Goal: Task Accomplishment & Management: Complete application form

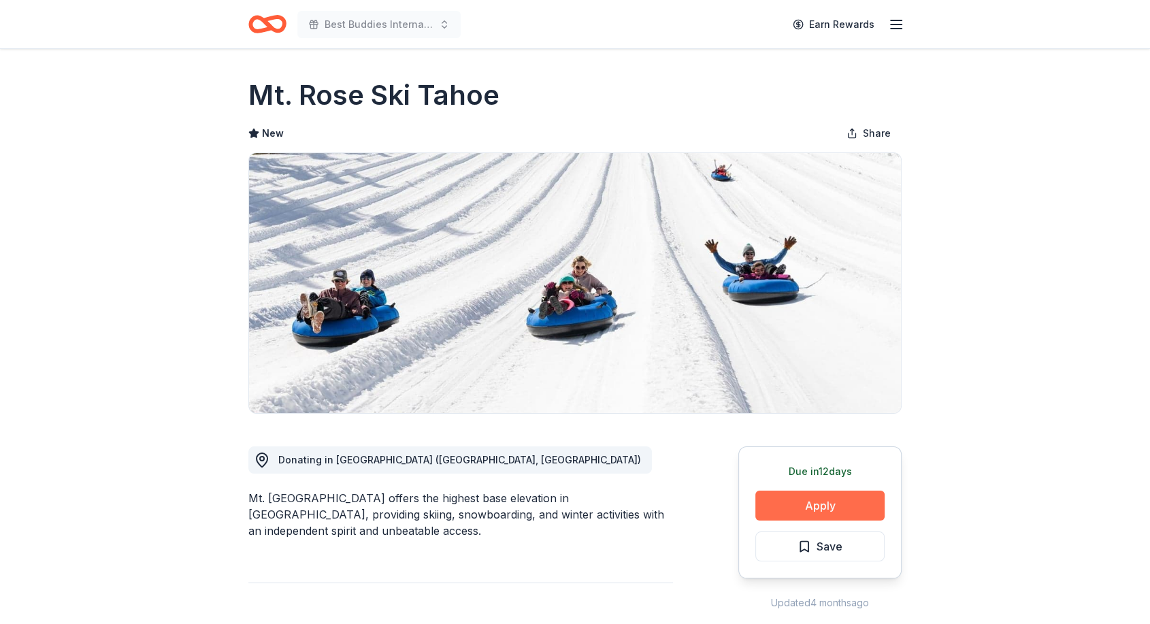
click at [814, 511] on button "Apply" at bounding box center [820, 506] width 129 height 30
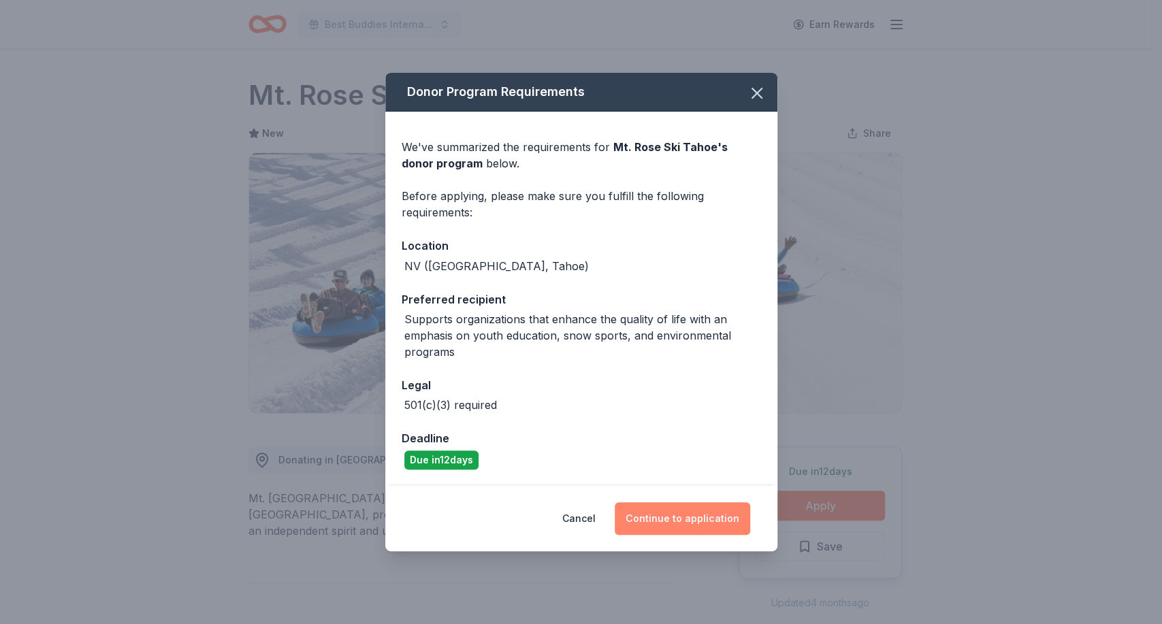
click at [666, 517] on button "Continue to application" at bounding box center [682, 518] width 135 height 33
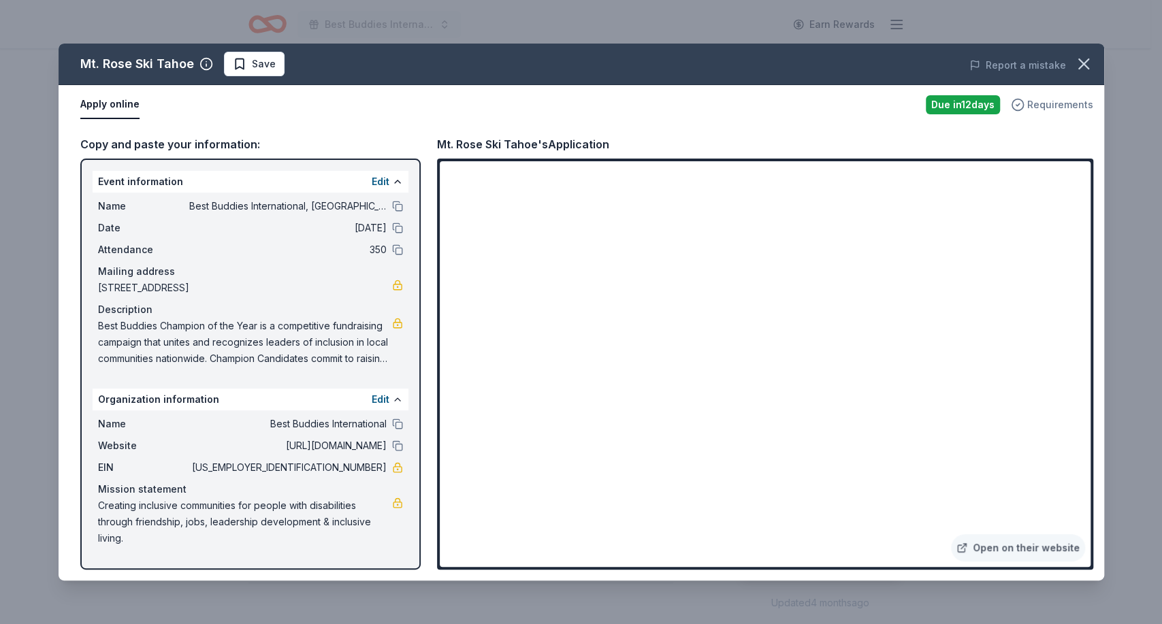
click at [1043, 97] on span "Requirements" at bounding box center [1060, 105] width 66 height 16
click at [733, 111] on div "Apply online" at bounding box center [497, 105] width 835 height 29
click at [1083, 64] on icon "button" at bounding box center [1084, 64] width 10 height 10
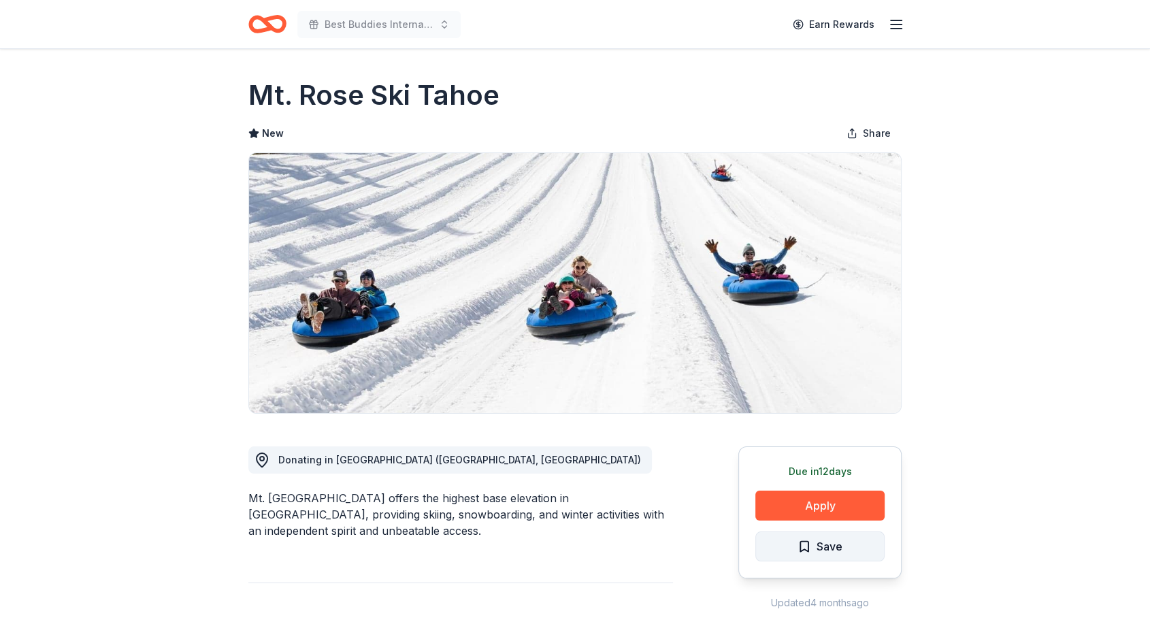
click at [813, 548] on span "Save" at bounding box center [820, 547] width 45 height 18
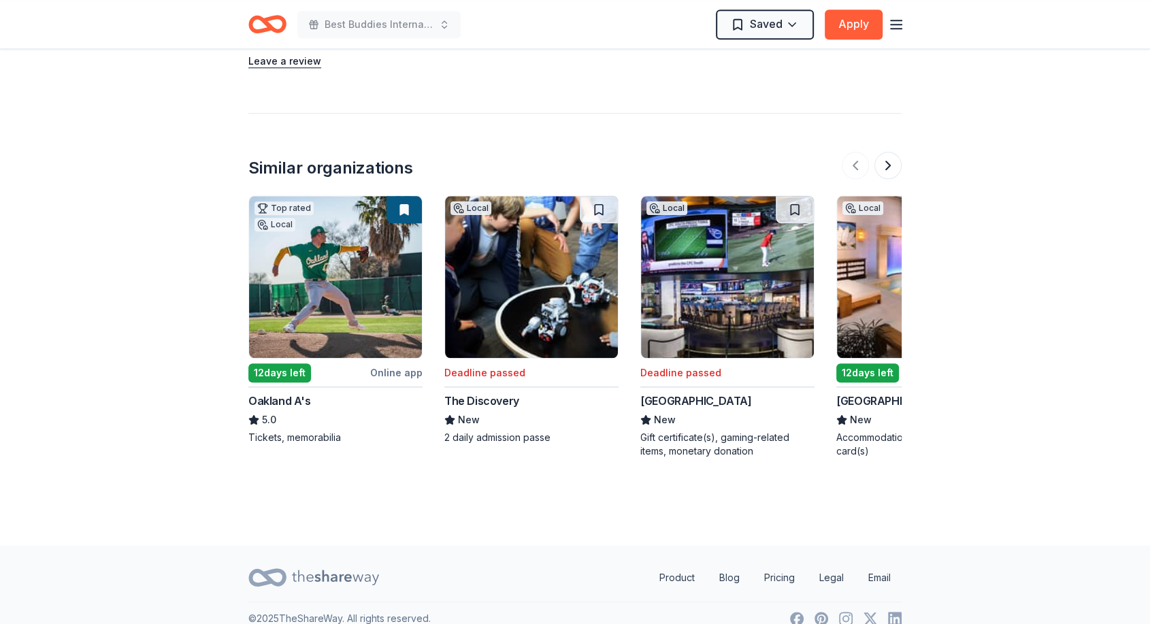
scroll to position [1274, 0]
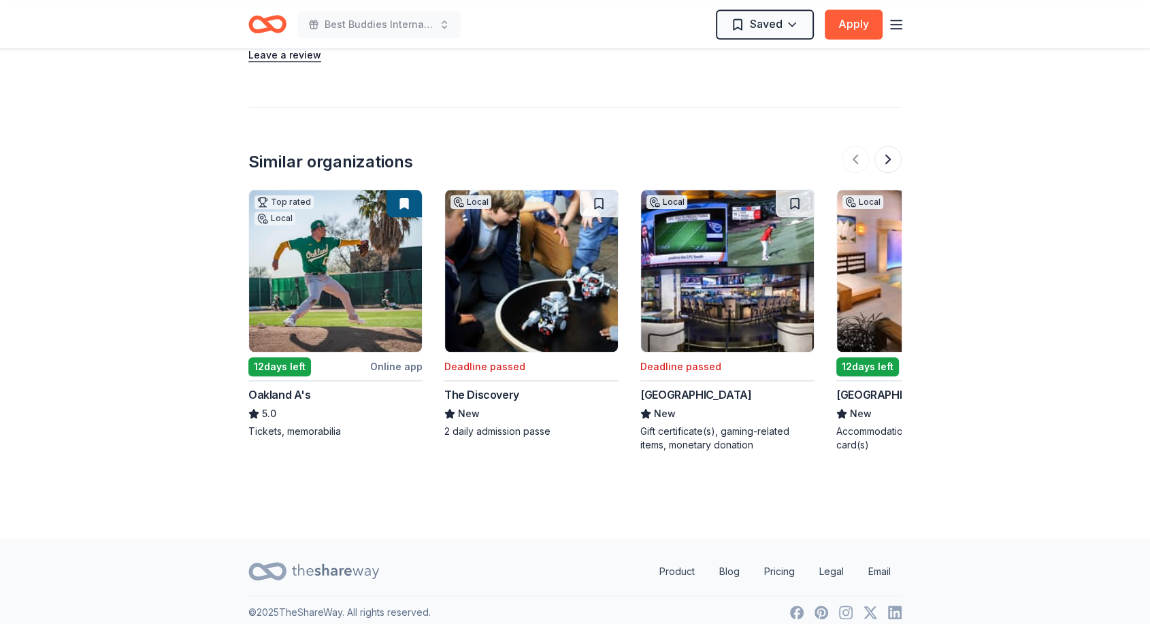
click at [364, 248] on img at bounding box center [335, 271] width 173 height 162
click at [556, 272] on img at bounding box center [531, 271] width 173 height 162
click at [888, 154] on button at bounding box center [888, 159] width 27 height 27
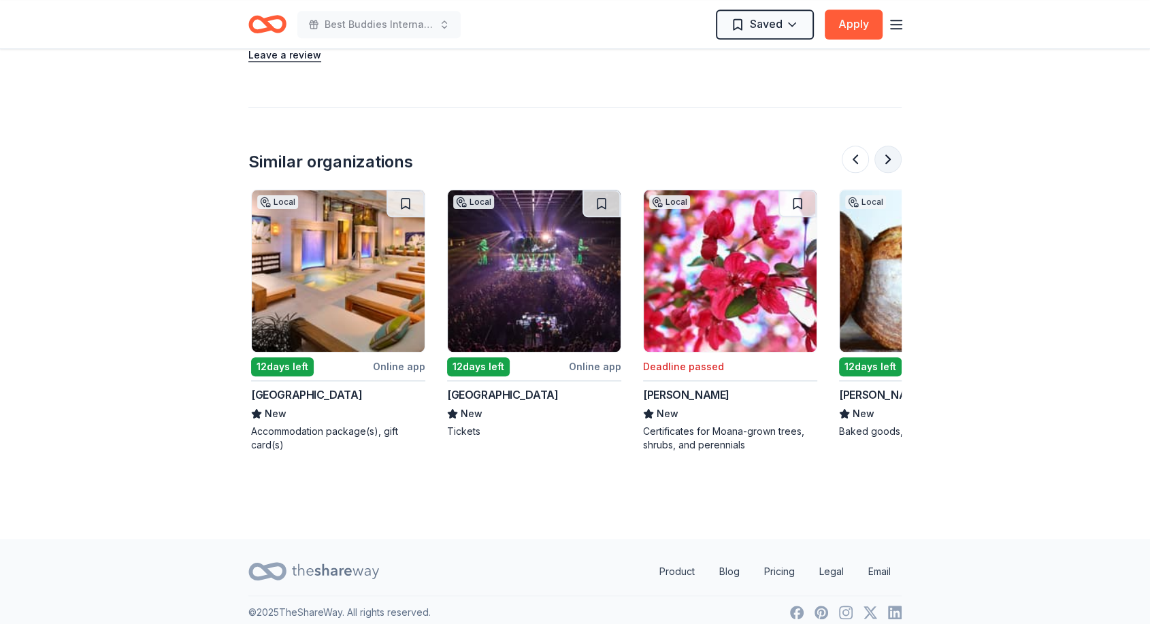
scroll to position [0, 588]
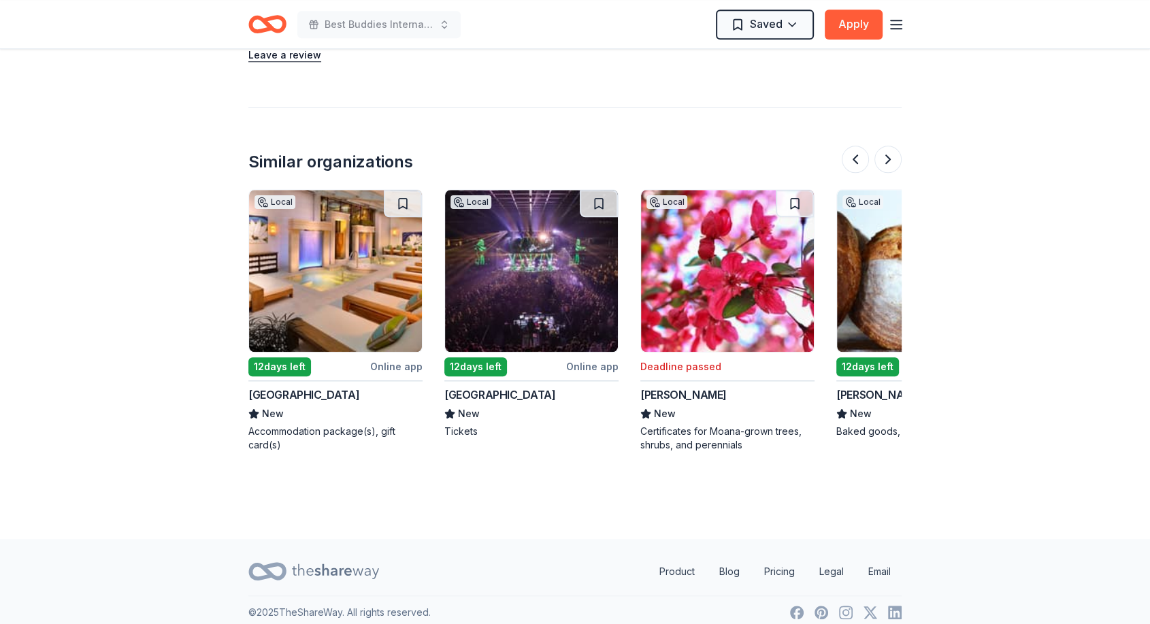
click at [344, 398] on div "Atlantis Casino Resort Spa Reno" at bounding box center [303, 395] width 111 height 16
click at [540, 279] on img at bounding box center [531, 271] width 173 height 162
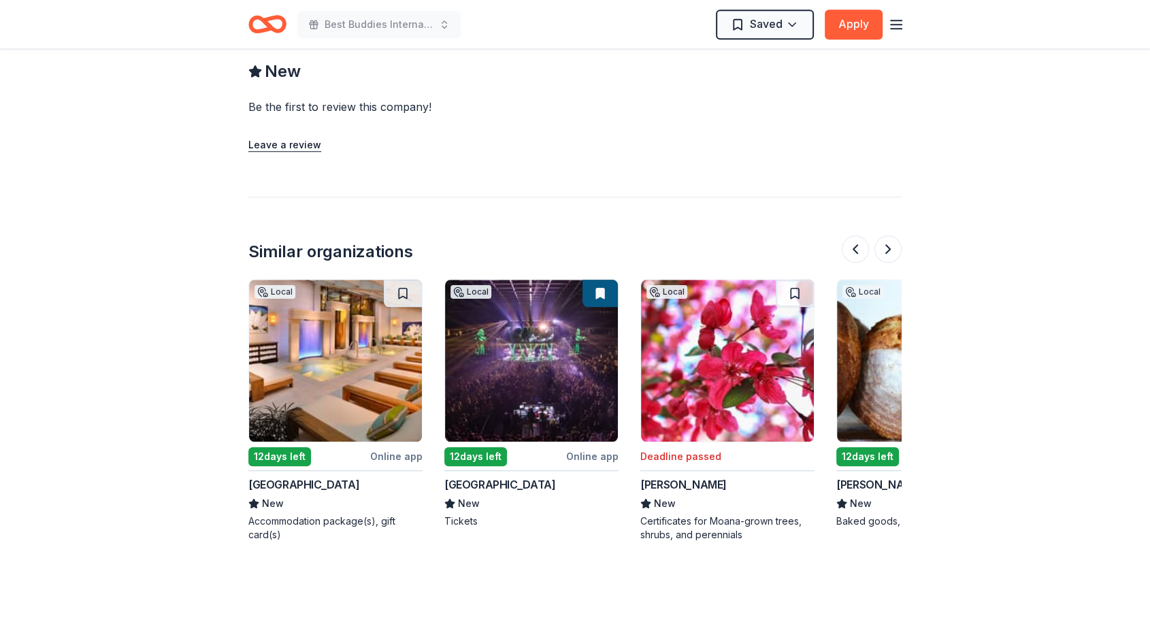
scroll to position [1236, 0]
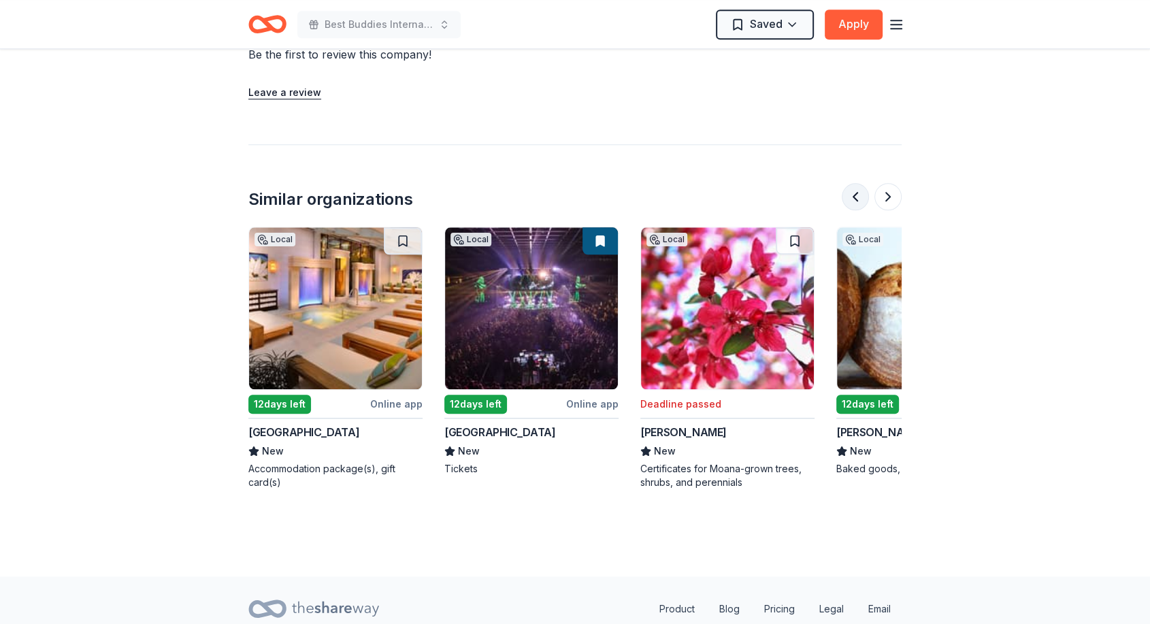
click at [854, 193] on button at bounding box center [855, 196] width 27 height 27
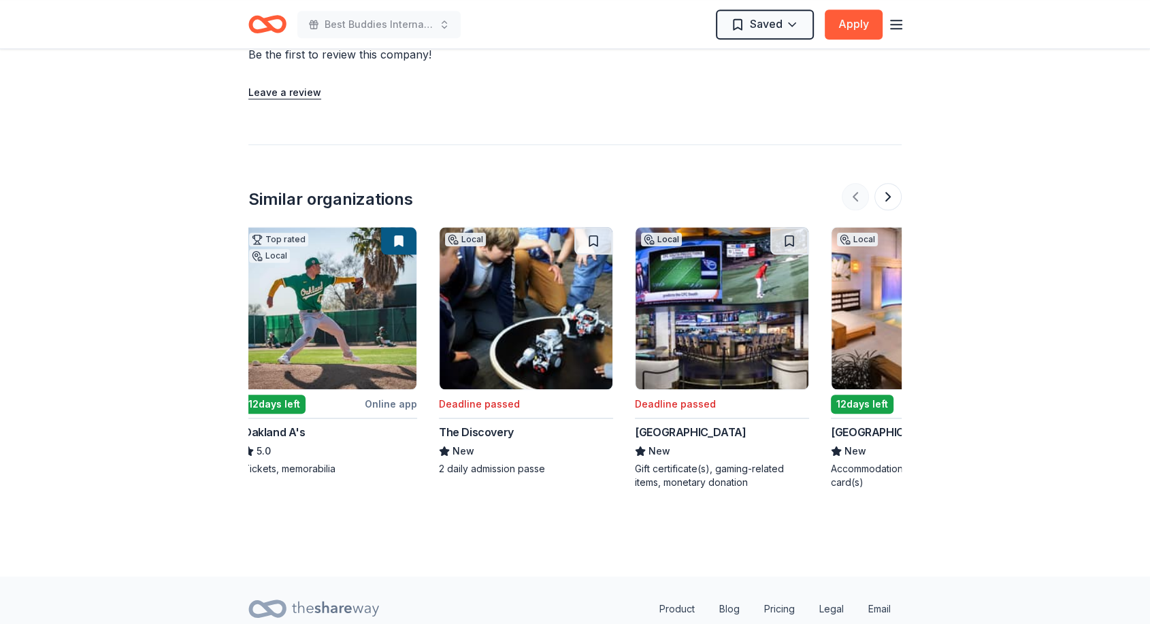
scroll to position [0, 0]
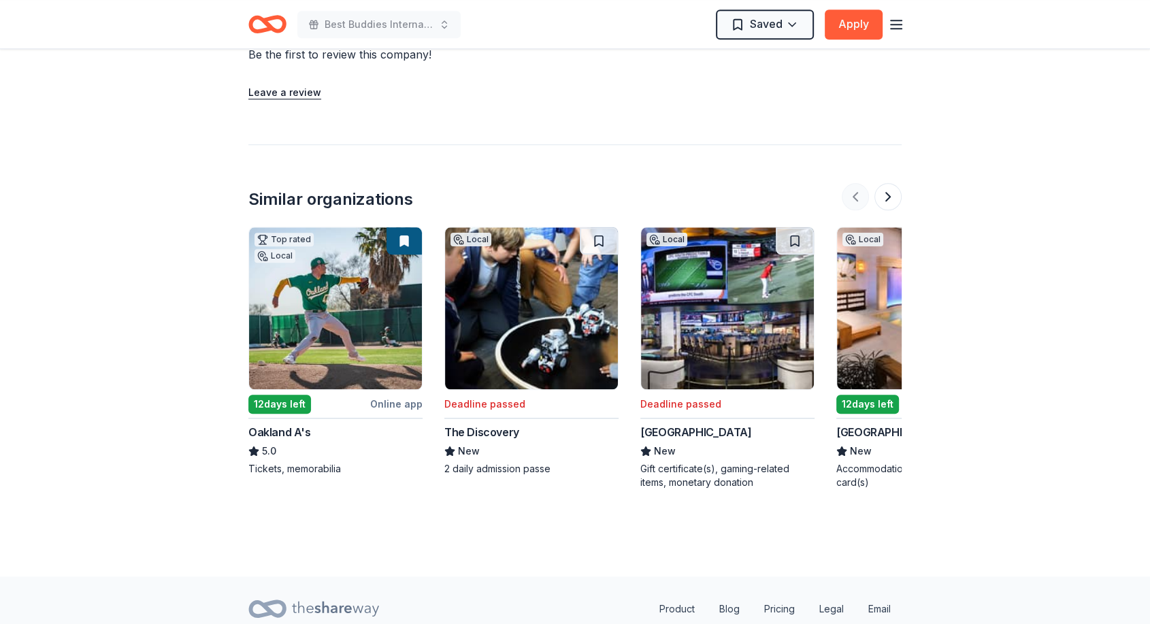
click at [854, 193] on div at bounding box center [872, 196] width 60 height 27
click at [884, 195] on button at bounding box center [888, 196] width 27 height 27
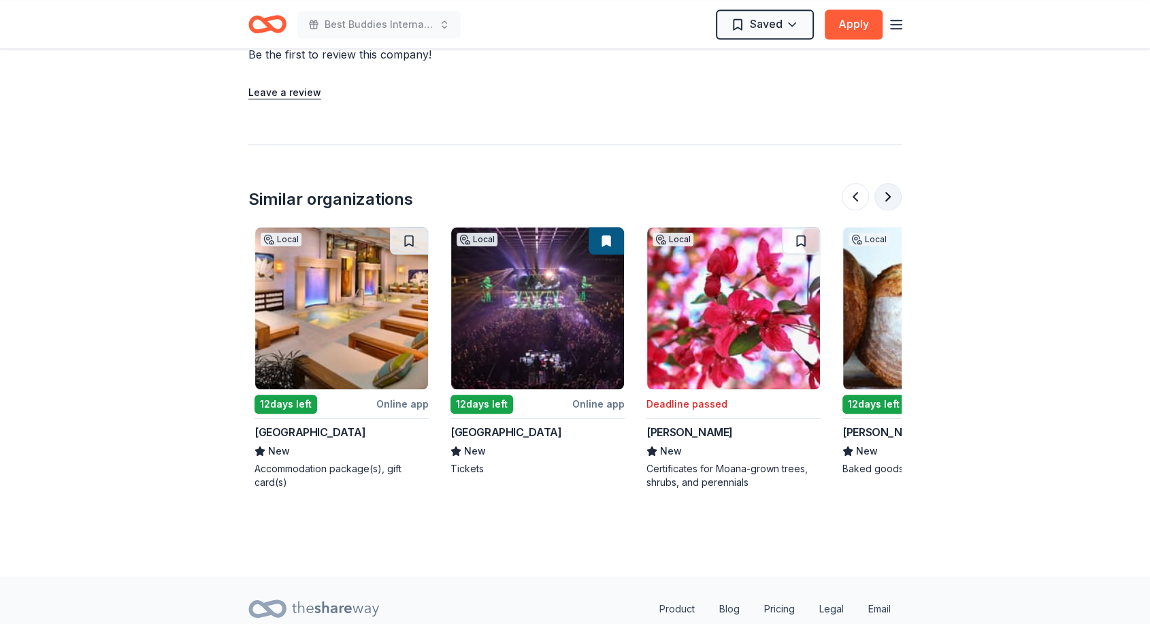
scroll to position [0, 588]
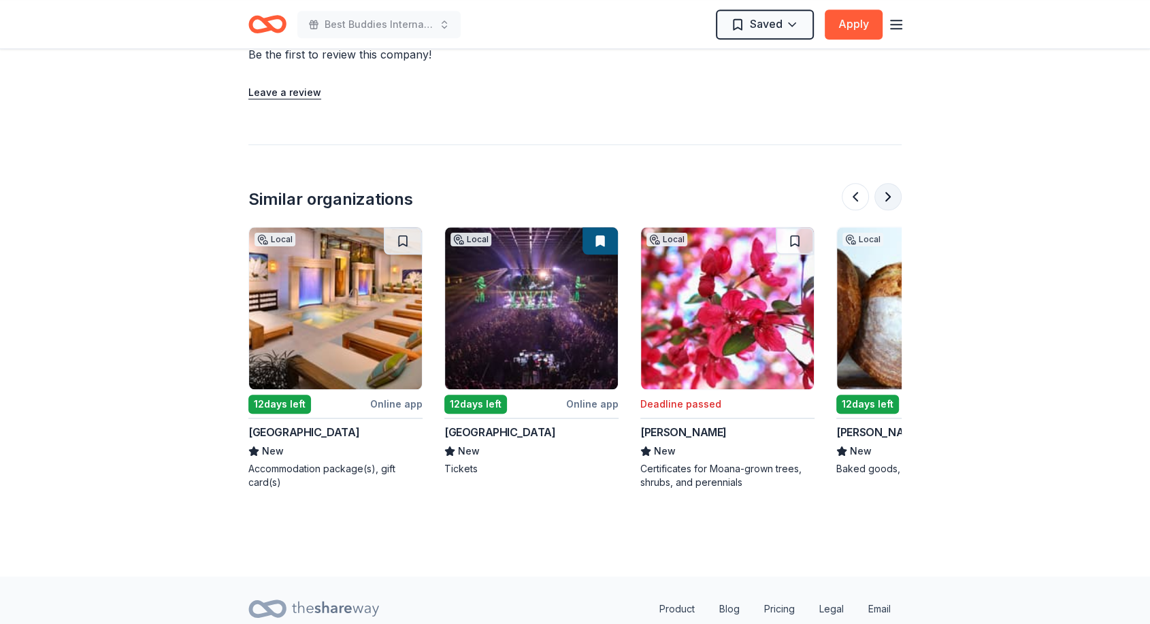
click at [884, 195] on button at bounding box center [888, 196] width 27 height 27
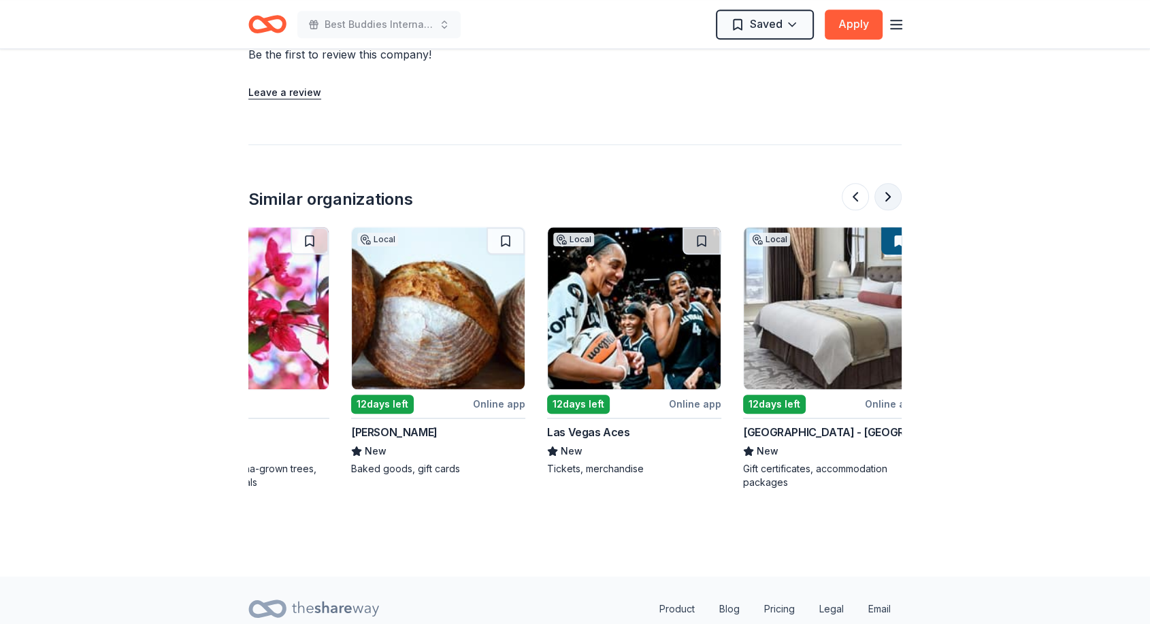
scroll to position [0, 1089]
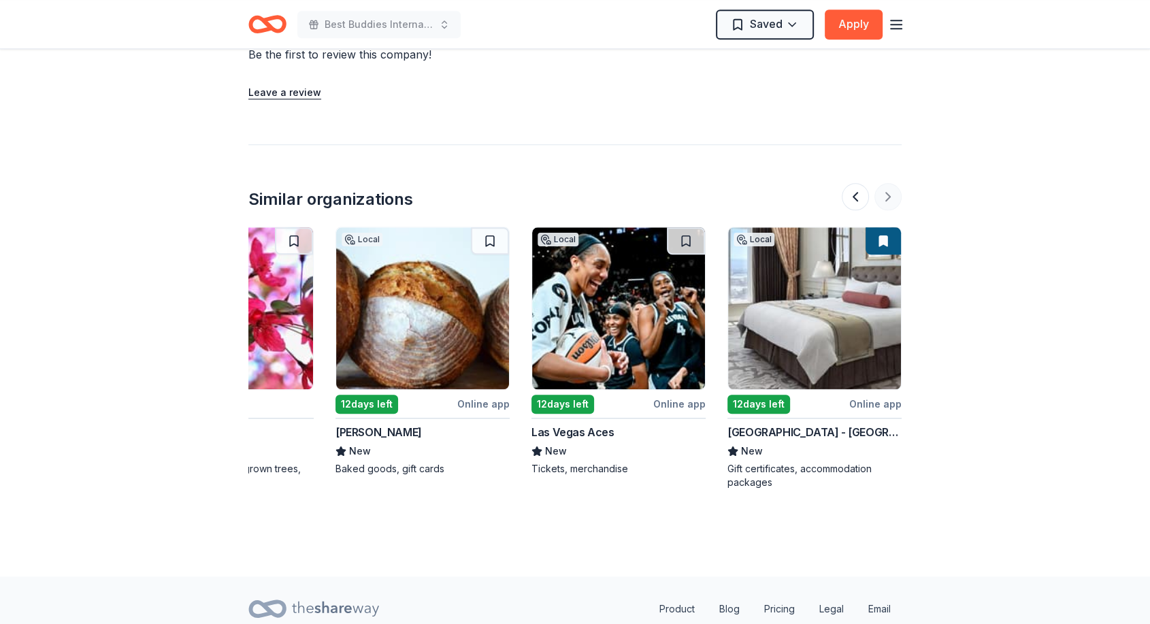
click at [884, 195] on div at bounding box center [872, 196] width 60 height 27
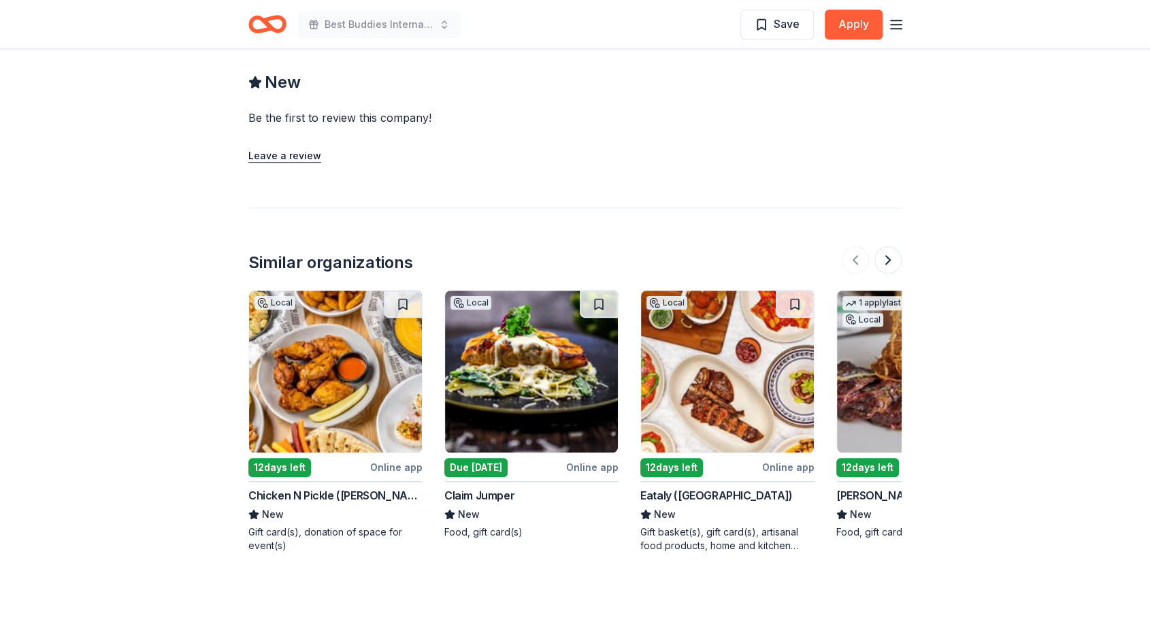
scroll to position [1103, 0]
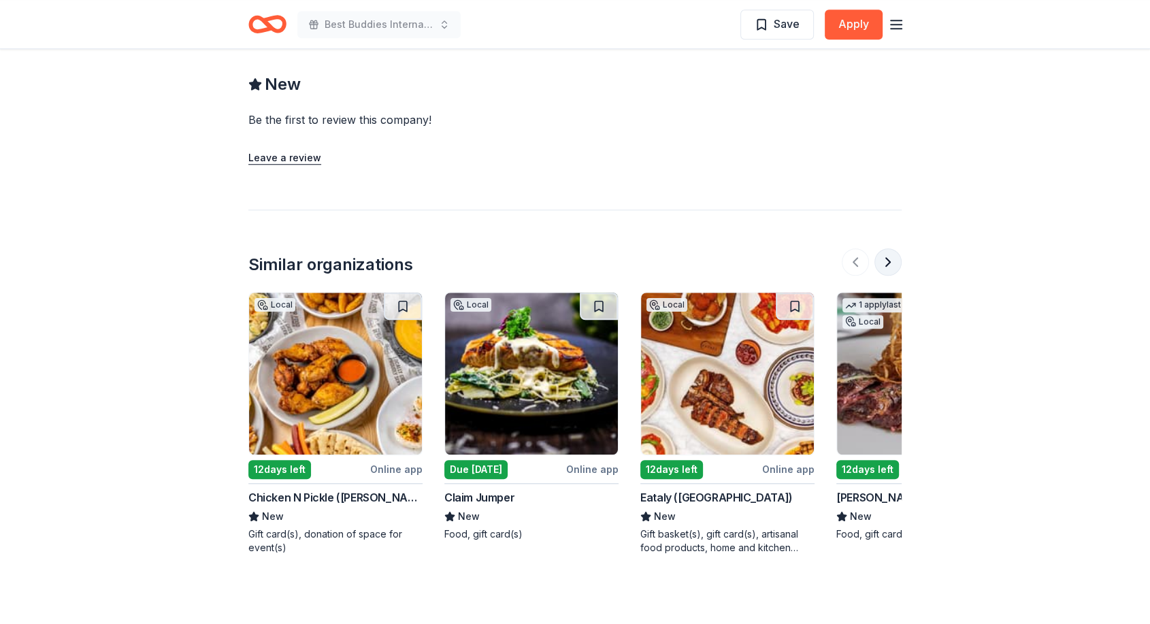
click at [895, 260] on button at bounding box center [888, 261] width 27 height 27
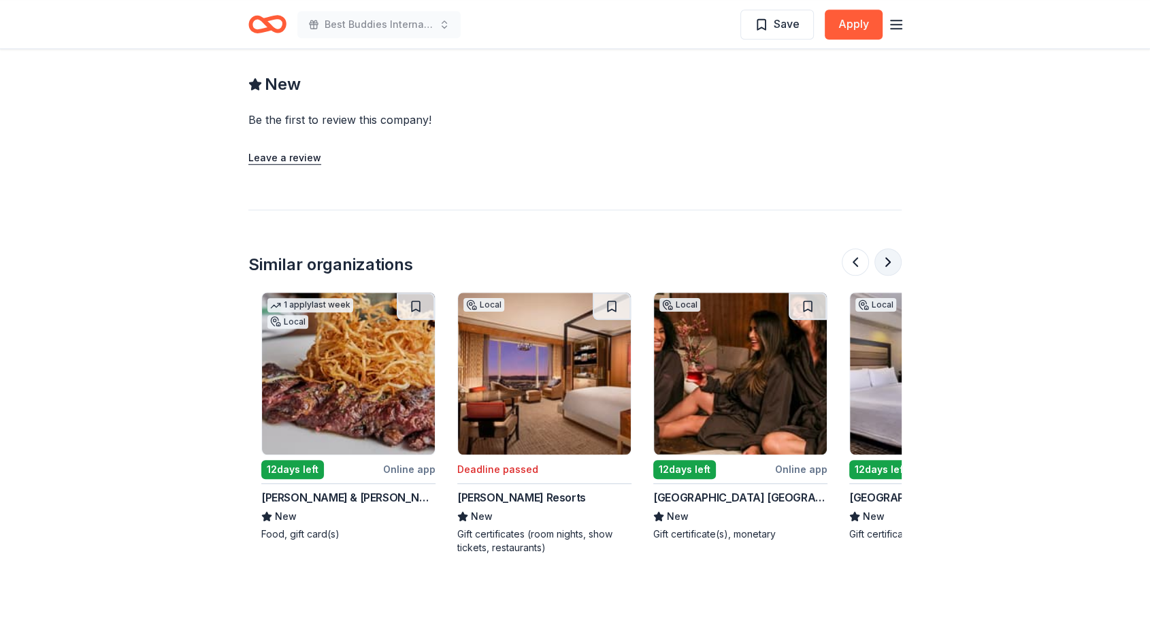
scroll to position [0, 588]
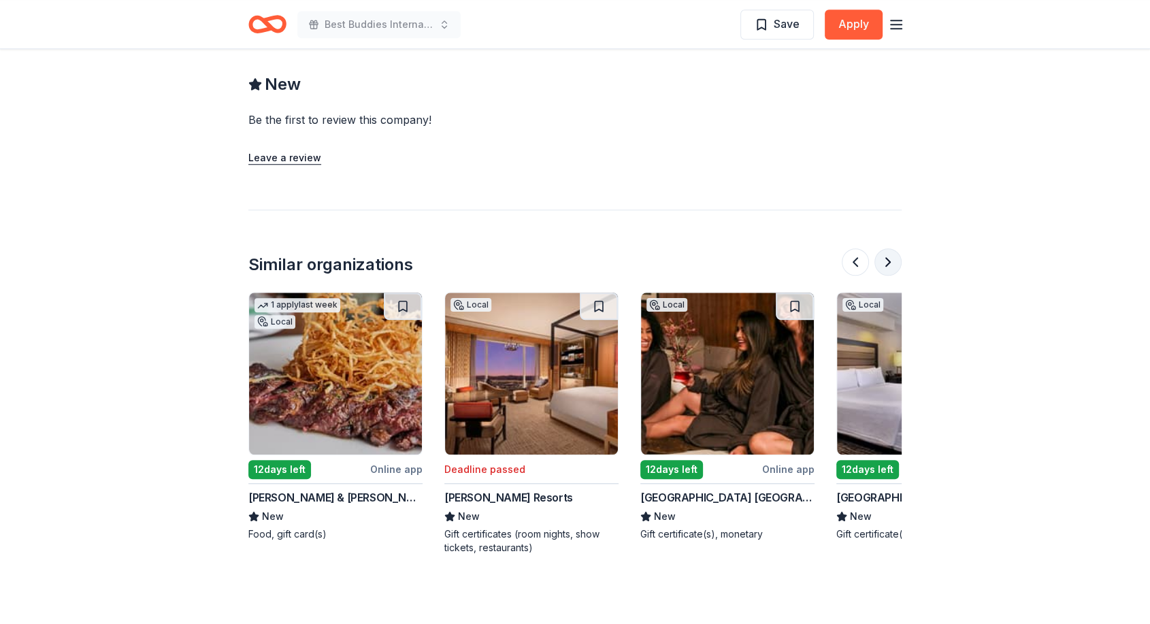
click at [895, 260] on button at bounding box center [888, 261] width 27 height 27
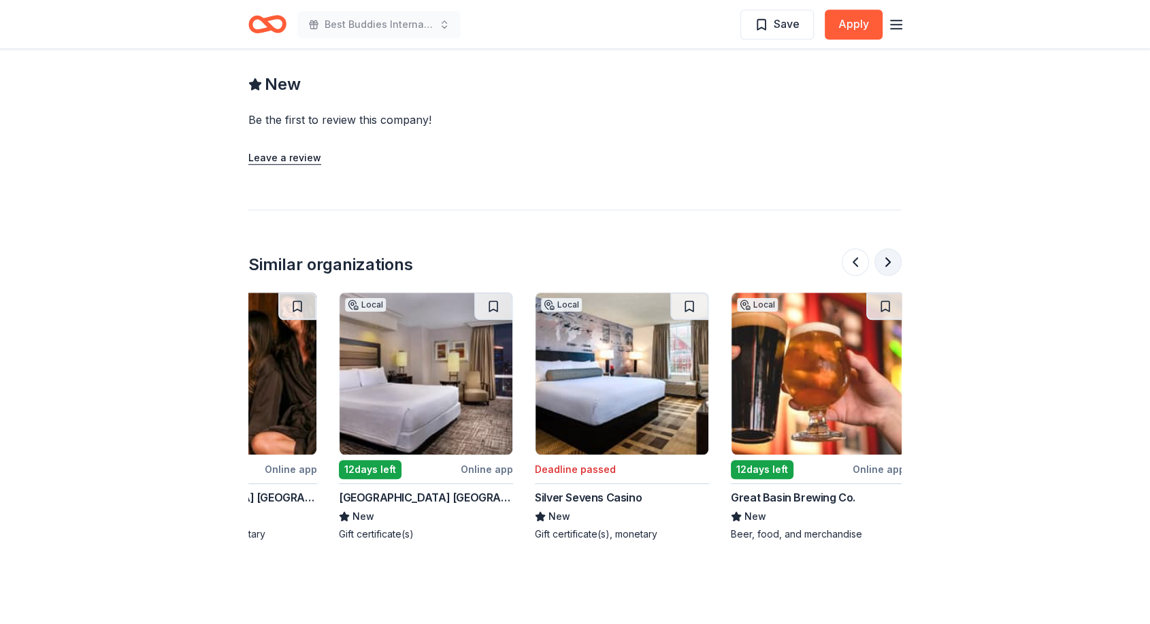
scroll to position [0, 1089]
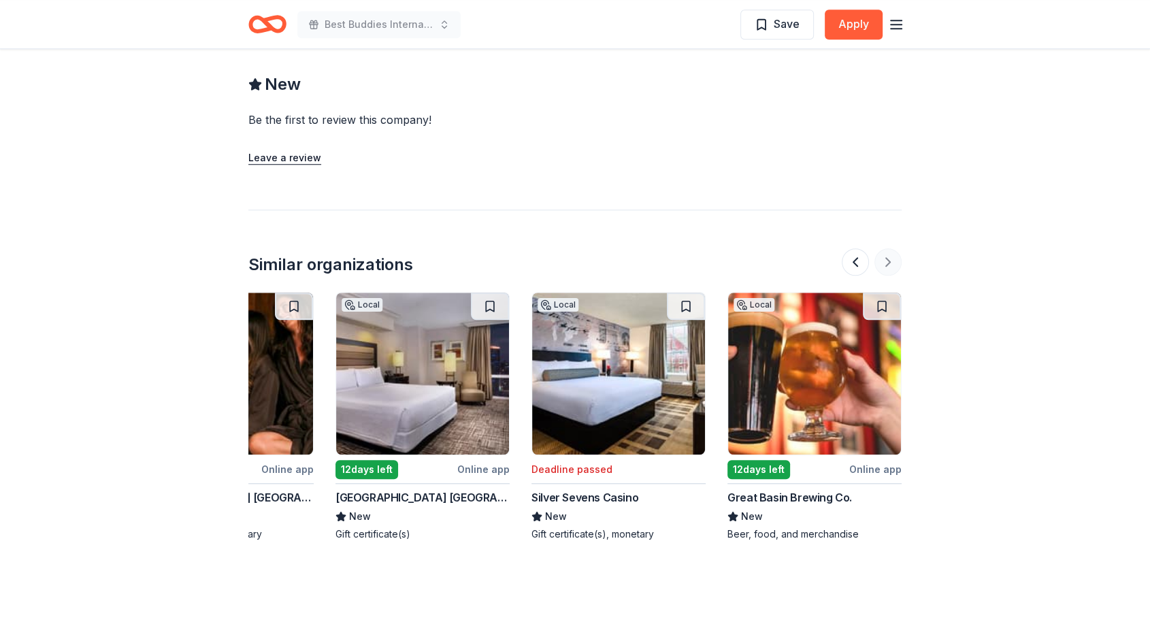
click at [895, 260] on div at bounding box center [872, 261] width 60 height 27
click at [843, 256] on button at bounding box center [855, 261] width 27 height 27
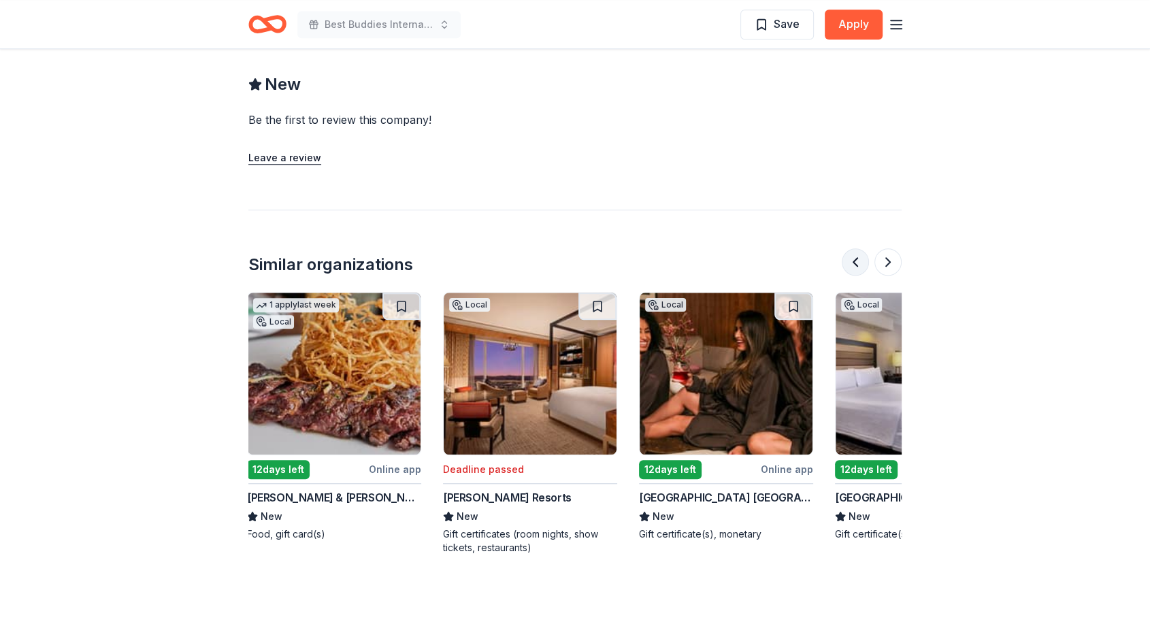
click at [843, 256] on button at bounding box center [855, 261] width 27 height 27
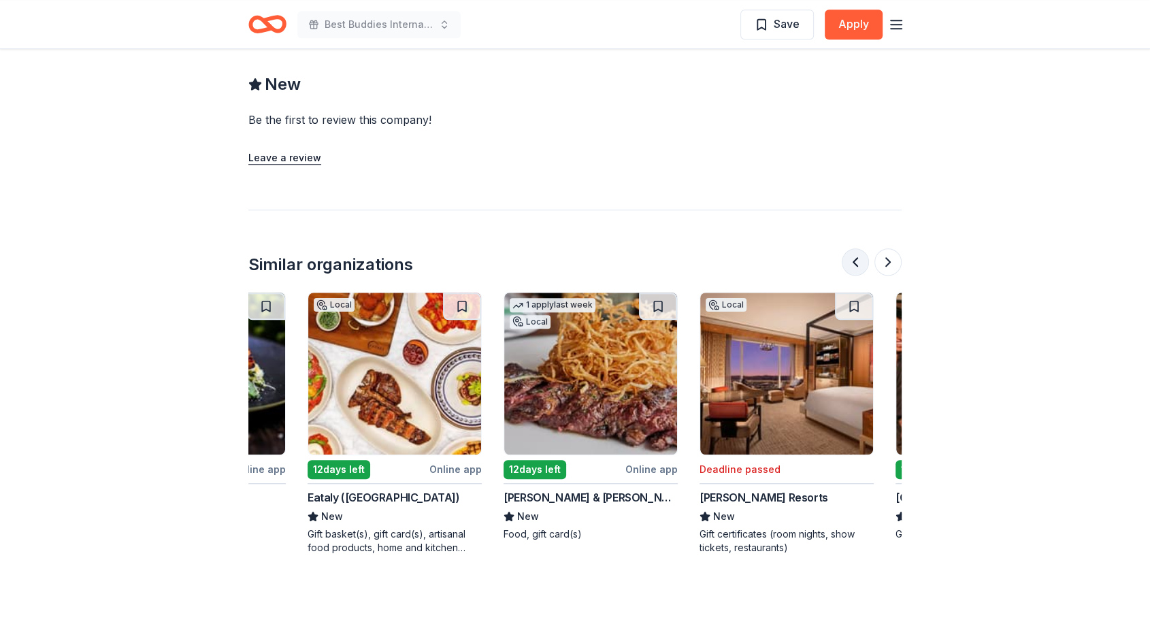
click at [843, 256] on button at bounding box center [855, 261] width 27 height 27
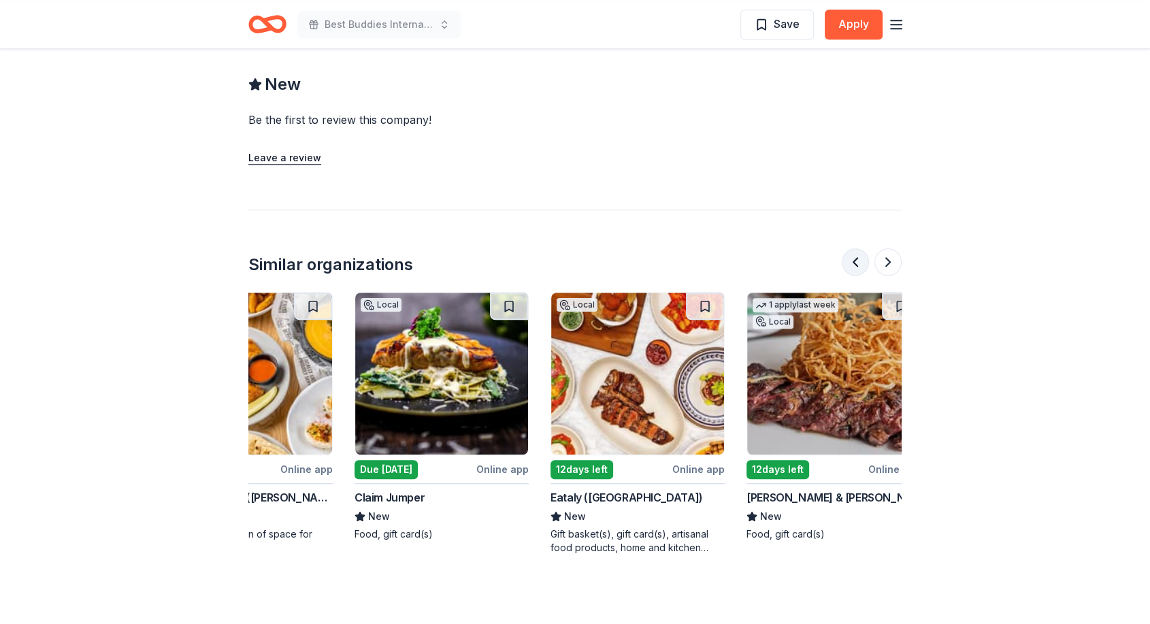
scroll to position [0, 22]
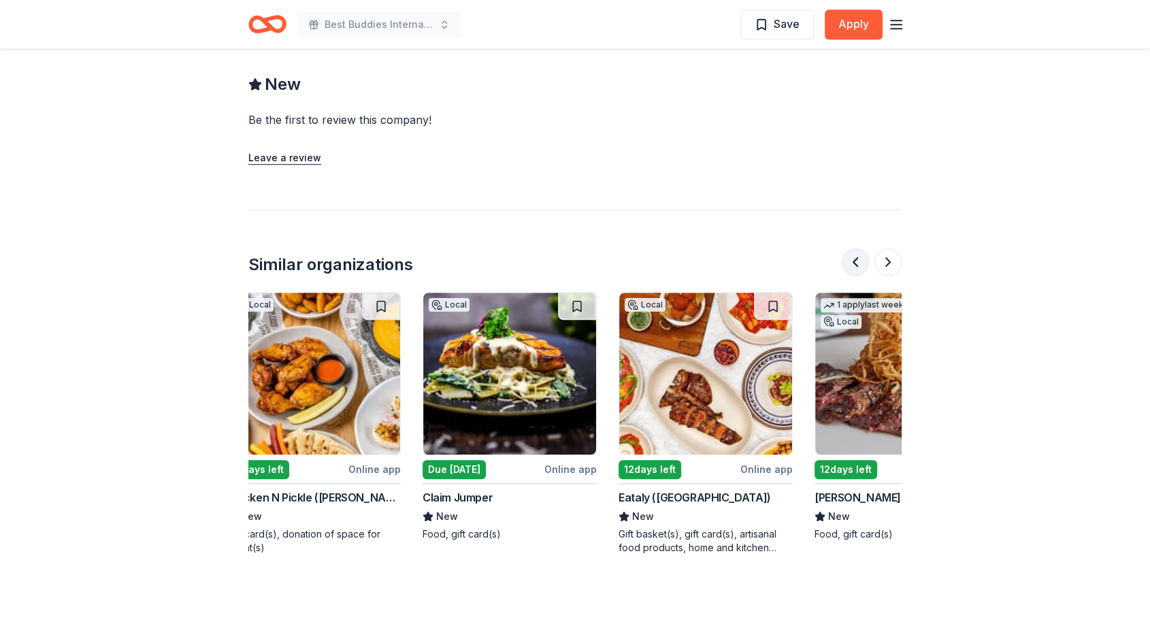
click at [843, 256] on button at bounding box center [855, 261] width 27 height 27
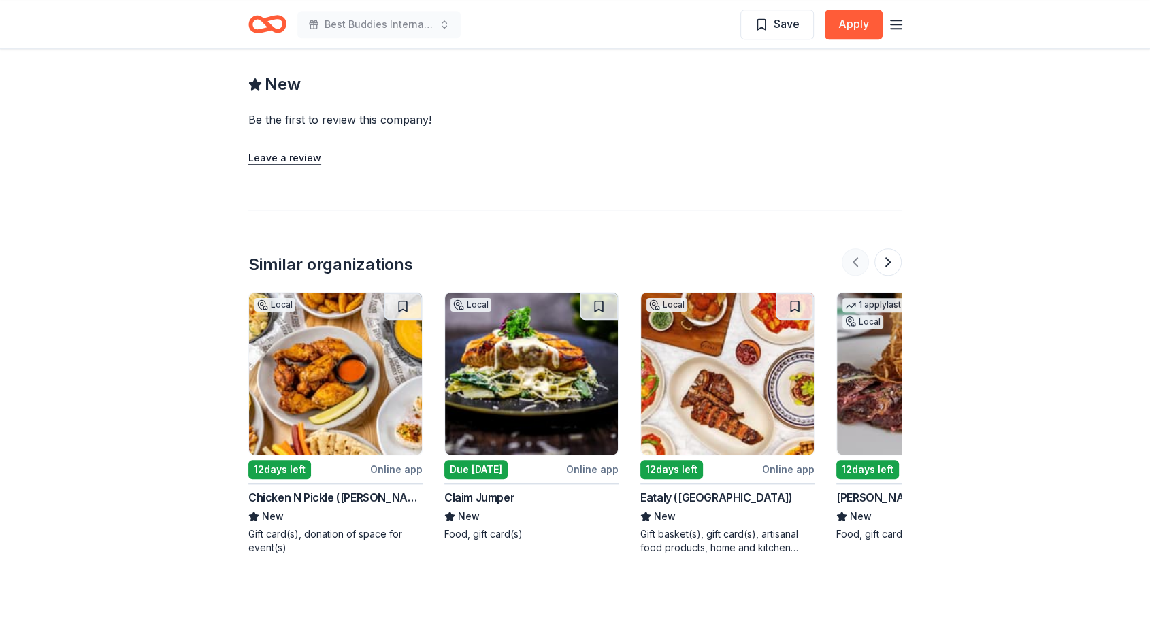
click at [843, 256] on div at bounding box center [872, 261] width 60 height 27
click at [543, 348] on img at bounding box center [531, 374] width 173 height 162
click at [730, 385] on img at bounding box center [727, 374] width 173 height 162
click at [891, 263] on button at bounding box center [888, 261] width 27 height 27
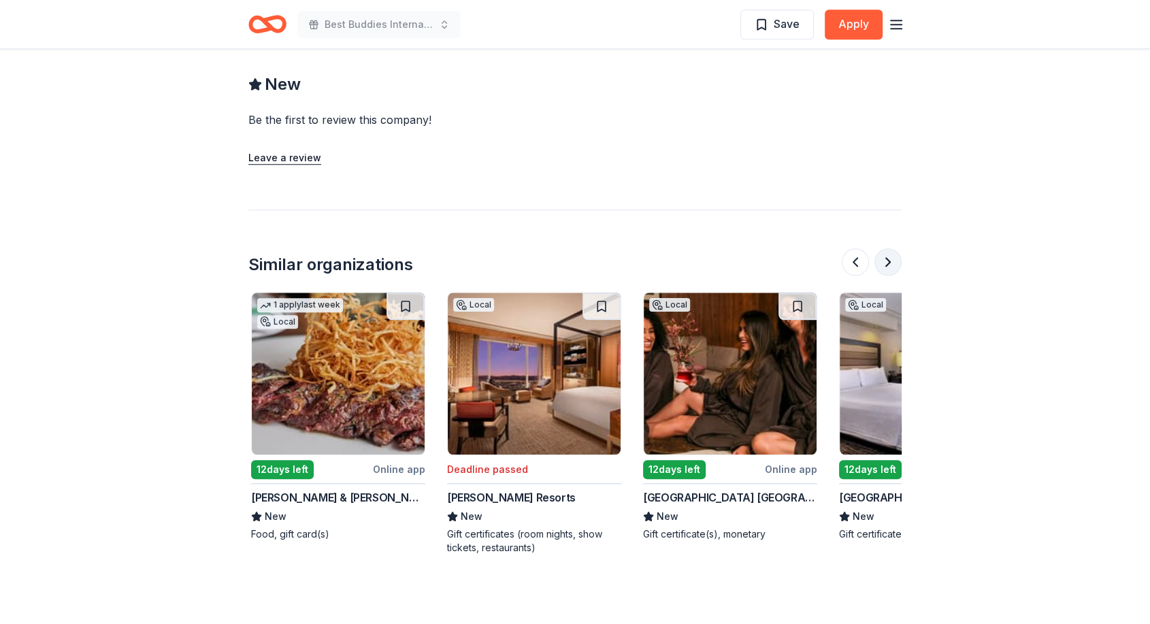
scroll to position [0, 588]
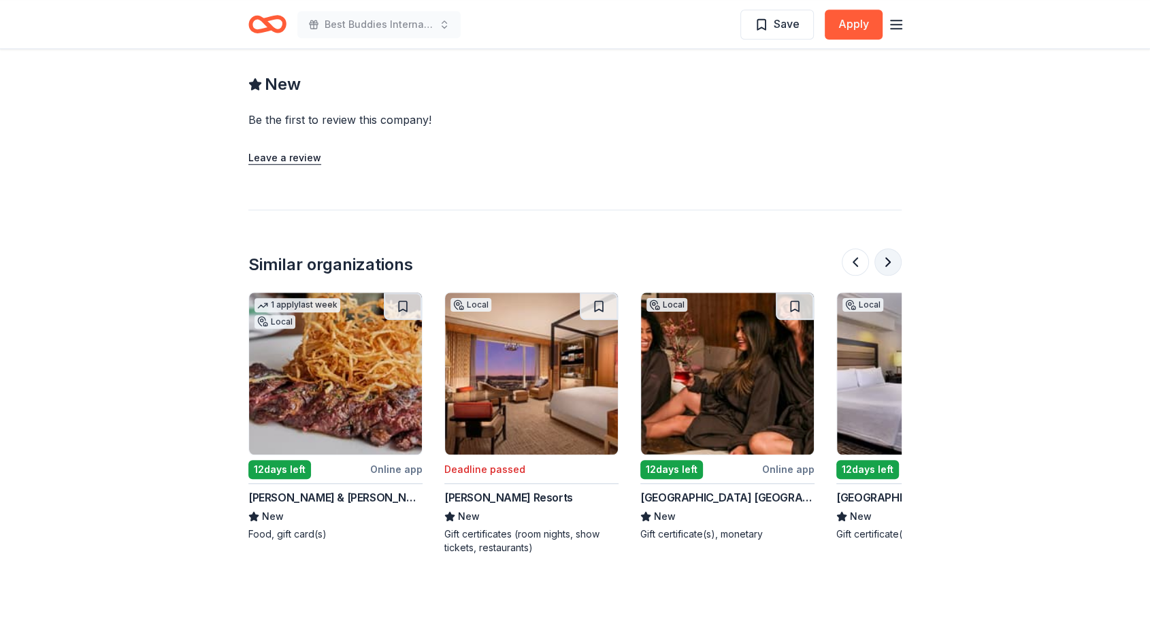
click at [891, 263] on button at bounding box center [888, 261] width 27 height 27
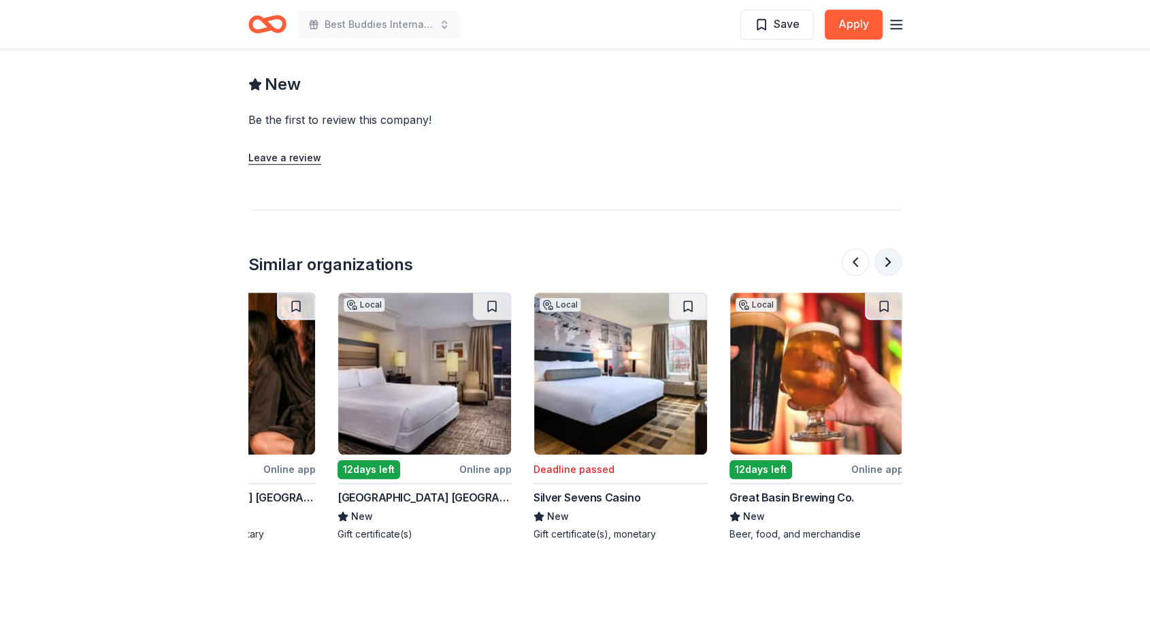
scroll to position [0, 1089]
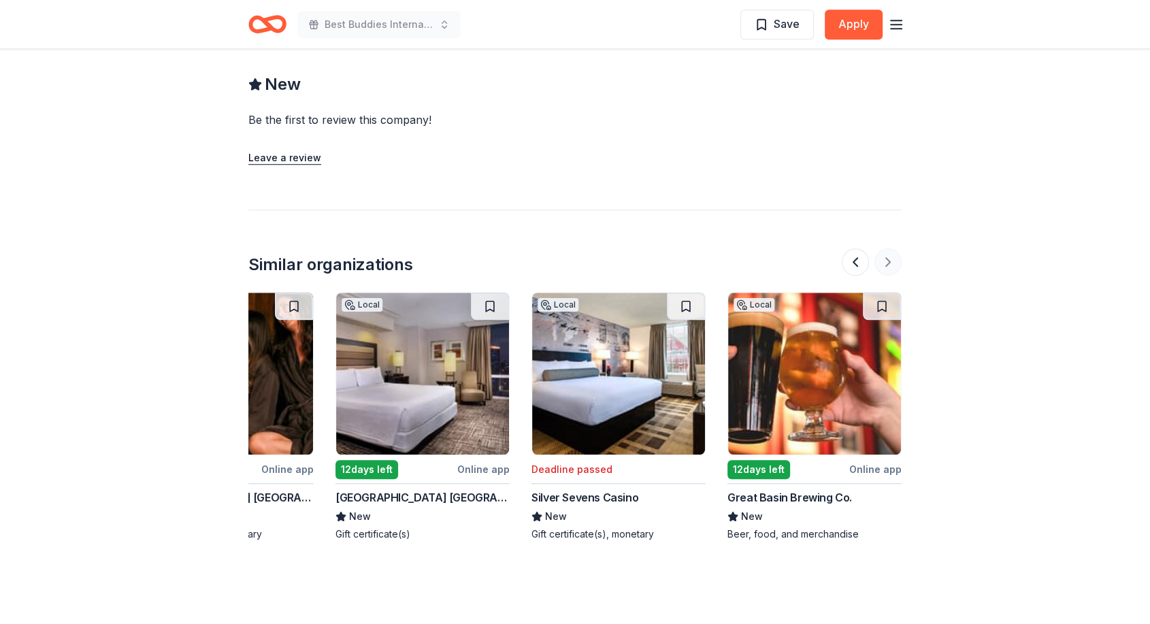
click at [891, 263] on div at bounding box center [872, 261] width 60 height 27
click at [410, 351] on img at bounding box center [422, 374] width 173 height 162
click at [853, 256] on button at bounding box center [855, 261] width 27 height 27
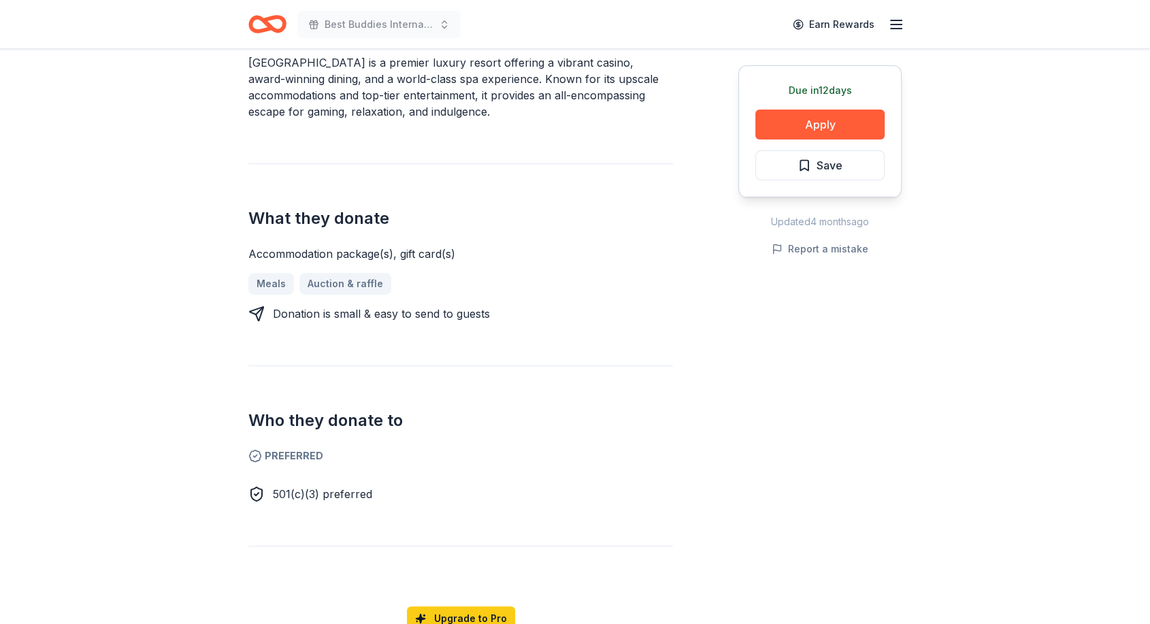
scroll to position [430, 0]
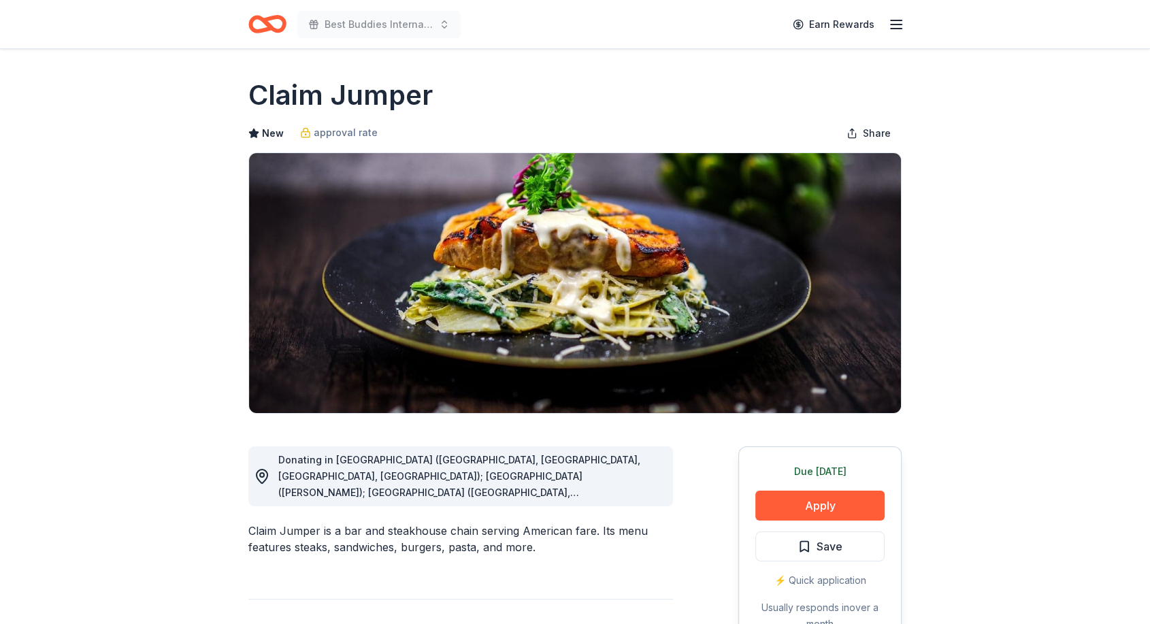
click at [543, 348] on img at bounding box center [575, 283] width 652 height 260
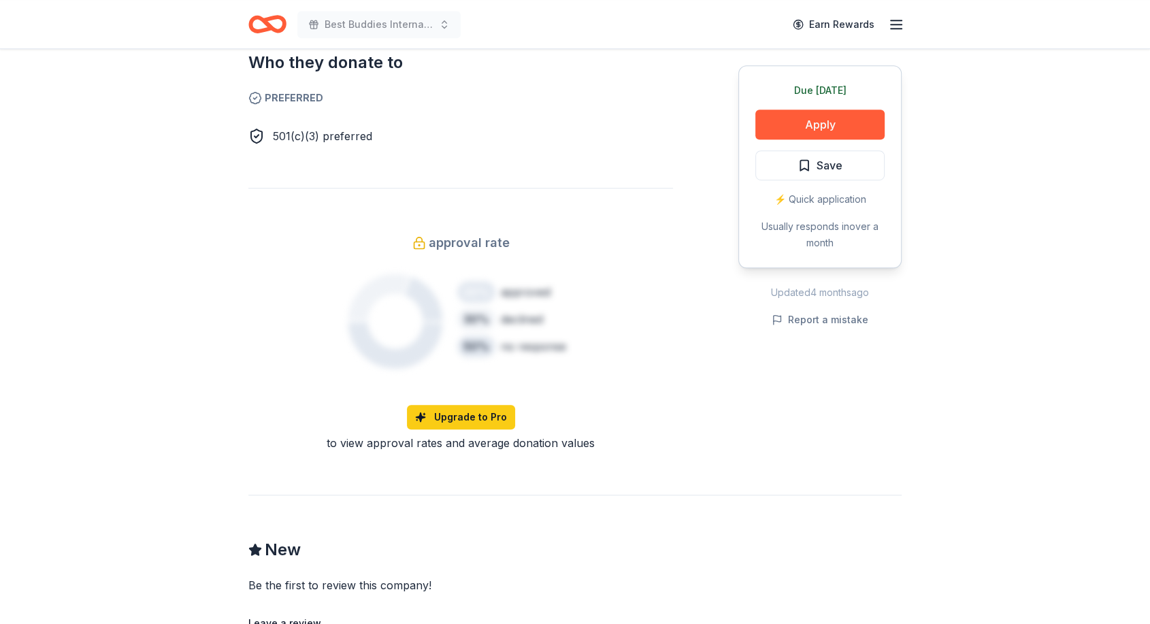
scroll to position [792, 0]
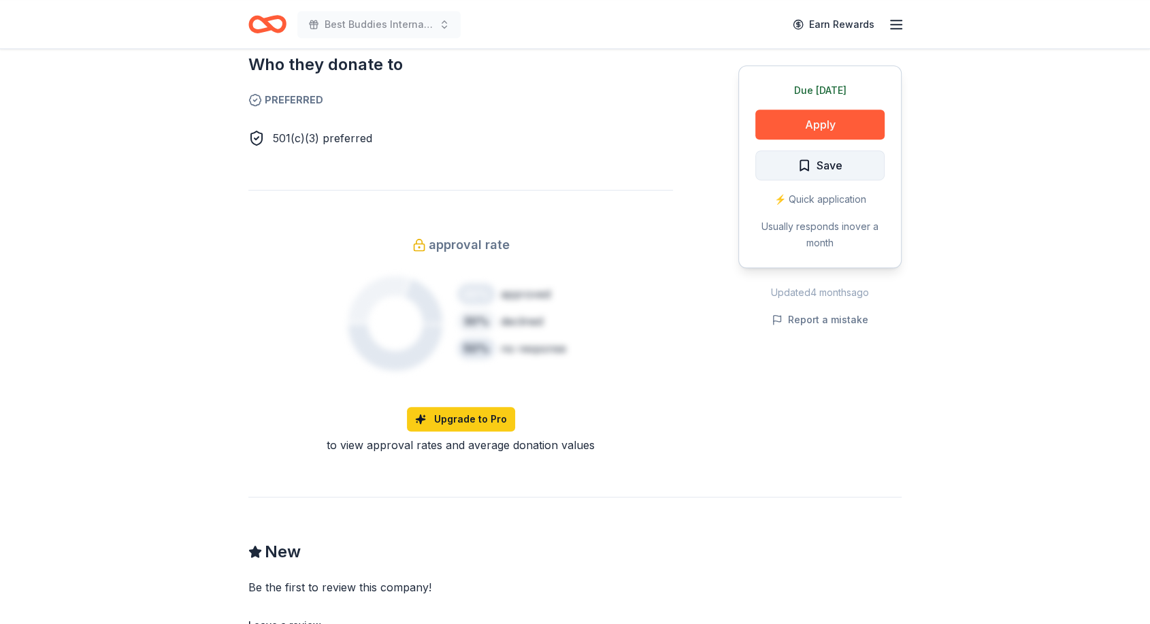
click at [826, 159] on span "Save" at bounding box center [830, 166] width 26 height 18
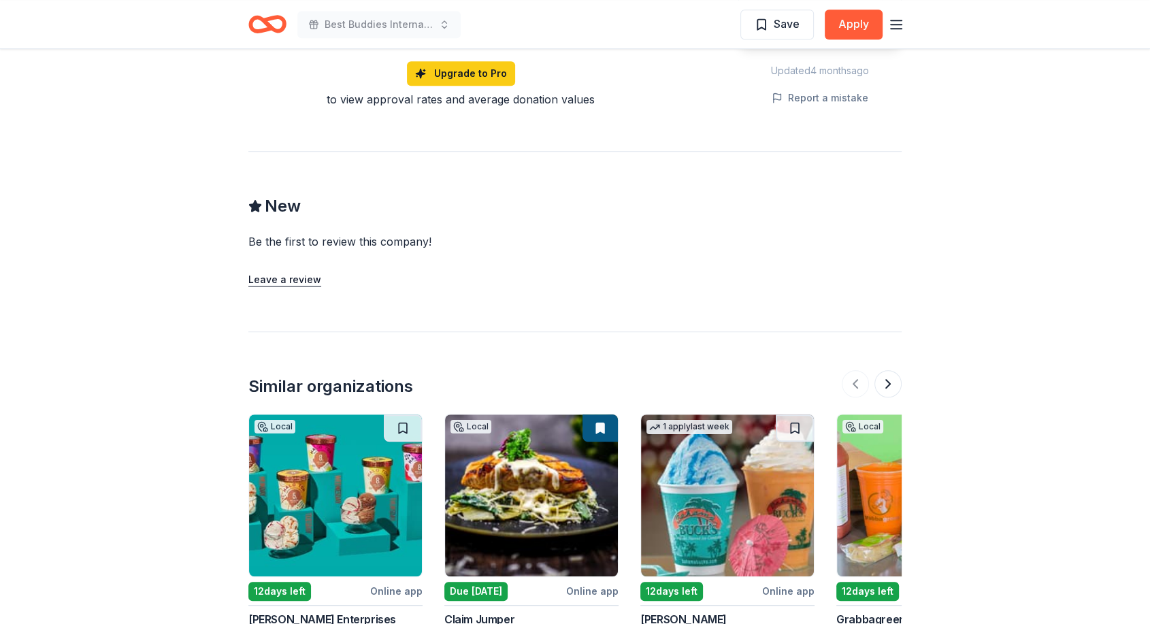
scroll to position [997, 0]
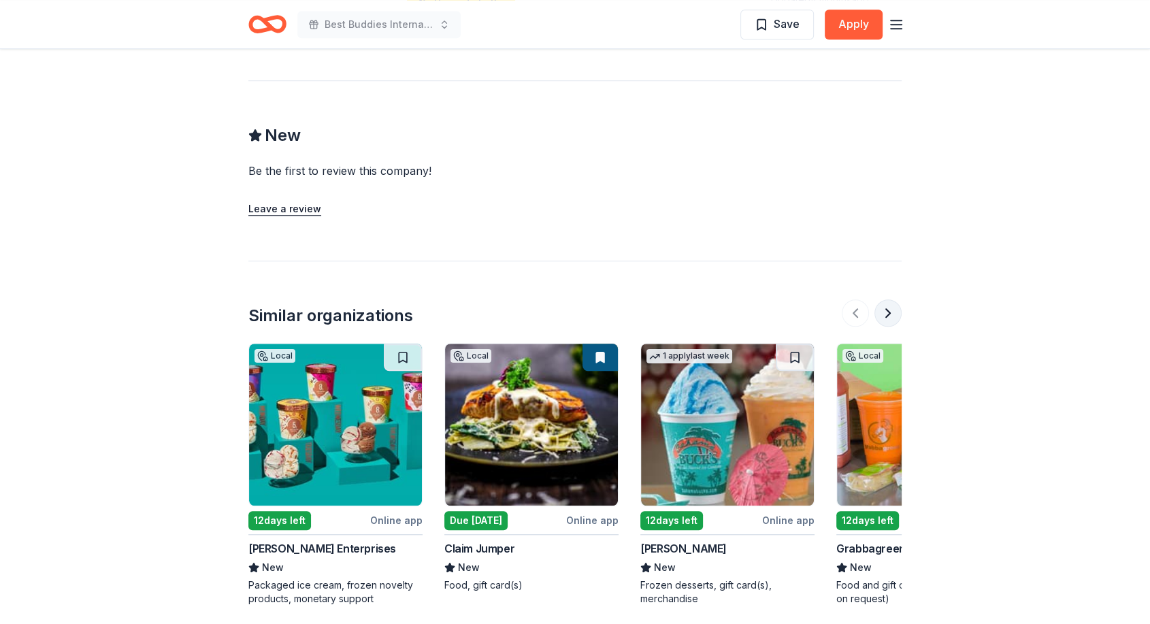
click at [889, 307] on button at bounding box center [888, 313] width 27 height 27
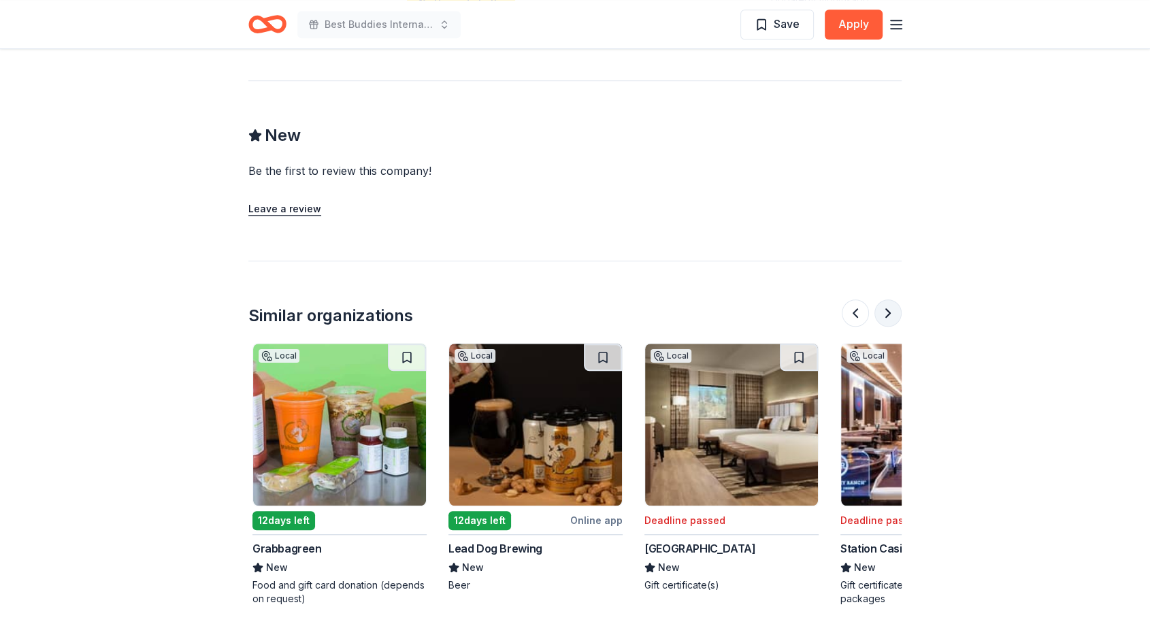
scroll to position [0, 588]
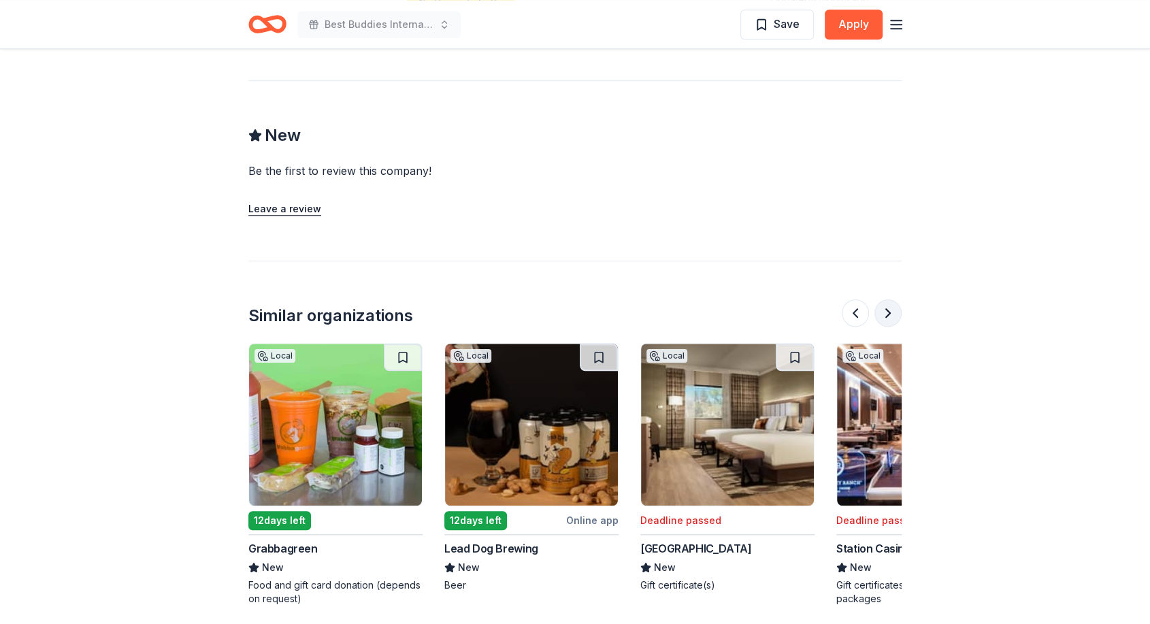
click at [889, 307] on button at bounding box center [888, 313] width 27 height 27
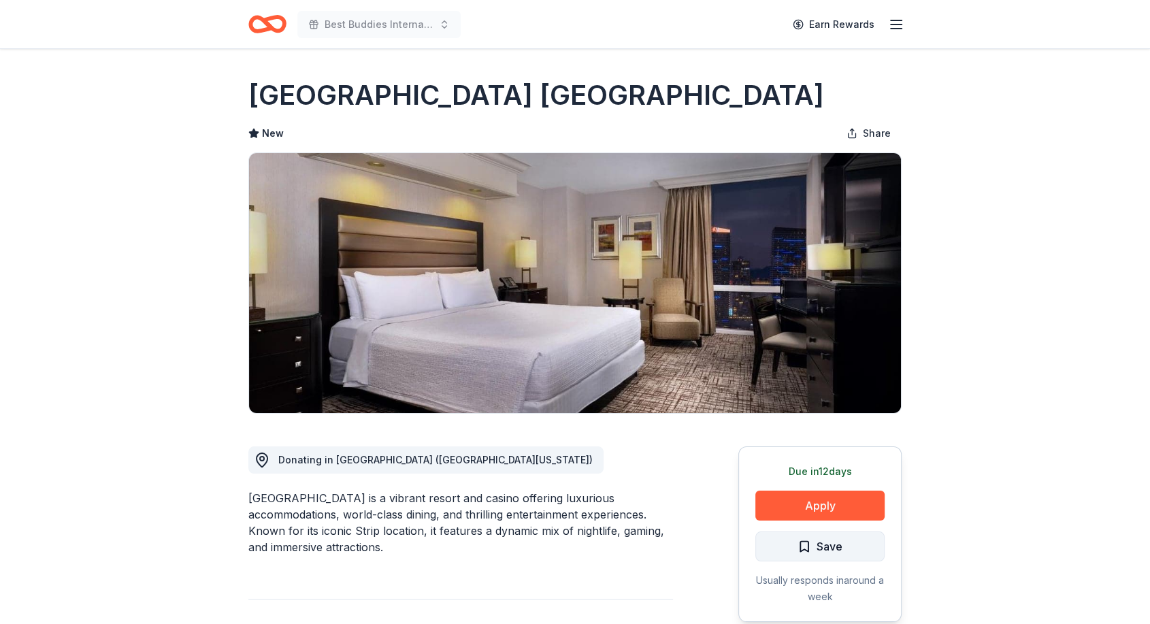
click at [809, 551] on span "Save" at bounding box center [820, 547] width 45 height 18
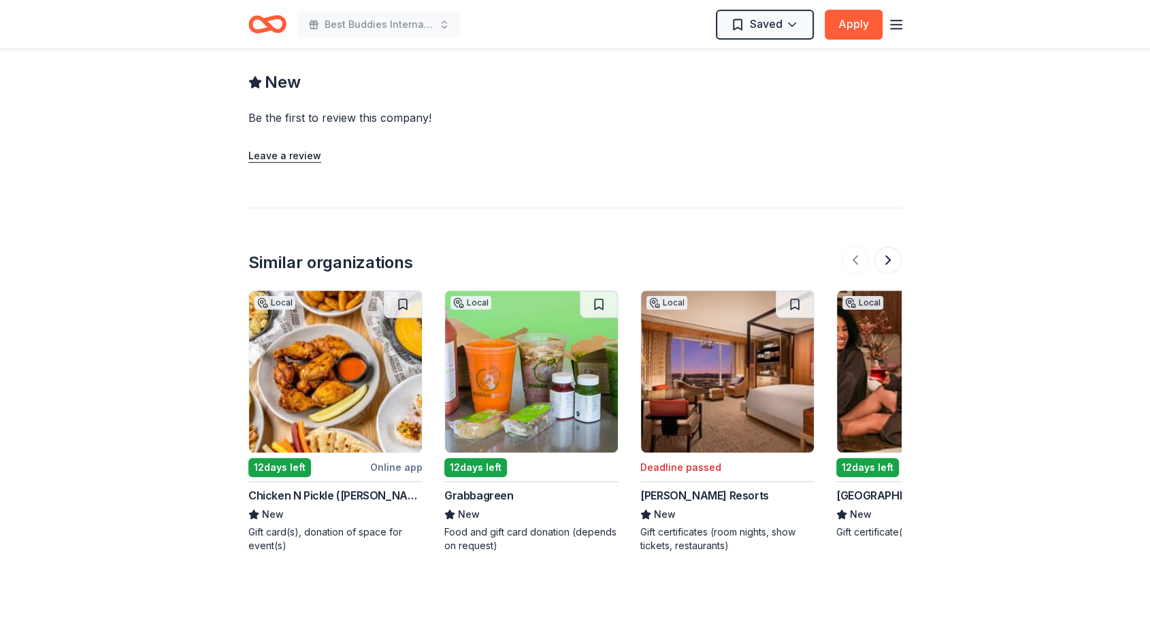
scroll to position [1110, 0]
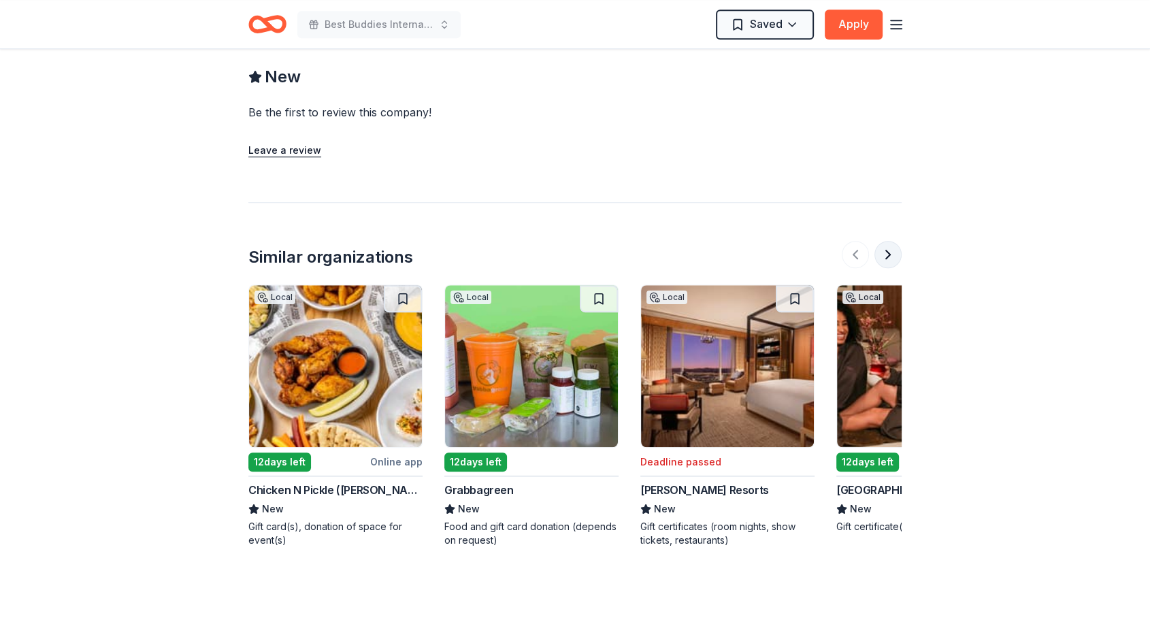
click at [888, 255] on button at bounding box center [888, 254] width 27 height 27
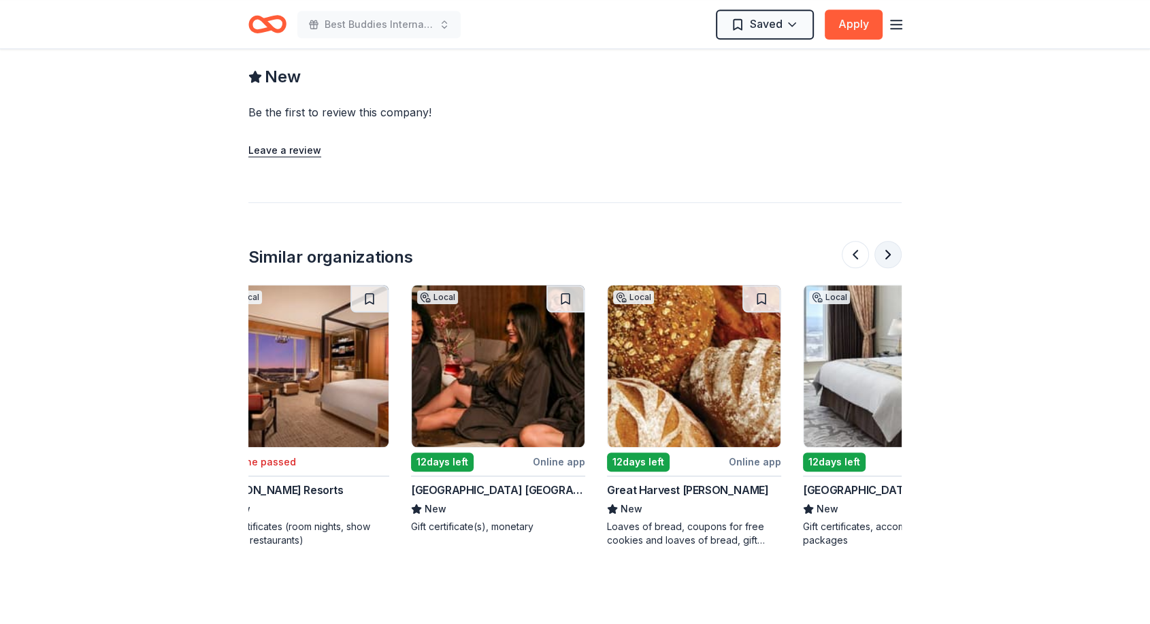
scroll to position [0, 501]
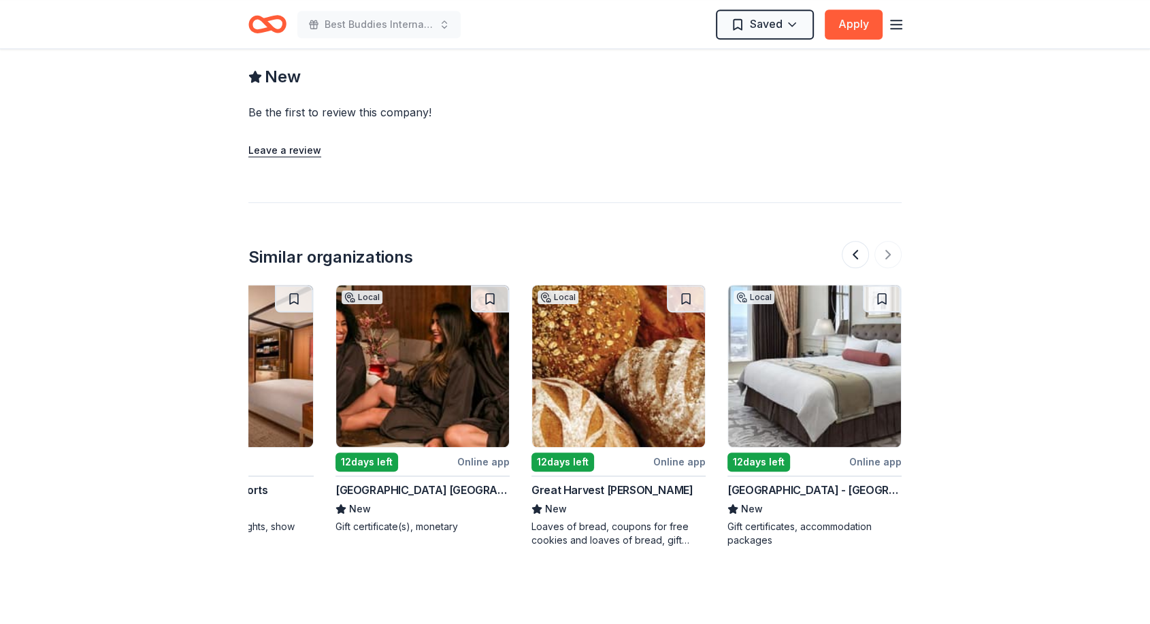
click at [440, 361] on img at bounding box center [422, 366] width 173 height 162
click at [833, 338] on img at bounding box center [814, 366] width 173 height 162
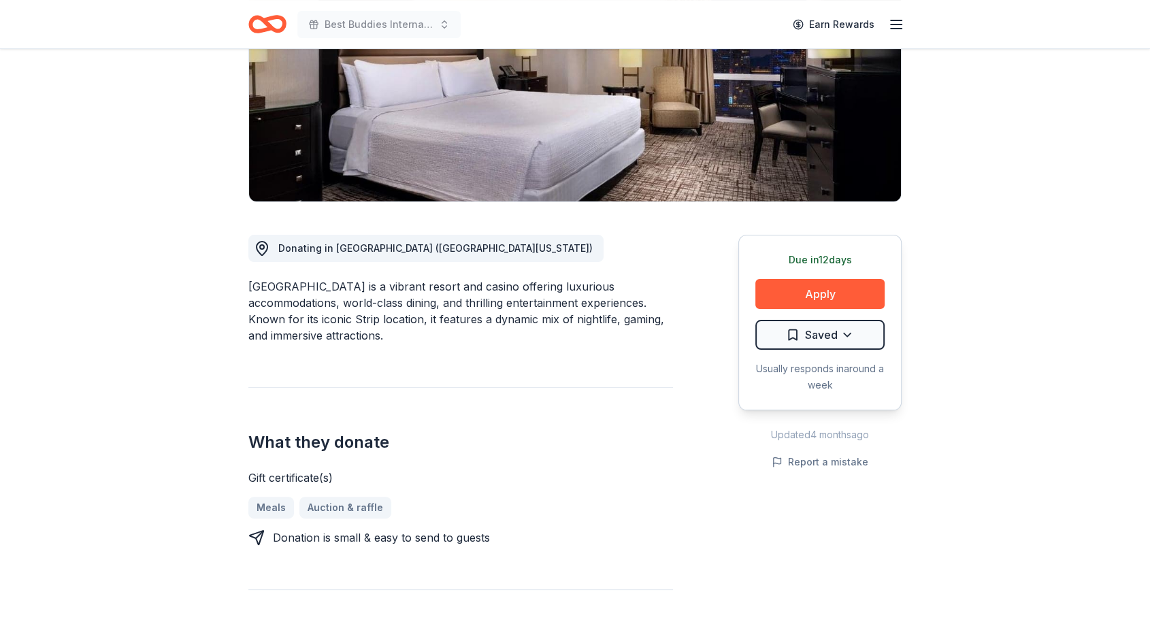
scroll to position [0, 0]
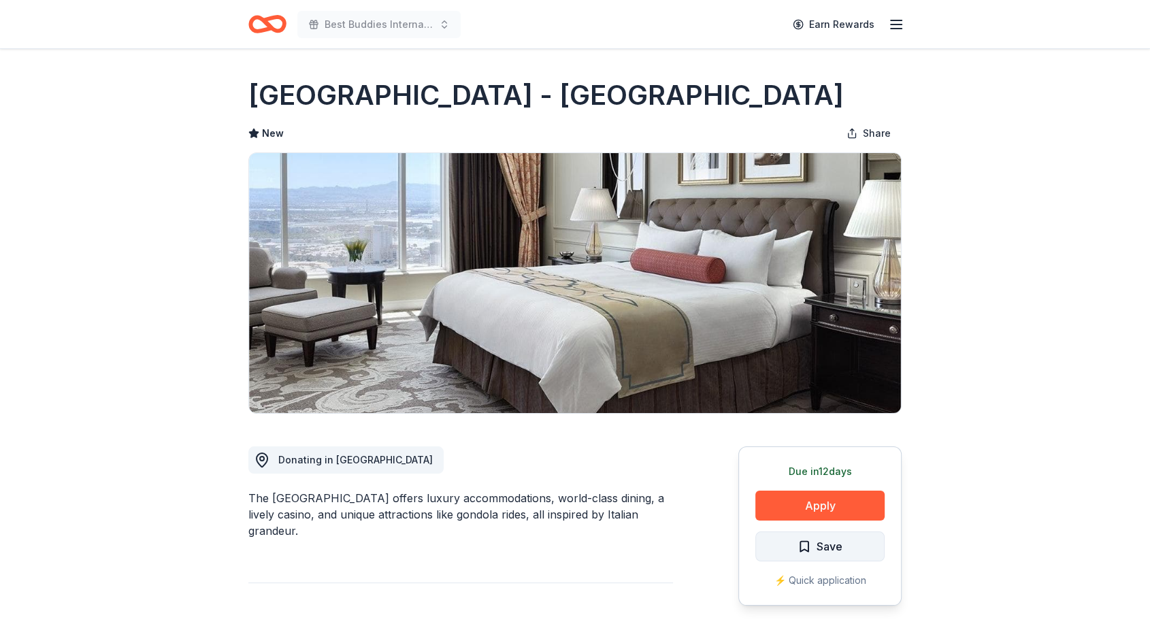
click at [840, 549] on span "Save" at bounding box center [830, 547] width 26 height 18
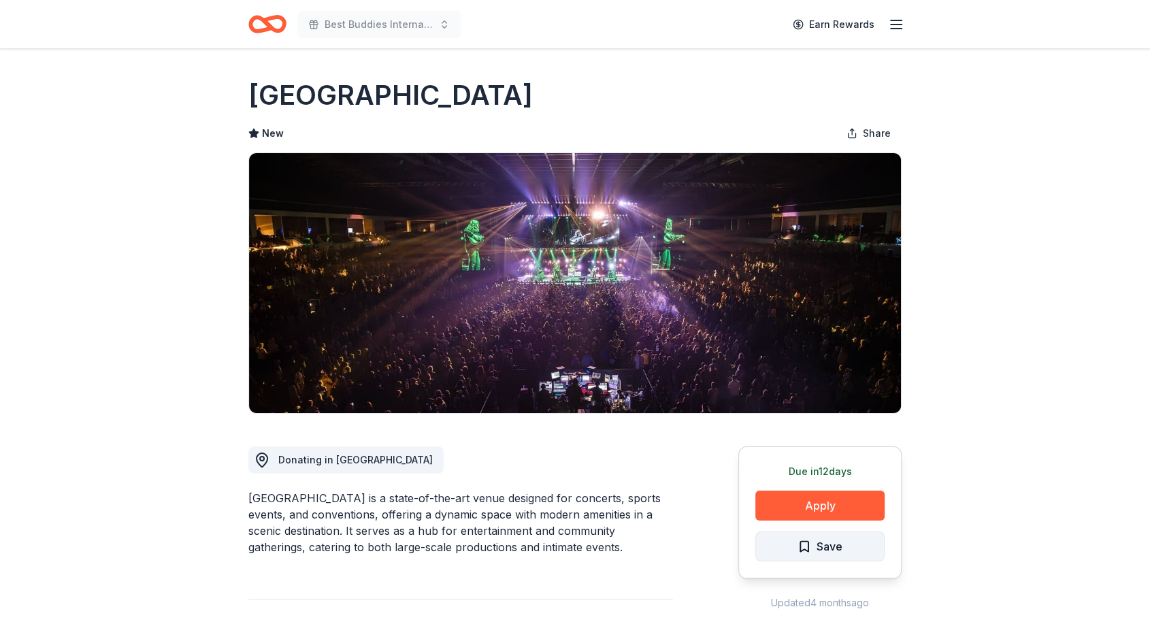
click at [835, 549] on span "Save" at bounding box center [830, 547] width 26 height 18
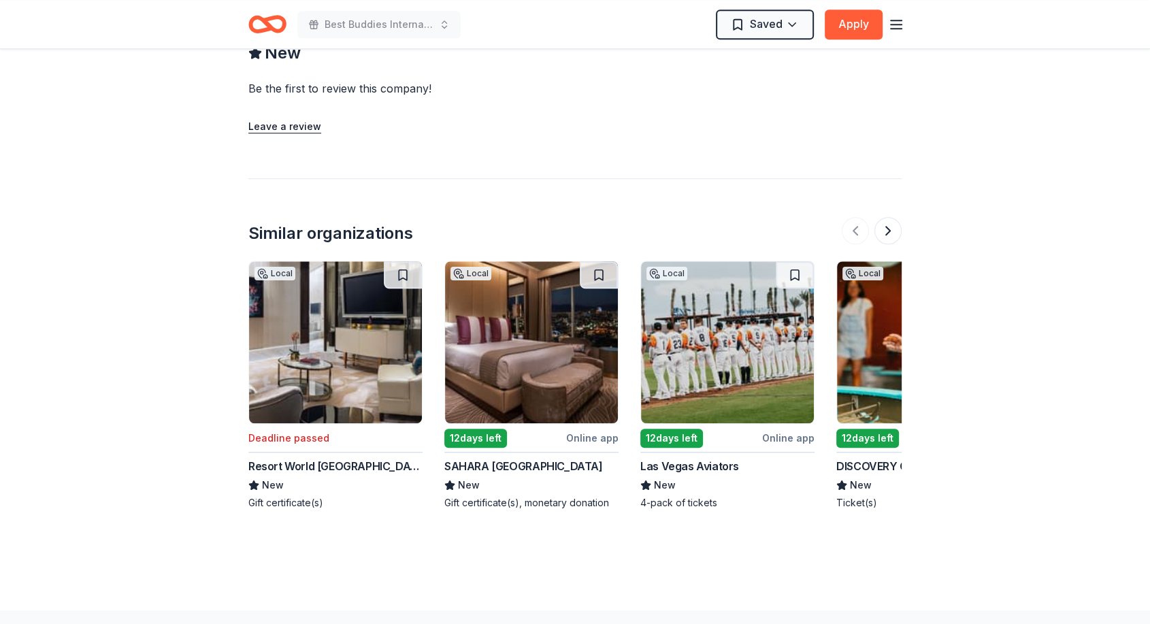
scroll to position [1098, 0]
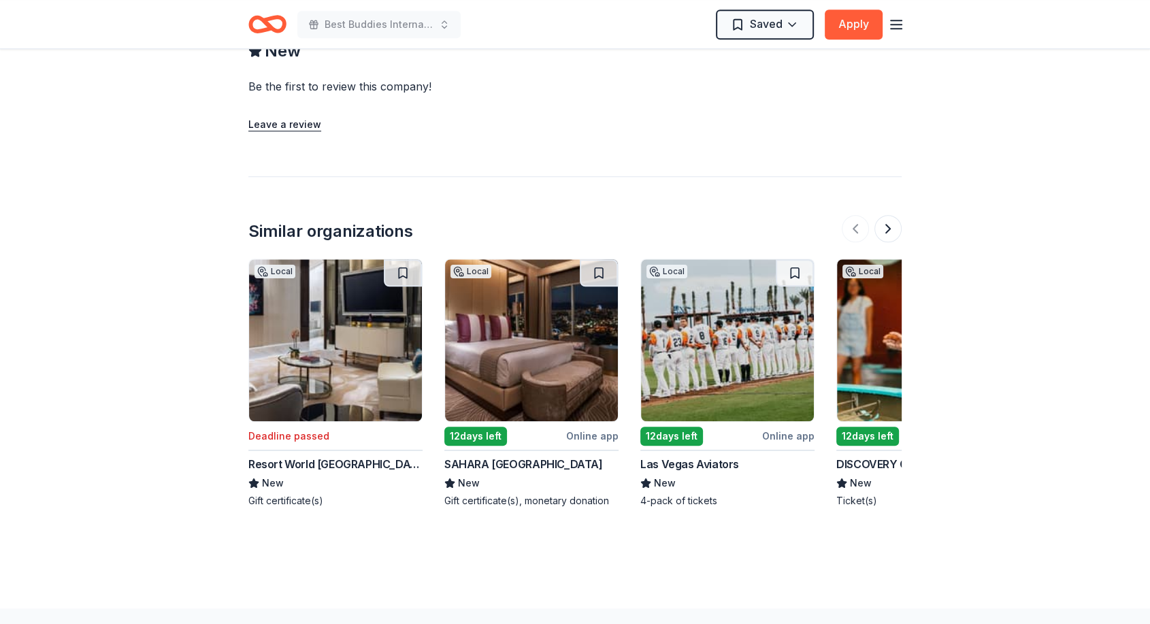
click at [555, 331] on img at bounding box center [531, 340] width 173 height 162
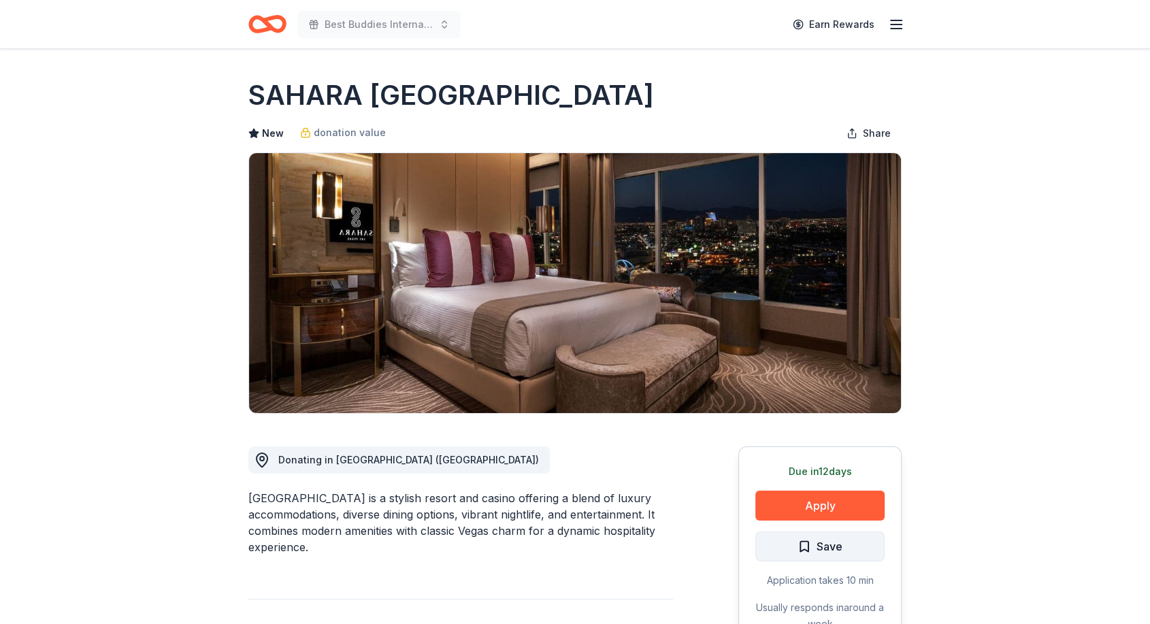
click at [810, 546] on span "Save" at bounding box center [820, 547] width 45 height 18
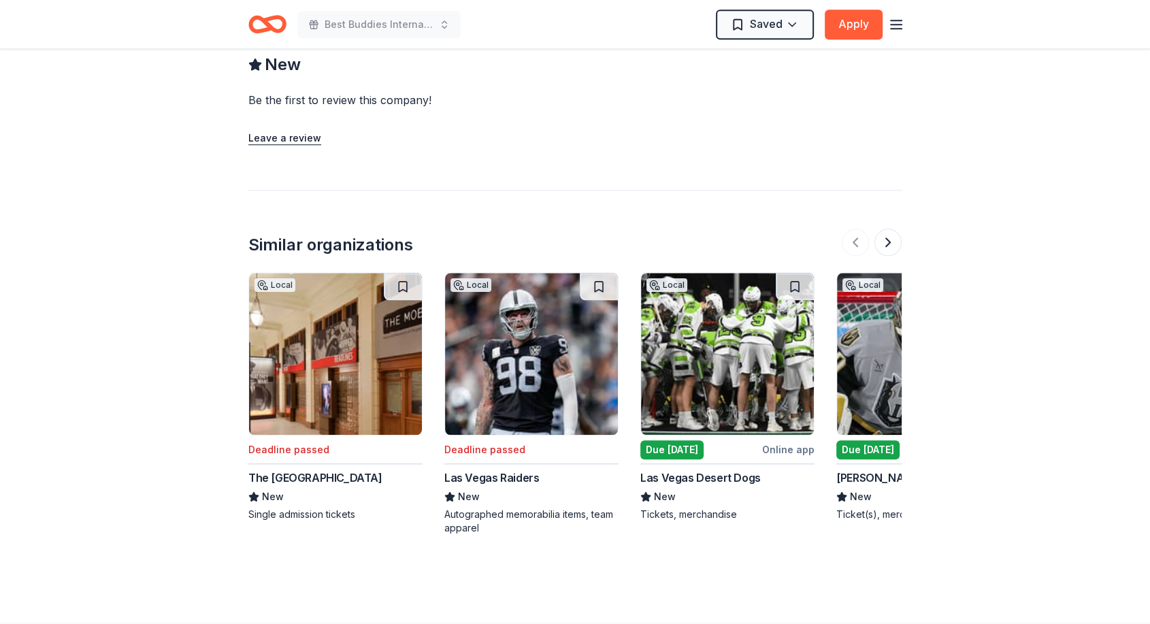
scroll to position [1306, 0]
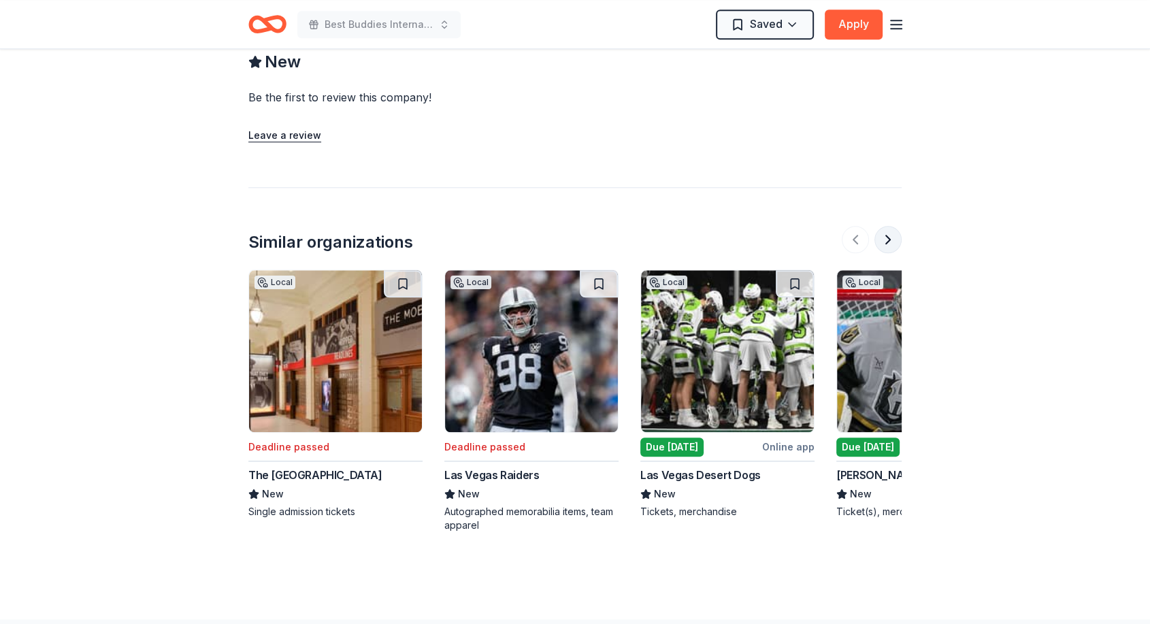
click at [888, 236] on button at bounding box center [888, 239] width 27 height 27
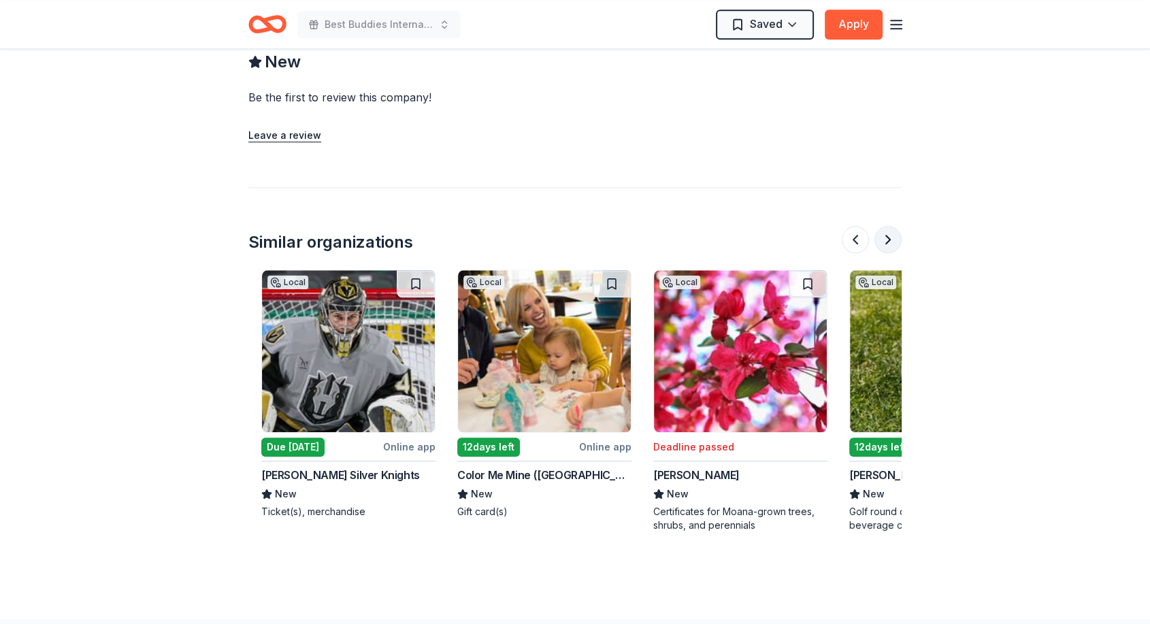
scroll to position [0, 588]
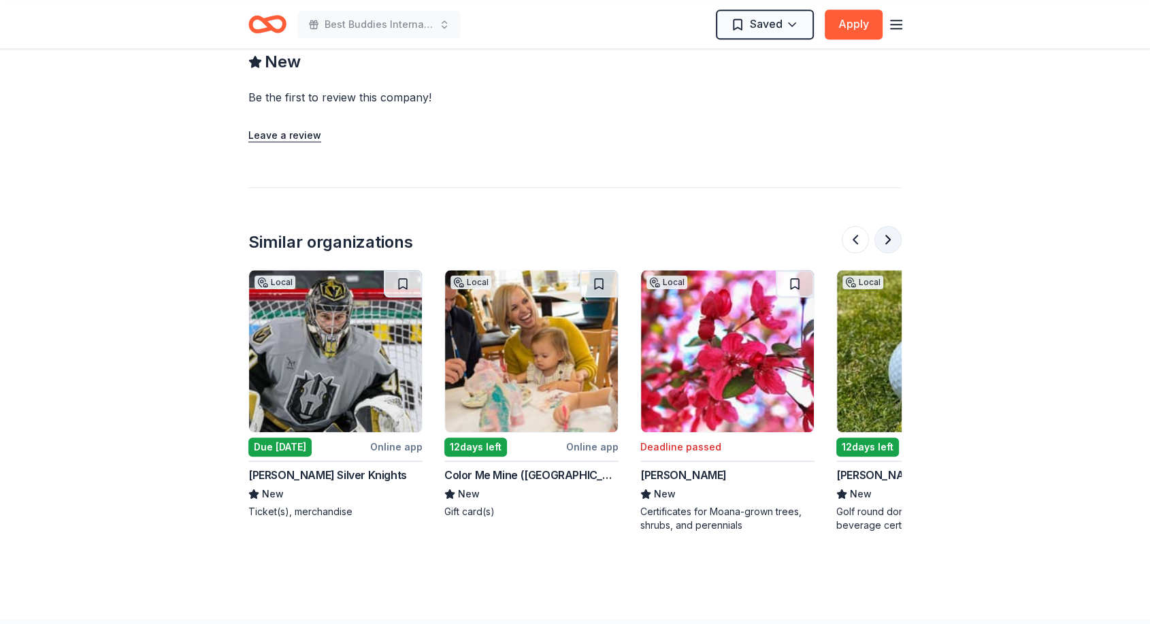
click at [888, 236] on button at bounding box center [888, 239] width 27 height 27
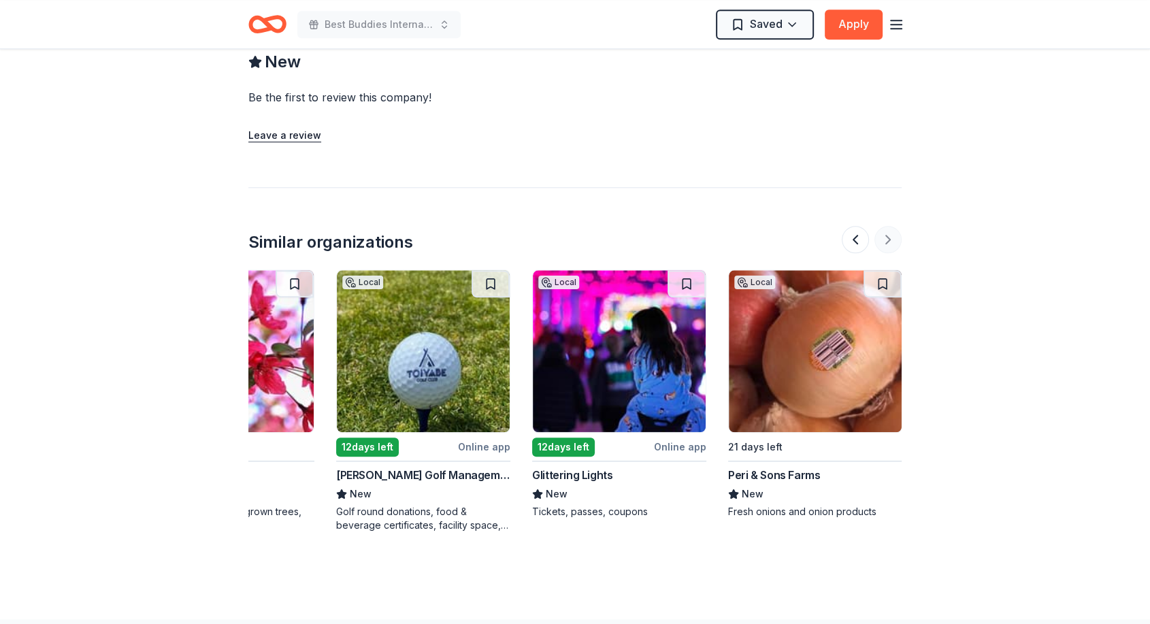
scroll to position [0, 1089]
click at [888, 236] on div at bounding box center [872, 239] width 60 height 27
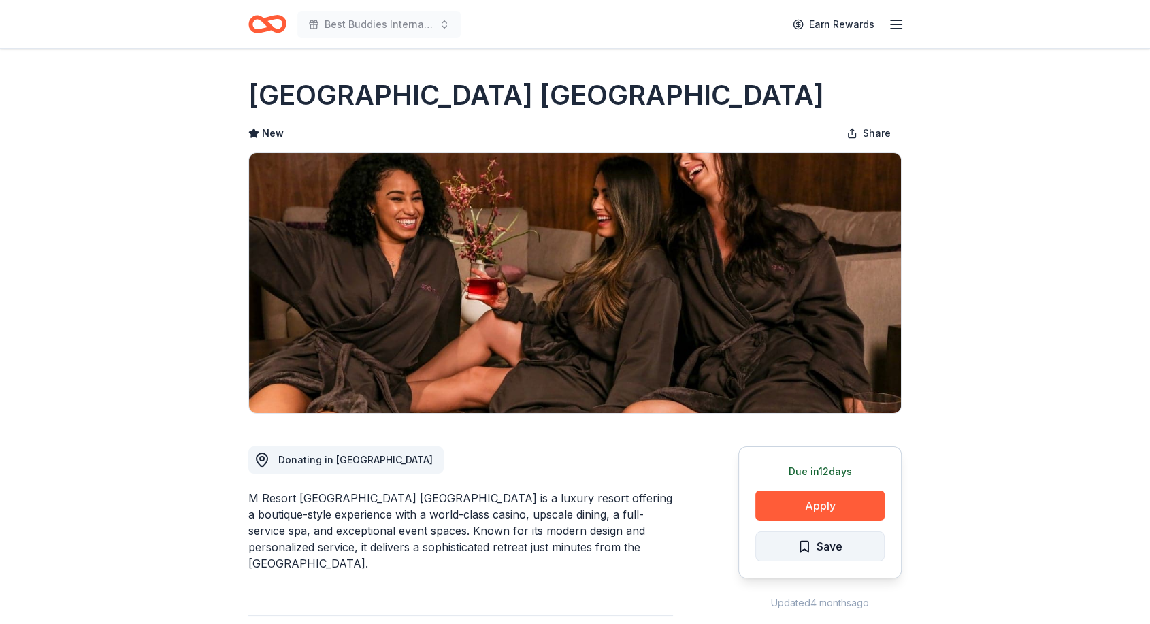
click at [826, 552] on span "Save" at bounding box center [830, 547] width 26 height 18
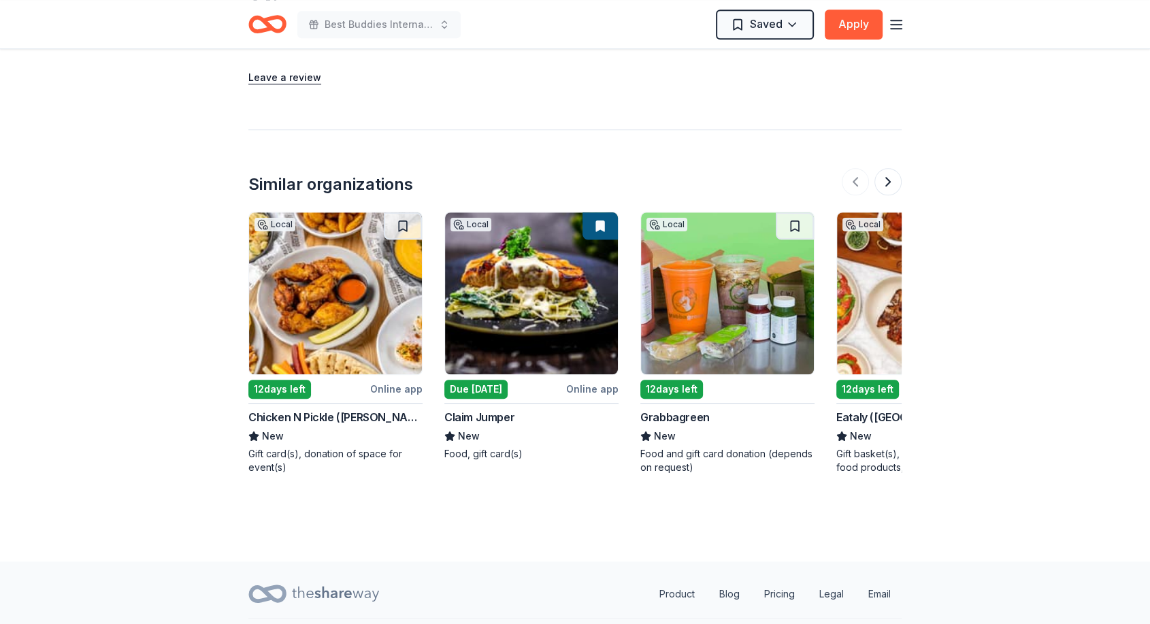
scroll to position [1302, 0]
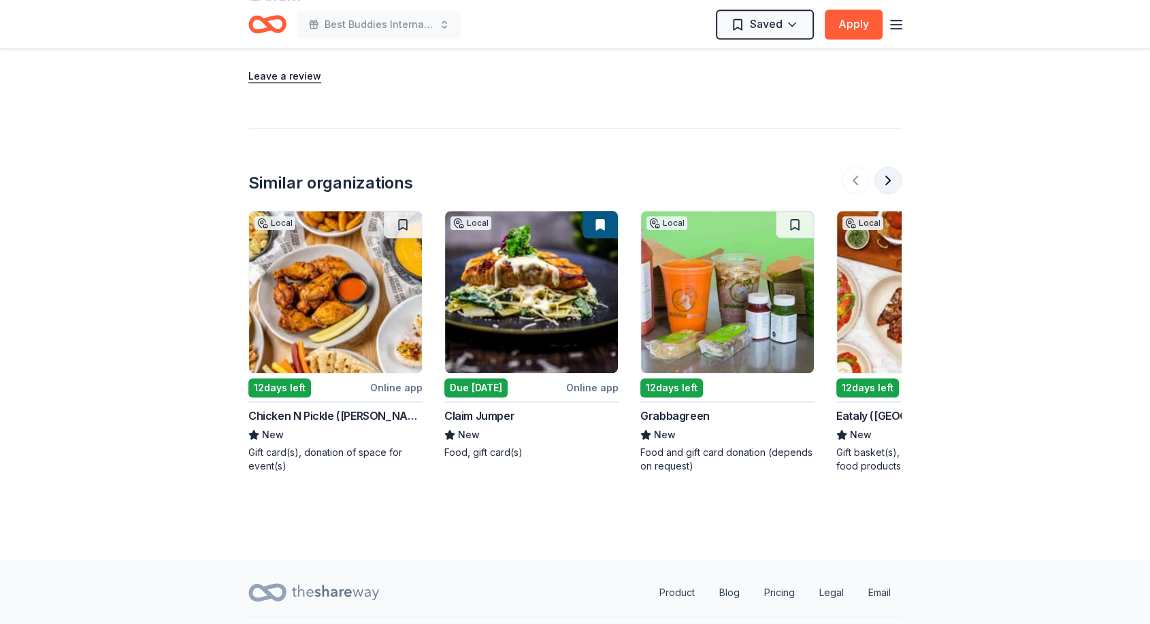
click at [888, 167] on button at bounding box center [888, 180] width 27 height 27
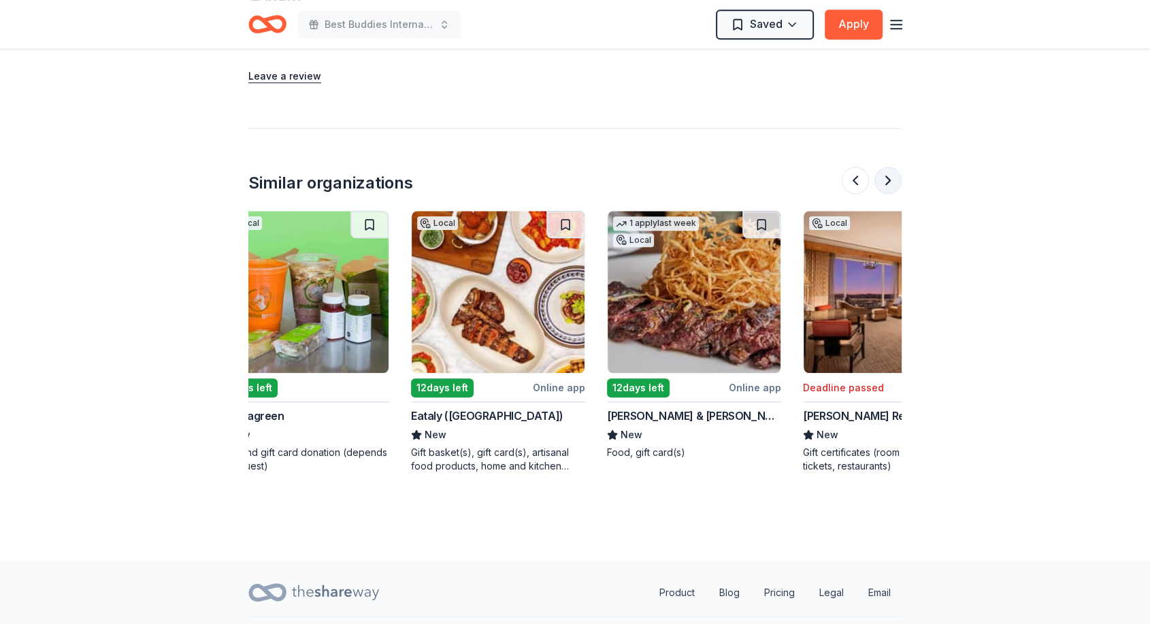
scroll to position [0, 501]
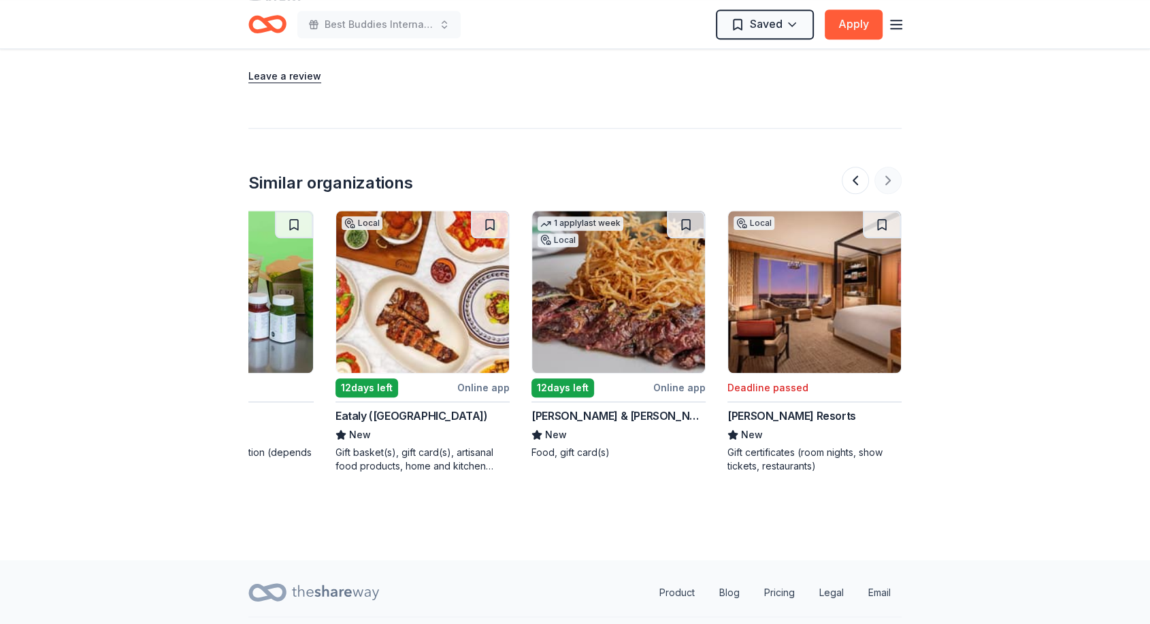
click at [888, 167] on div at bounding box center [872, 180] width 60 height 27
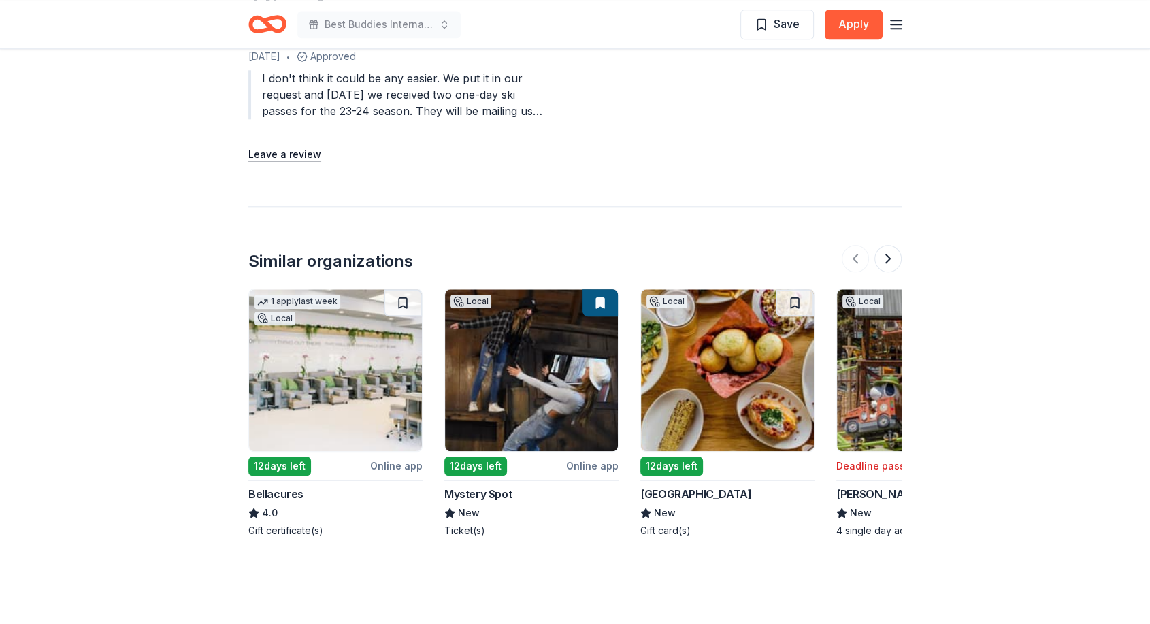
scroll to position [1444, 0]
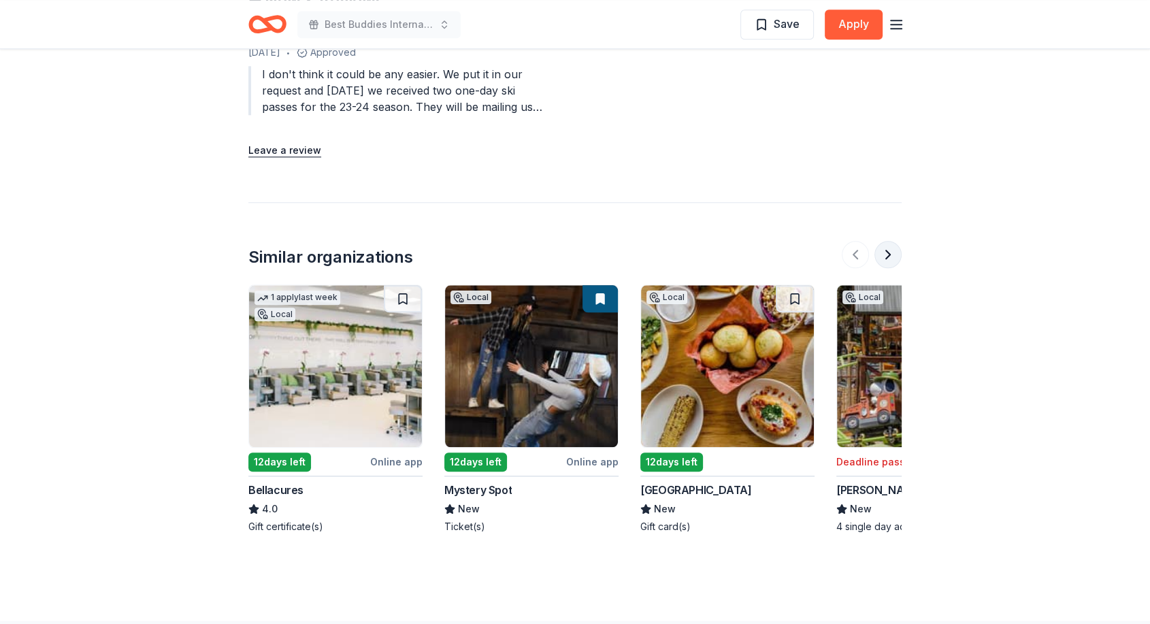
click at [888, 241] on button at bounding box center [888, 254] width 27 height 27
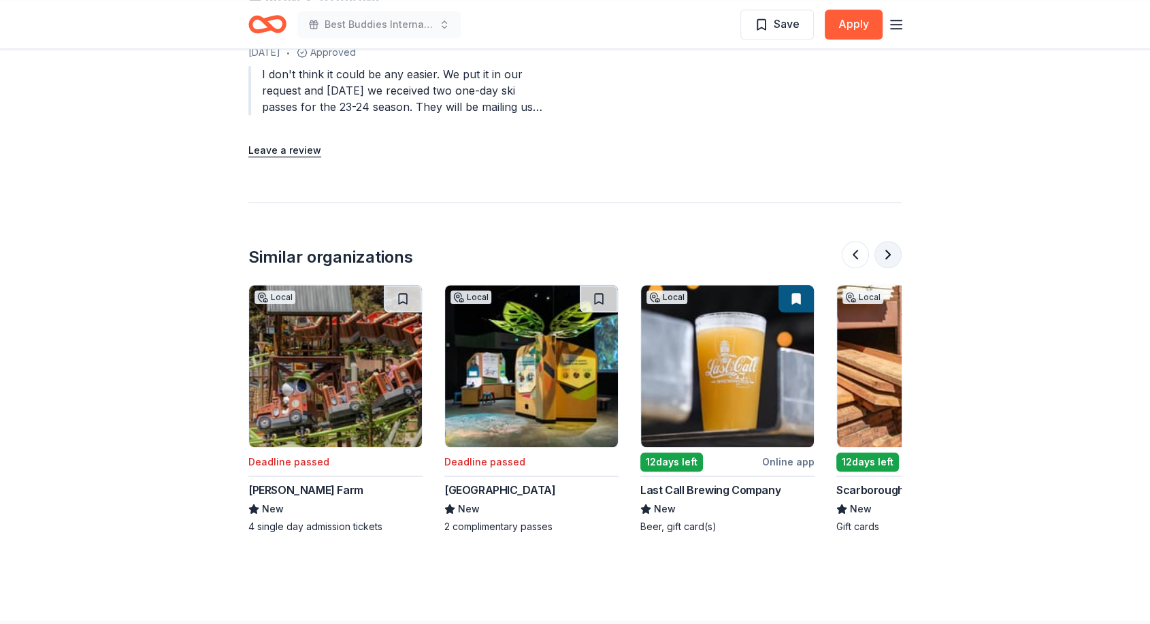
click at [888, 241] on button at bounding box center [888, 254] width 27 height 27
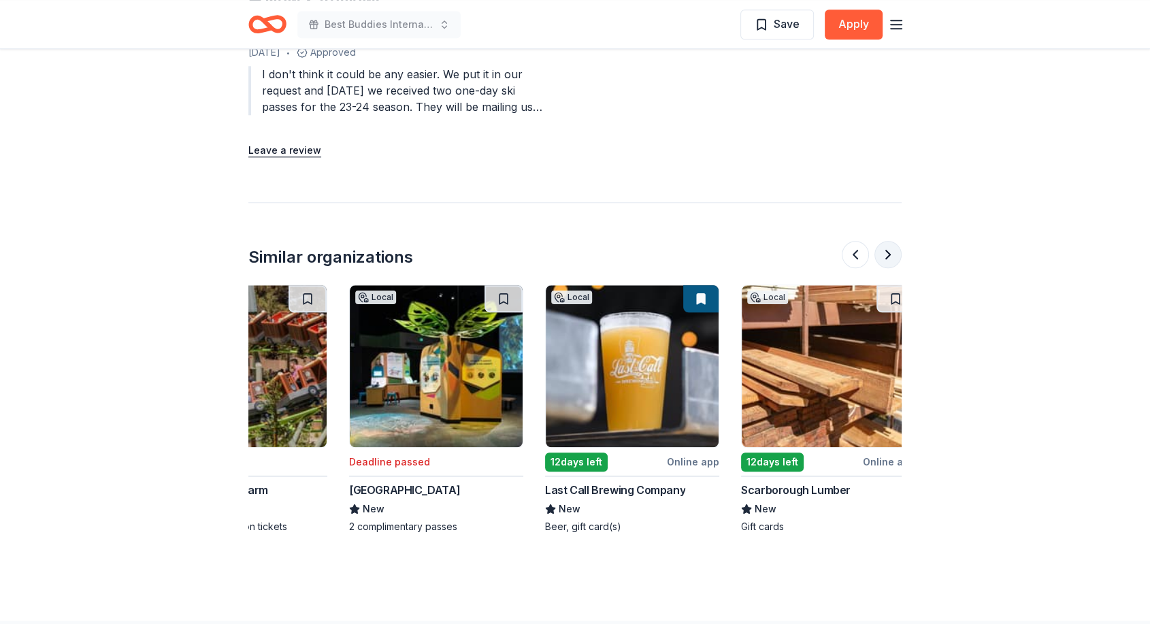
scroll to position [0, 697]
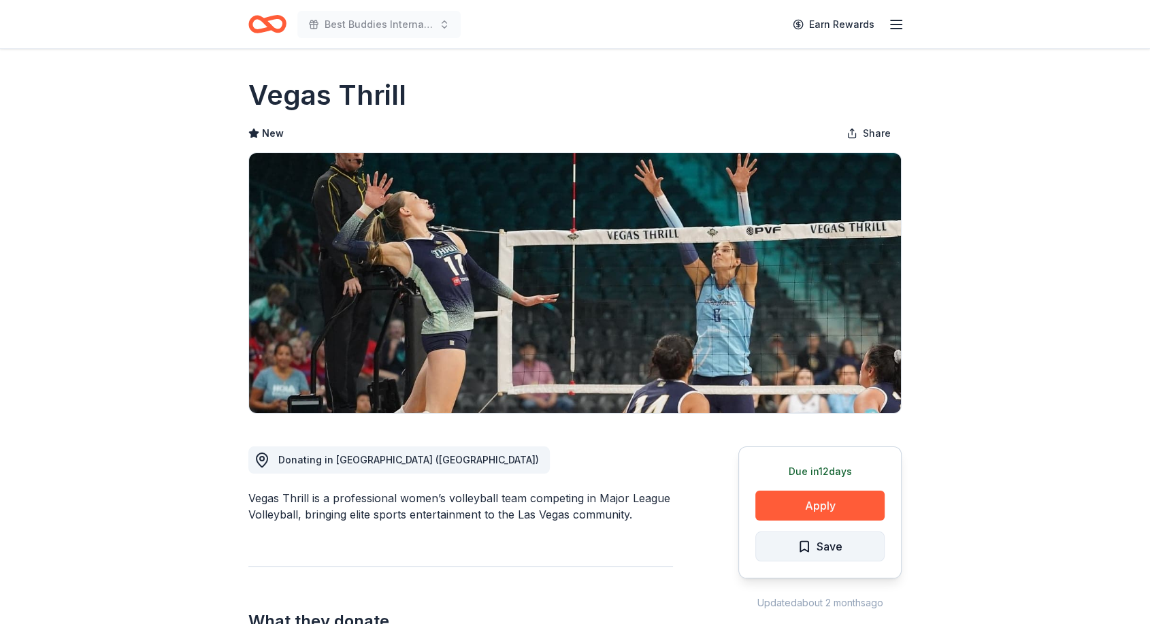
click at [806, 545] on span "Save" at bounding box center [820, 547] width 45 height 18
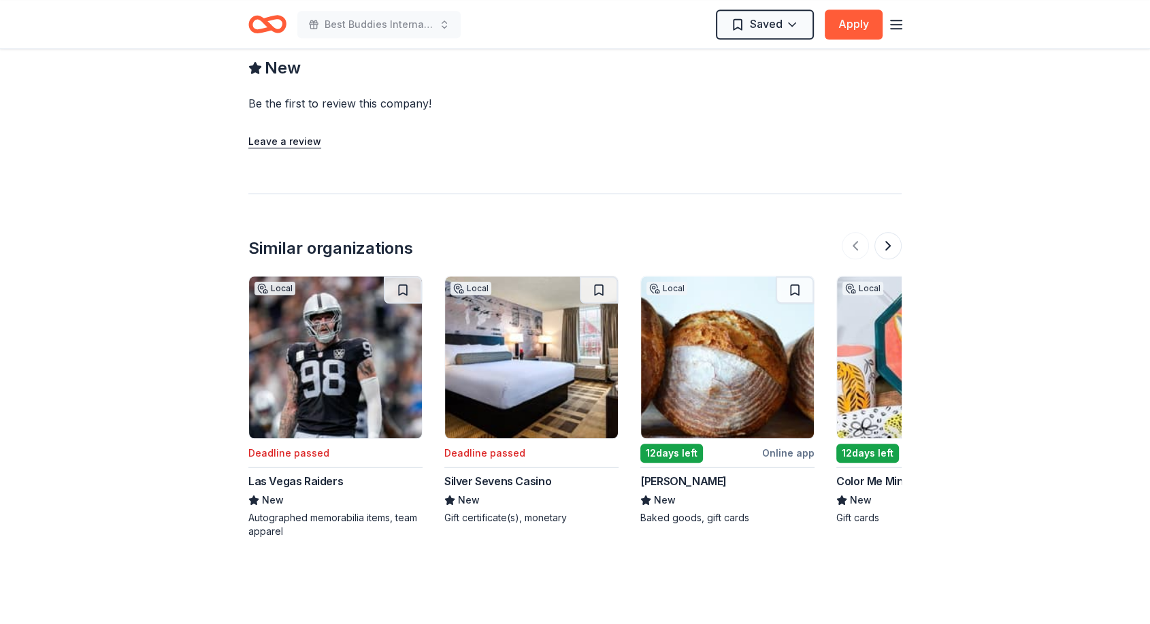
scroll to position [1381, 0]
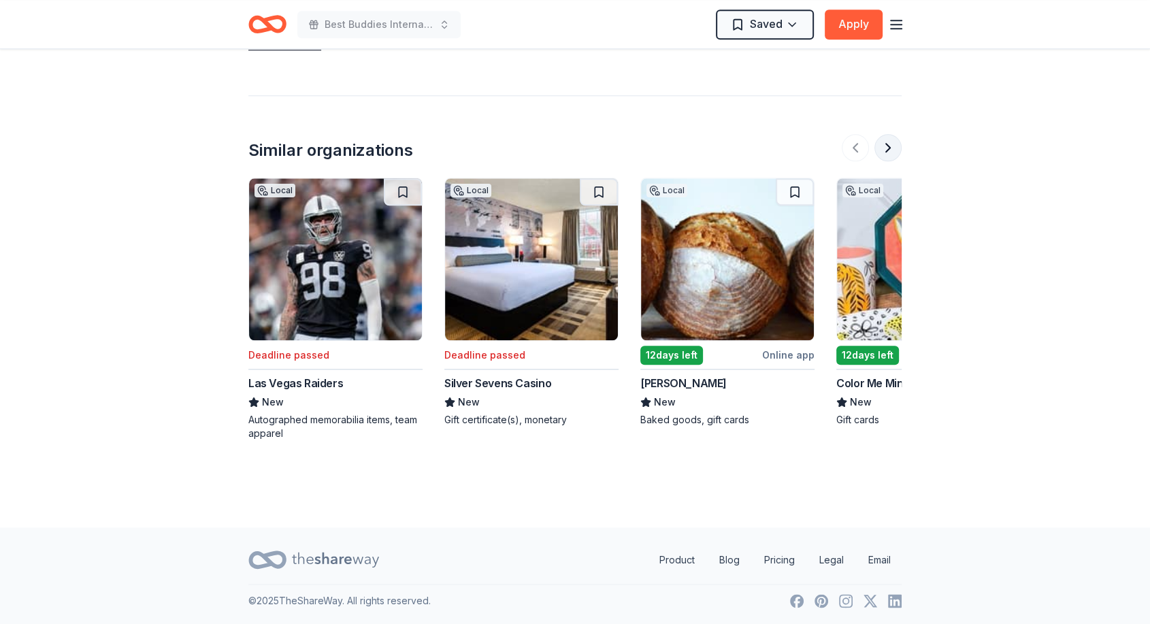
click at [892, 151] on button at bounding box center [888, 147] width 27 height 27
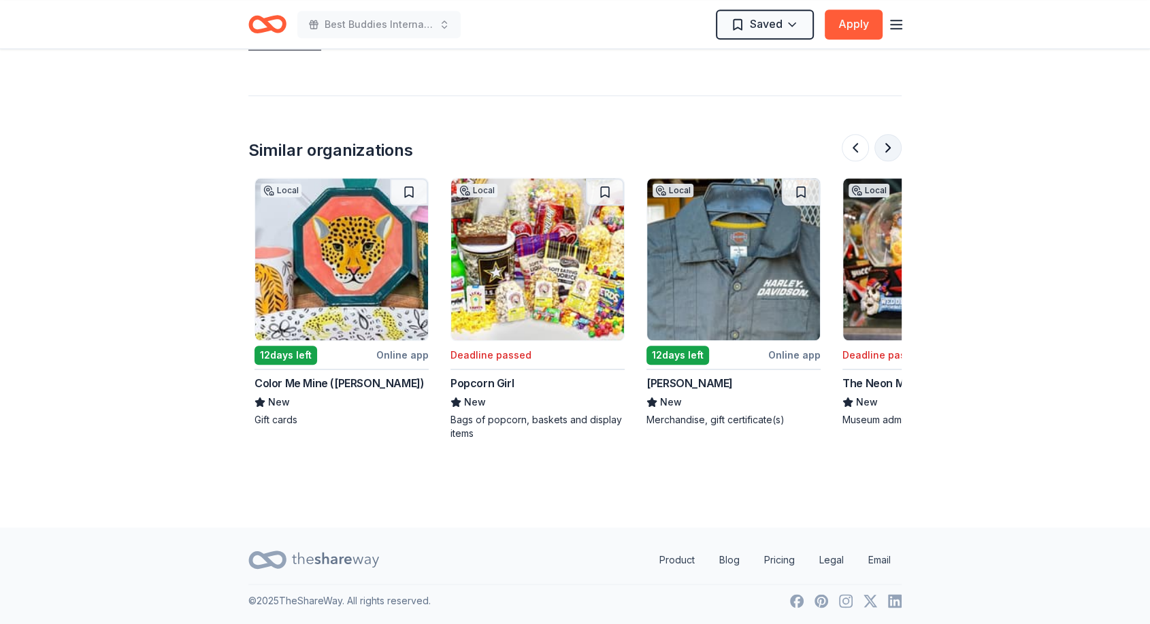
scroll to position [0, 588]
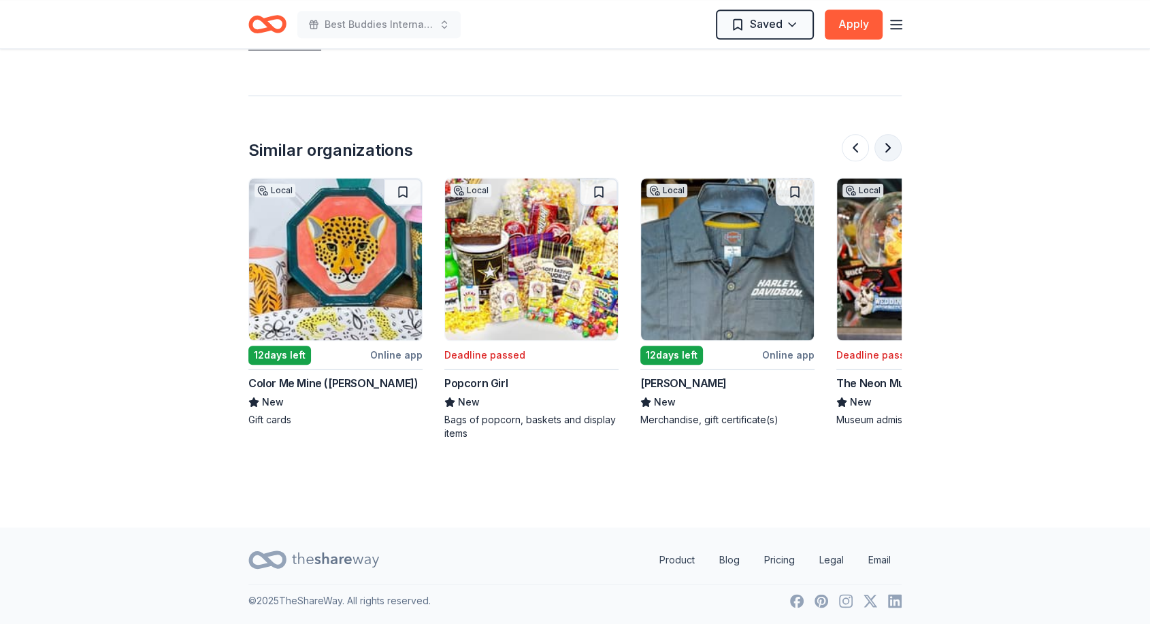
click at [892, 151] on button at bounding box center [888, 147] width 27 height 27
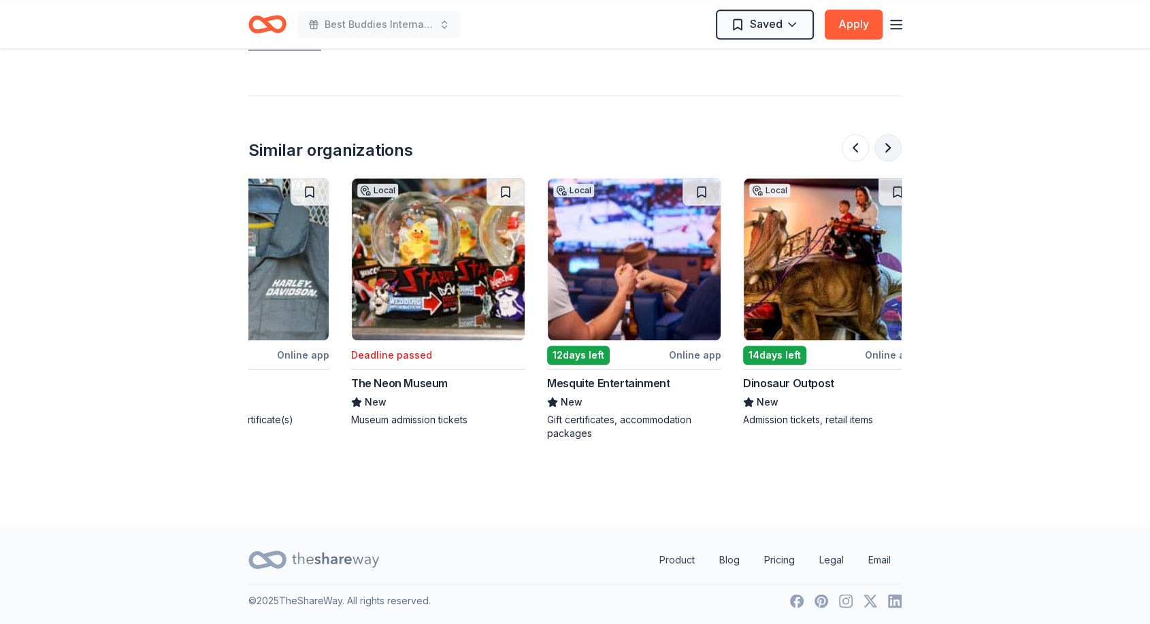
scroll to position [0, 1089]
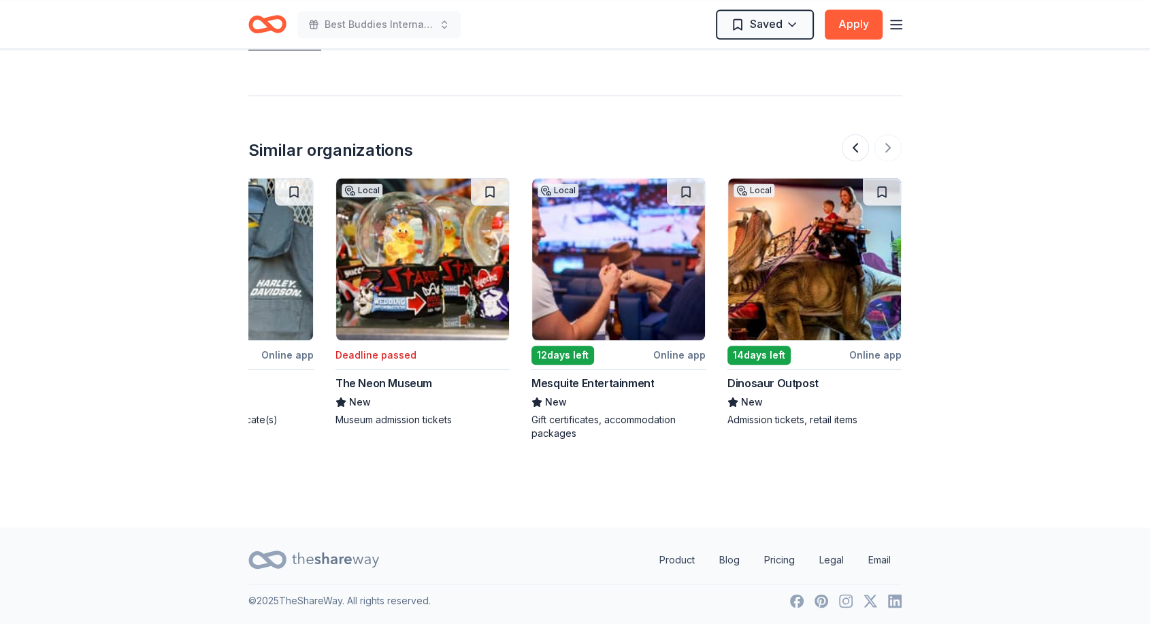
click at [663, 268] on img at bounding box center [618, 259] width 173 height 162
click at [799, 229] on img at bounding box center [814, 259] width 173 height 162
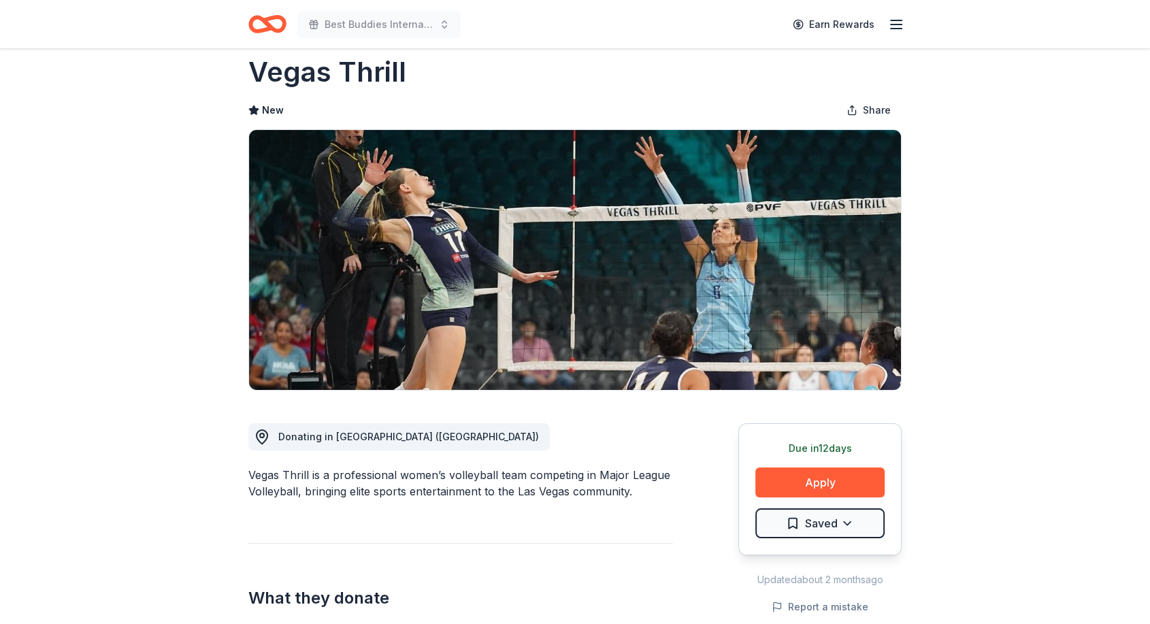
scroll to position [0, 0]
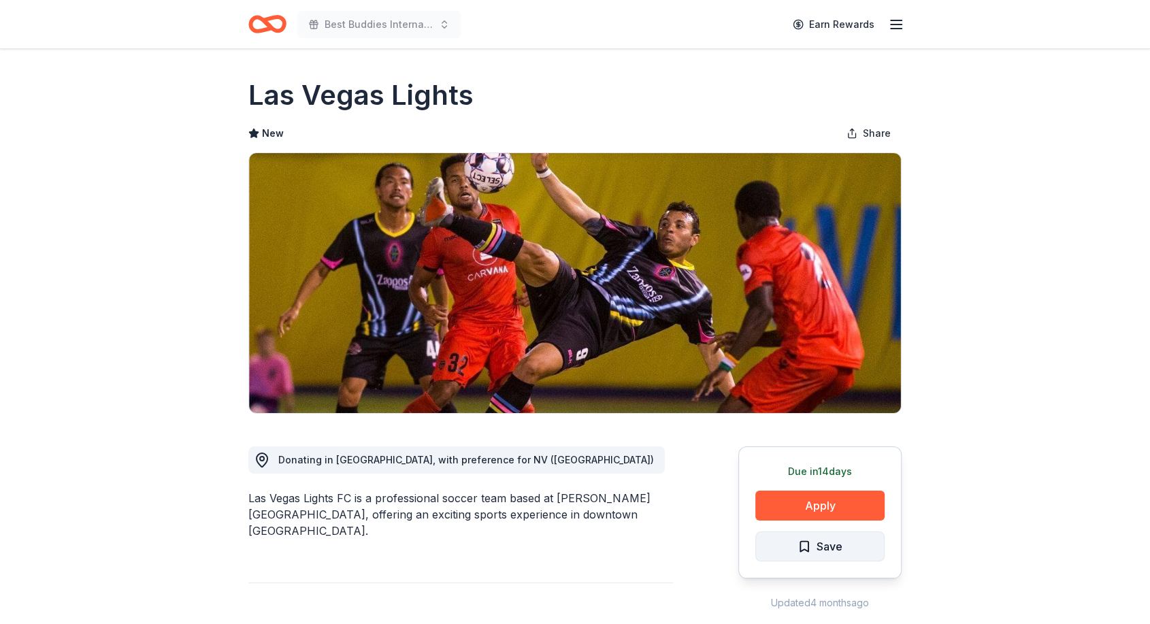
click at [811, 554] on span "Save" at bounding box center [820, 547] width 45 height 18
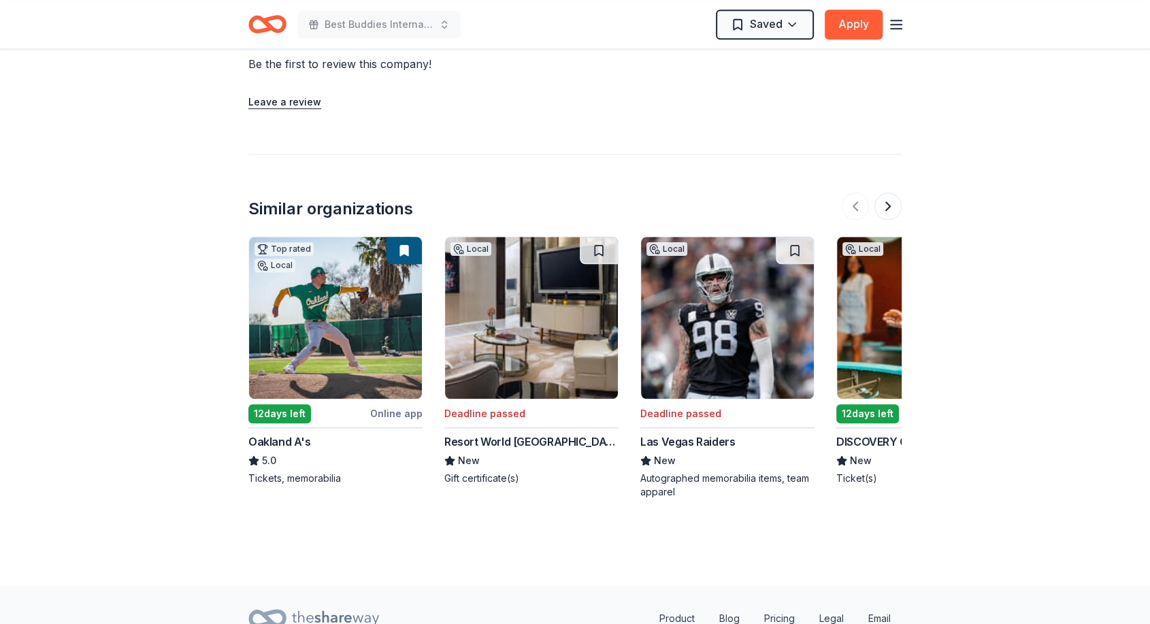
scroll to position [1307, 0]
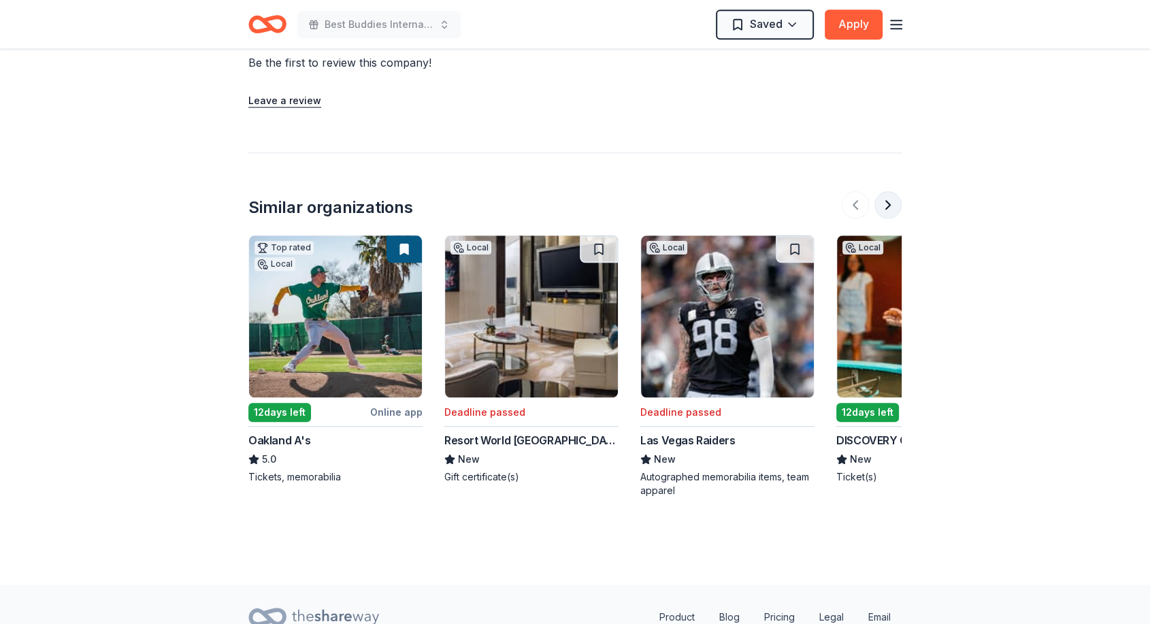
click at [890, 193] on button at bounding box center [888, 204] width 27 height 27
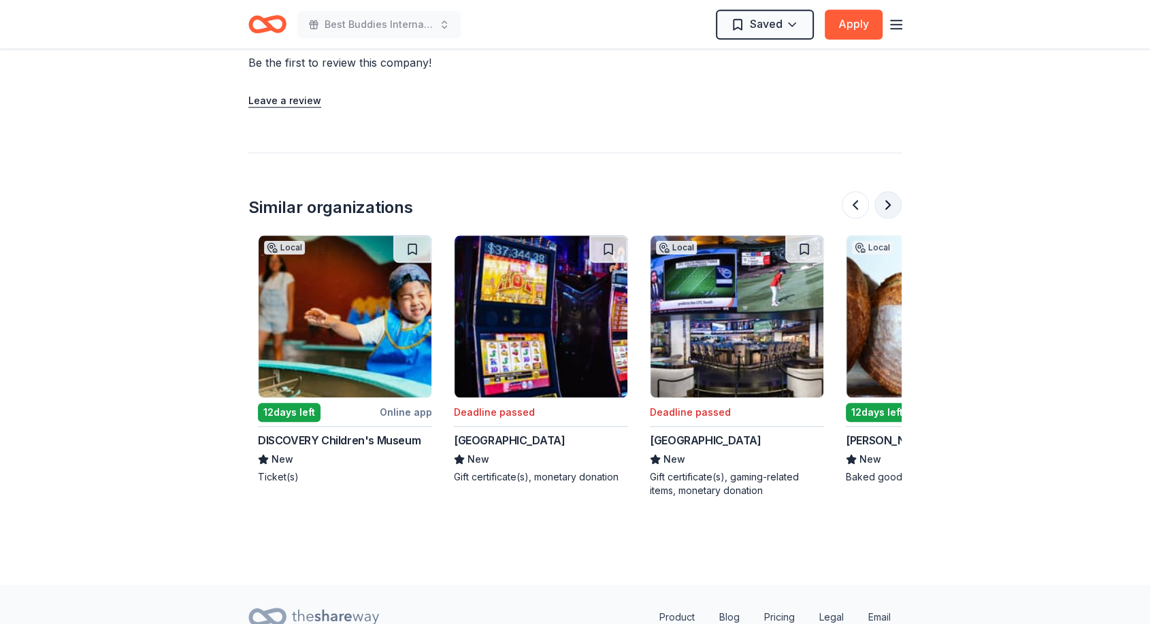
scroll to position [0, 588]
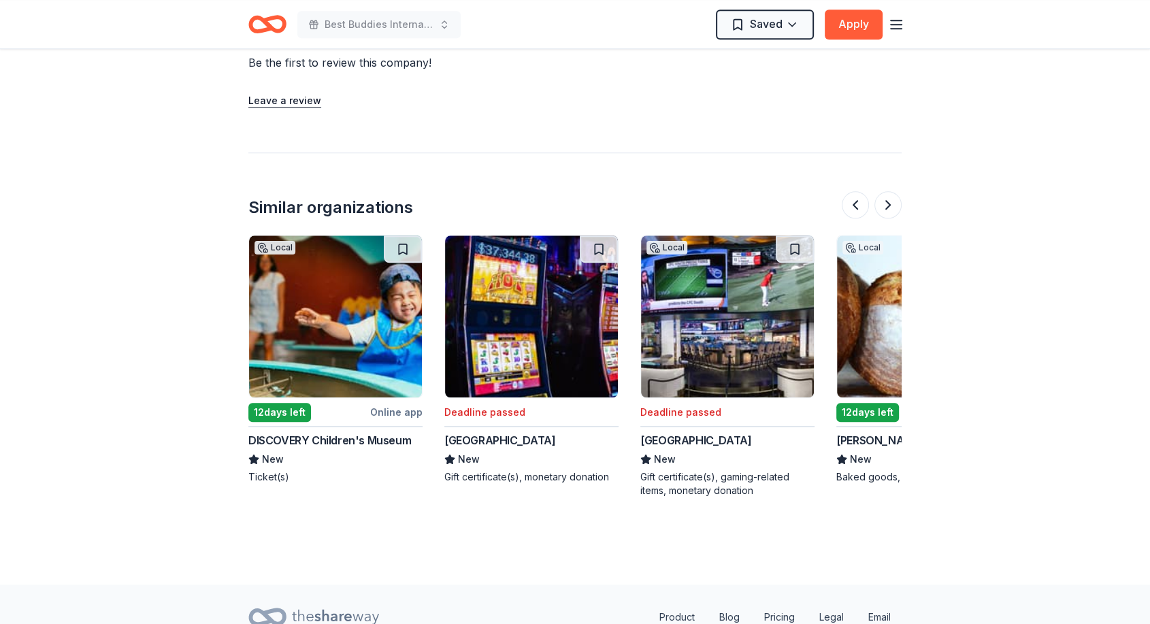
click at [368, 278] on img at bounding box center [335, 317] width 173 height 162
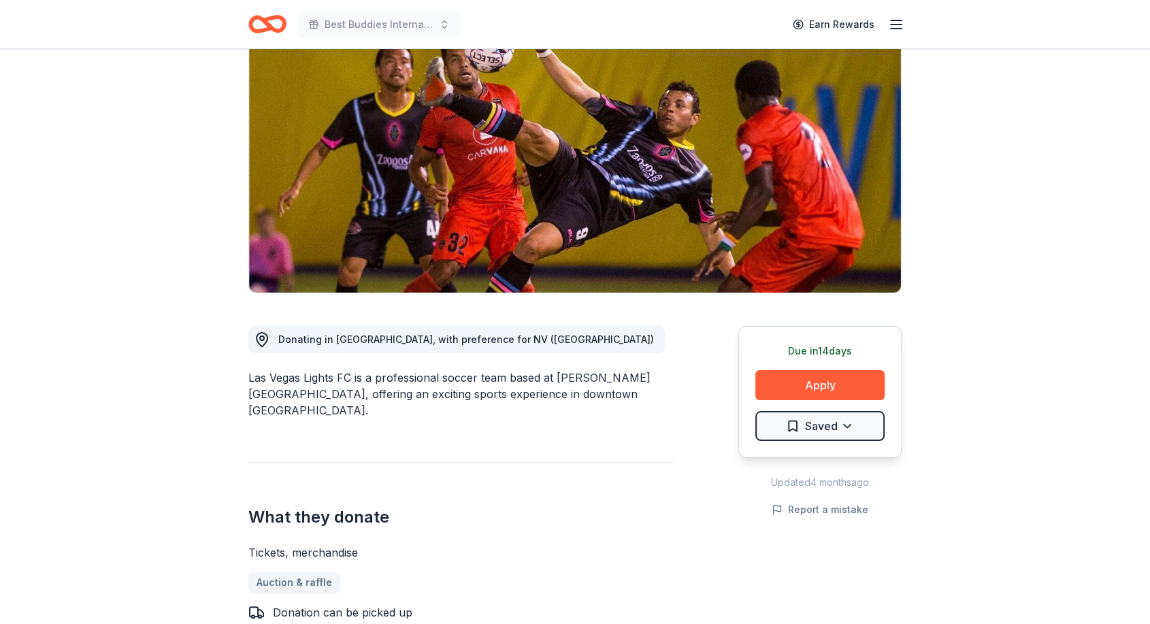
scroll to position [0, 0]
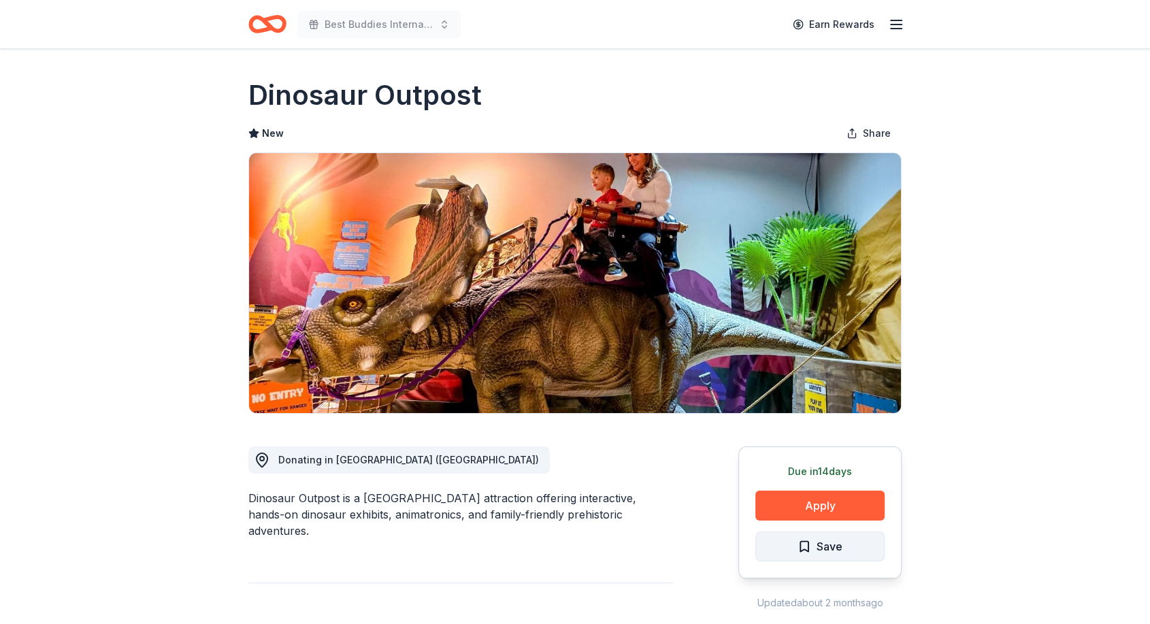
click at [793, 545] on button "Save" at bounding box center [820, 547] width 129 height 30
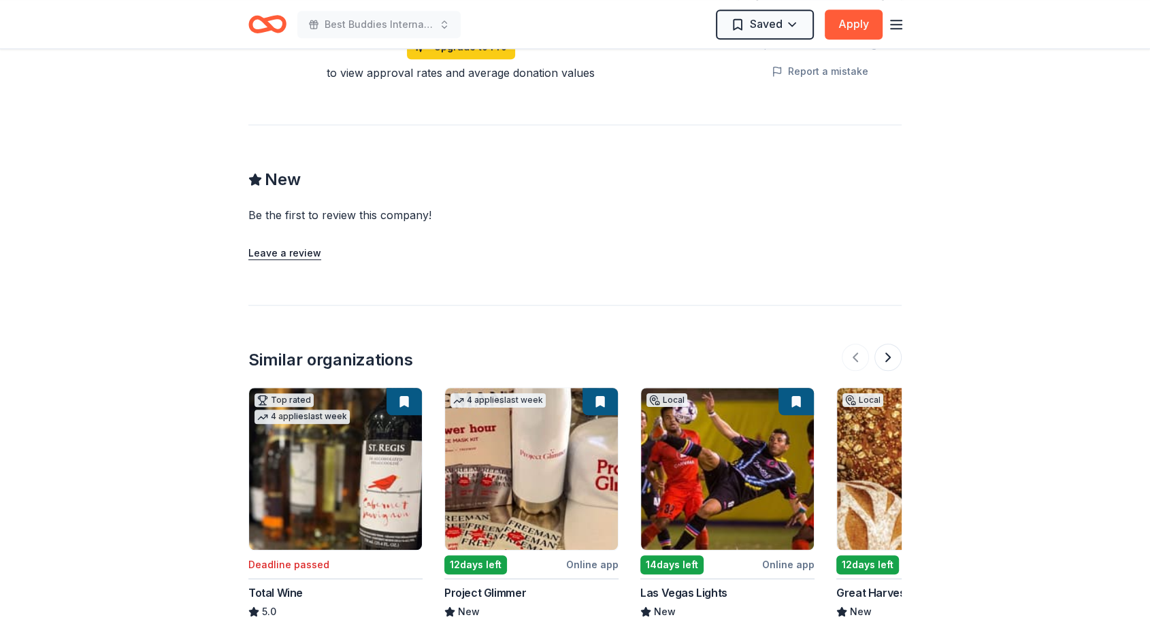
scroll to position [1189, 0]
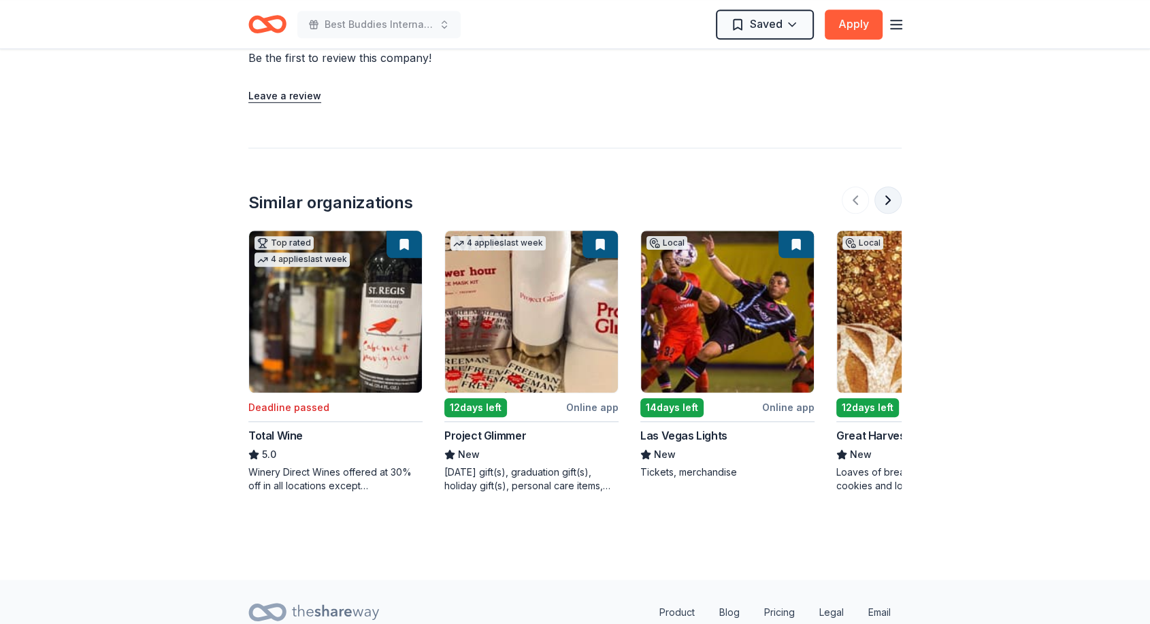
click at [898, 187] on button at bounding box center [888, 200] width 27 height 27
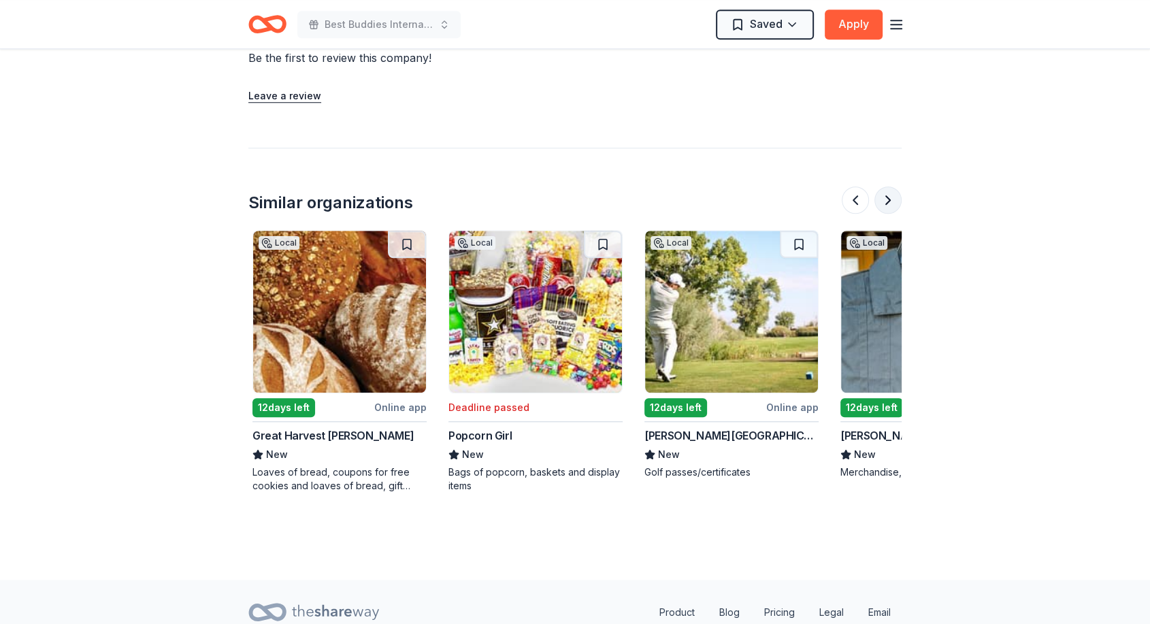
scroll to position [0, 588]
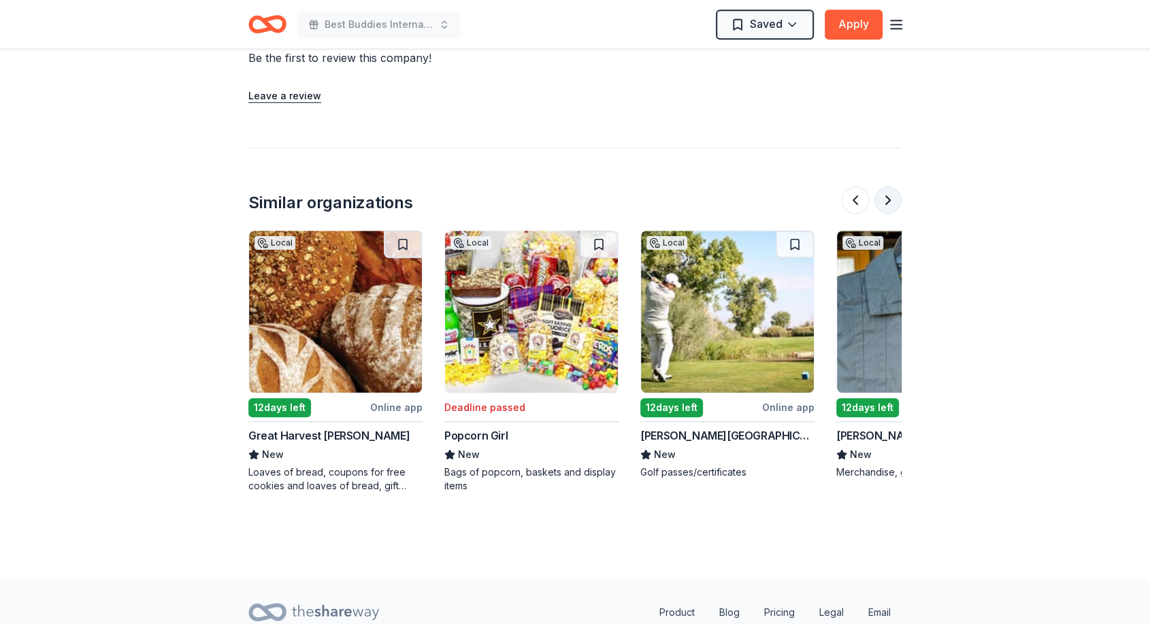
click at [898, 187] on button at bounding box center [888, 200] width 27 height 27
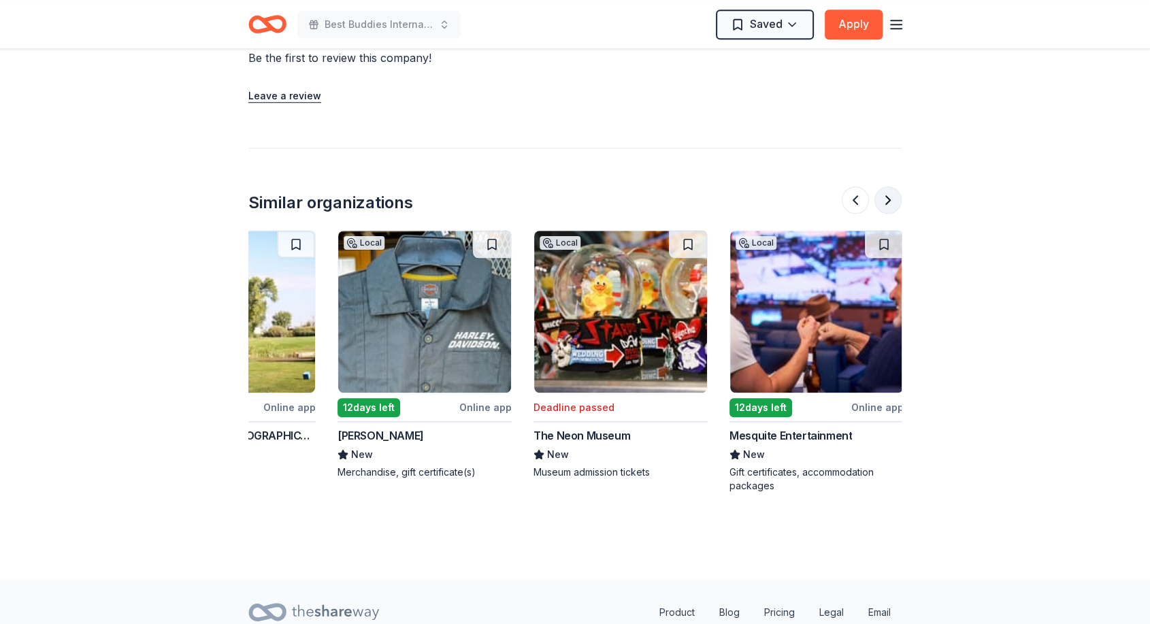
scroll to position [0, 1089]
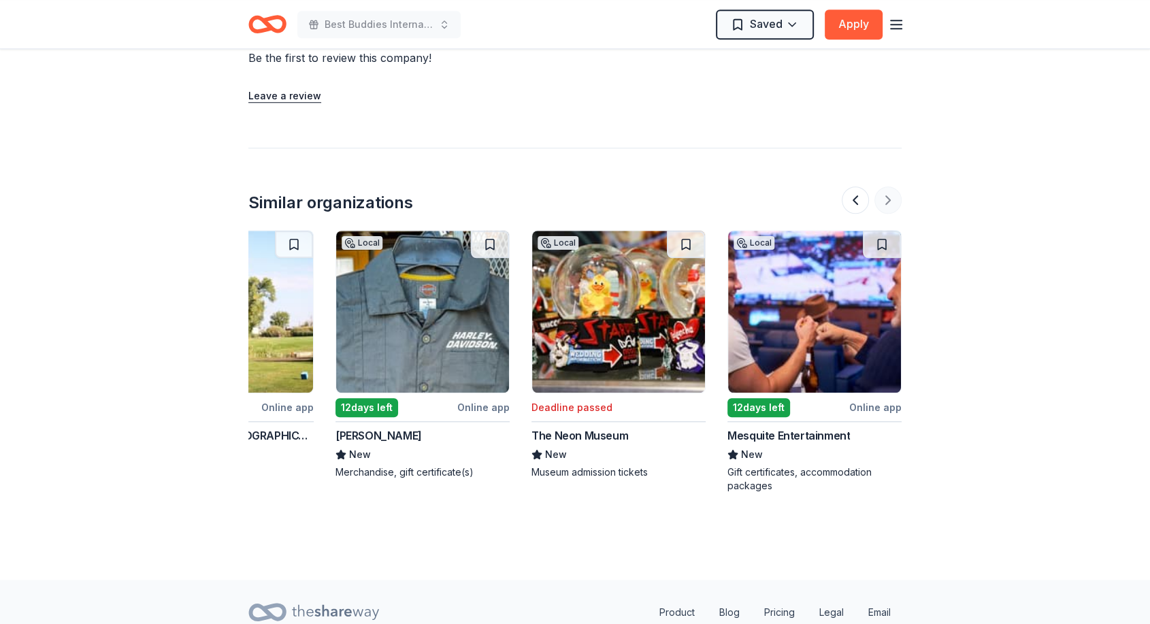
click at [898, 187] on div at bounding box center [872, 200] width 60 height 27
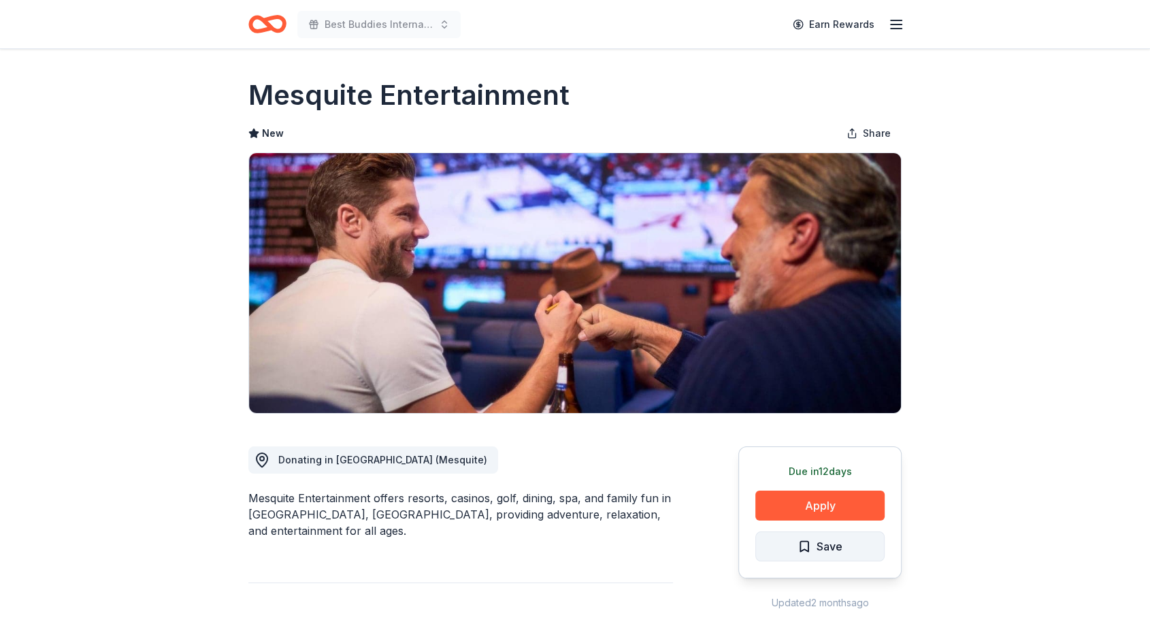
click at [837, 536] on button "Save" at bounding box center [820, 547] width 129 height 30
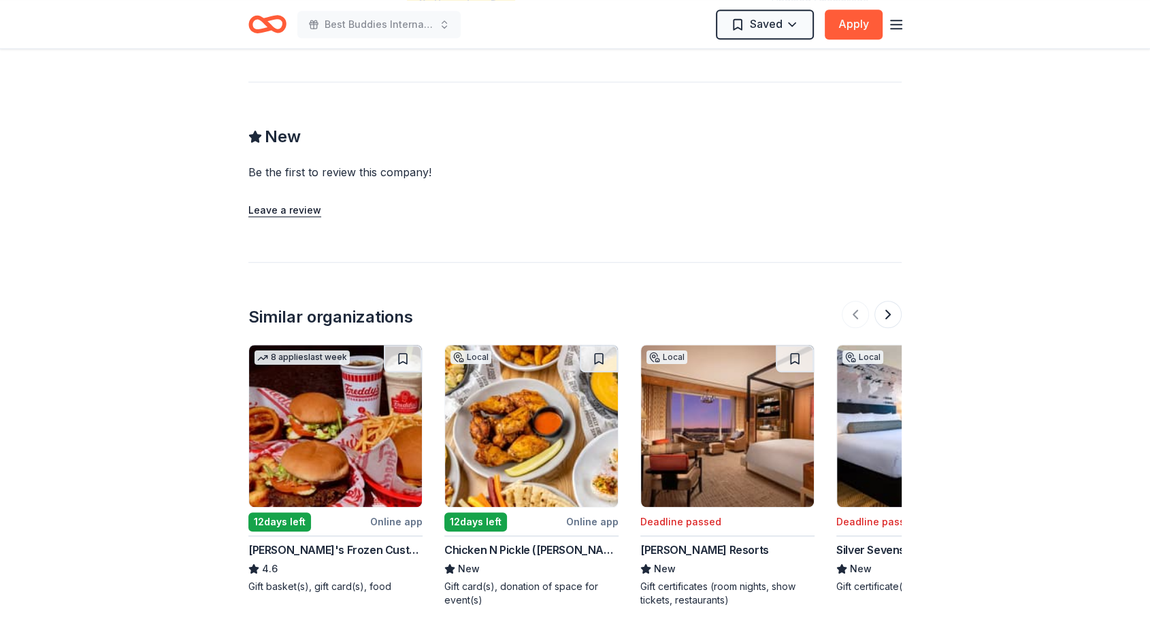
scroll to position [1079, 0]
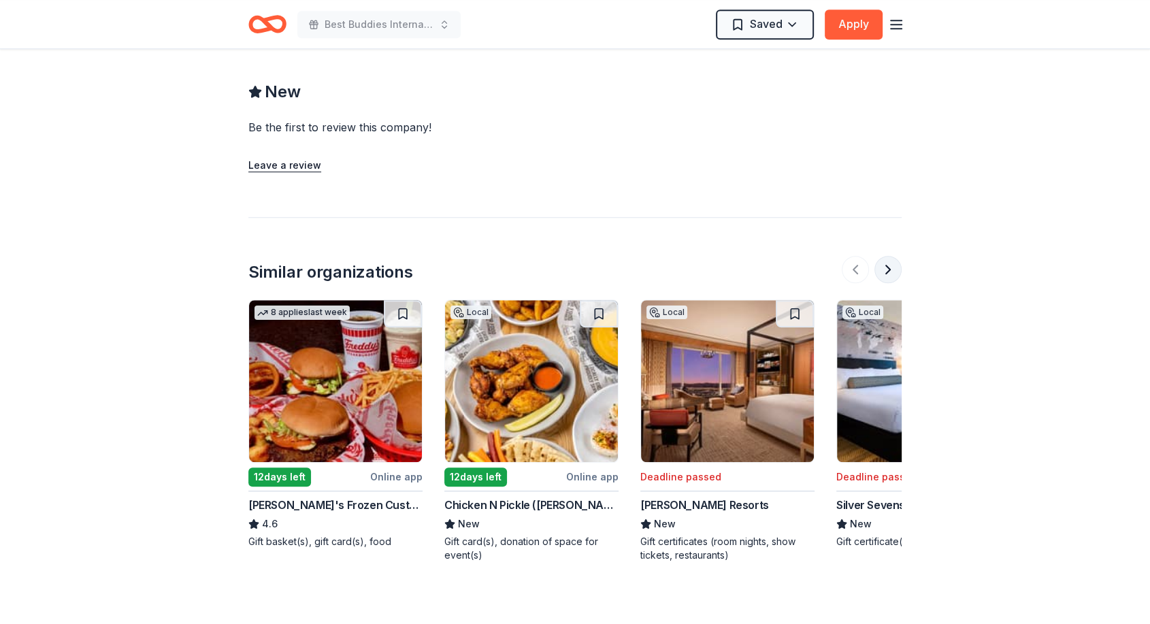
click at [887, 256] on button at bounding box center [888, 269] width 27 height 27
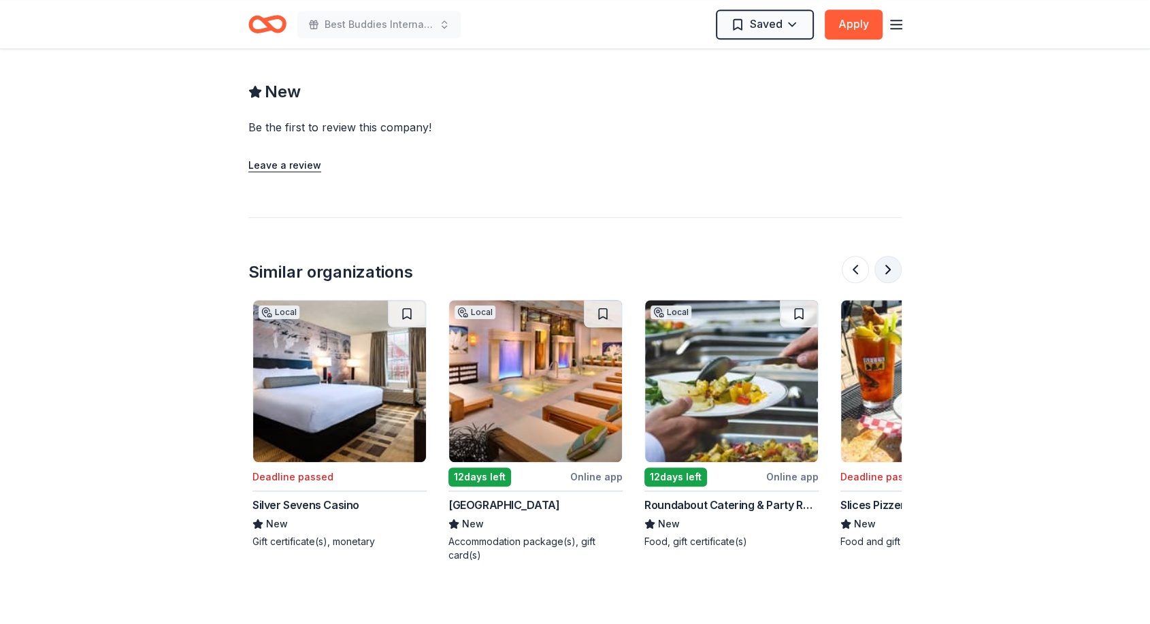
scroll to position [0, 588]
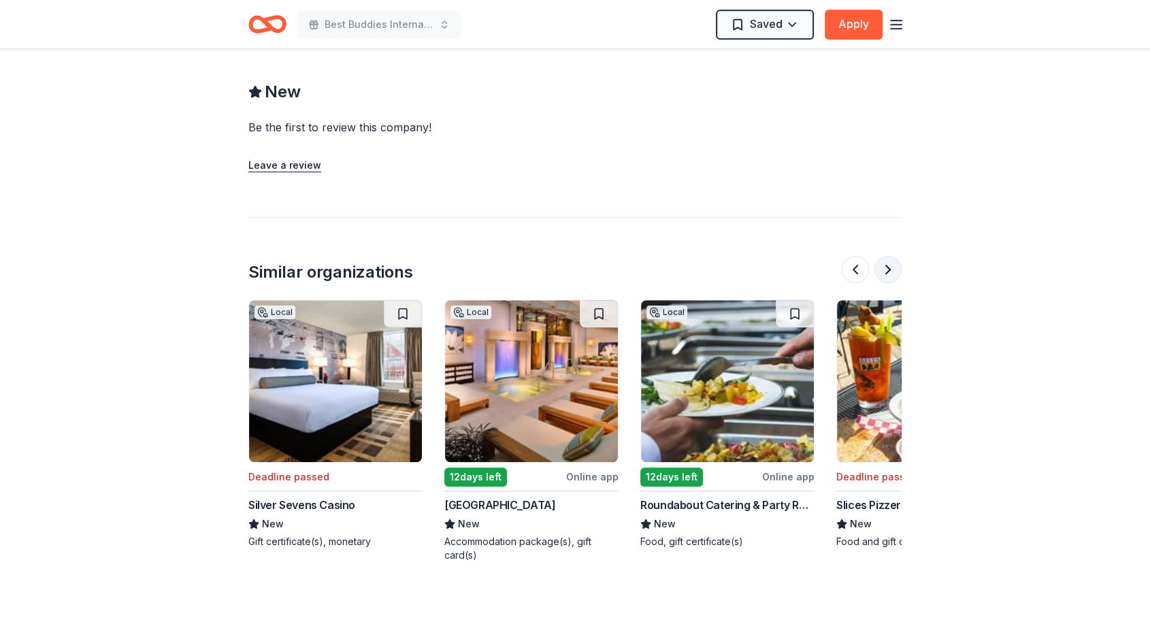
click at [887, 256] on button at bounding box center [888, 269] width 27 height 27
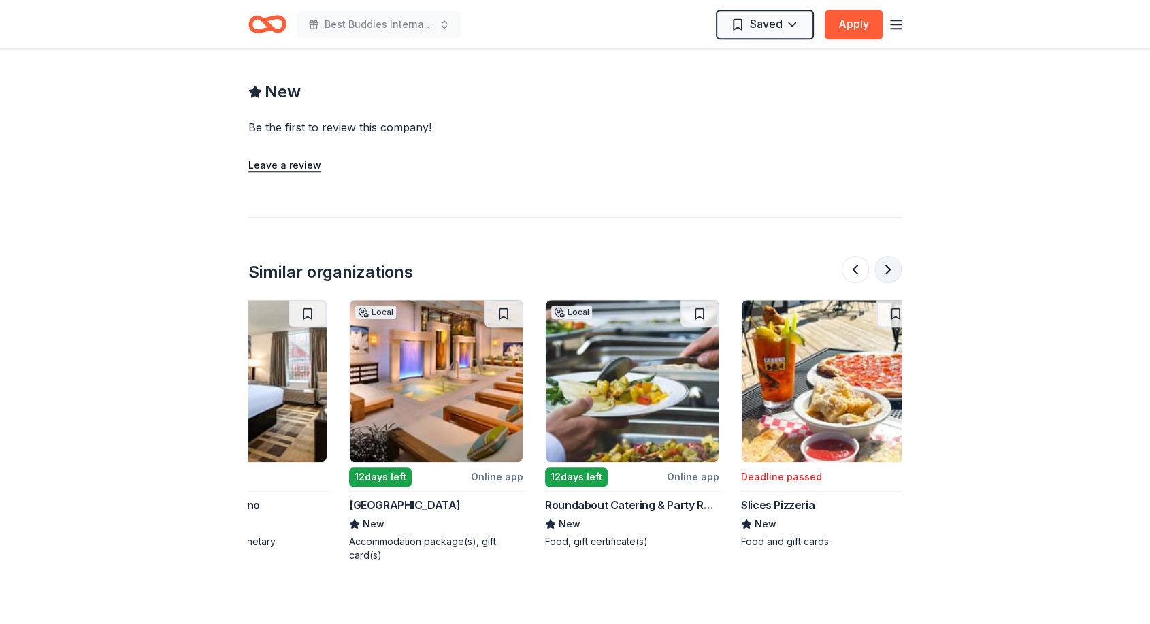
scroll to position [0, 697]
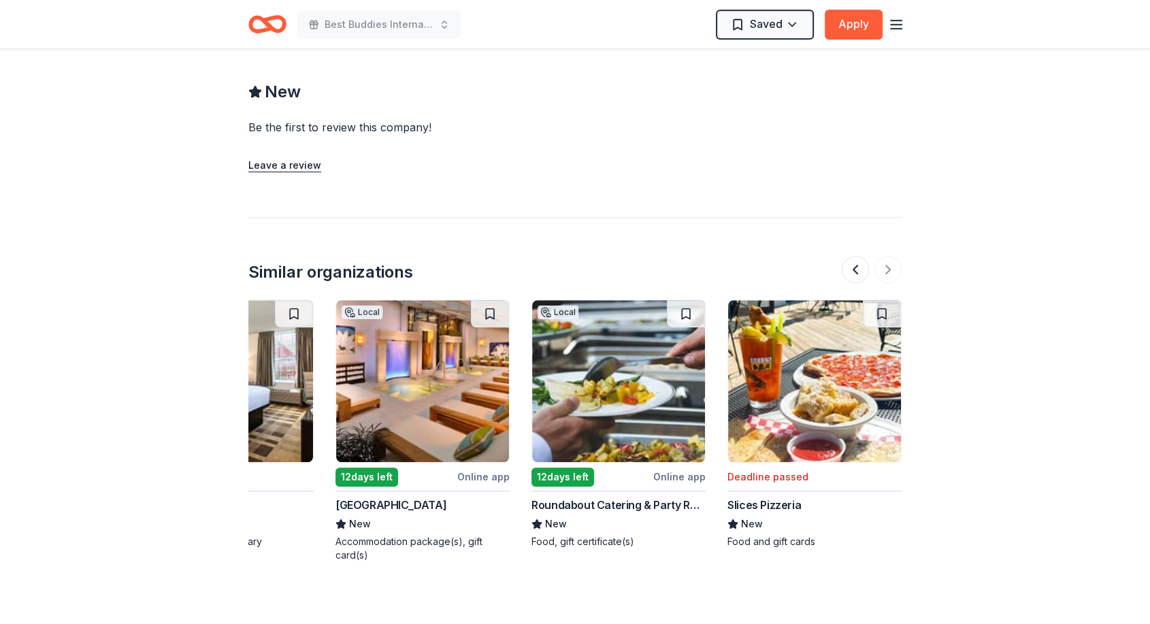
click at [618, 376] on img at bounding box center [618, 381] width 173 height 162
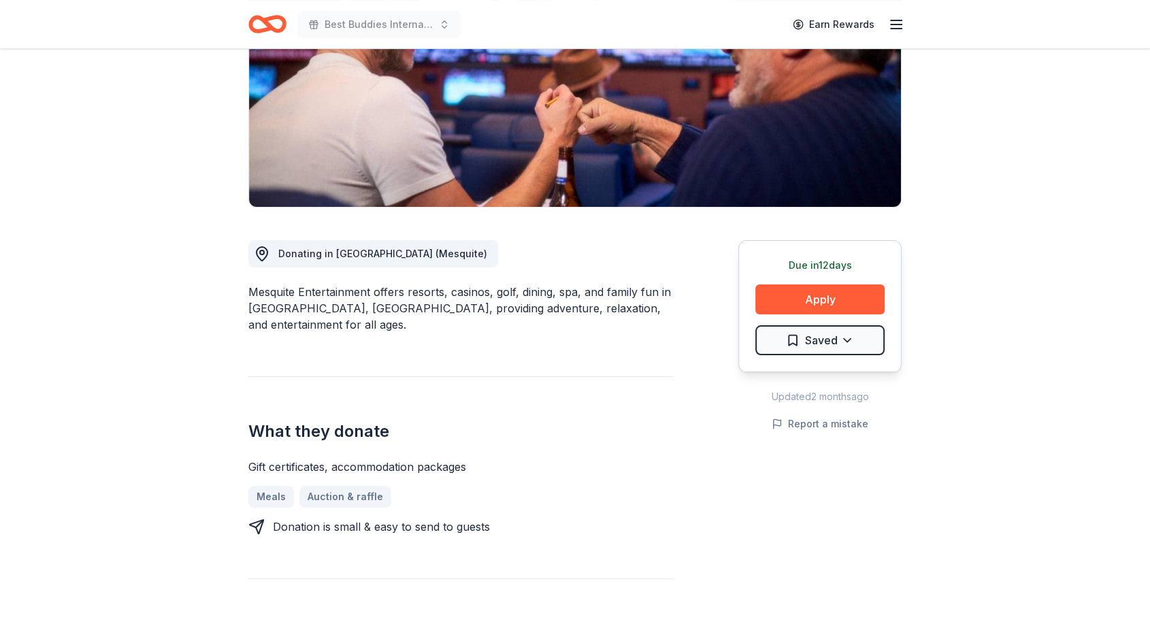
scroll to position [171, 0]
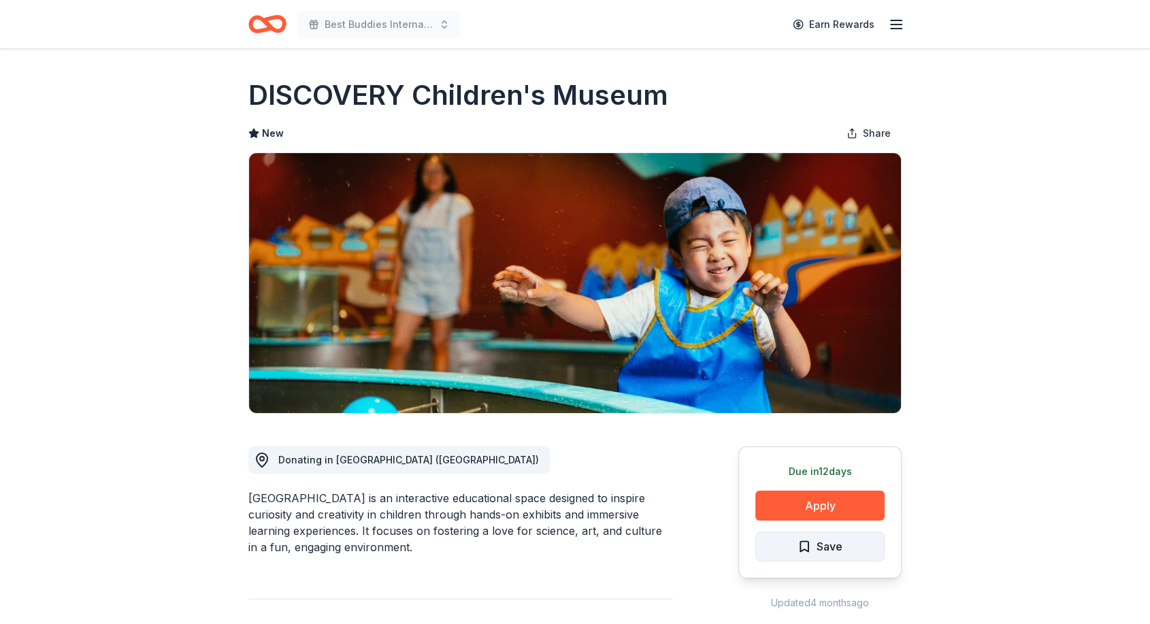
click at [824, 556] on button "Save" at bounding box center [820, 547] width 129 height 30
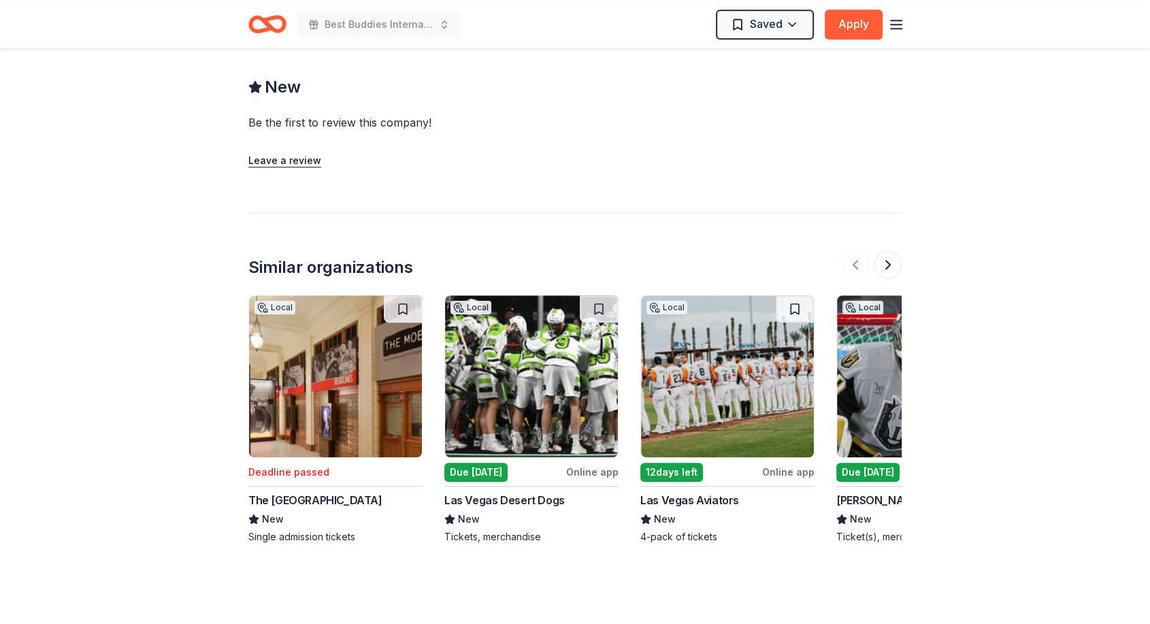
scroll to position [1093, 0]
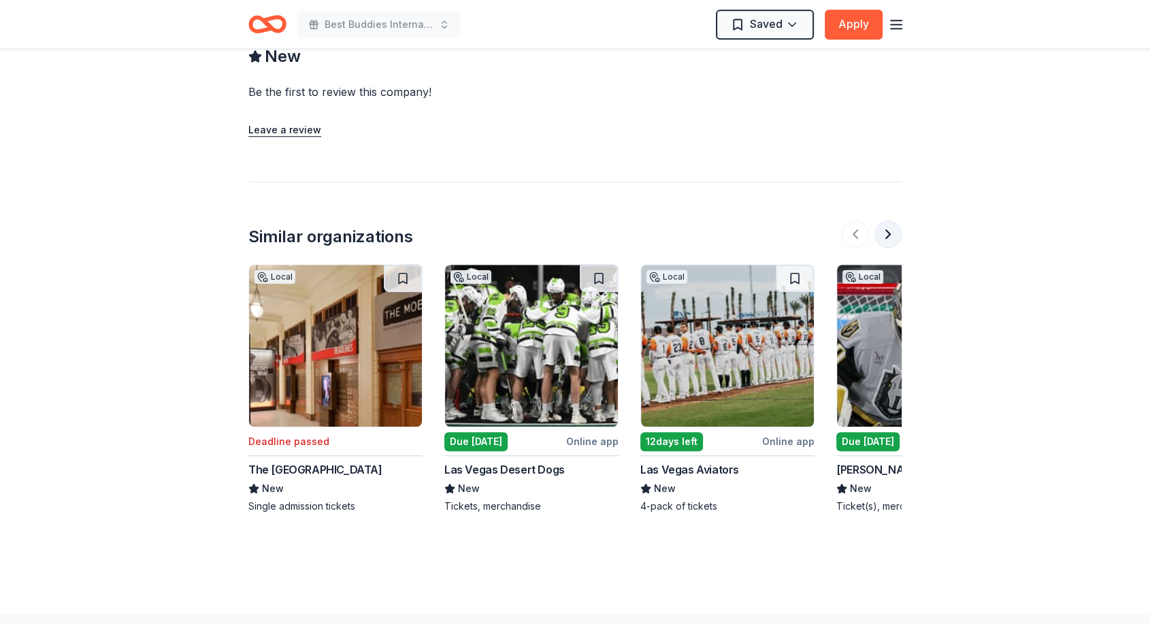
click at [885, 227] on button at bounding box center [888, 234] width 27 height 27
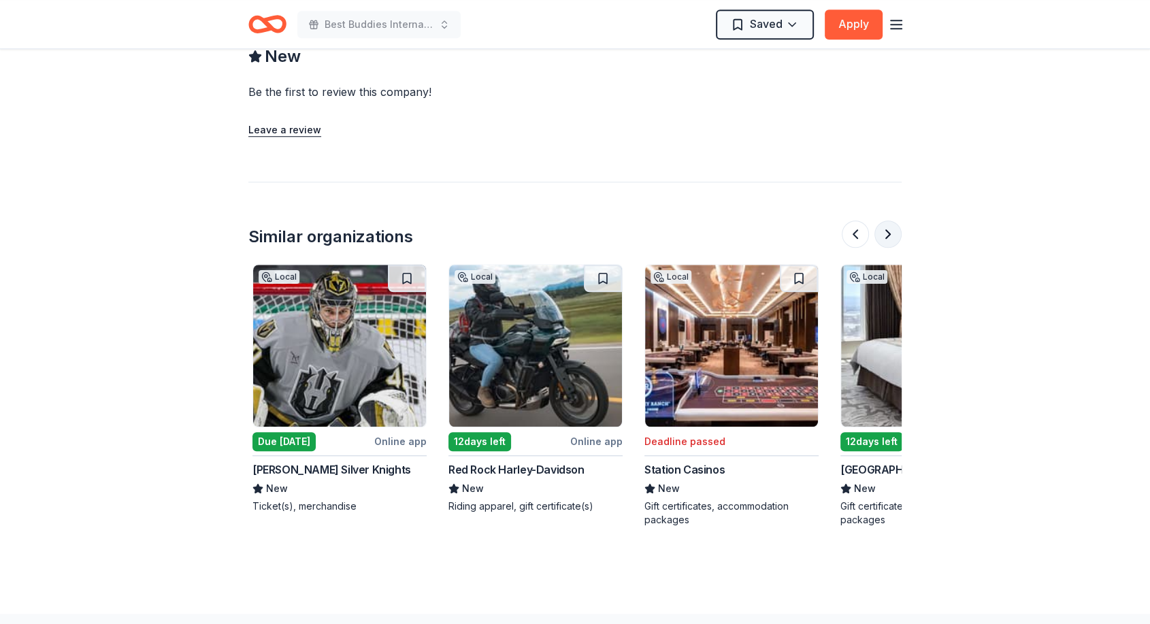
scroll to position [0, 588]
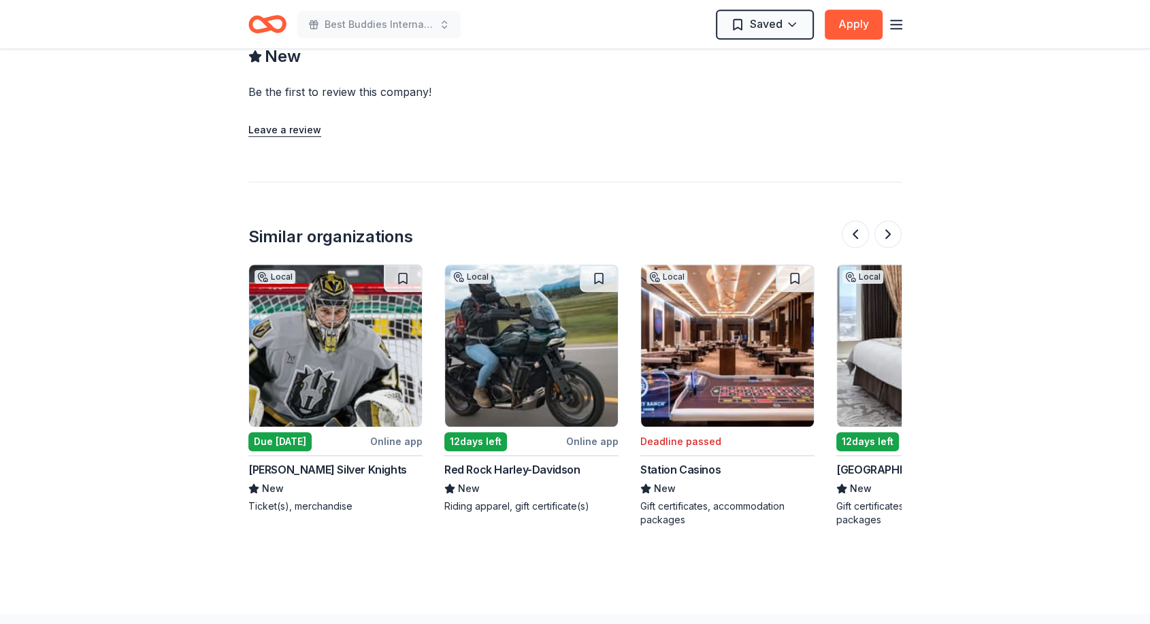
click at [317, 378] on img at bounding box center [335, 346] width 173 height 162
click at [884, 232] on button at bounding box center [888, 234] width 27 height 27
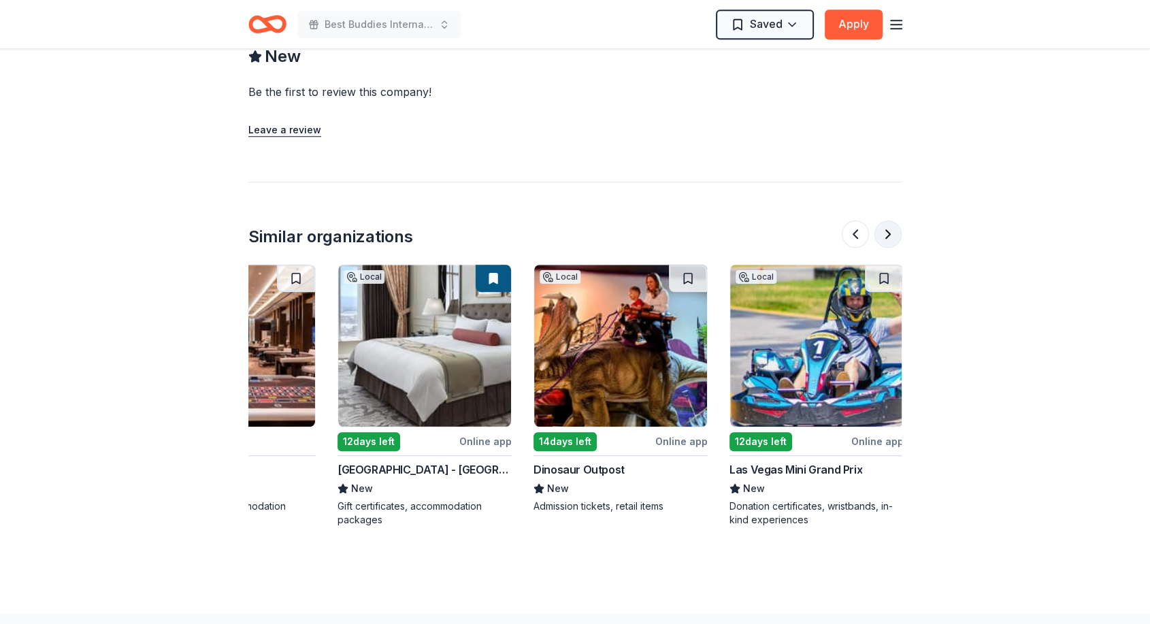
scroll to position [0, 1089]
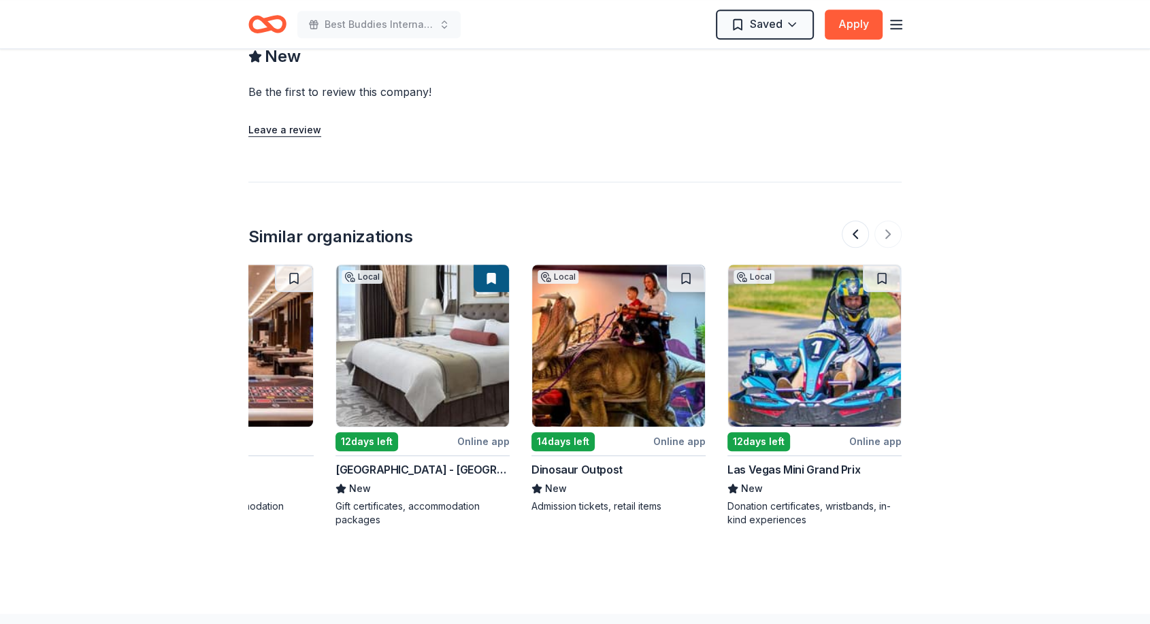
click at [842, 334] on img at bounding box center [814, 346] width 173 height 162
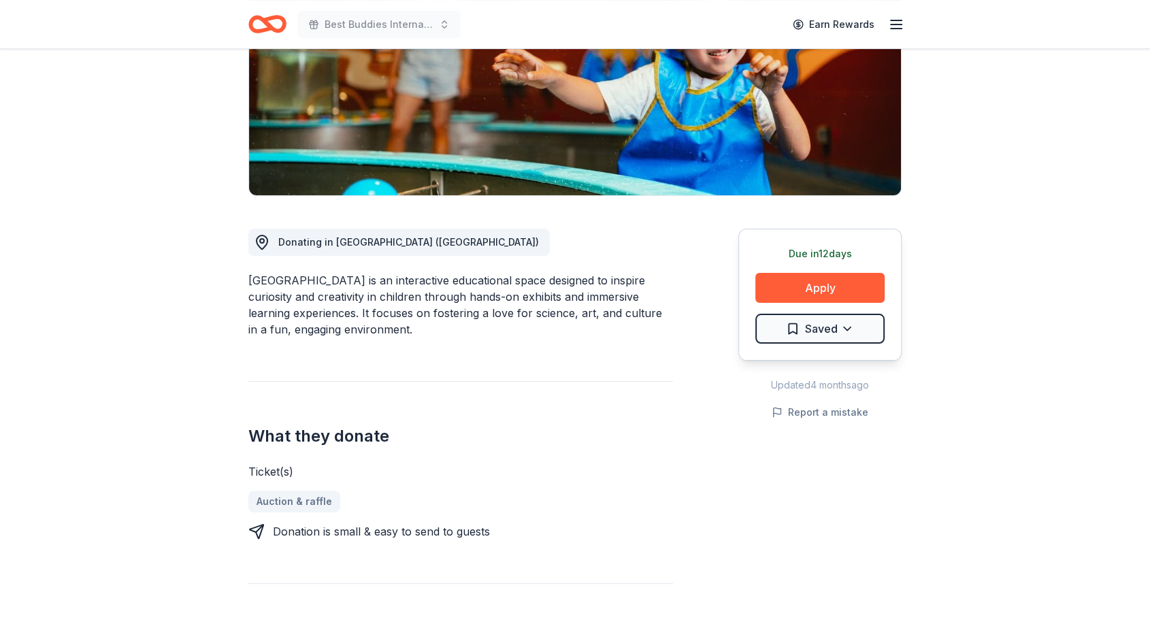
scroll to position [0, 0]
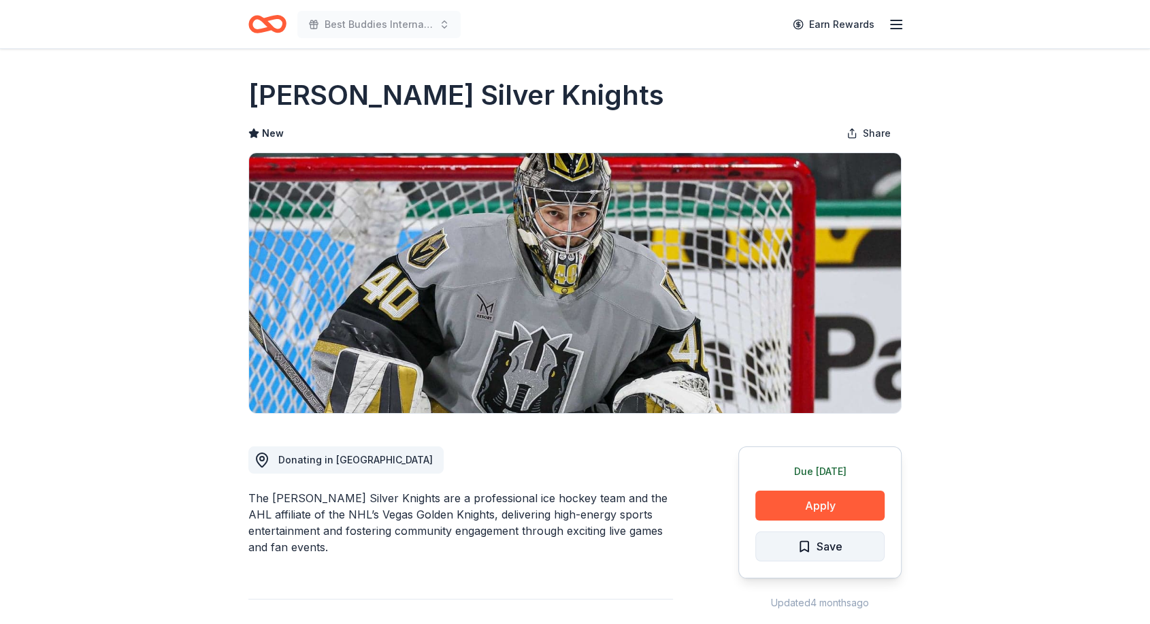
click at [800, 545] on span "Save" at bounding box center [820, 547] width 45 height 18
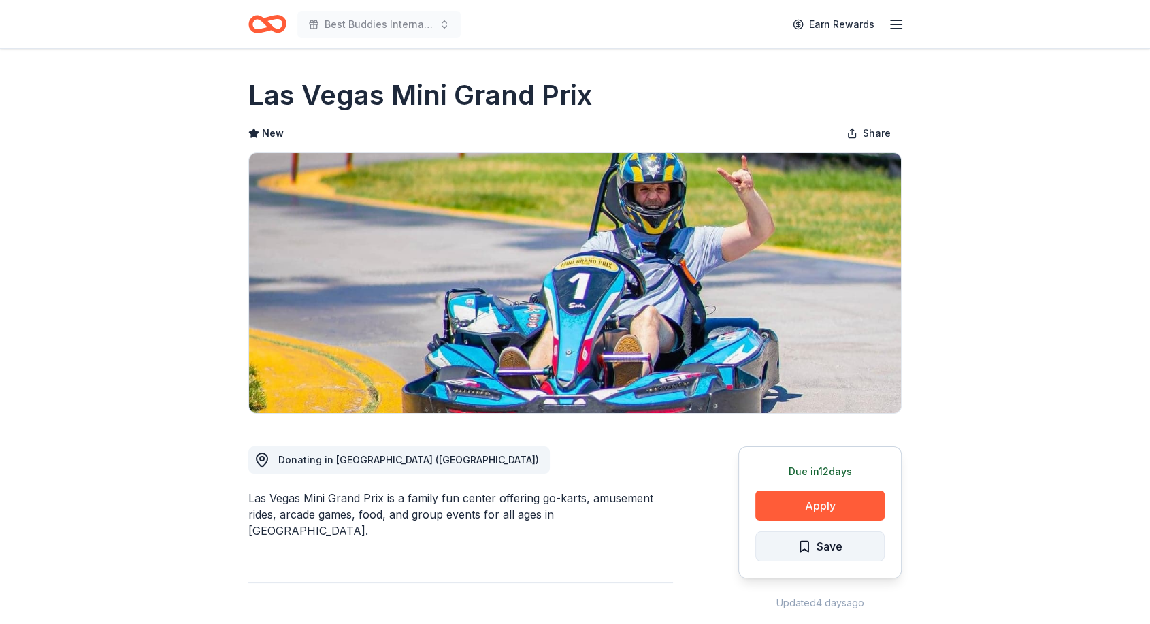
click at [816, 551] on span "Save" at bounding box center [820, 547] width 45 height 18
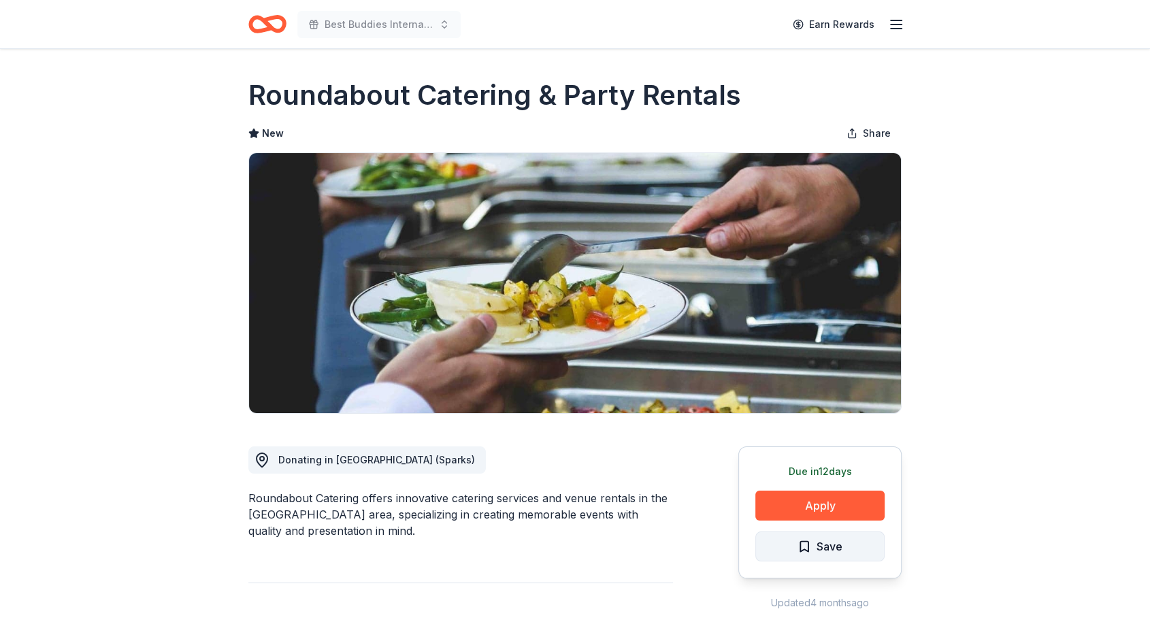
click at [830, 555] on span "Save" at bounding box center [830, 547] width 26 height 18
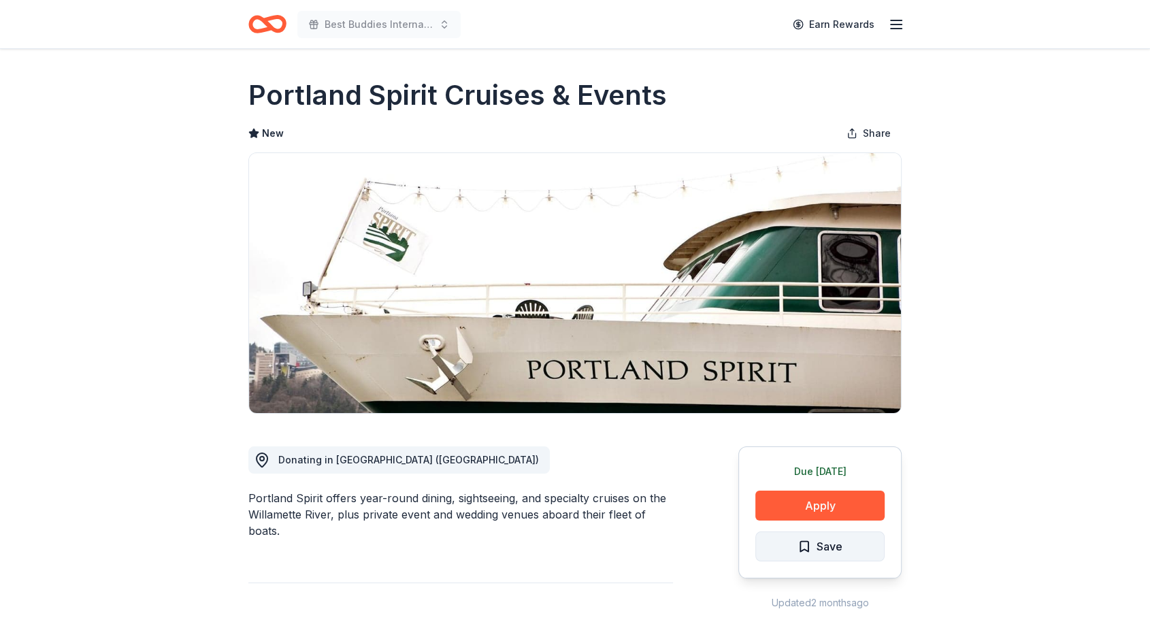
click at [820, 555] on span "Save" at bounding box center [830, 547] width 26 height 18
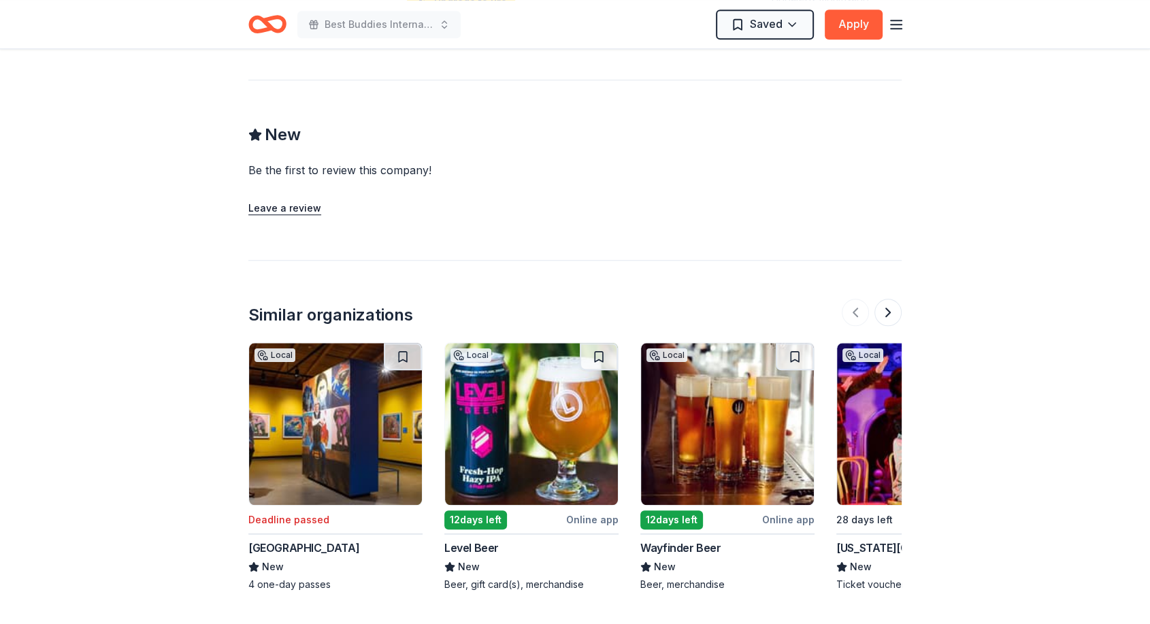
scroll to position [1378, 0]
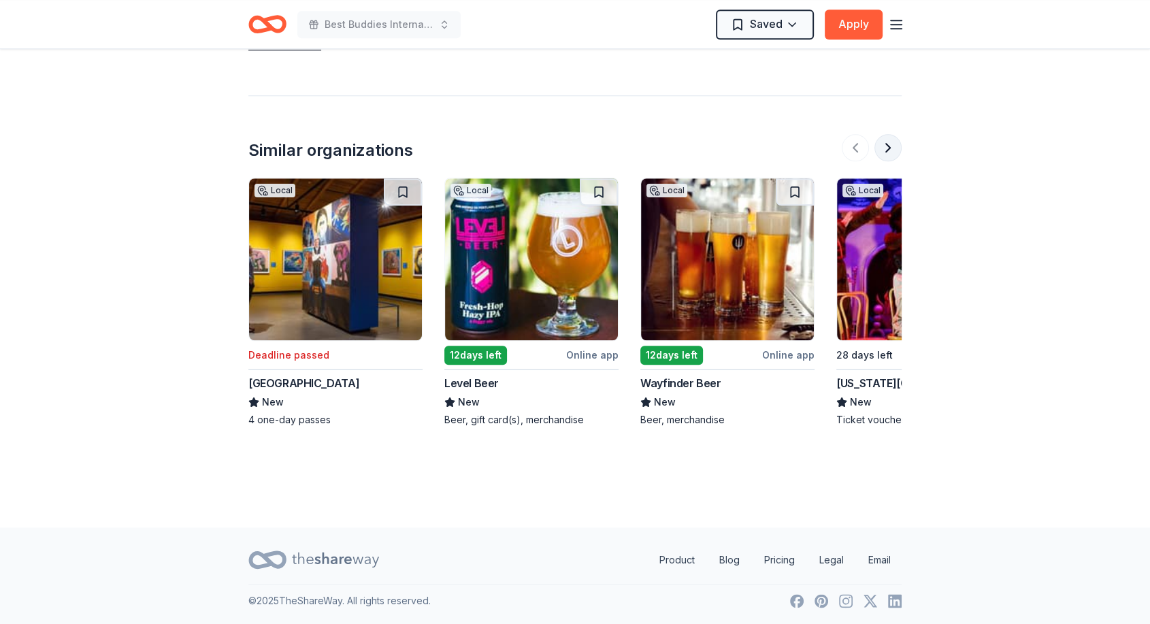
click at [887, 143] on button at bounding box center [888, 147] width 27 height 27
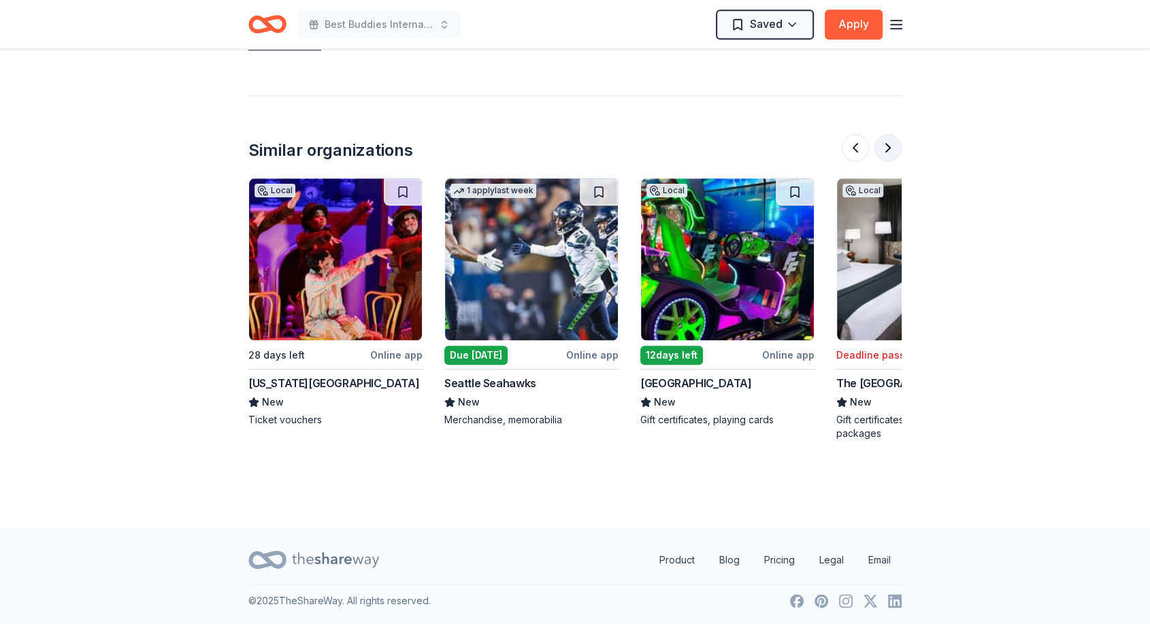
click at [887, 143] on button at bounding box center [888, 147] width 27 height 27
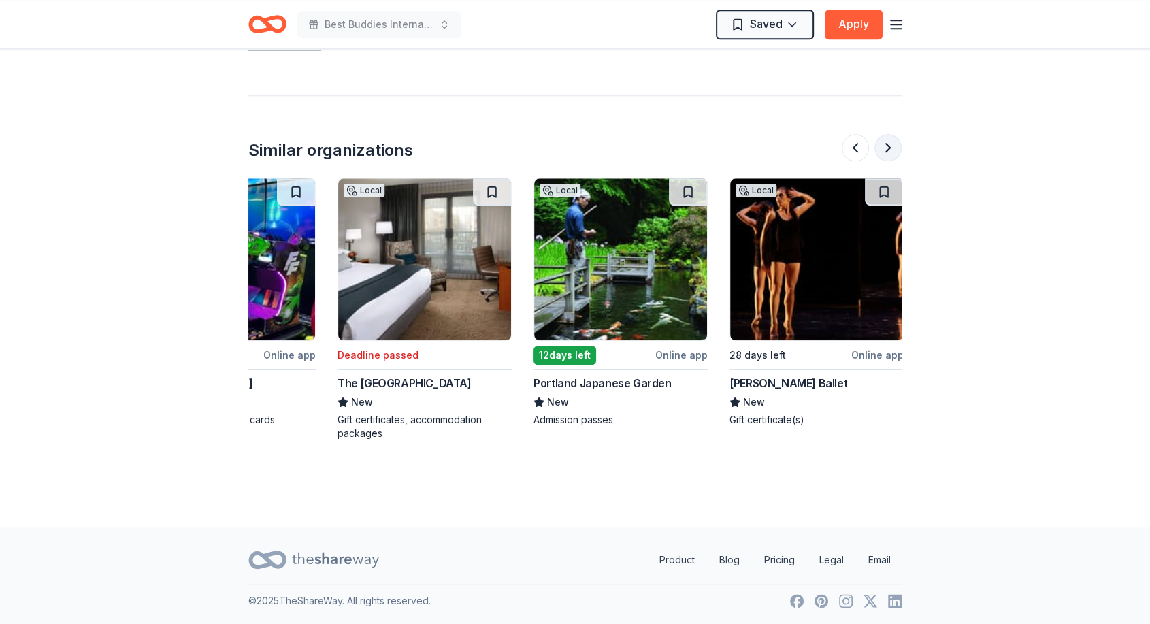
scroll to position [0, 1089]
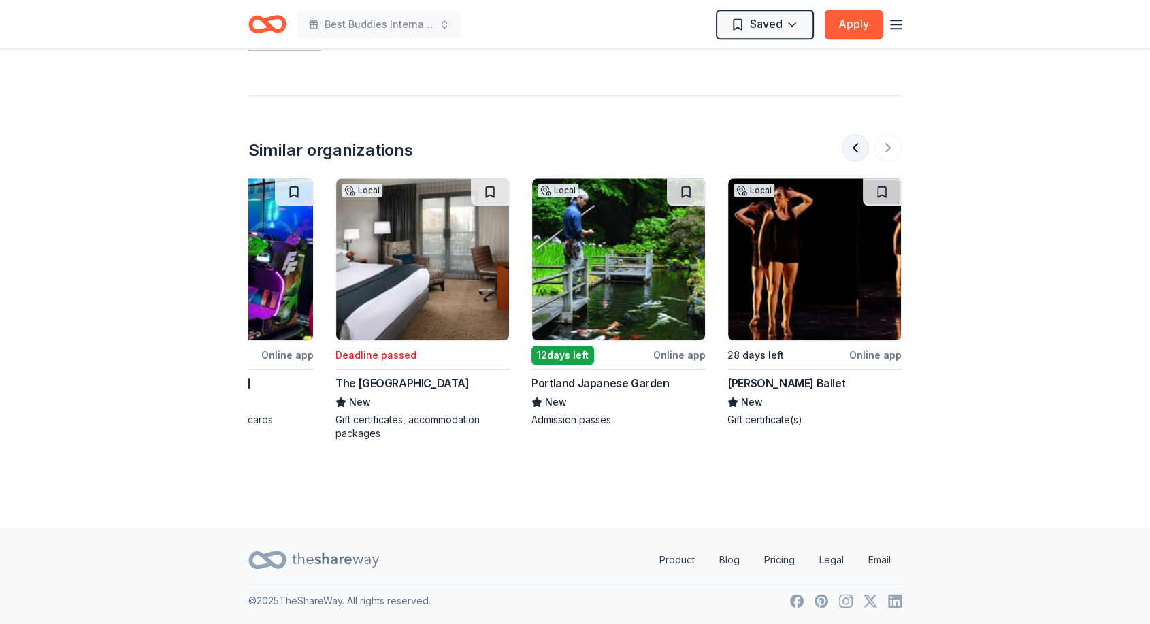
click at [850, 141] on button at bounding box center [855, 147] width 27 height 27
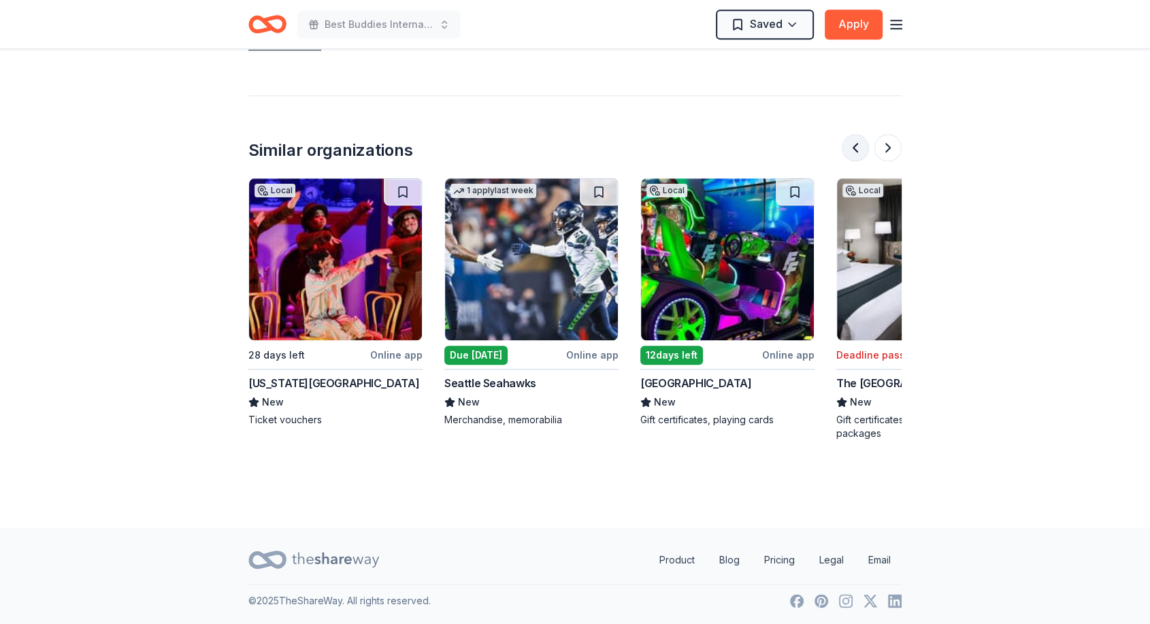
scroll to position [0, 588]
click at [398, 187] on button at bounding box center [403, 191] width 38 height 27
click at [789, 196] on button at bounding box center [795, 191] width 38 height 27
click at [891, 139] on button at bounding box center [888, 147] width 27 height 27
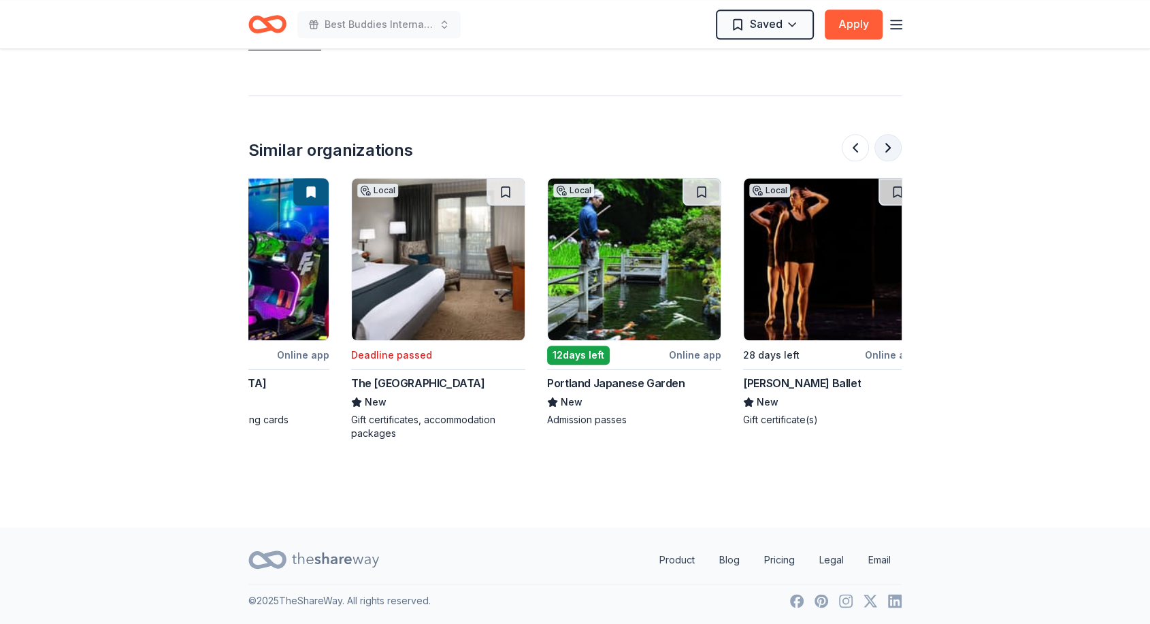
scroll to position [0, 1089]
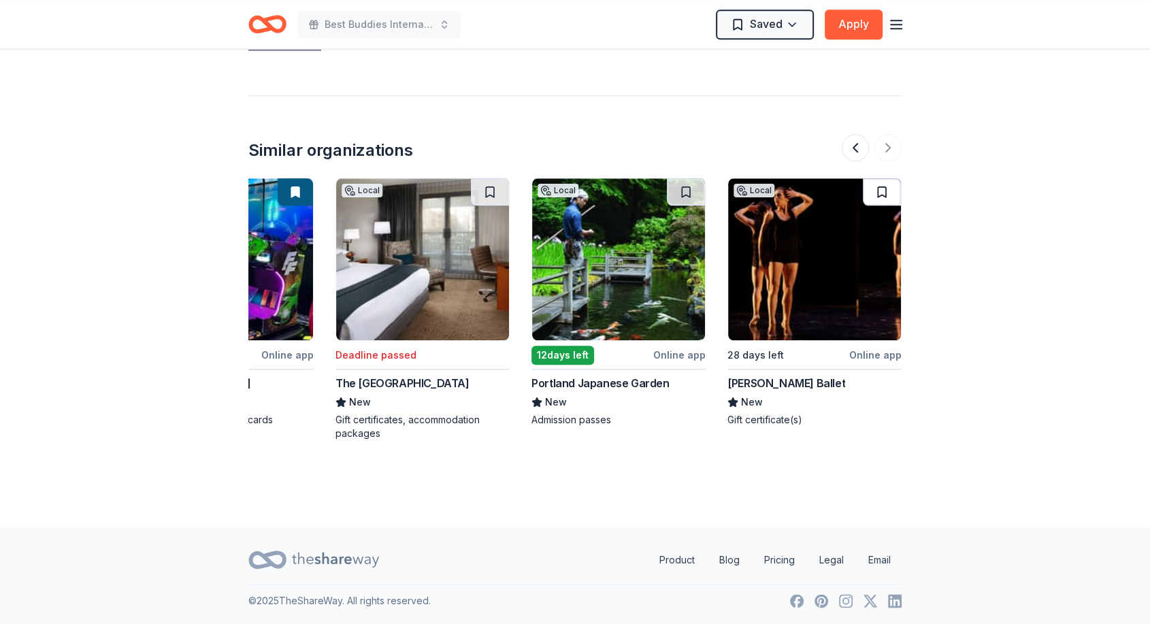
click at [882, 187] on button at bounding box center [882, 191] width 38 height 27
click at [688, 189] on button at bounding box center [686, 191] width 38 height 27
click at [662, 271] on img at bounding box center [618, 259] width 173 height 162
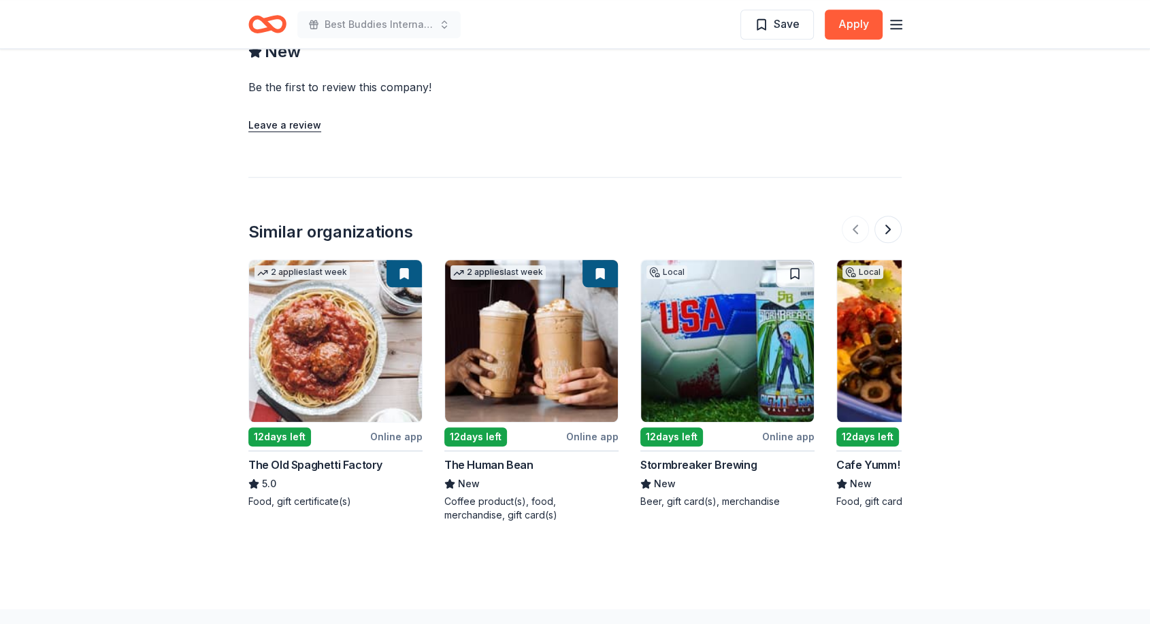
scroll to position [1130, 0]
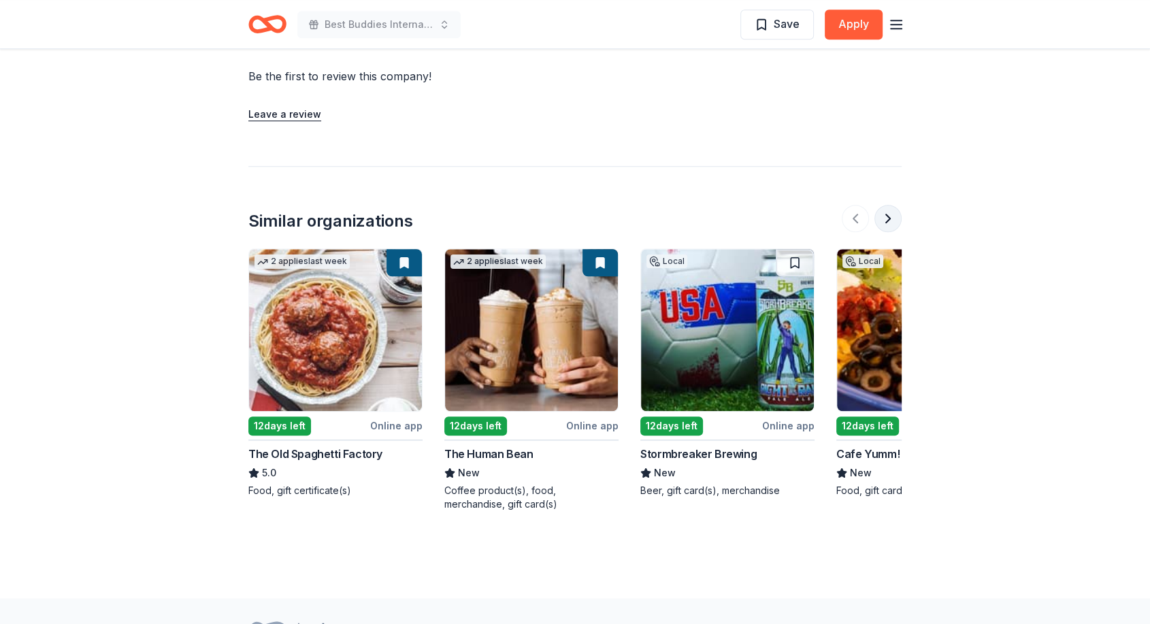
click at [889, 216] on button at bounding box center [888, 218] width 27 height 27
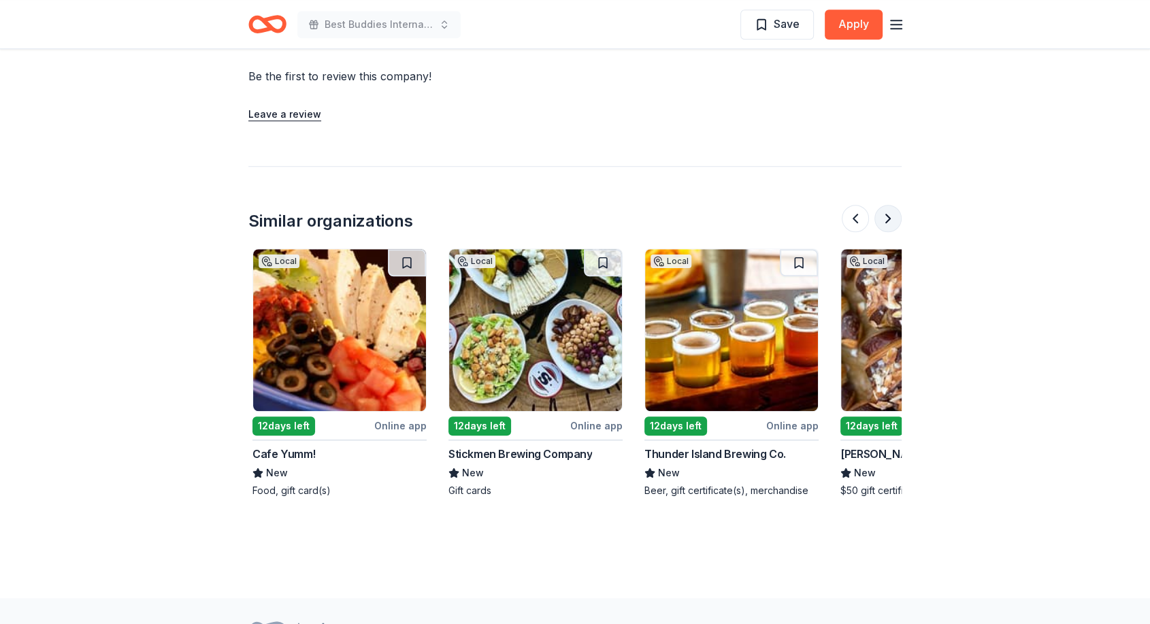
scroll to position [0, 588]
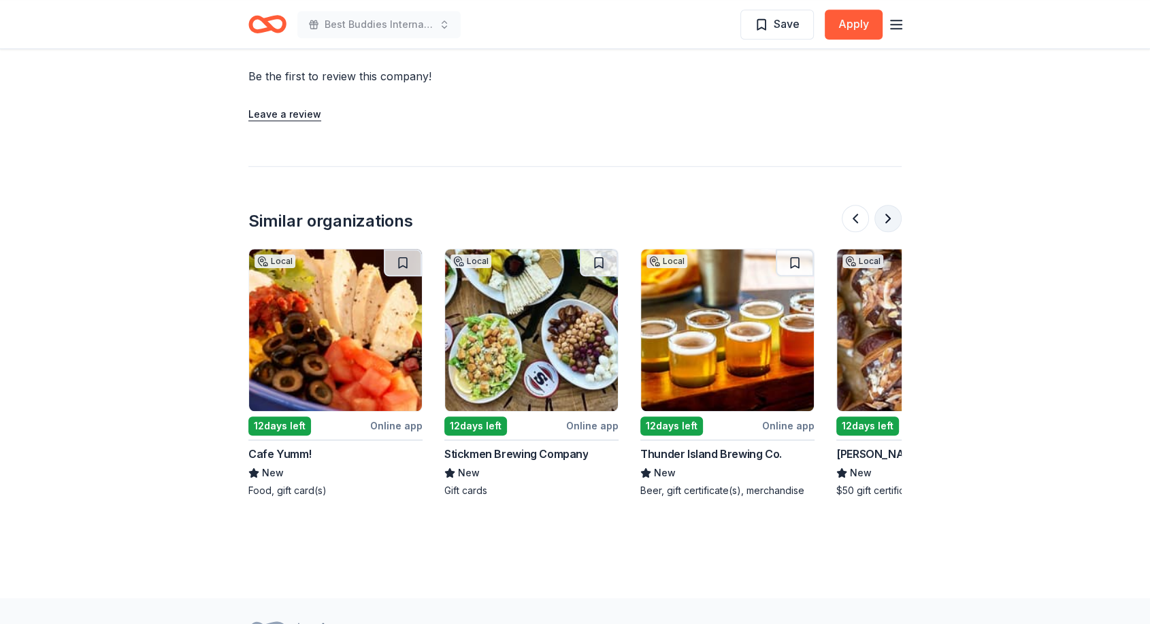
click at [889, 216] on button at bounding box center [888, 218] width 27 height 27
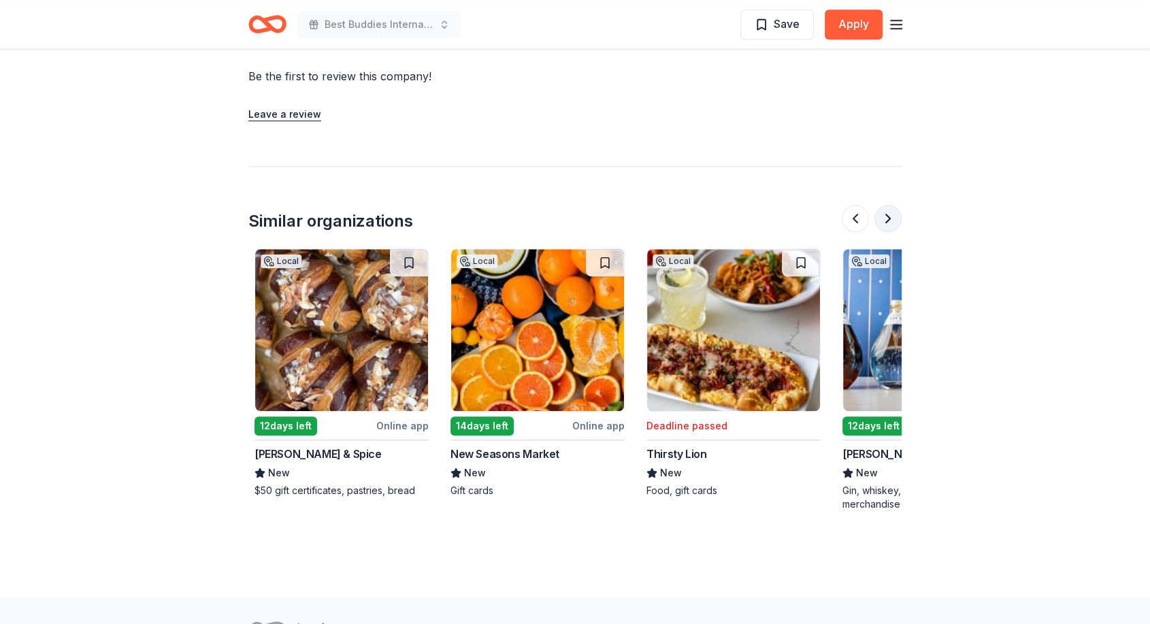
scroll to position [0, 1176]
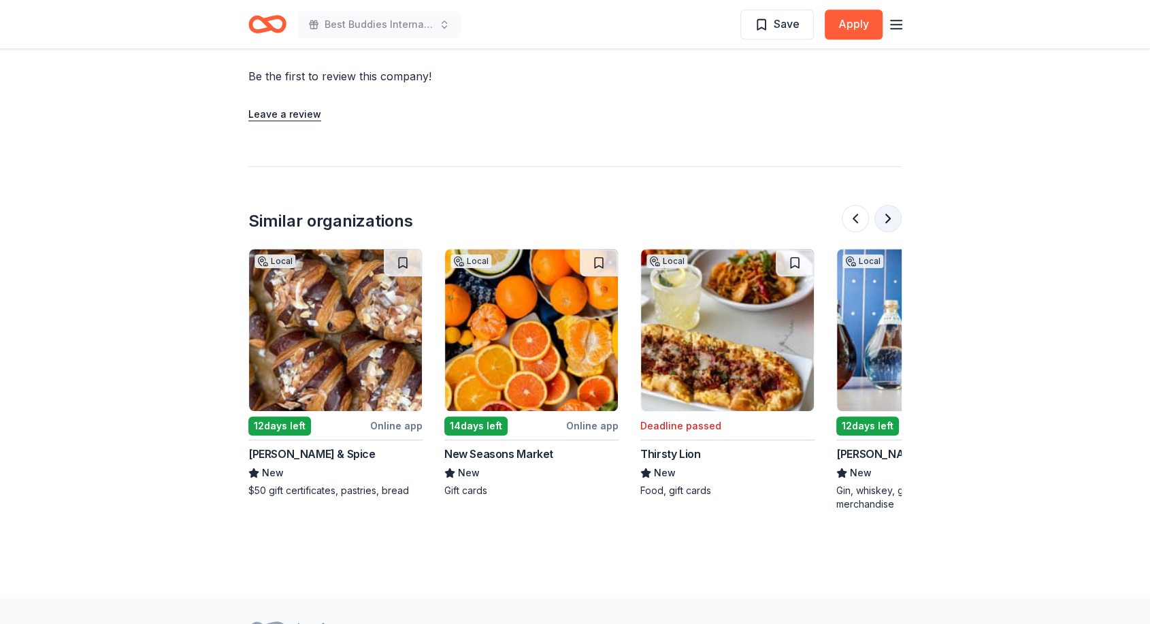
click at [889, 216] on button at bounding box center [888, 218] width 27 height 27
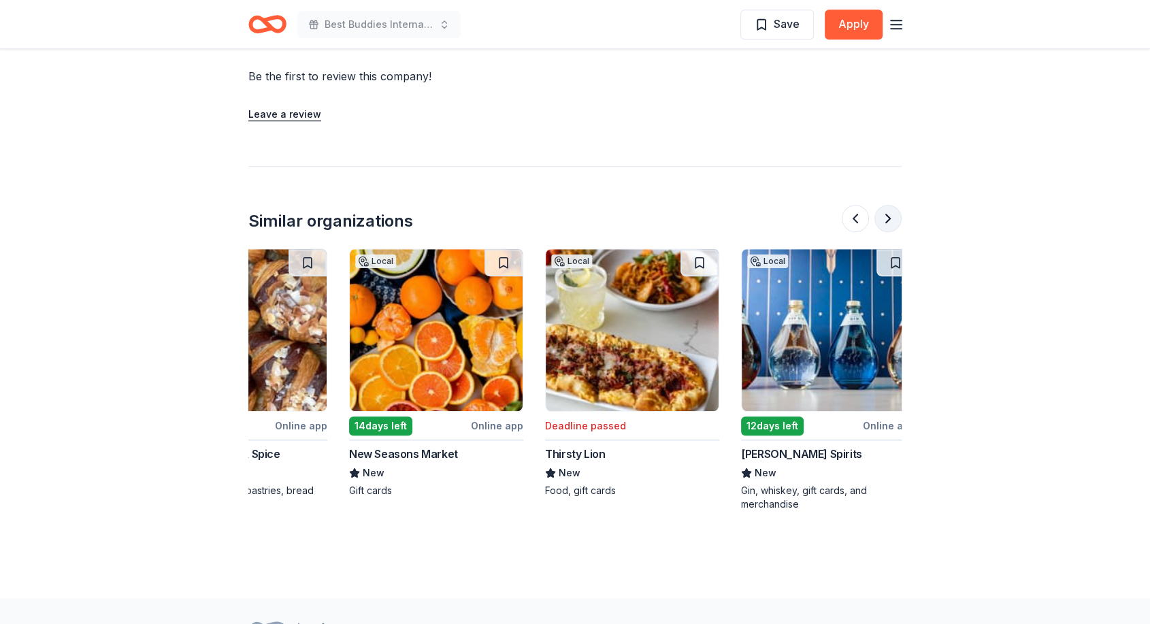
scroll to position [0, 1285]
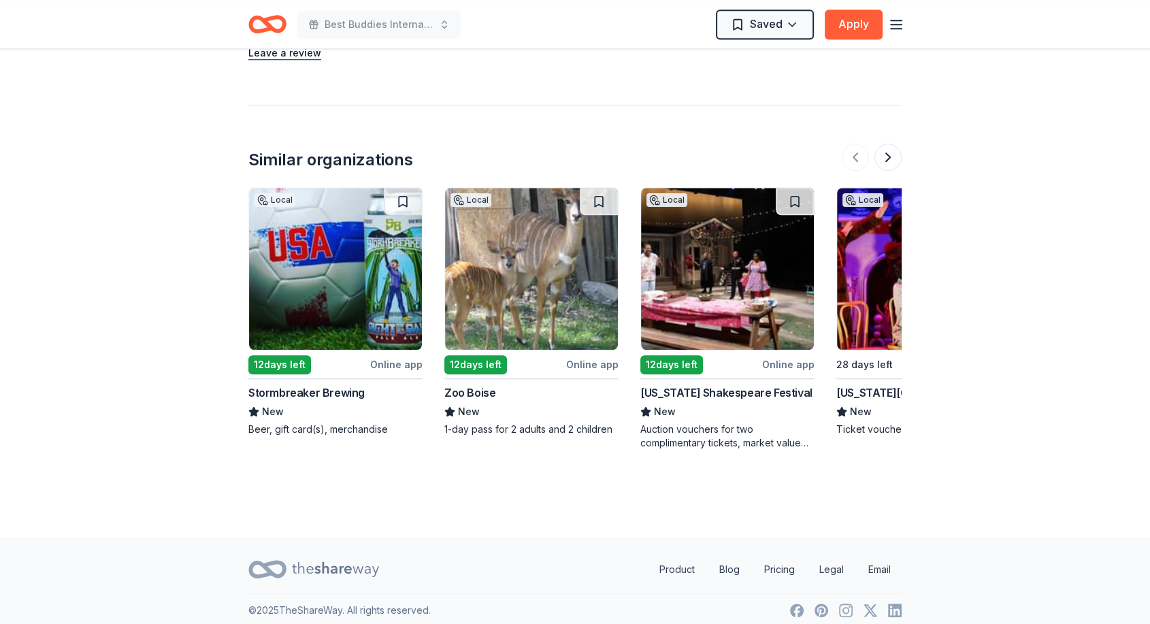
scroll to position [1250, 0]
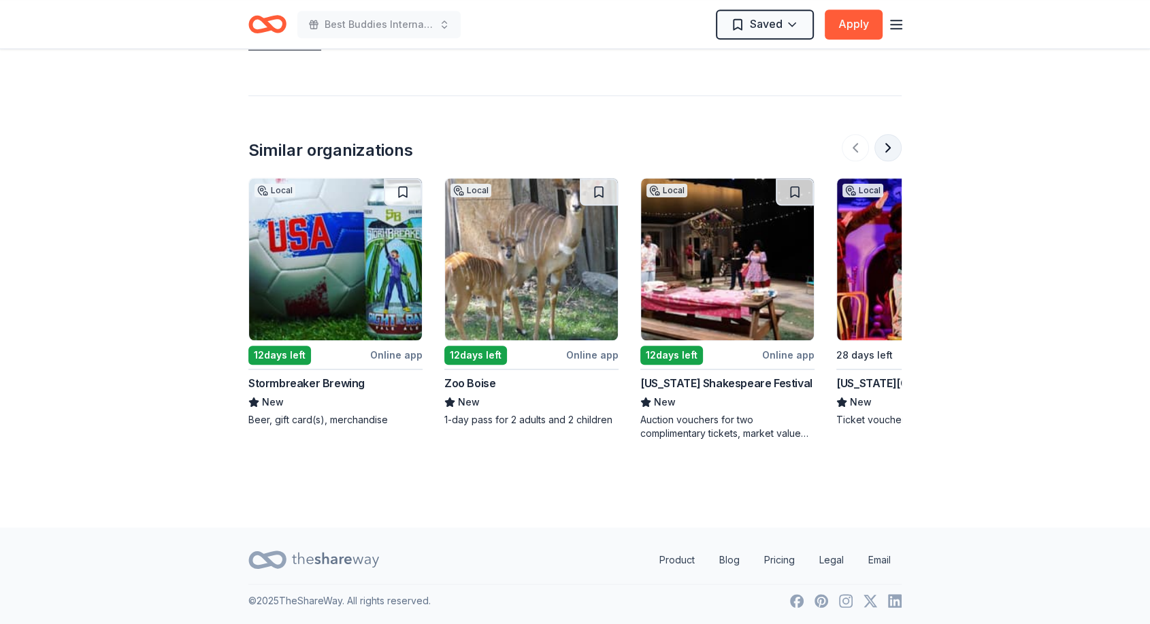
click at [892, 150] on button at bounding box center [888, 147] width 27 height 27
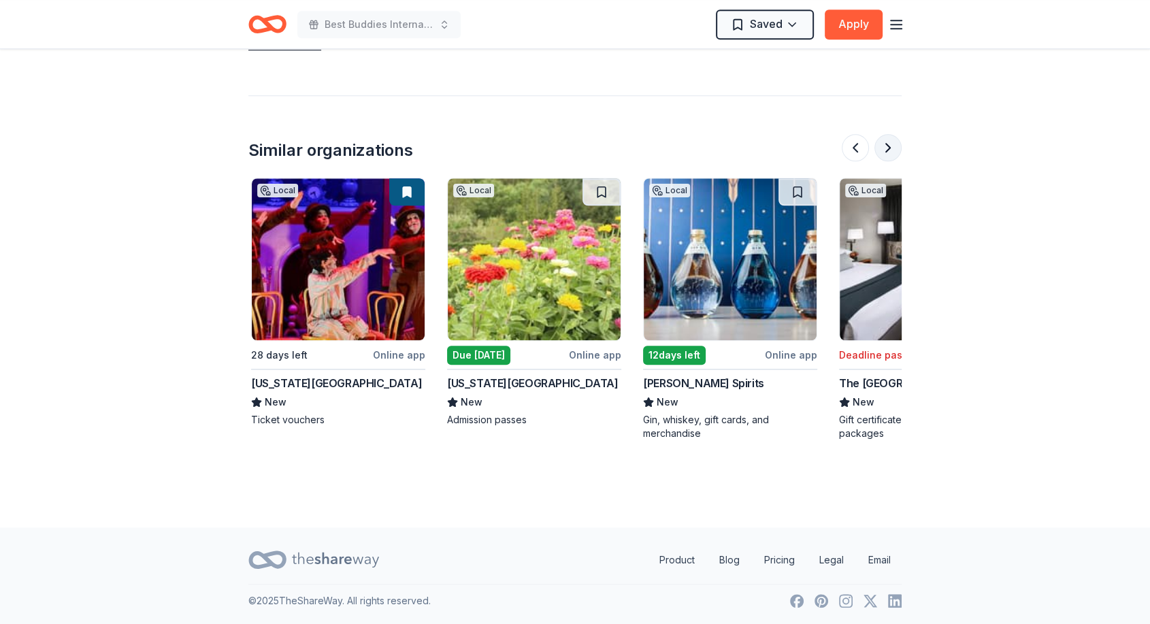
scroll to position [0, 588]
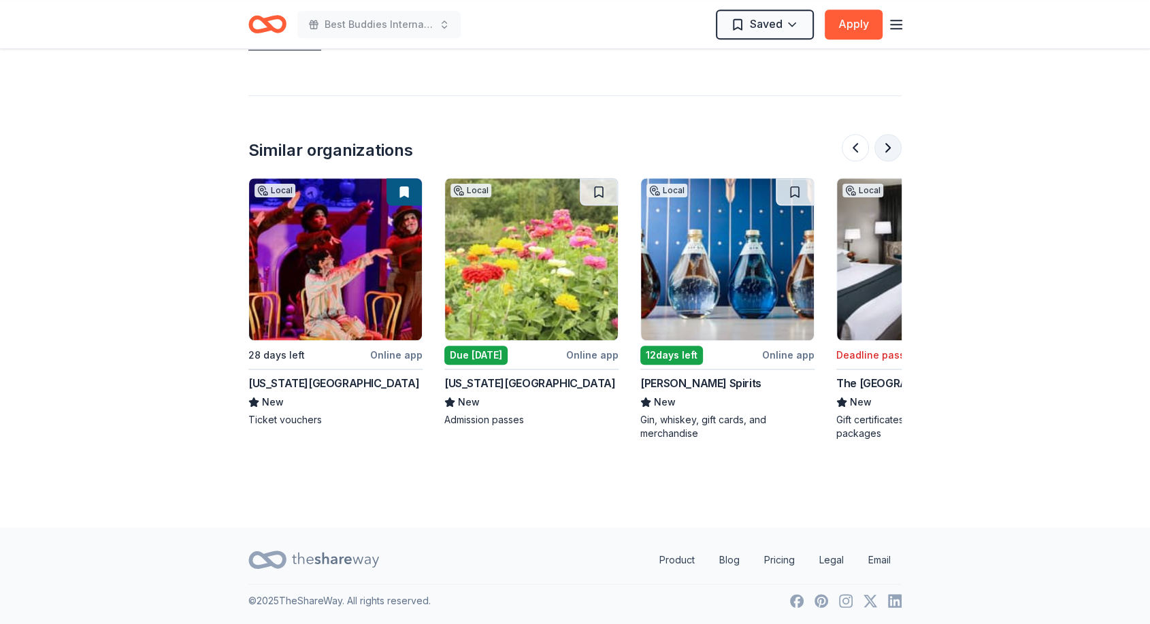
click at [892, 150] on button at bounding box center [888, 147] width 27 height 27
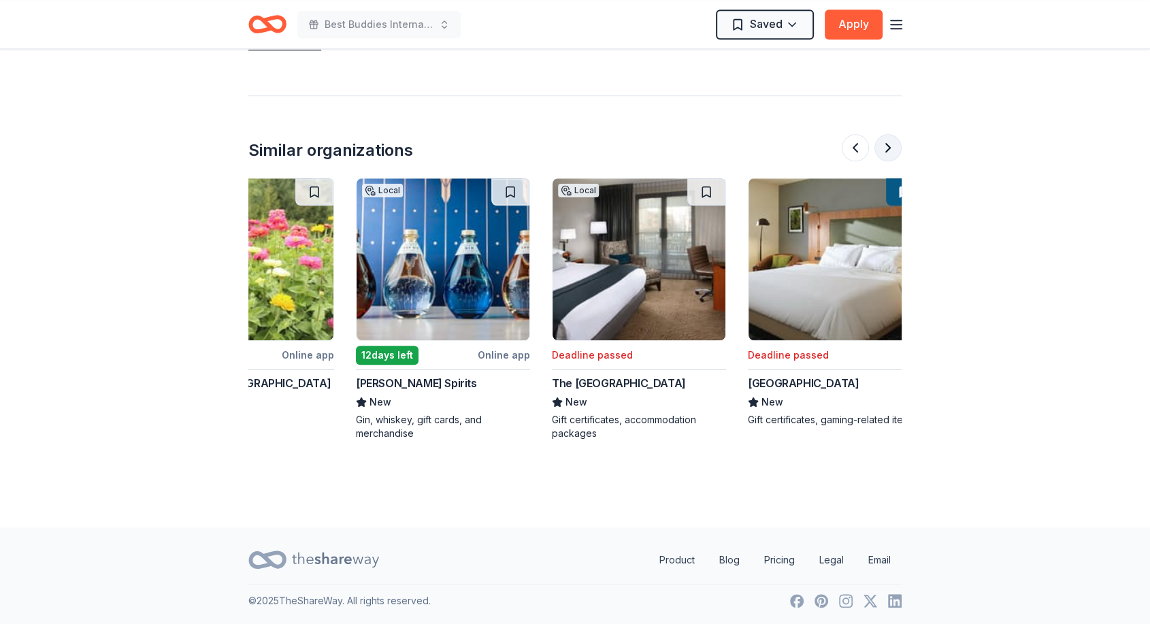
scroll to position [0, 893]
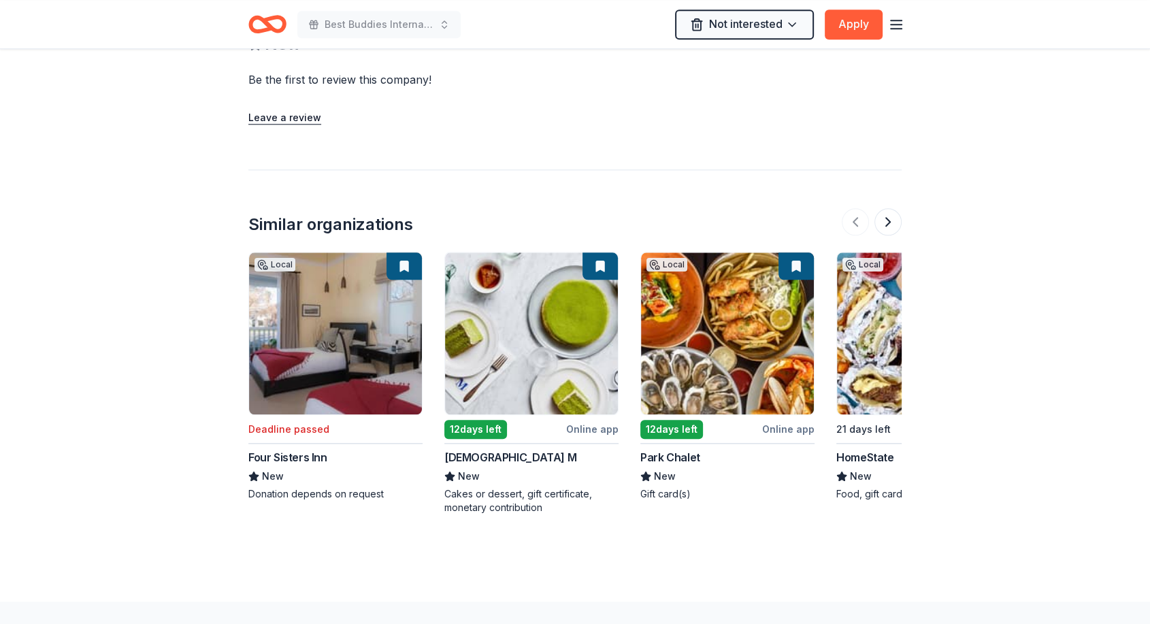
scroll to position [1455, 0]
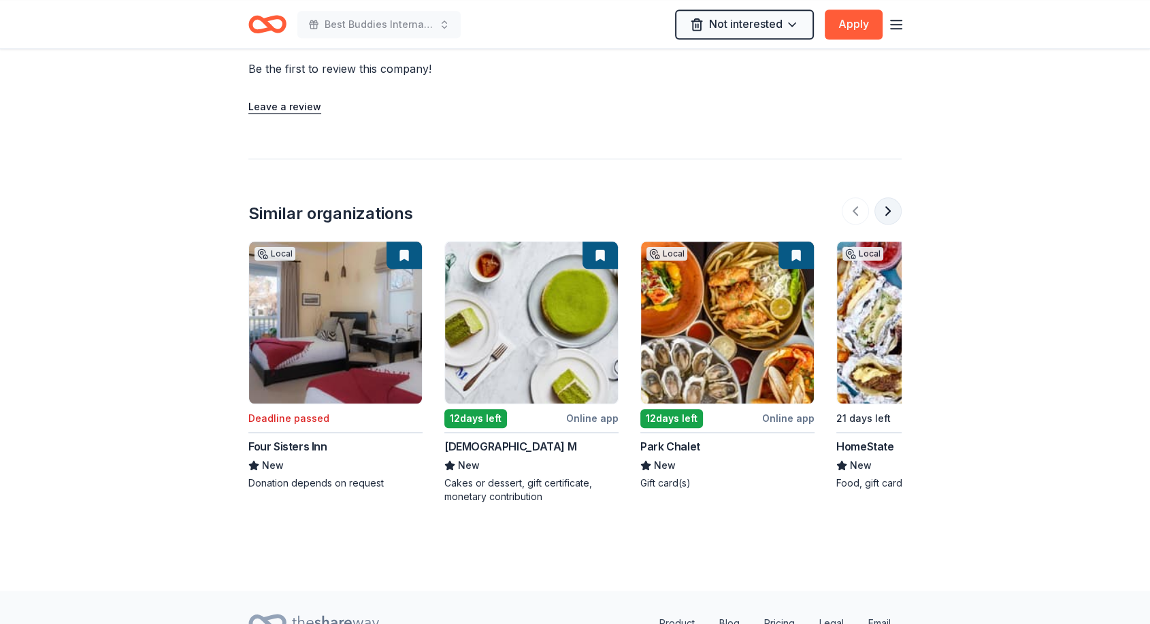
click at [888, 208] on button at bounding box center [888, 210] width 27 height 27
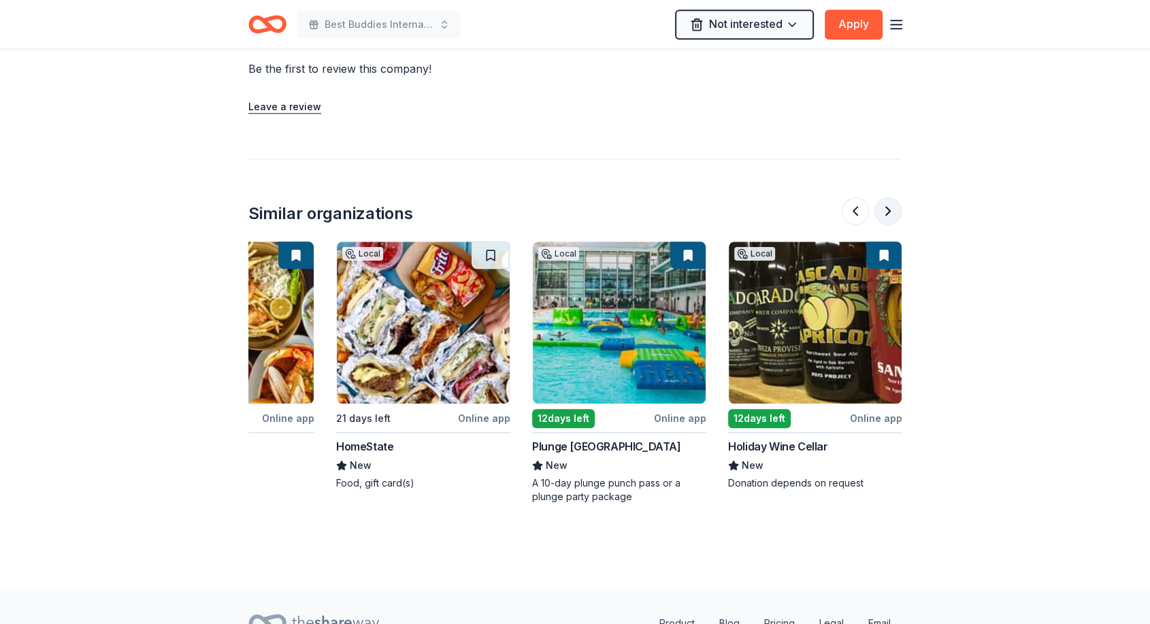
scroll to position [0, 501]
click at [888, 208] on div at bounding box center [872, 210] width 60 height 27
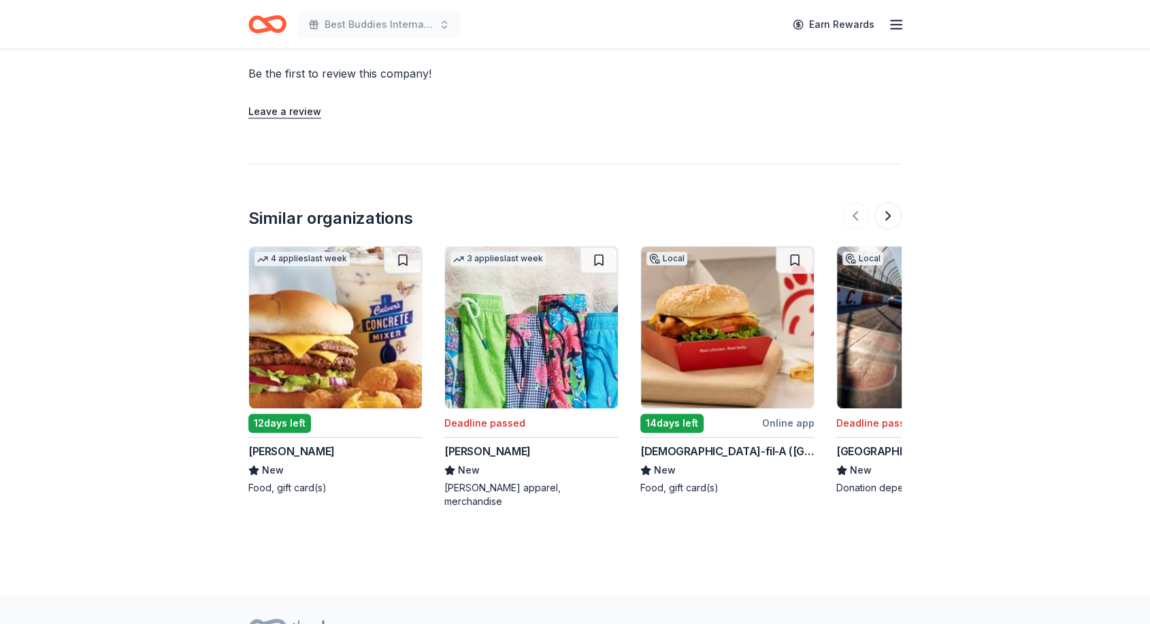
scroll to position [1201, 0]
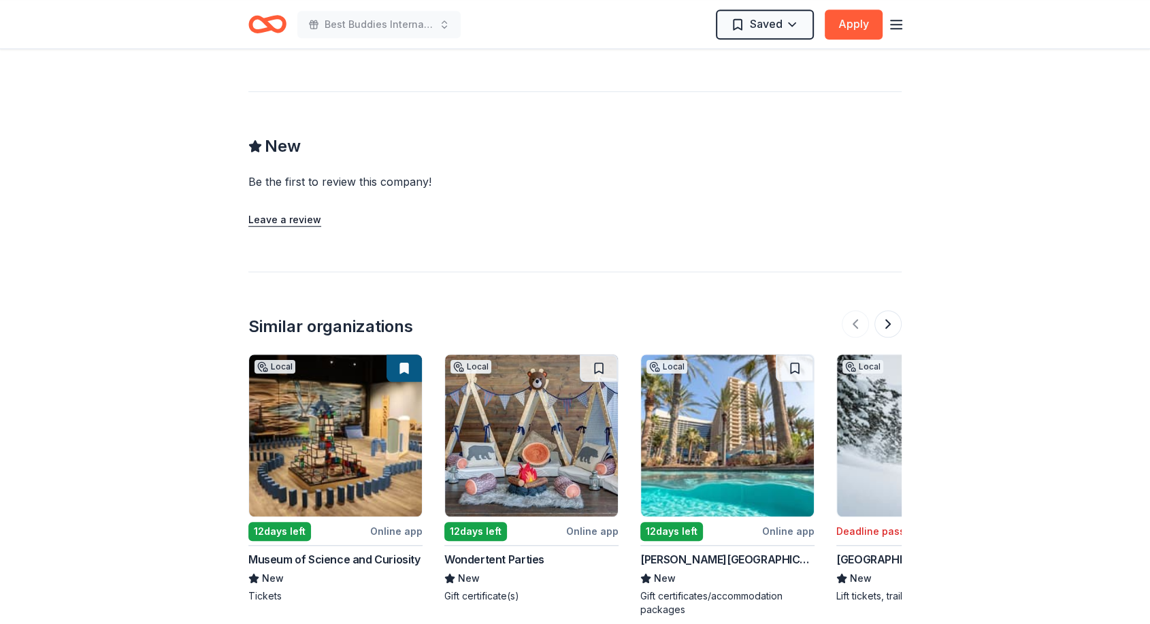
scroll to position [1021, 0]
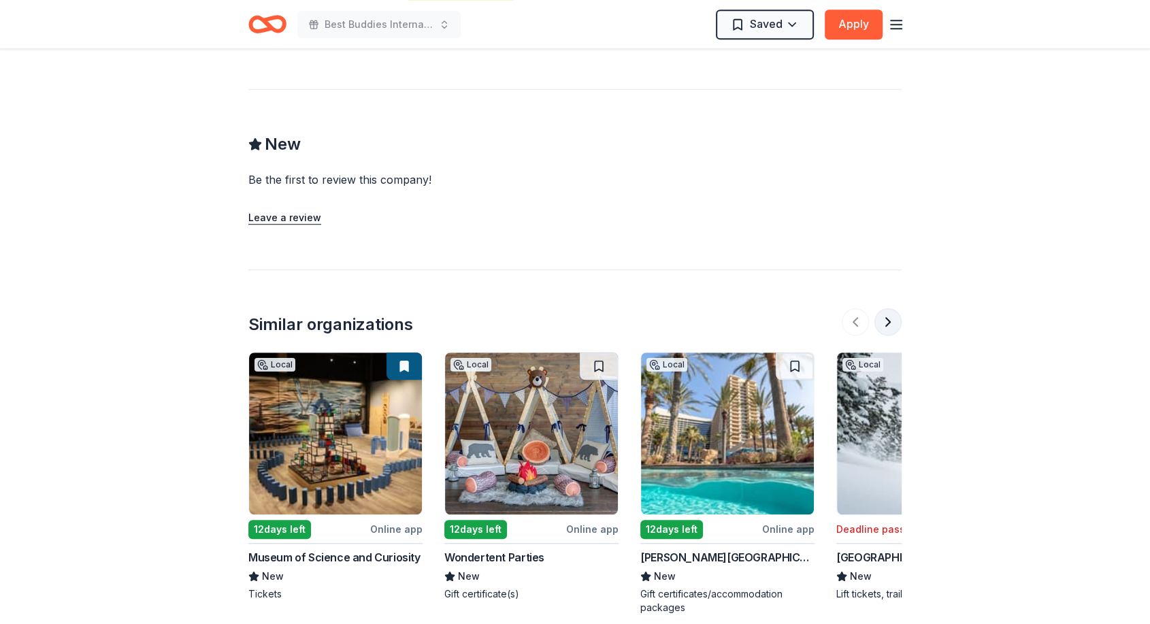
click at [884, 308] on button at bounding box center [888, 321] width 27 height 27
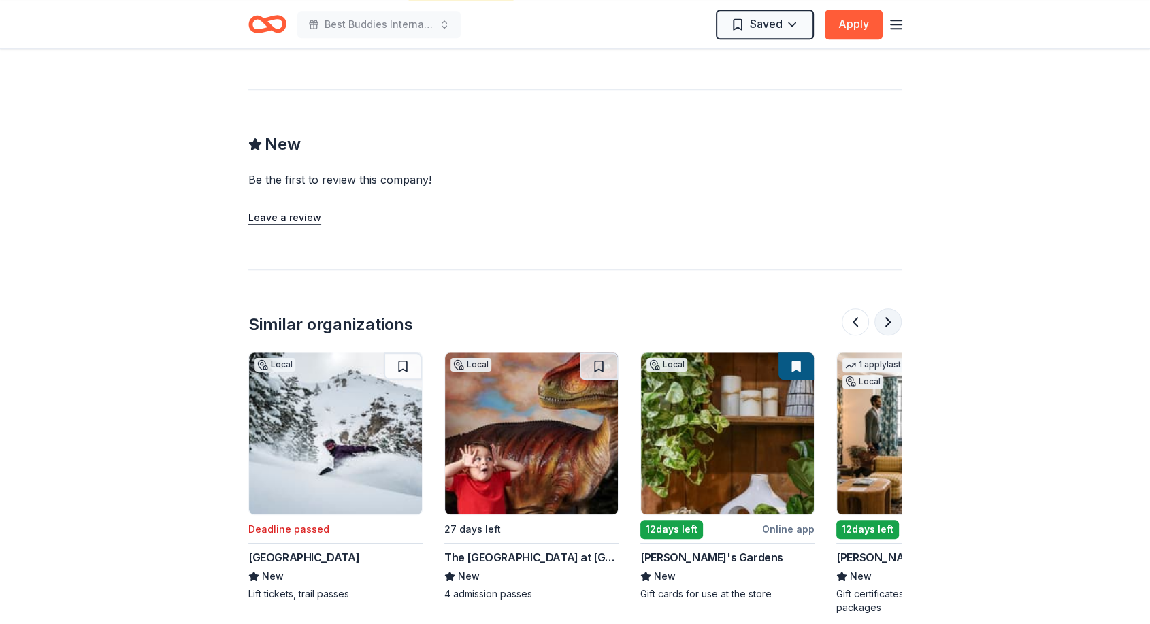
click at [884, 308] on button at bounding box center [888, 321] width 27 height 27
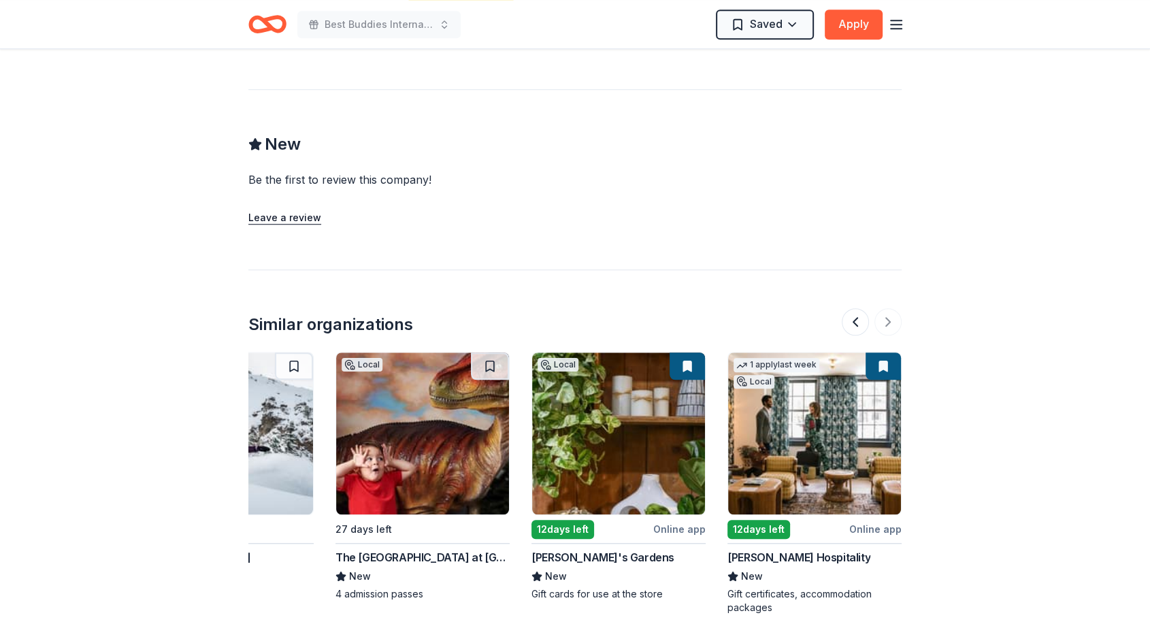
click at [630, 387] on img at bounding box center [618, 434] width 173 height 162
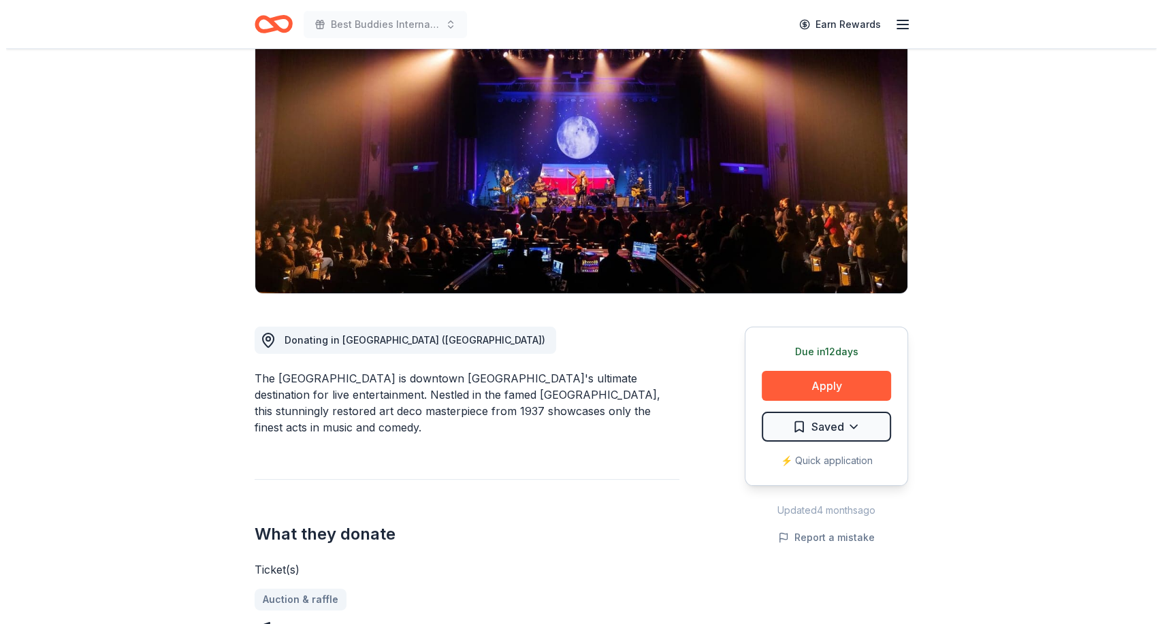
scroll to position [111, 0]
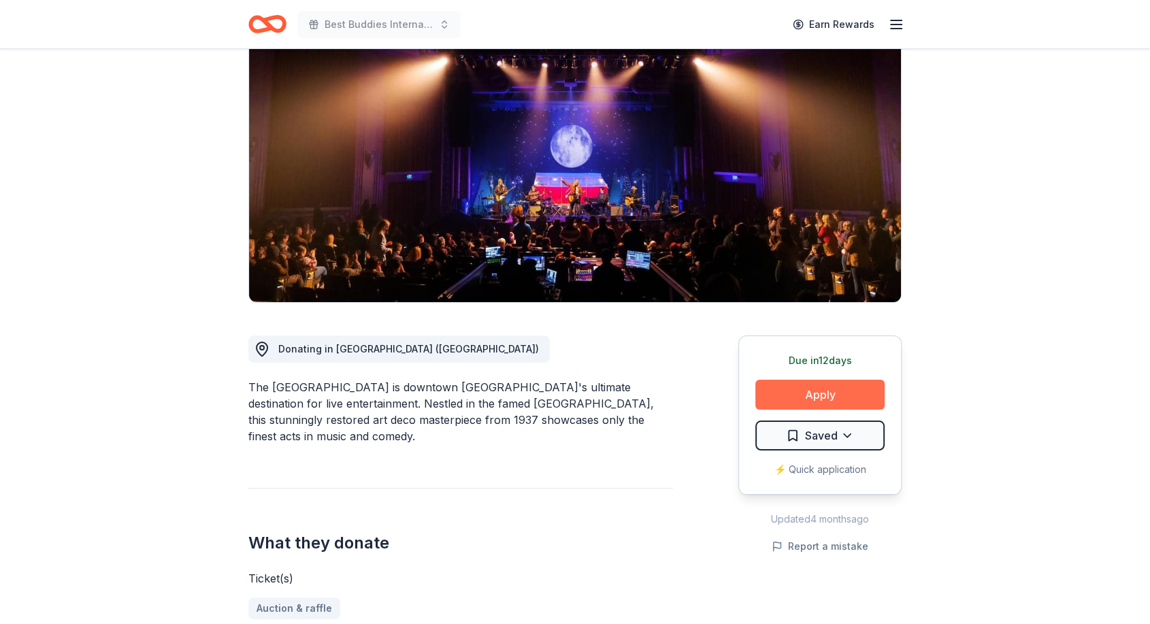
click at [796, 393] on button "Apply" at bounding box center [820, 395] width 129 height 30
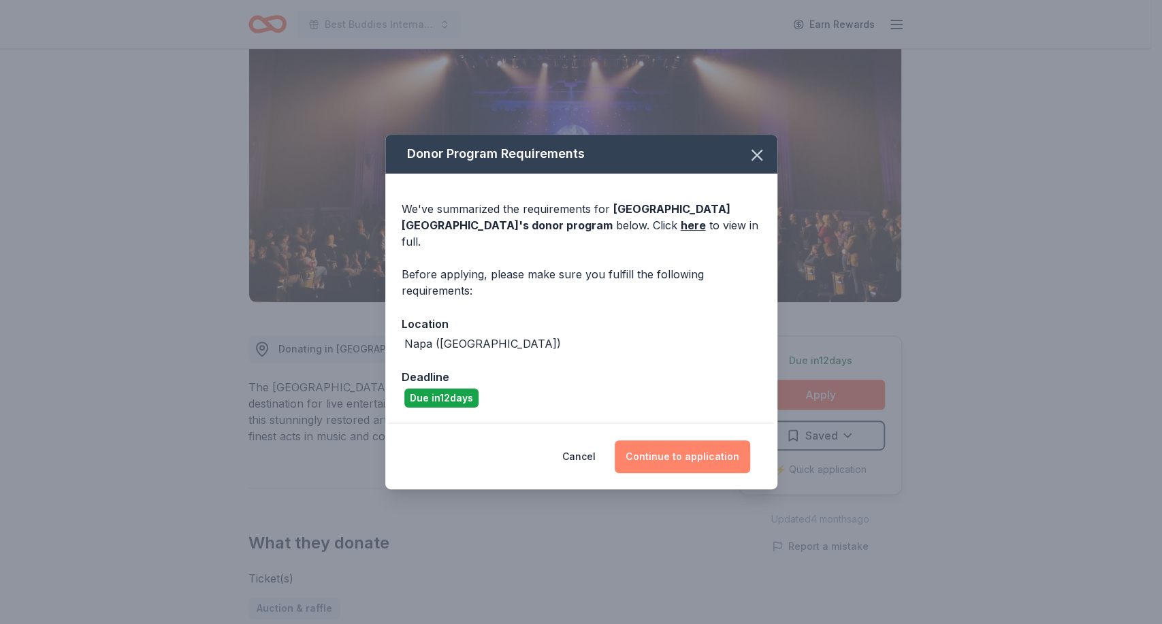
click at [664, 457] on button "Continue to application" at bounding box center [682, 456] width 135 height 33
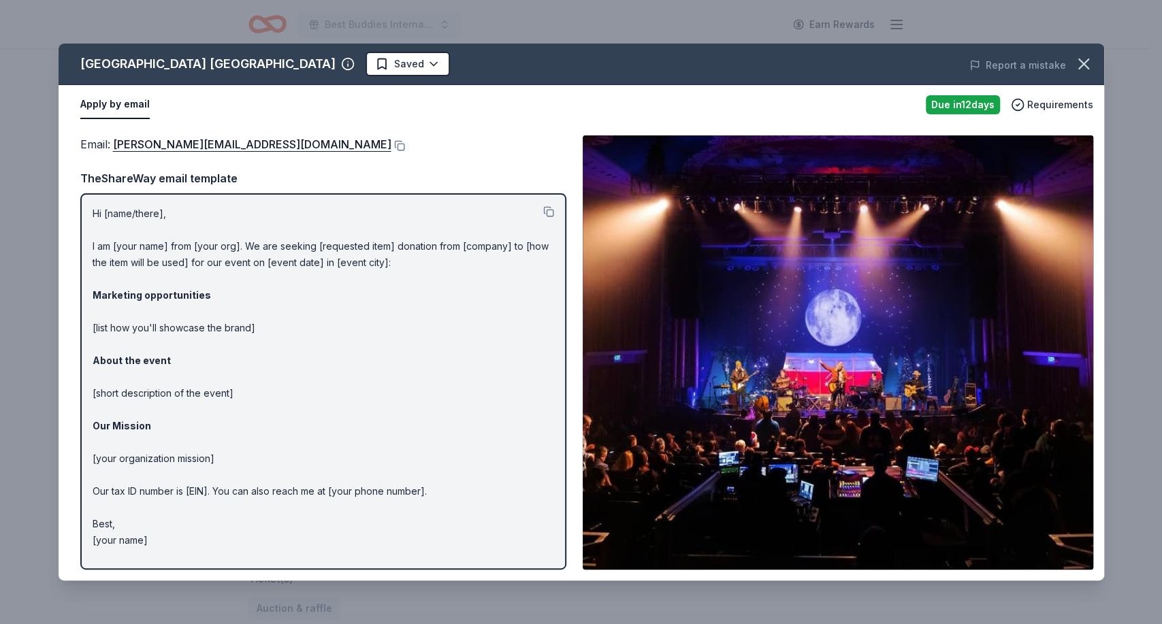
drag, startPoint x: 81, startPoint y: 56, endPoint x: 185, endPoint y: 63, distance: 104.4
click at [185, 63] on div "Uptown Theatre Napa" at bounding box center [207, 64] width 255 height 22
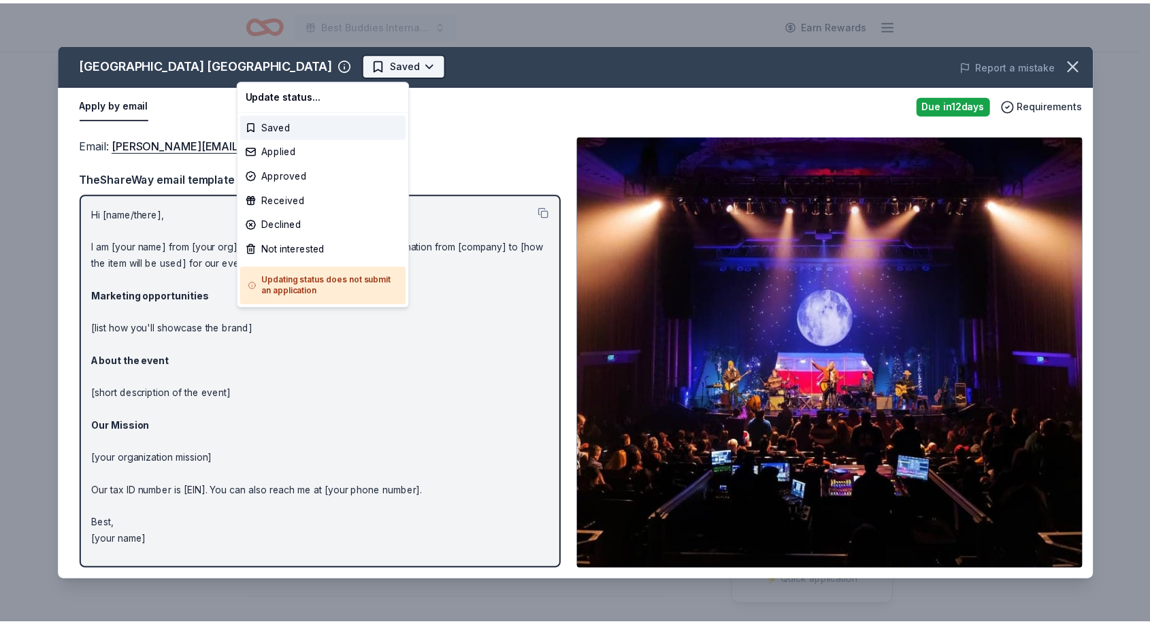
scroll to position [0, 0]
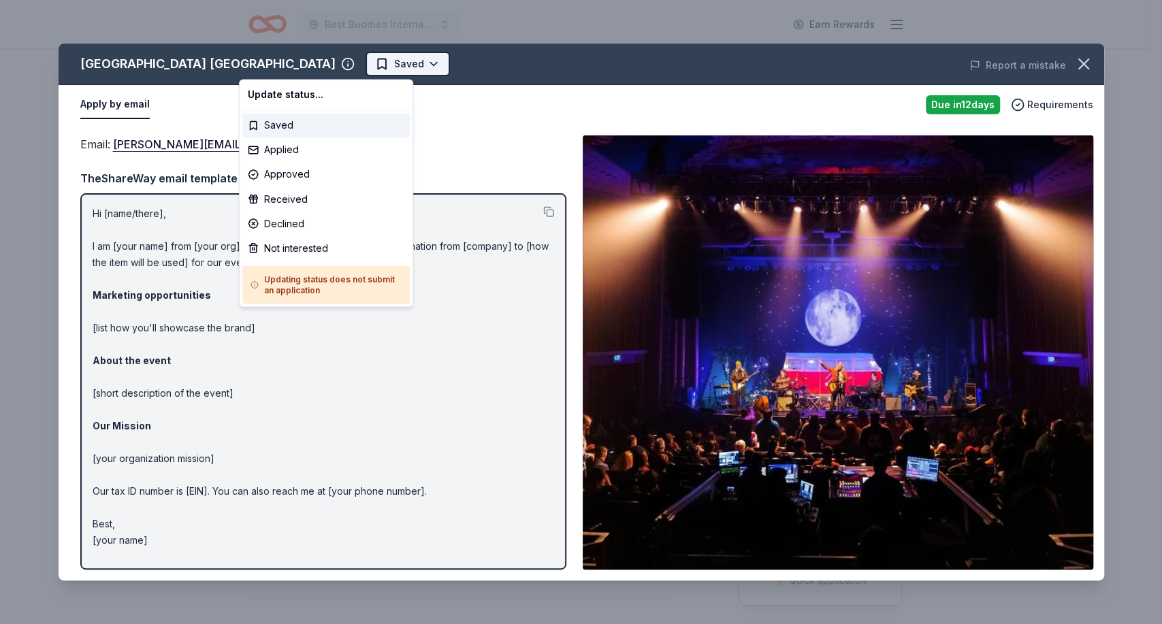
click at [304, 61] on html "Best Buddies International, Sacramento, Champion of the Year Gala Earn Rewards …" at bounding box center [581, 312] width 1162 height 624
click at [272, 151] on div "Applied" at bounding box center [325, 150] width 167 height 25
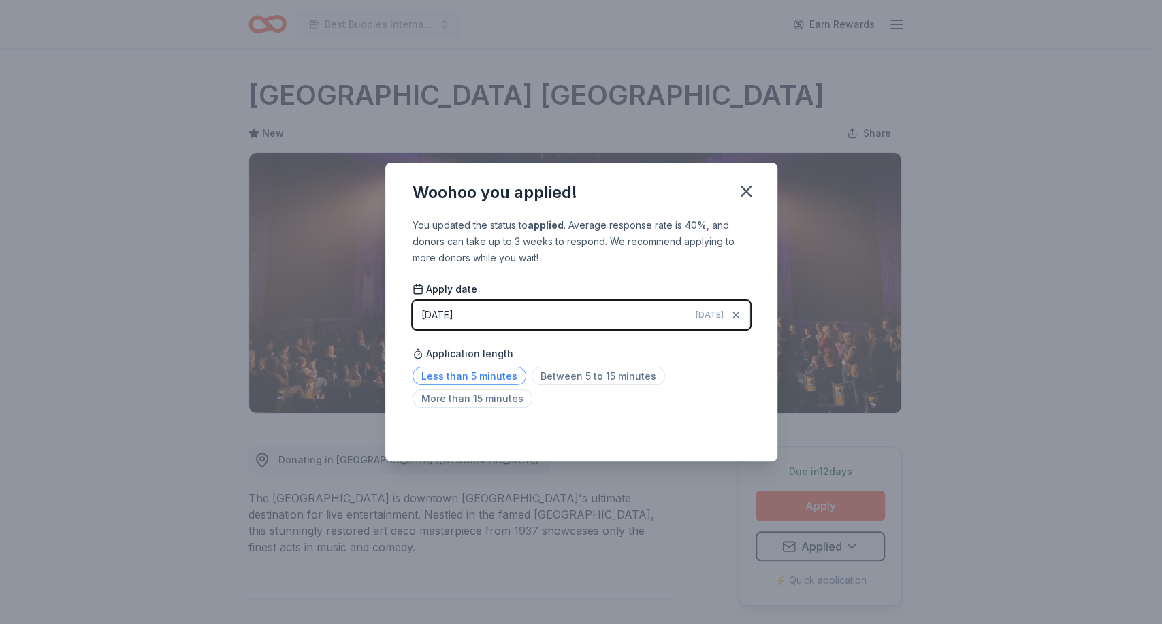
click at [486, 375] on span "Less than 5 minutes" at bounding box center [470, 376] width 114 height 18
click at [466, 377] on span "Less than 5 minutes" at bounding box center [470, 376] width 114 height 18
click at [746, 188] on icon "button" at bounding box center [746, 191] width 19 height 19
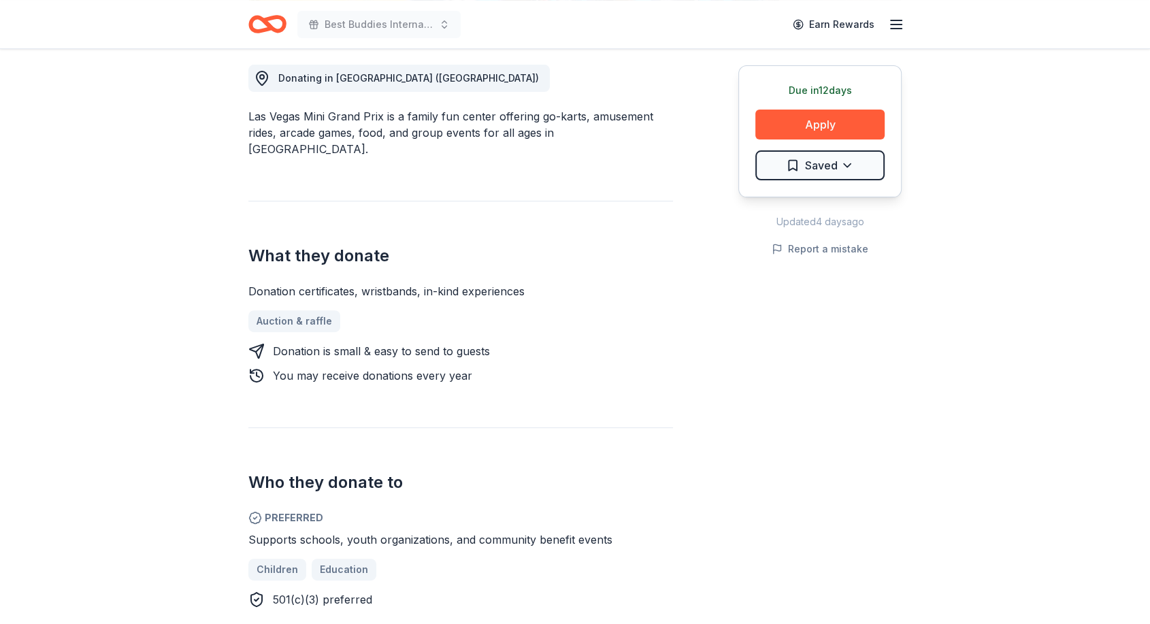
scroll to position [374, 0]
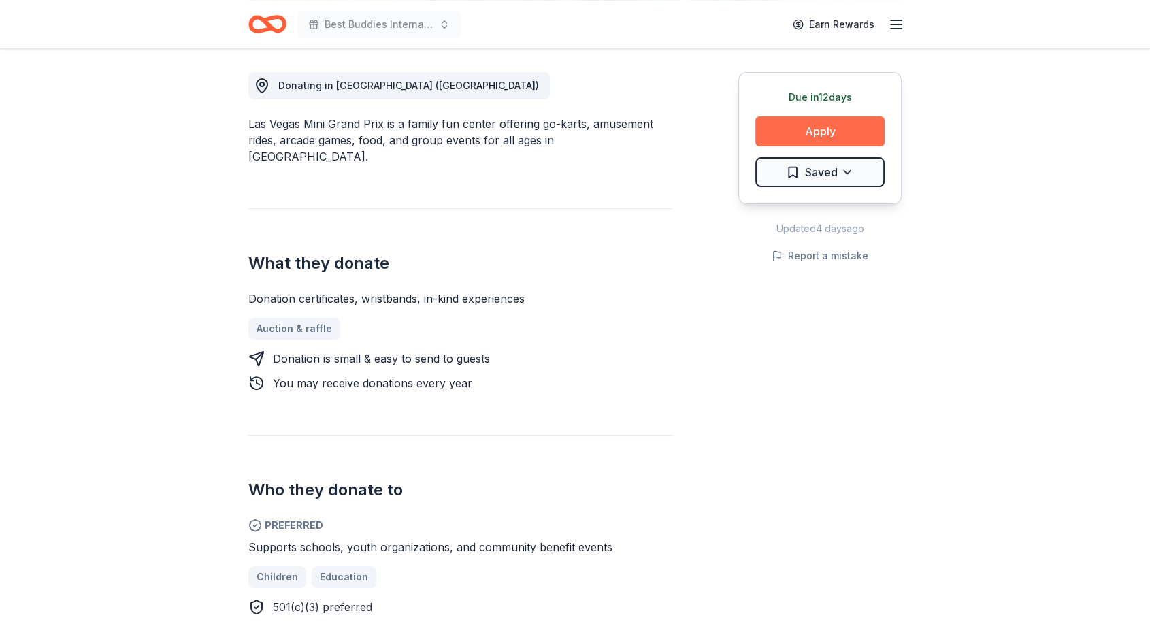
click at [840, 132] on button "Apply" at bounding box center [820, 131] width 129 height 30
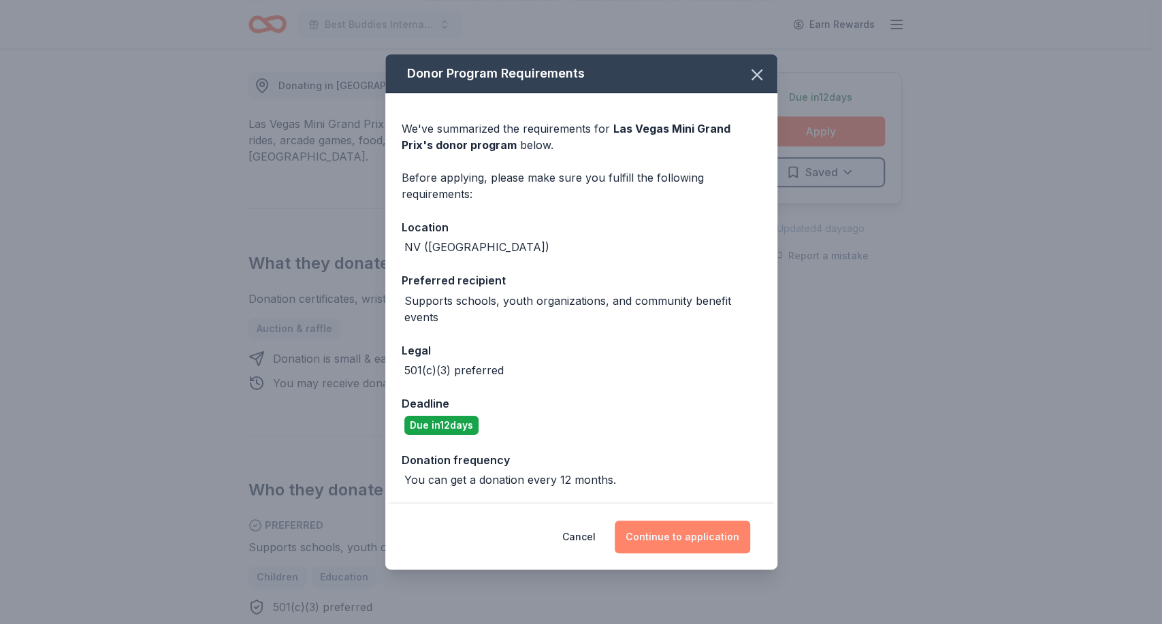
click at [671, 529] on button "Continue to application" at bounding box center [682, 537] width 135 height 33
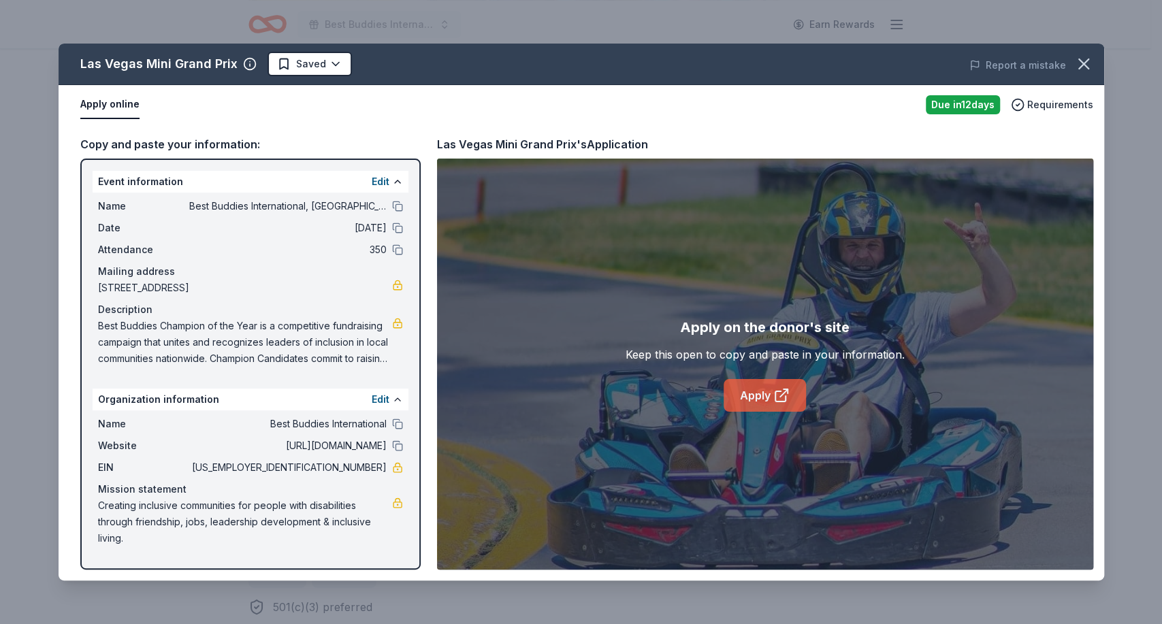
click at [750, 390] on link "Apply" at bounding box center [765, 395] width 82 height 33
click at [1085, 61] on icon "button" at bounding box center [1084, 64] width 10 height 10
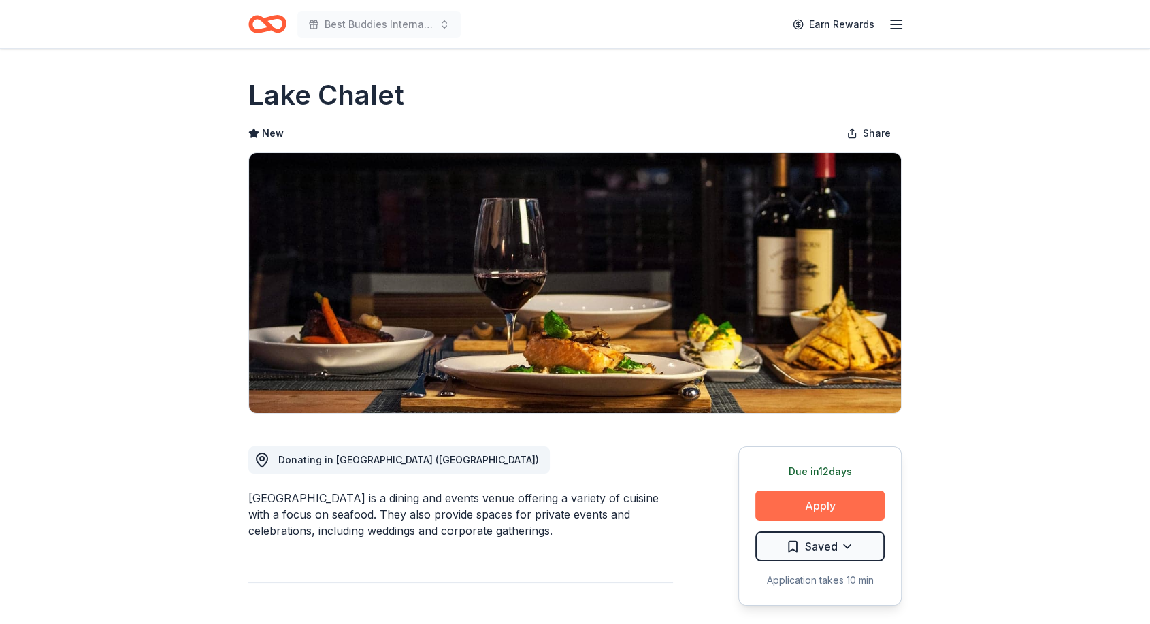
click at [814, 506] on button "Apply" at bounding box center [820, 506] width 129 height 30
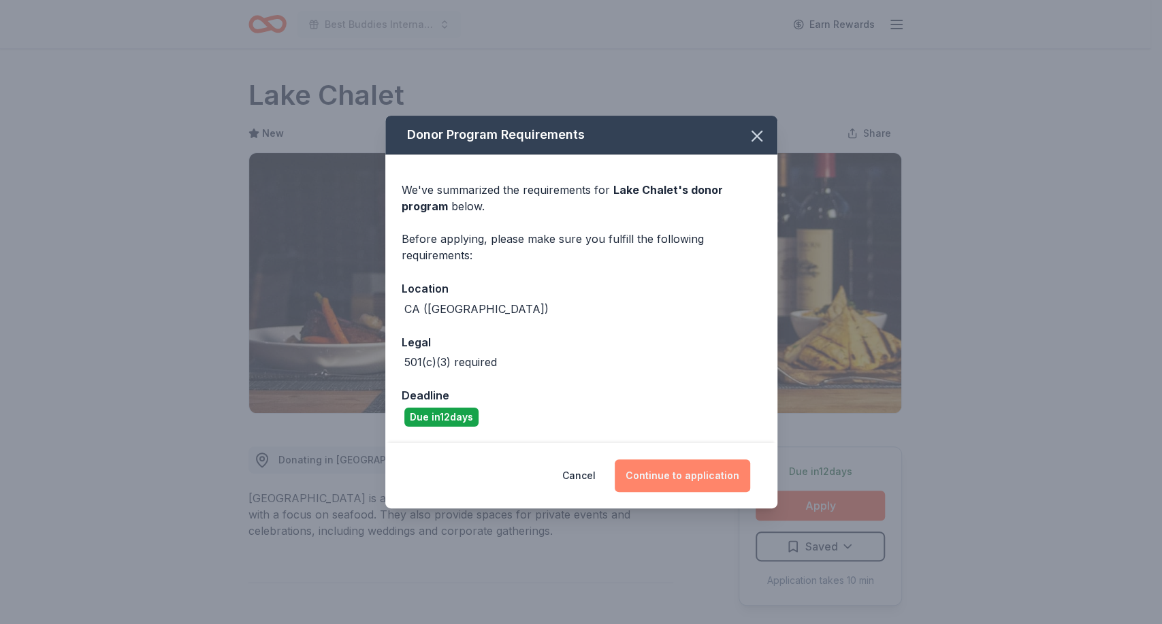
click at [671, 479] on button "Continue to application" at bounding box center [682, 476] width 135 height 33
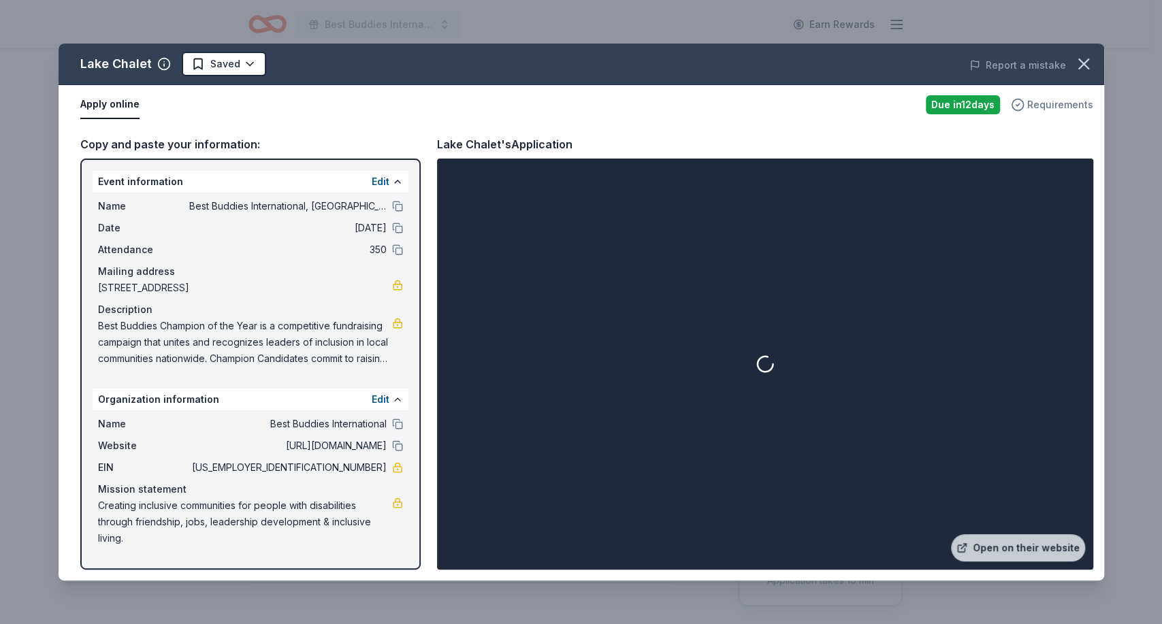
click at [1051, 97] on span "Requirements" at bounding box center [1060, 105] width 66 height 16
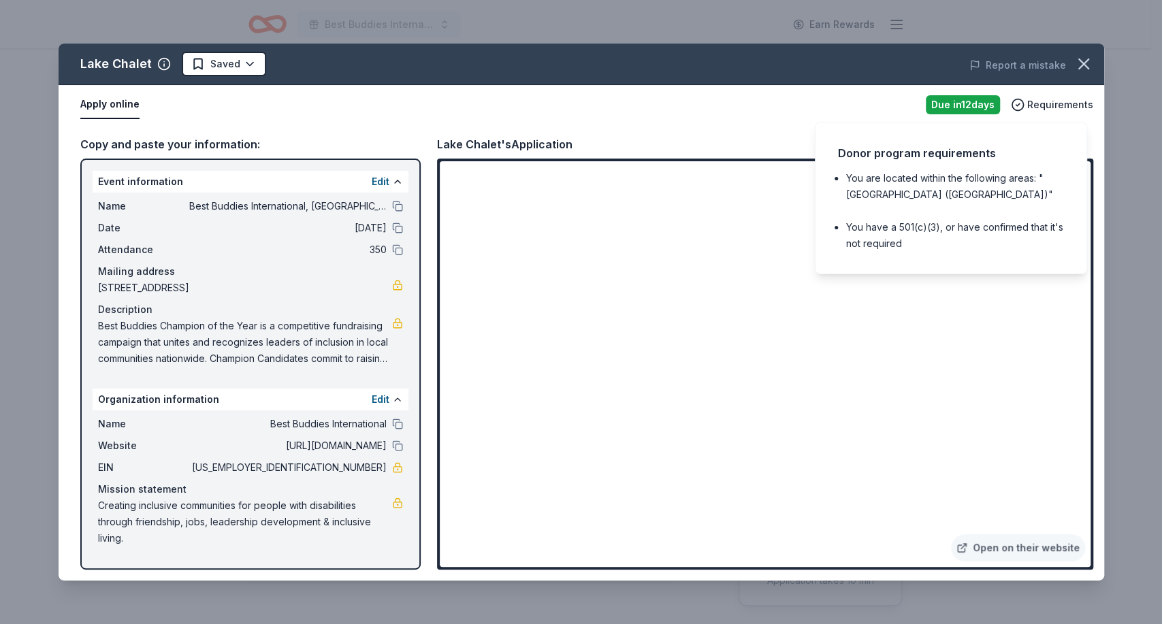
click at [688, 111] on div "Apply online" at bounding box center [497, 105] width 835 height 29
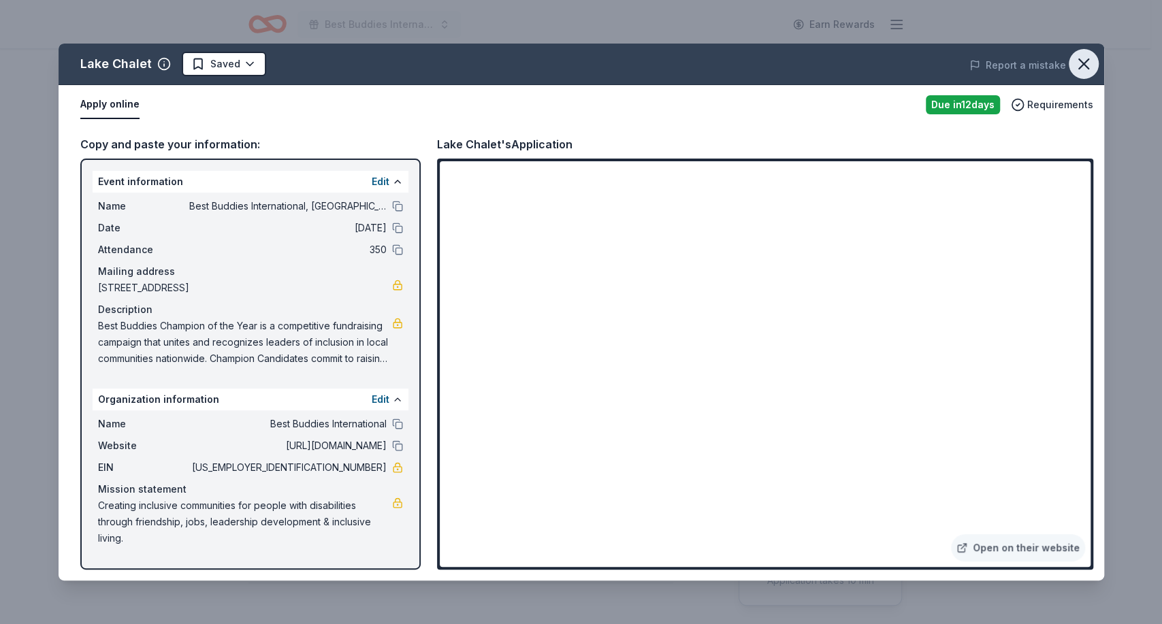
click at [1084, 62] on icon "button" at bounding box center [1084, 64] width 10 height 10
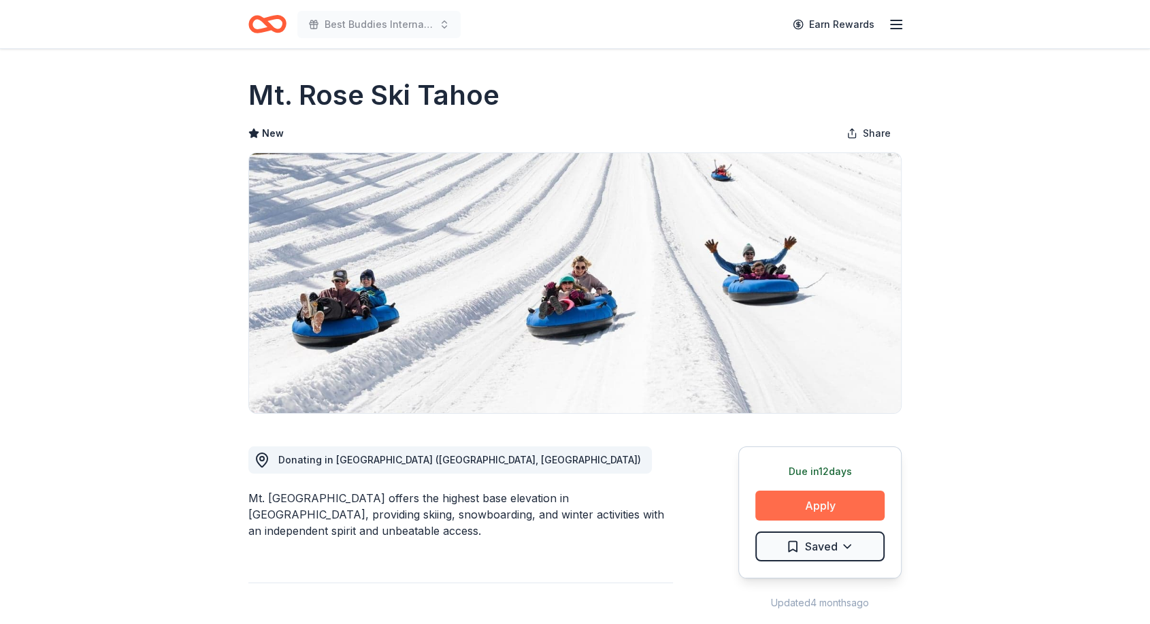
click at [815, 492] on button "Apply" at bounding box center [820, 506] width 129 height 30
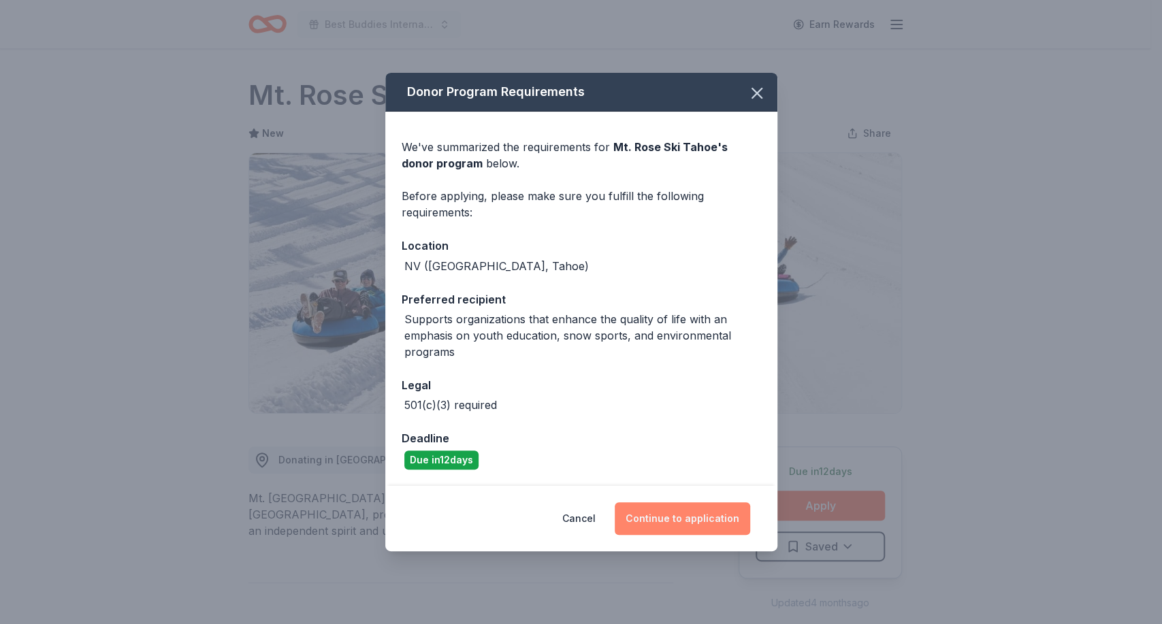
click at [654, 511] on button "Continue to application" at bounding box center [682, 518] width 135 height 33
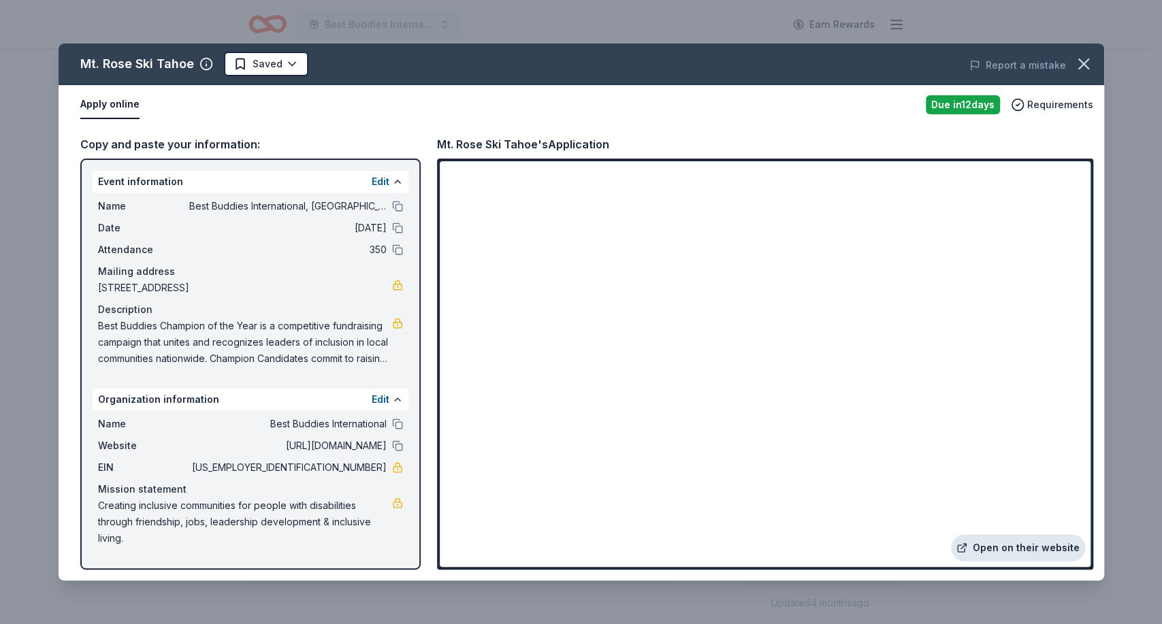
click at [991, 536] on link "Open on their website" at bounding box center [1018, 547] width 134 height 27
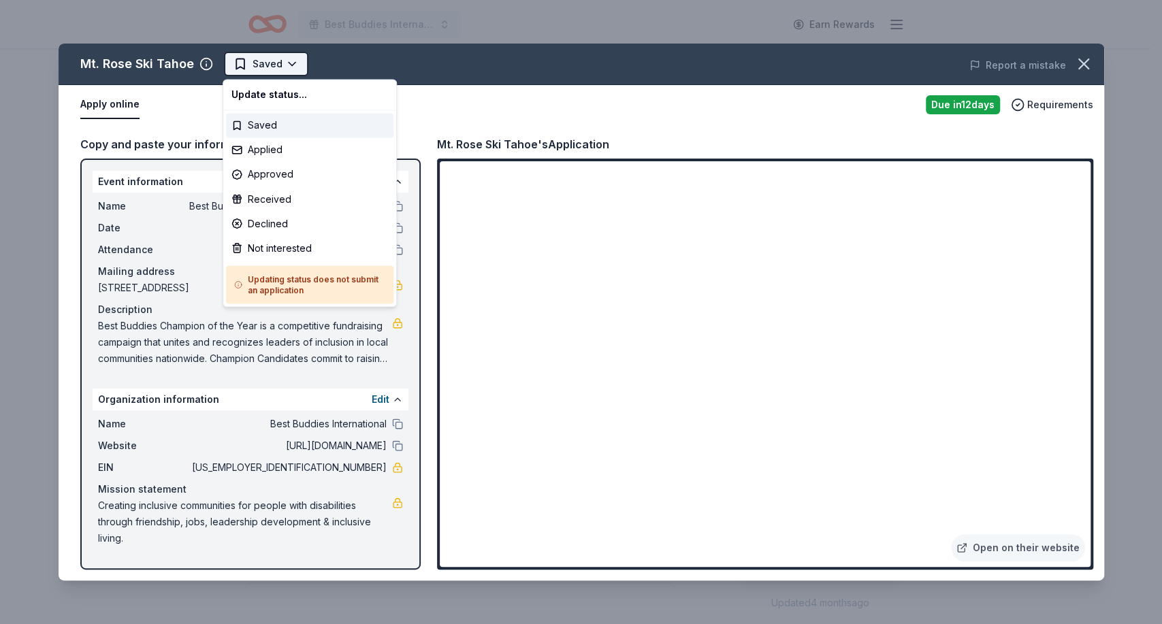
click at [289, 61] on html "Best Buddies International, [GEOGRAPHIC_DATA], Champion of the Year Gala Earn R…" at bounding box center [581, 312] width 1162 height 624
click at [274, 246] on div "Not interested" at bounding box center [309, 248] width 167 height 25
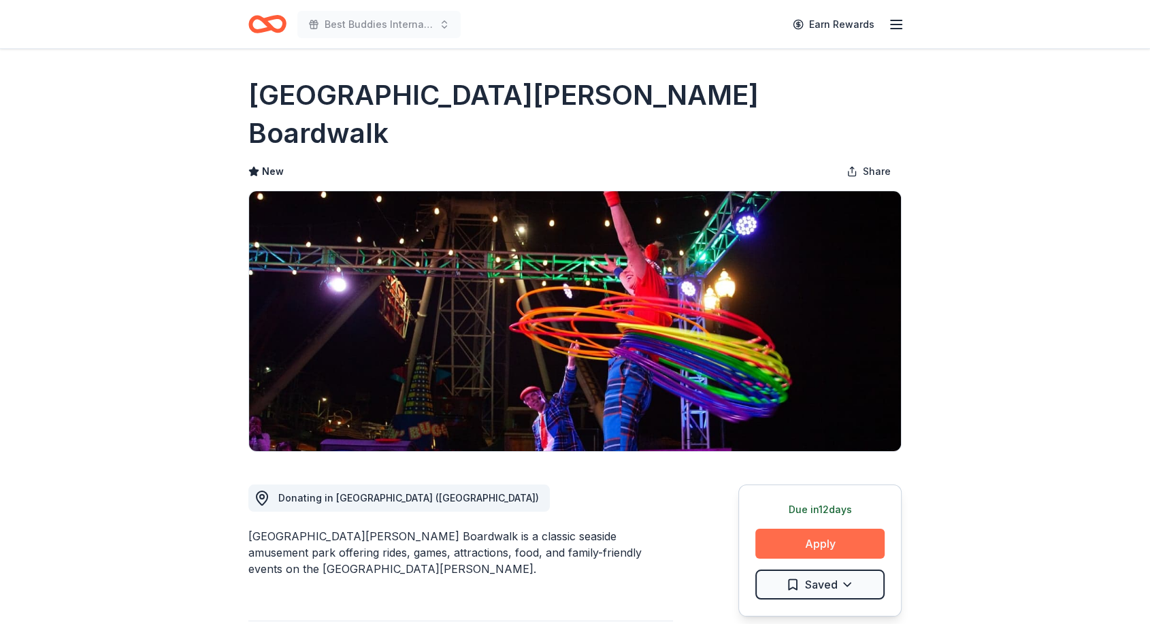
click at [806, 529] on button "Apply" at bounding box center [820, 544] width 129 height 30
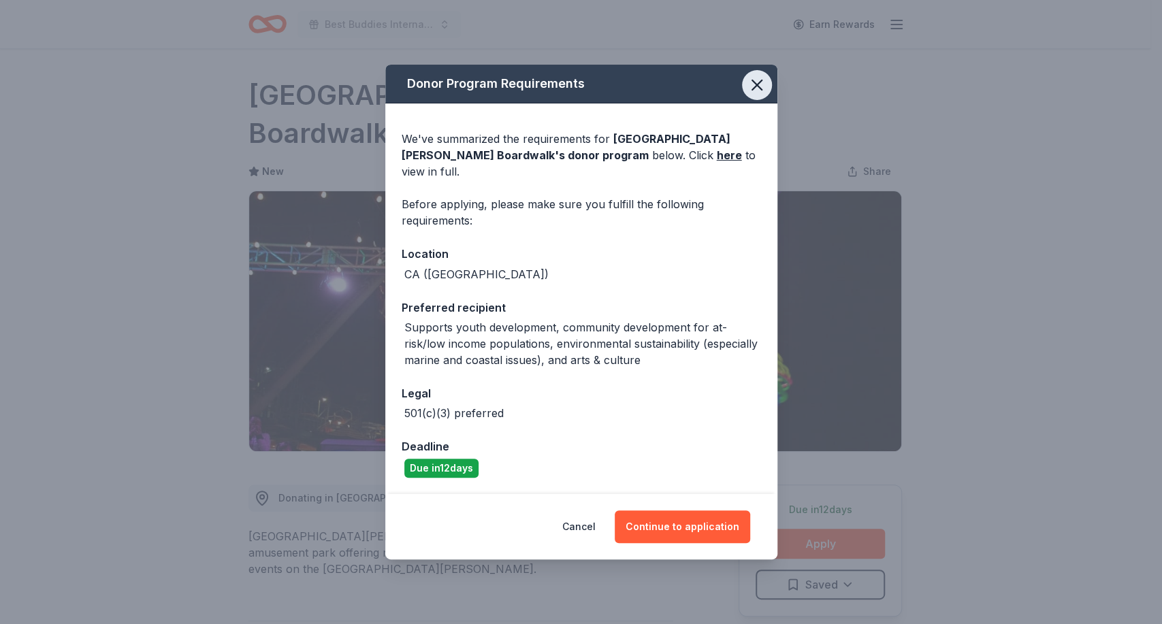
click at [756, 95] on icon "button" at bounding box center [756, 85] width 19 height 19
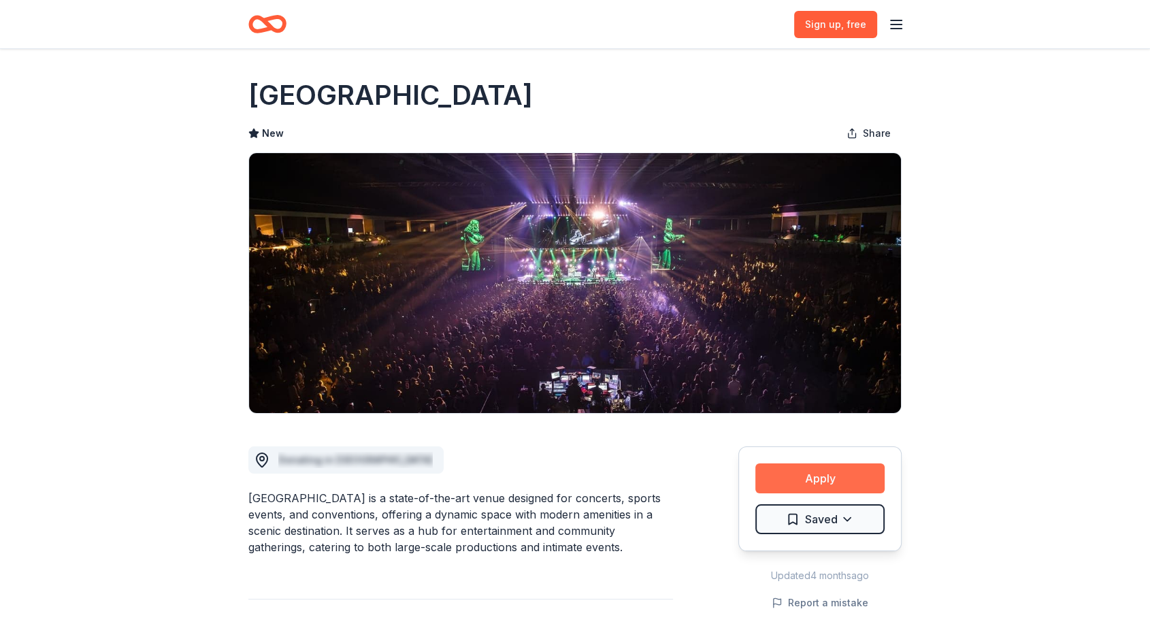
click at [822, 475] on button "Apply" at bounding box center [820, 479] width 129 height 30
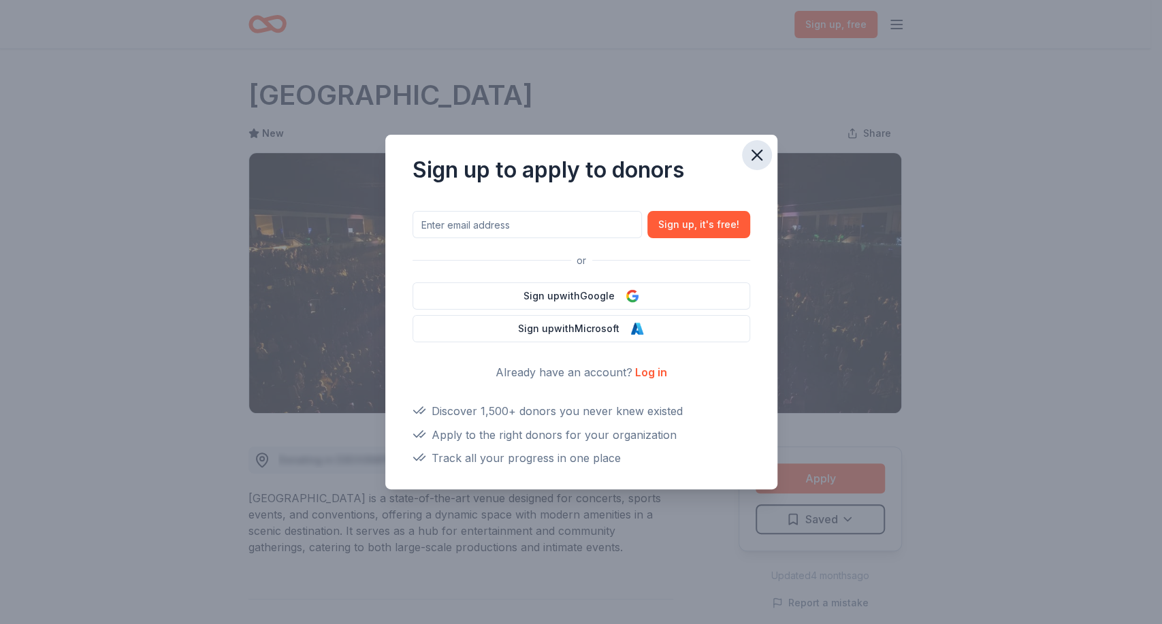
click at [759, 154] on icon "button" at bounding box center [756, 155] width 19 height 19
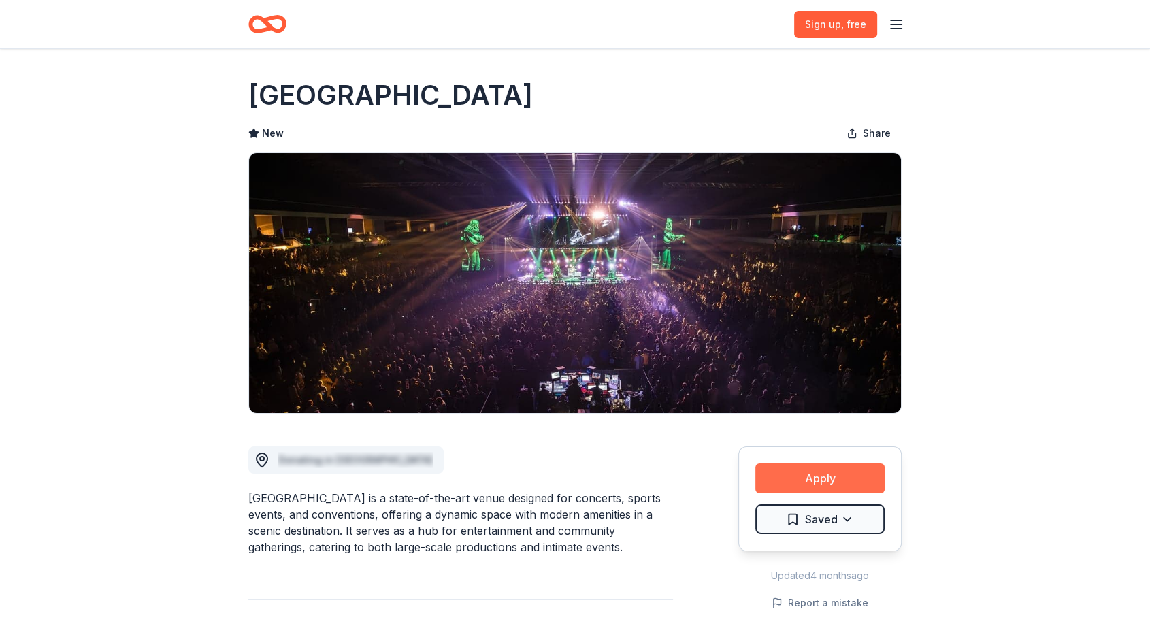
click at [805, 471] on button "Apply" at bounding box center [820, 479] width 129 height 30
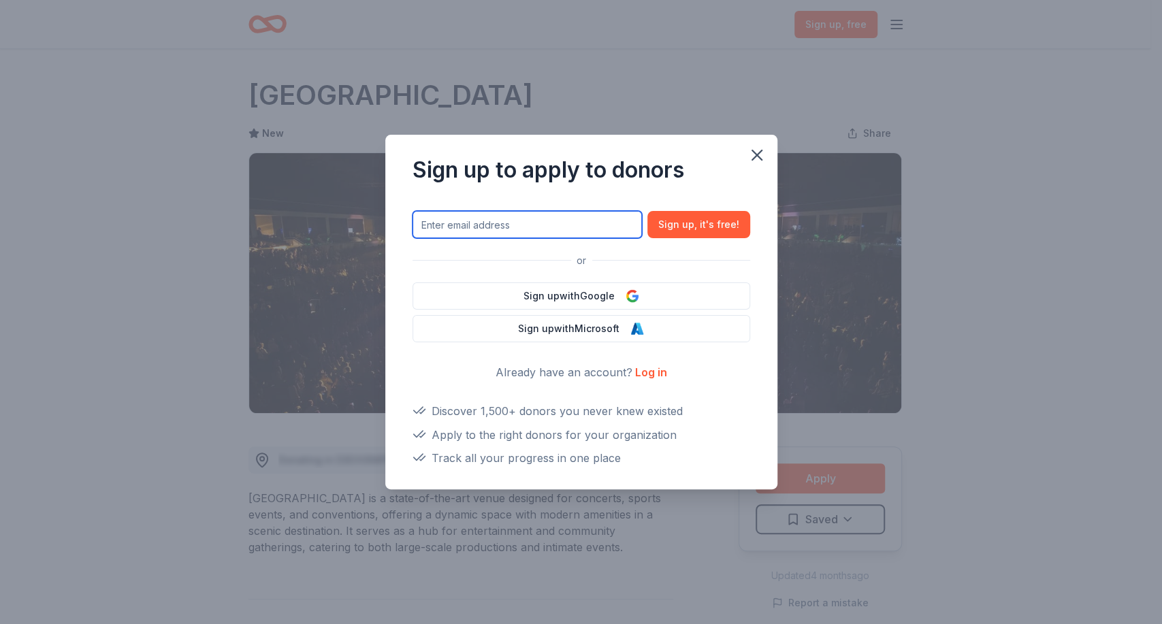
click at [552, 220] on input "text" at bounding box center [527, 224] width 229 height 27
type input "kttrigger@yahoo.com"
click at [692, 221] on button "Sign up , it ' s free!" at bounding box center [698, 224] width 103 height 27
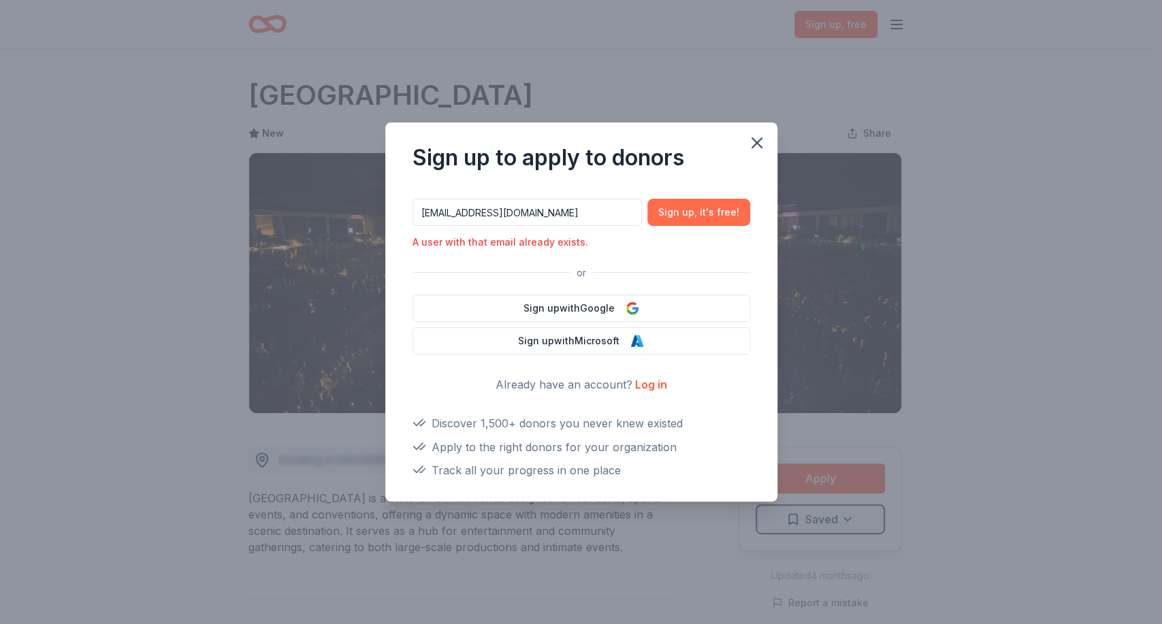
click at [692, 212] on button "Sign up , it ' s free!" at bounding box center [698, 212] width 103 height 27
click at [758, 142] on icon "button" at bounding box center [757, 143] width 10 height 10
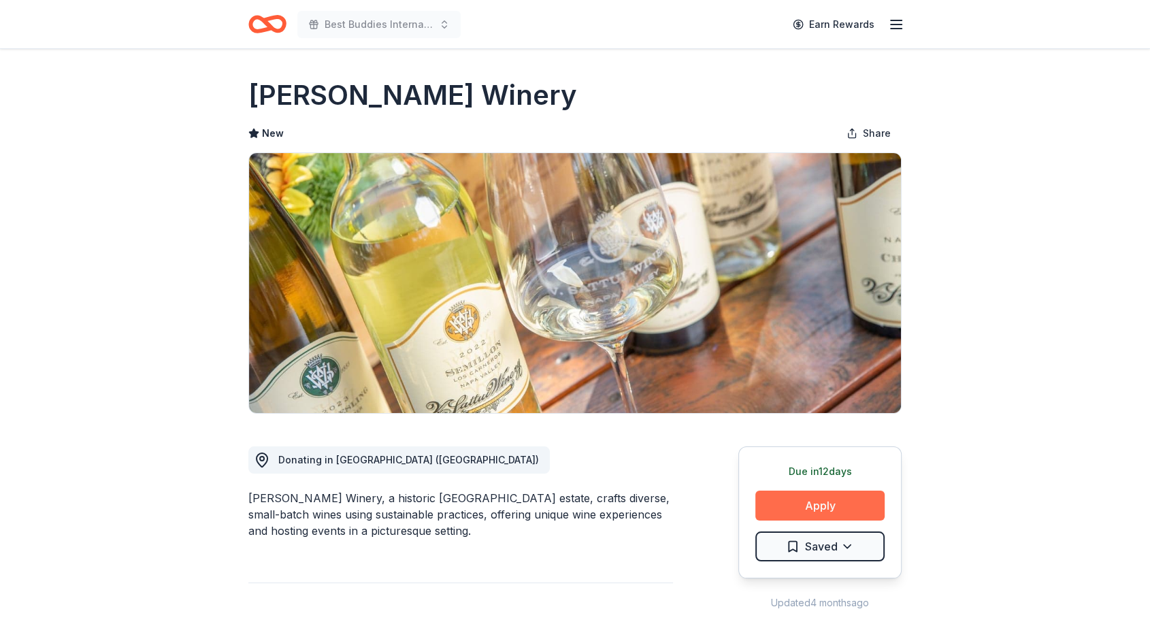
click at [801, 502] on button "Apply" at bounding box center [820, 506] width 129 height 30
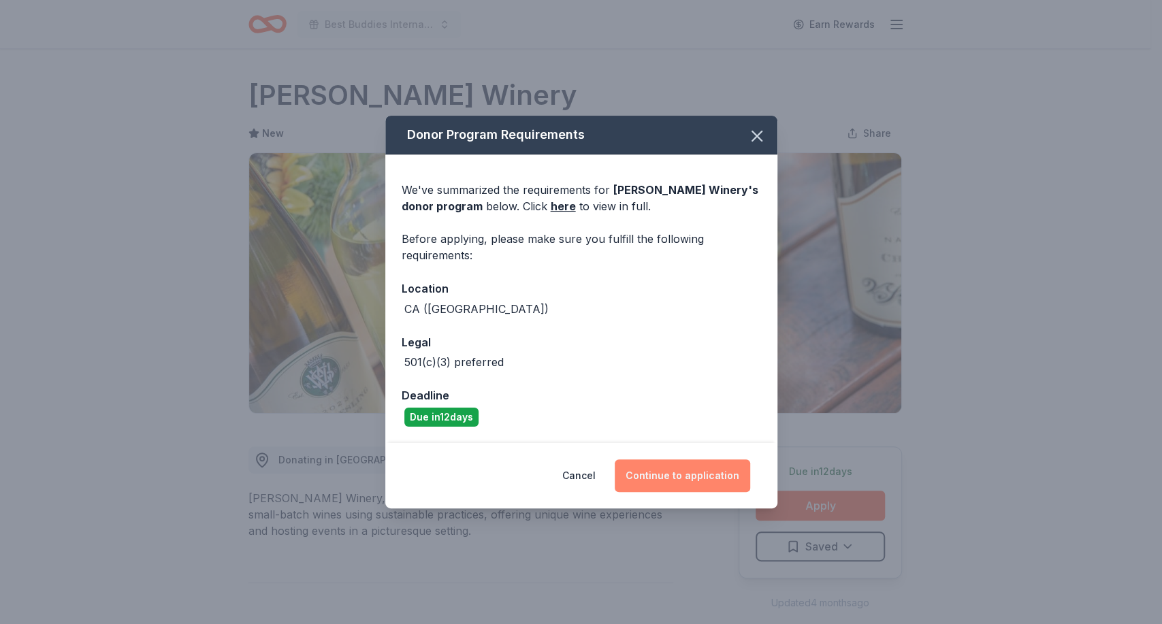
click at [669, 482] on button "Continue to application" at bounding box center [682, 476] width 135 height 33
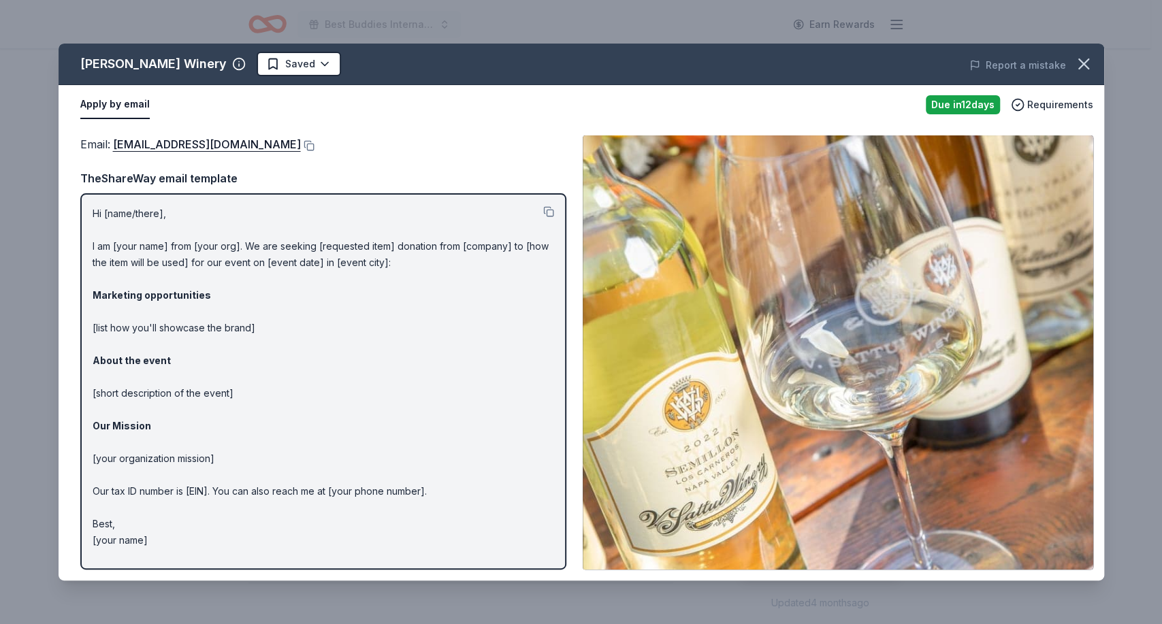
drag, startPoint x: 76, startPoint y: 56, endPoint x: 143, endPoint y: 67, distance: 67.6
click at [143, 67] on div "V. Sattui Winery Saved" at bounding box center [373, 64] width 628 height 25
click at [232, 59] on icon "button" at bounding box center [239, 64] width 14 height 14
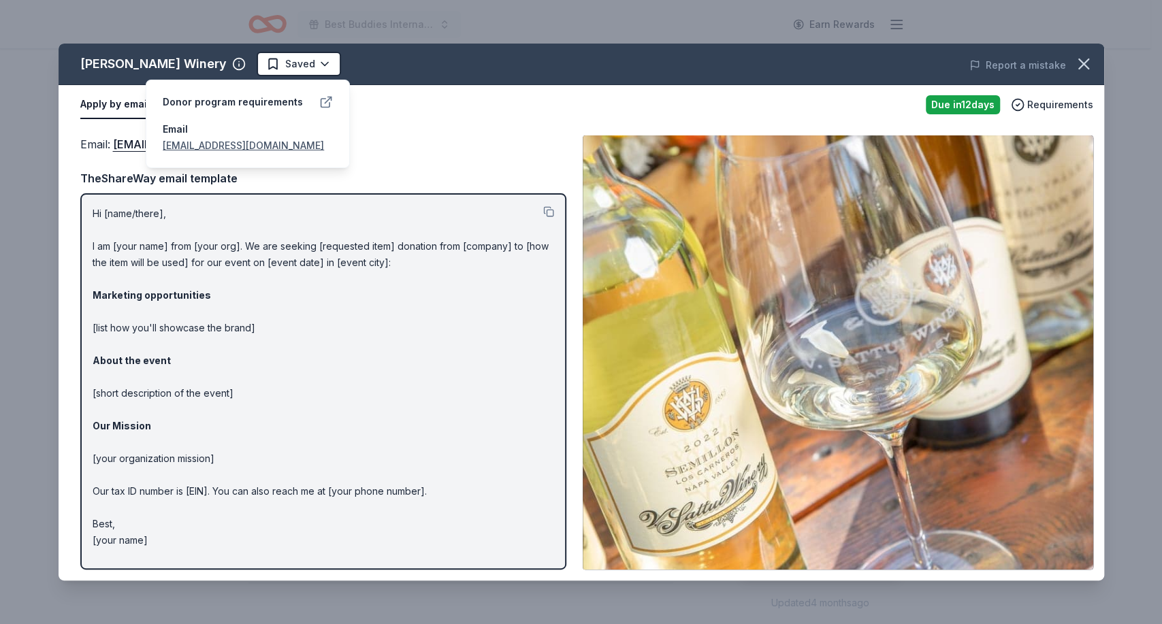
click at [321, 103] on icon at bounding box center [326, 102] width 14 height 14
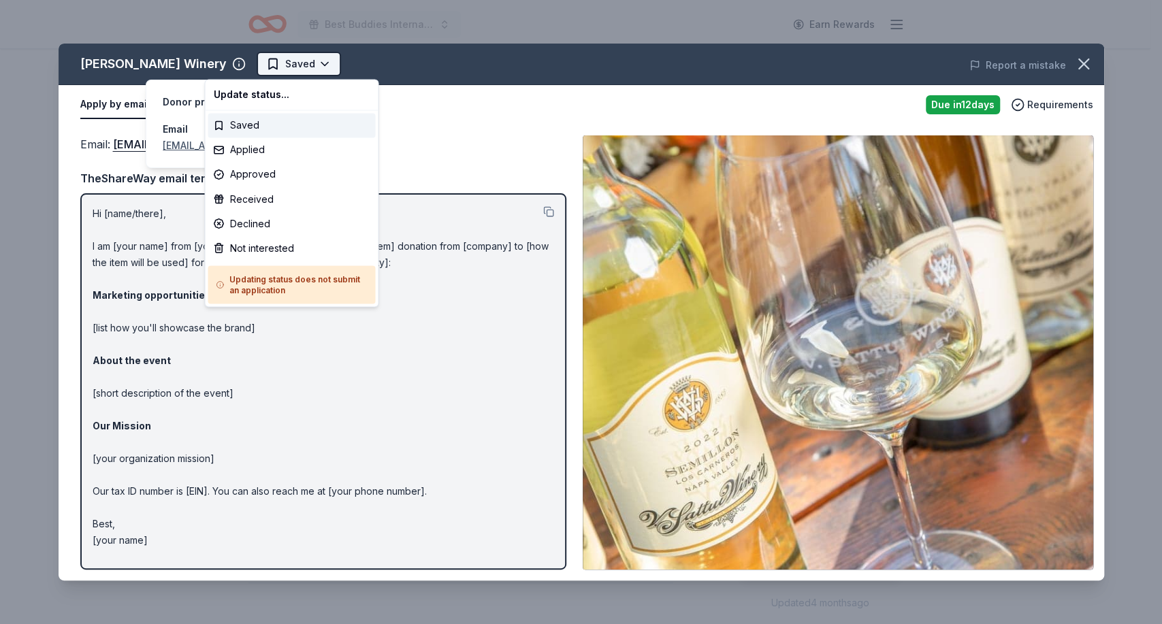
click at [268, 67] on html "Best Buddies International, Sacramento, Champion of the Year Gala Earn Rewards …" at bounding box center [581, 312] width 1162 height 624
click at [262, 248] on div "Not interested" at bounding box center [291, 248] width 167 height 25
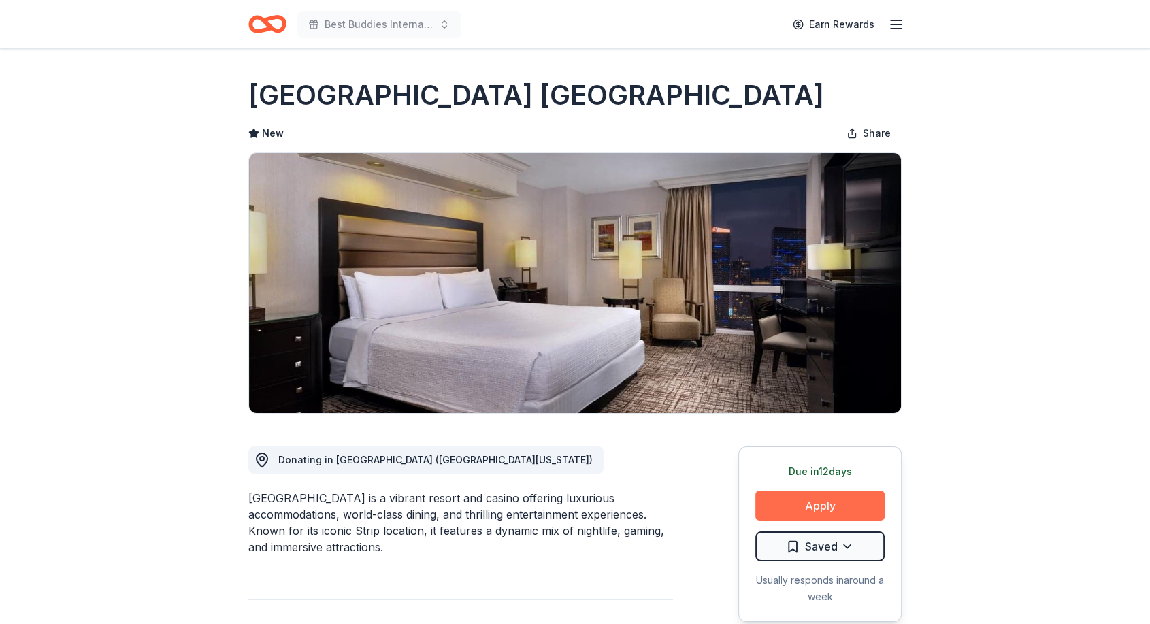
click at [820, 499] on button "Apply" at bounding box center [820, 506] width 129 height 30
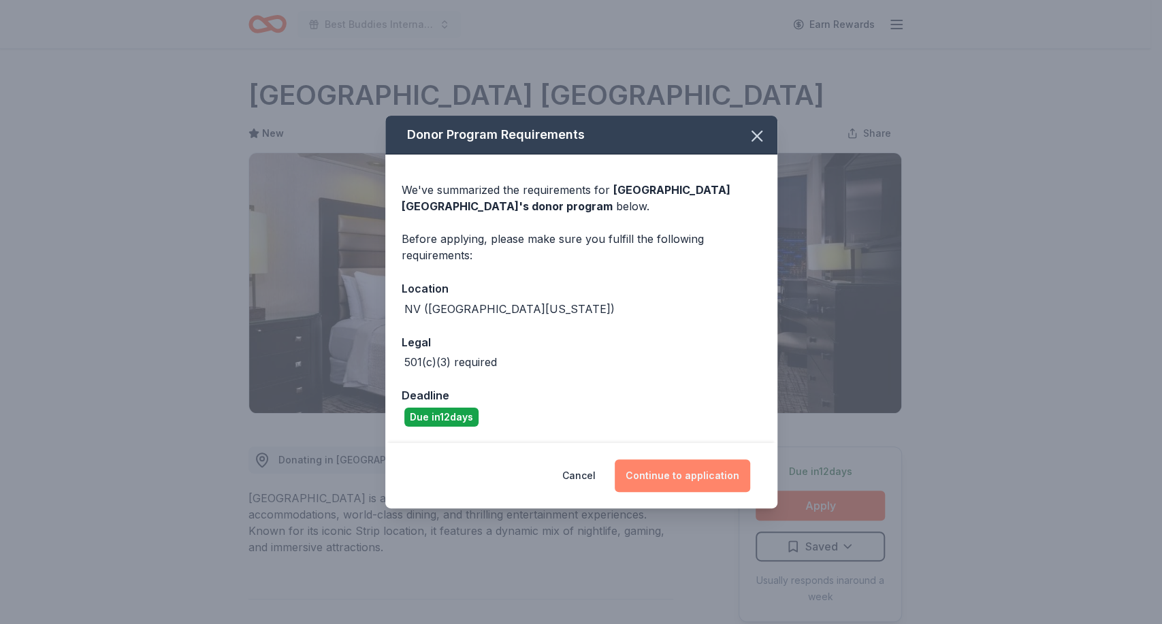
click at [679, 476] on button "Continue to application" at bounding box center [682, 476] width 135 height 33
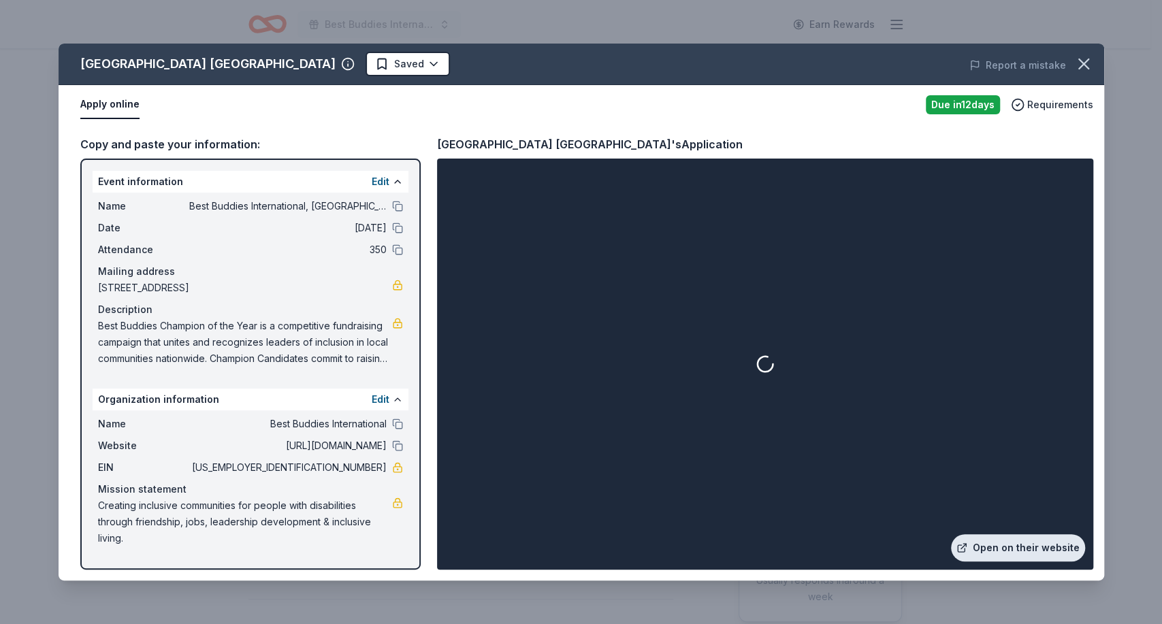
click at [1025, 554] on link "Open on their website" at bounding box center [1018, 547] width 134 height 27
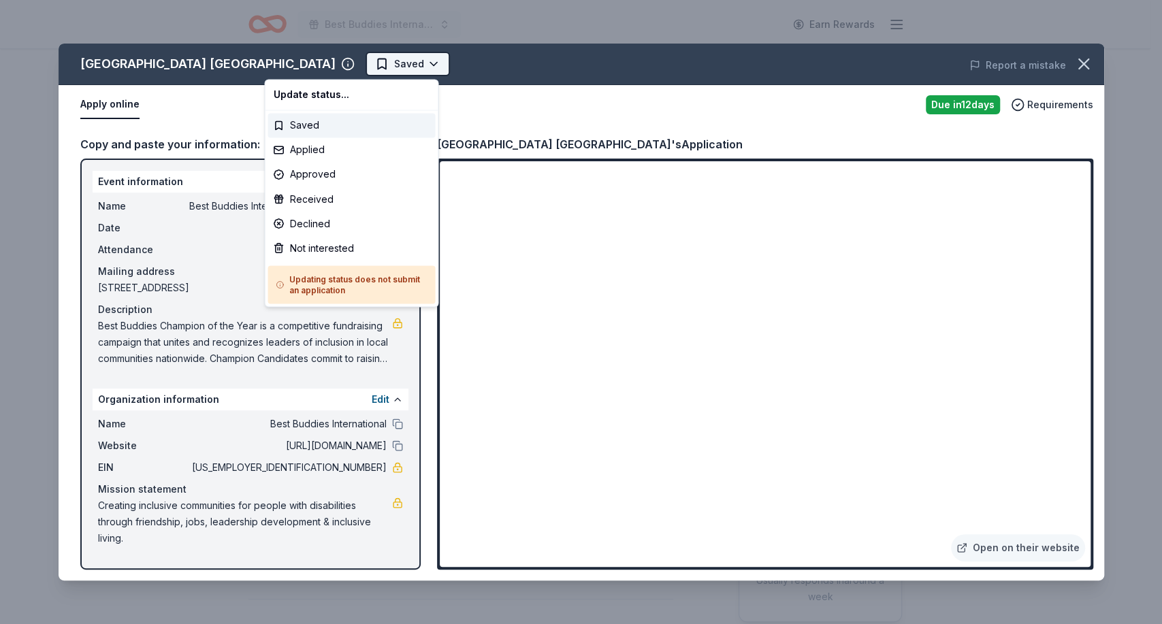
click at [333, 52] on html "Best Buddies International, Sacramento, Champion of the Year Gala Earn Rewards …" at bounding box center [581, 312] width 1162 height 624
click at [311, 246] on div "Not interested" at bounding box center [351, 248] width 167 height 25
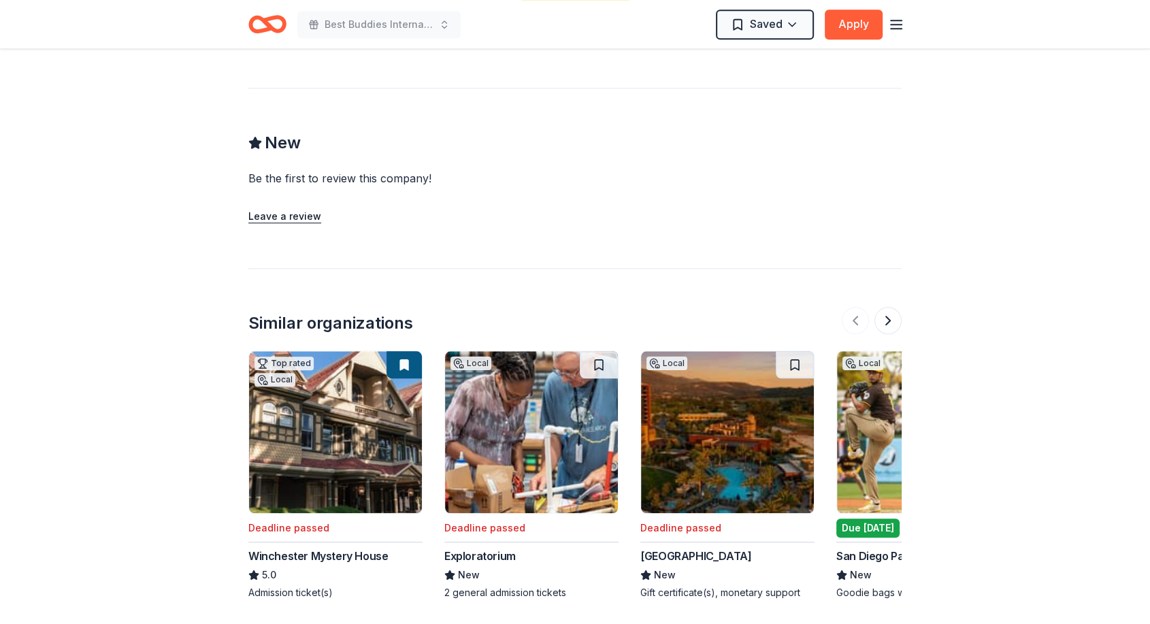
scroll to position [1385, 0]
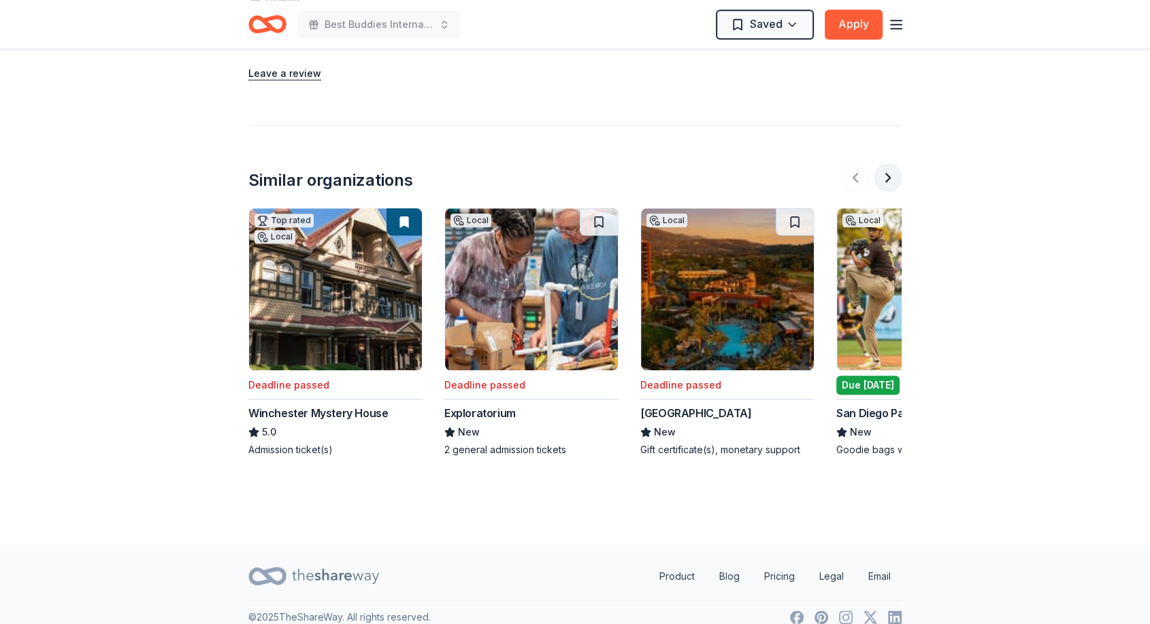
click at [893, 165] on button at bounding box center [888, 177] width 27 height 27
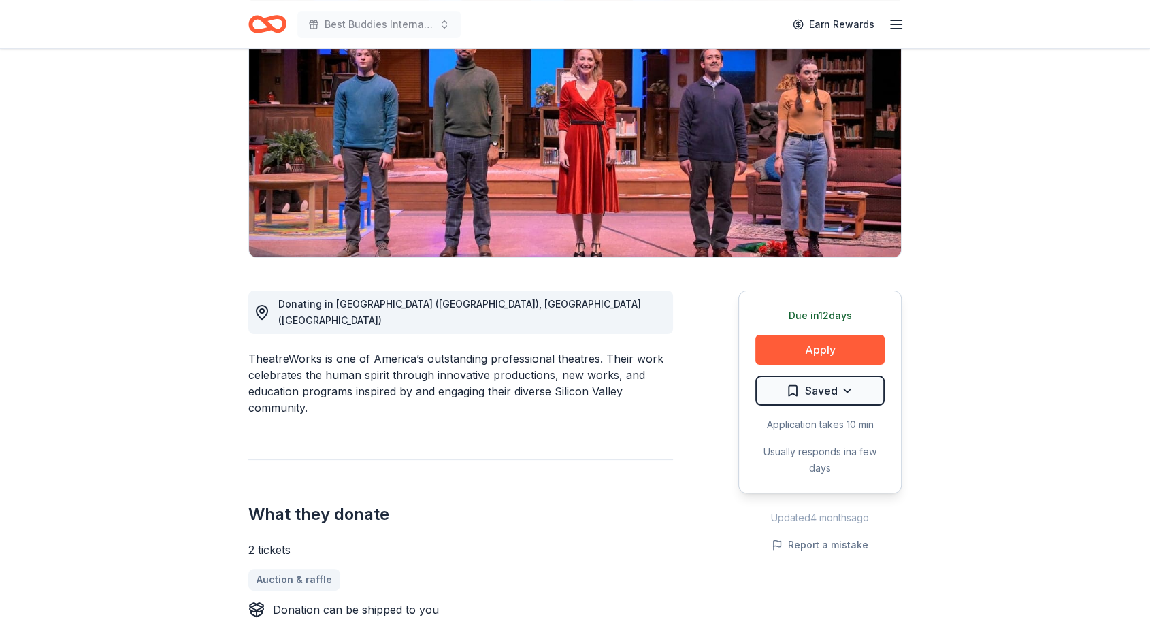
scroll to position [0, 0]
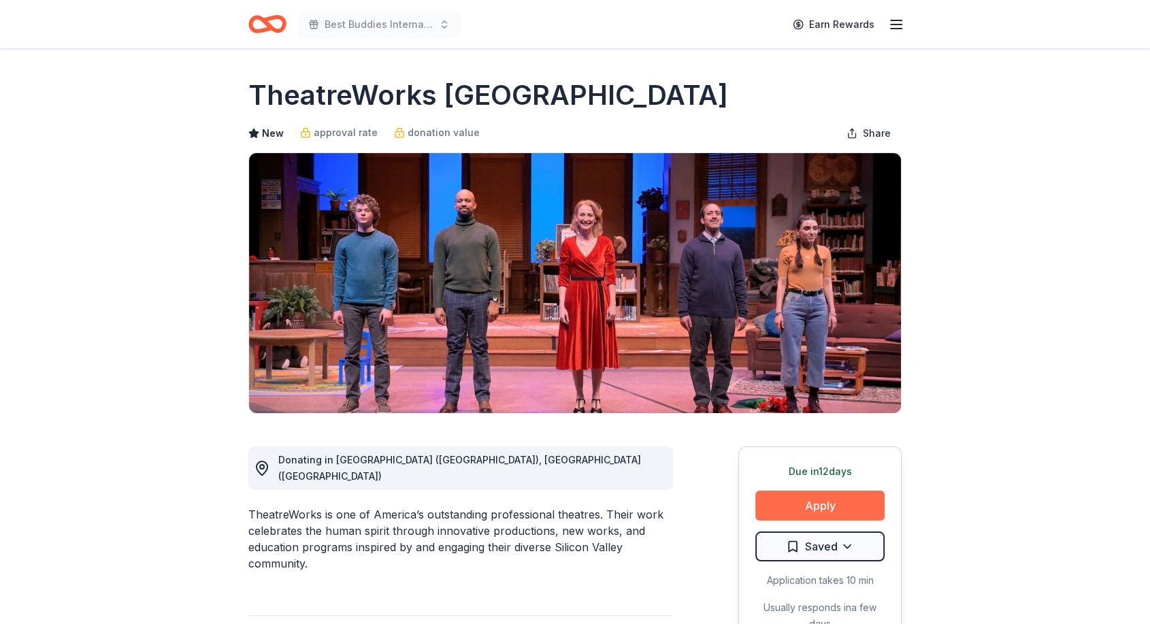
click at [811, 508] on button "Apply" at bounding box center [820, 506] width 129 height 30
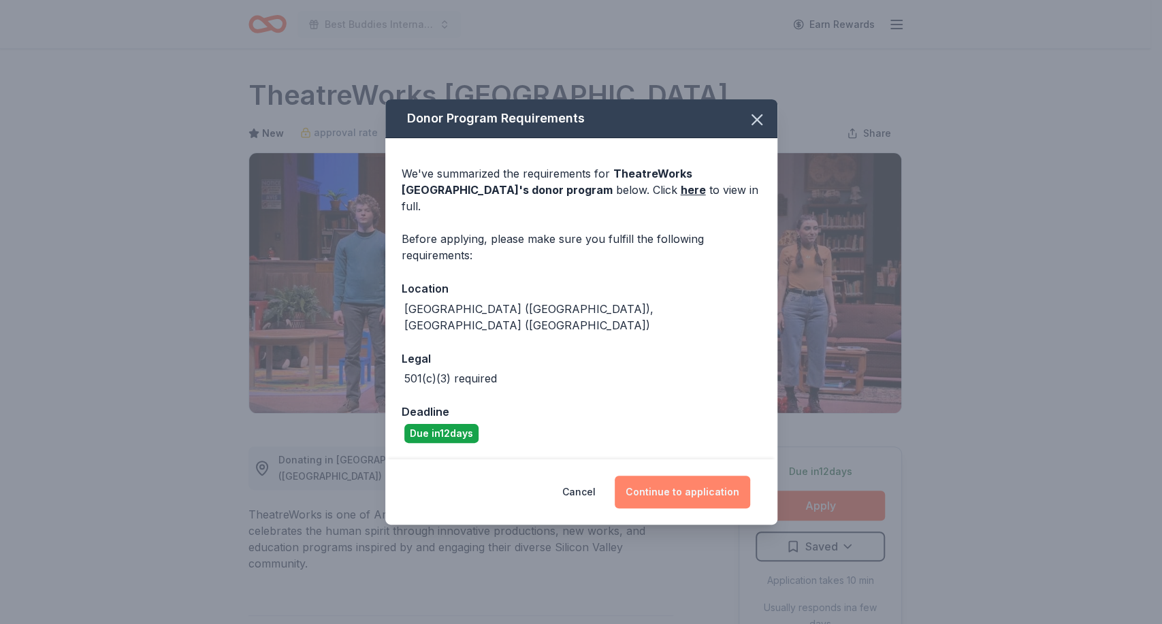
click at [676, 481] on button "Continue to application" at bounding box center [682, 492] width 135 height 33
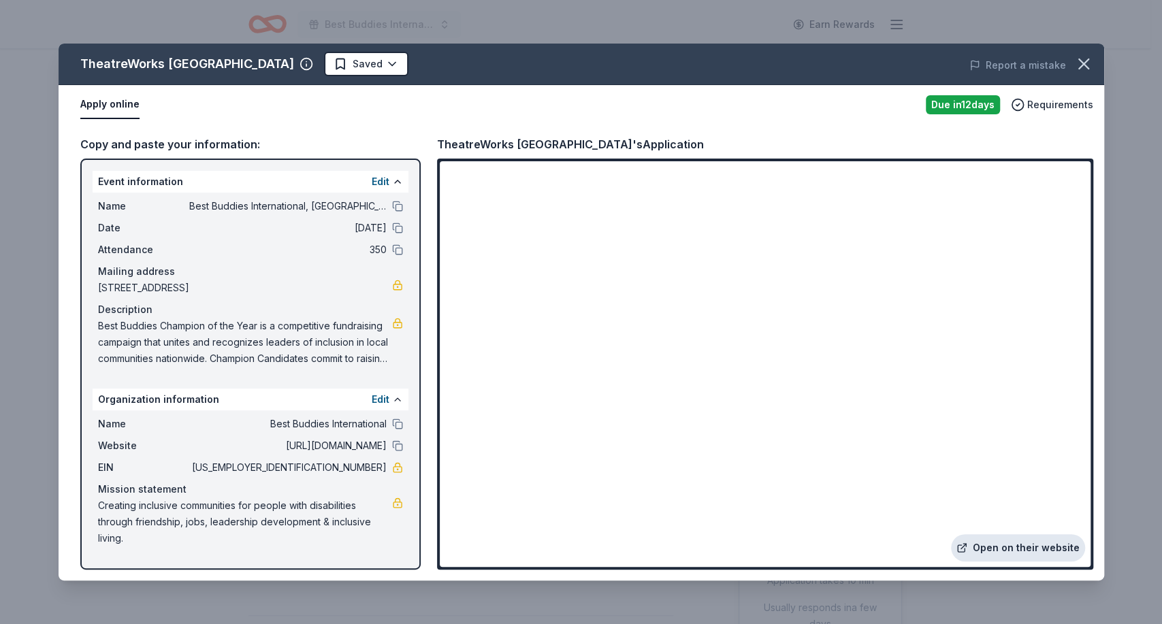
click at [989, 543] on link "Open on their website" at bounding box center [1018, 547] width 134 height 27
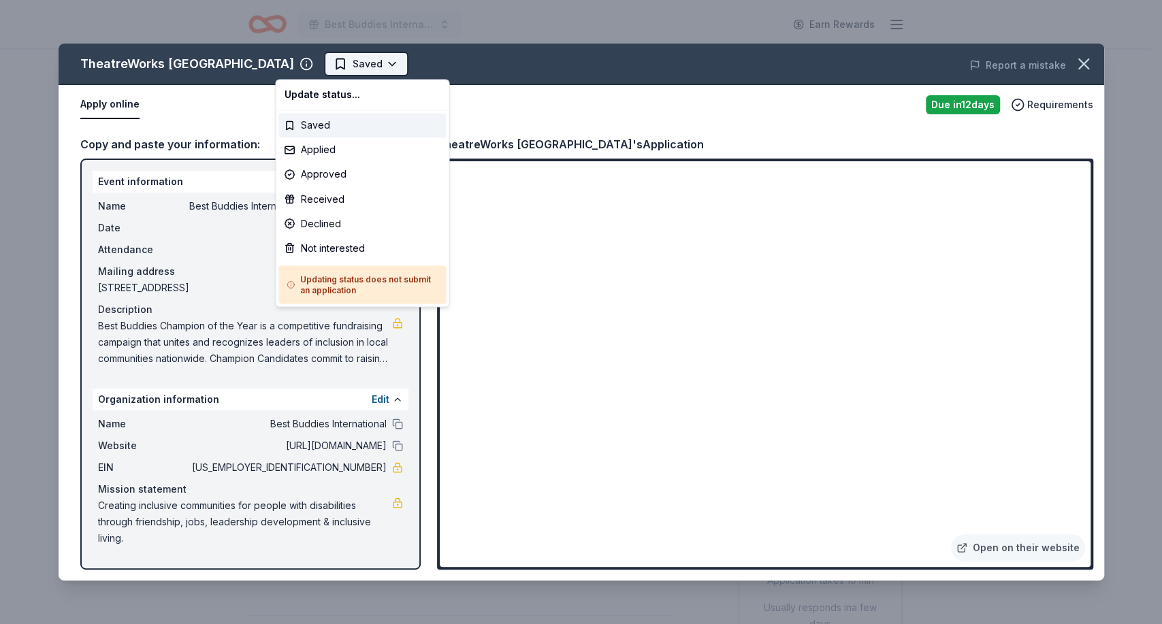
click at [341, 63] on html "Best Buddies International, Sacramento, Champion of the Year Gala Earn Rewards …" at bounding box center [581, 312] width 1162 height 624
click at [331, 149] on div "Applied" at bounding box center [361, 150] width 167 height 25
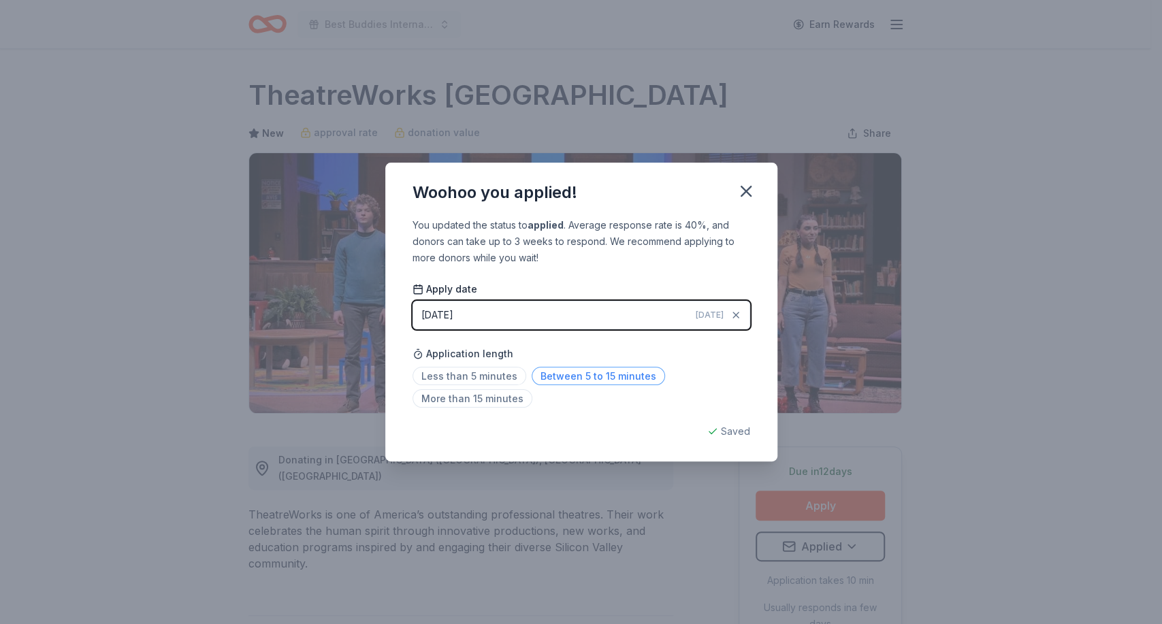
click at [587, 376] on span "Between 5 to 15 minutes" at bounding box center [598, 376] width 133 height 18
click at [747, 197] on icon "button" at bounding box center [746, 191] width 19 height 19
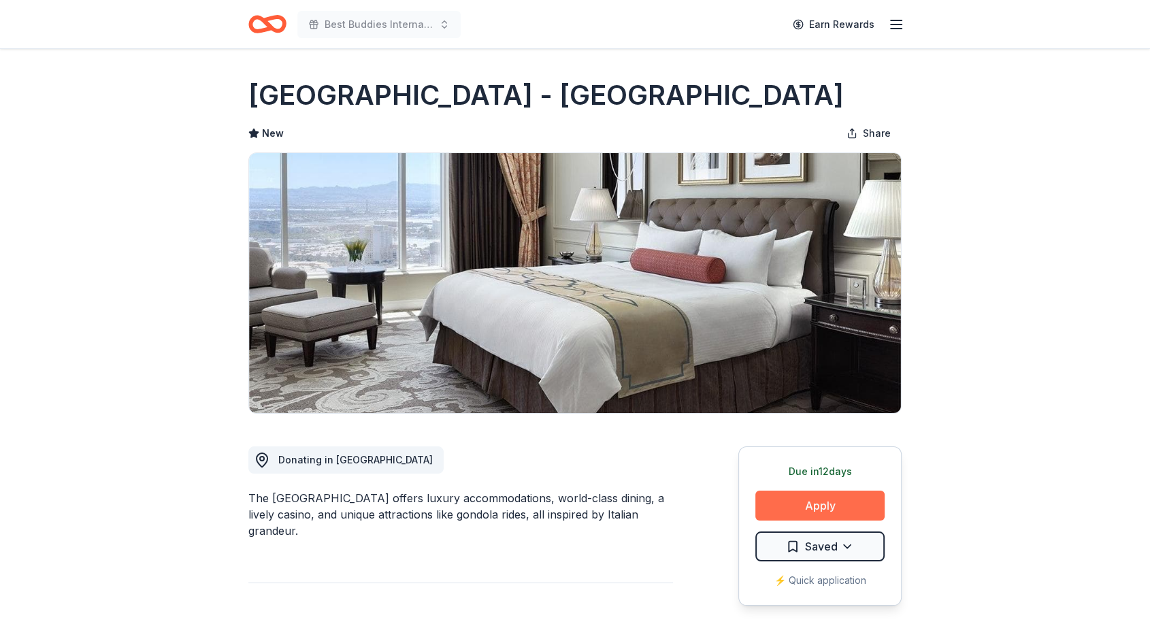
click at [820, 508] on button "Apply" at bounding box center [820, 506] width 129 height 30
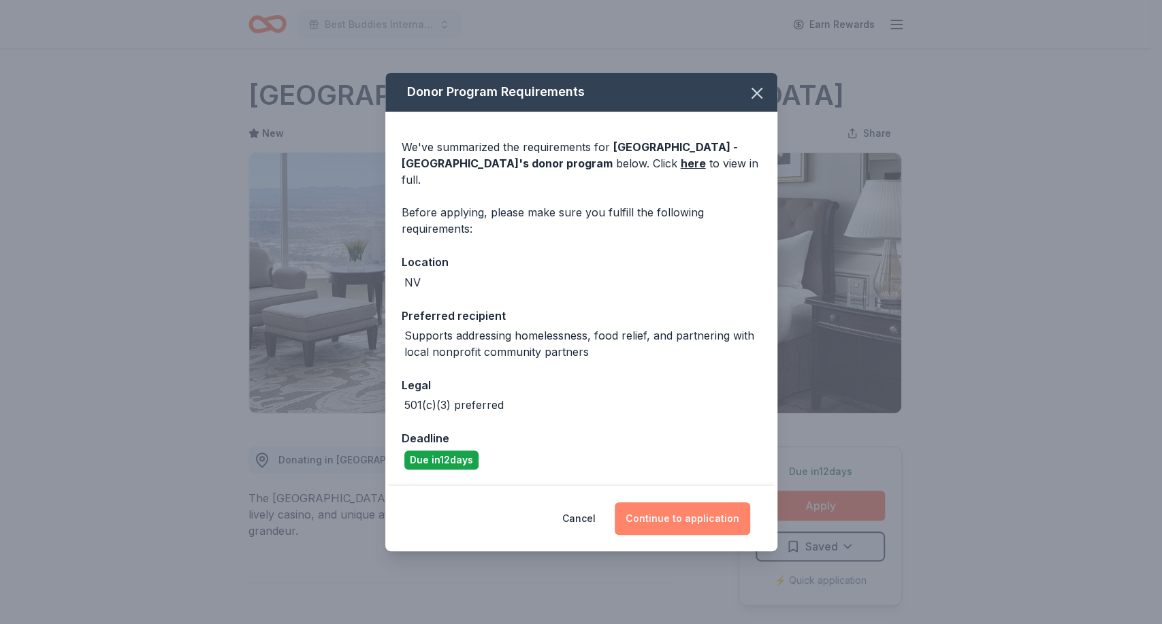
click at [686, 504] on button "Continue to application" at bounding box center [682, 518] width 135 height 33
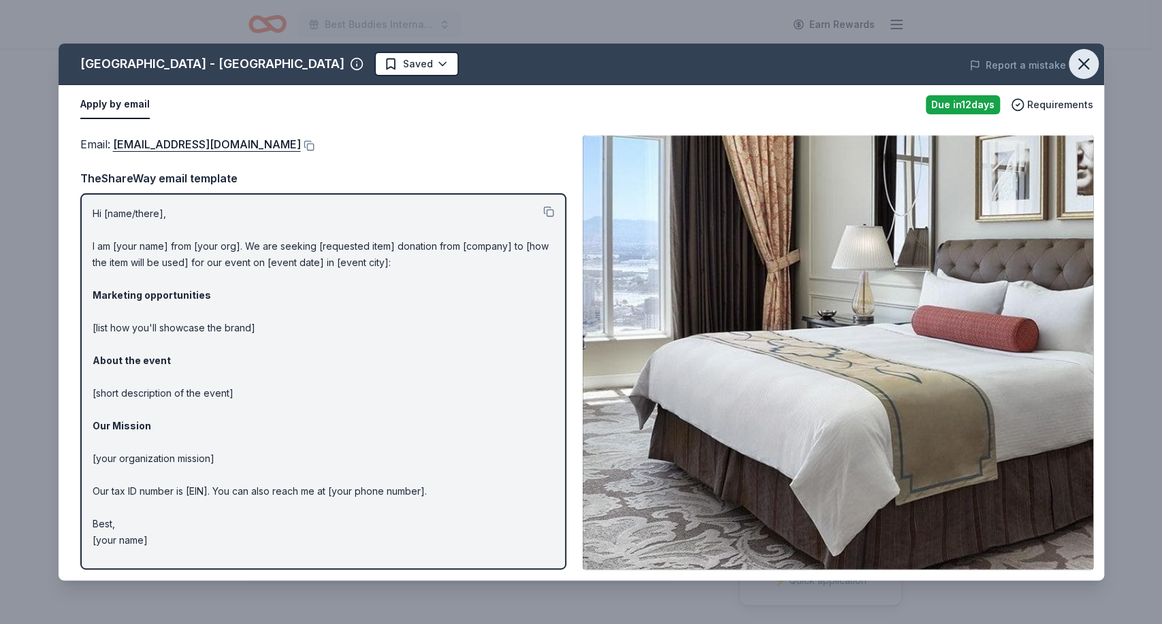
click at [1091, 59] on icon "button" at bounding box center [1083, 63] width 19 height 19
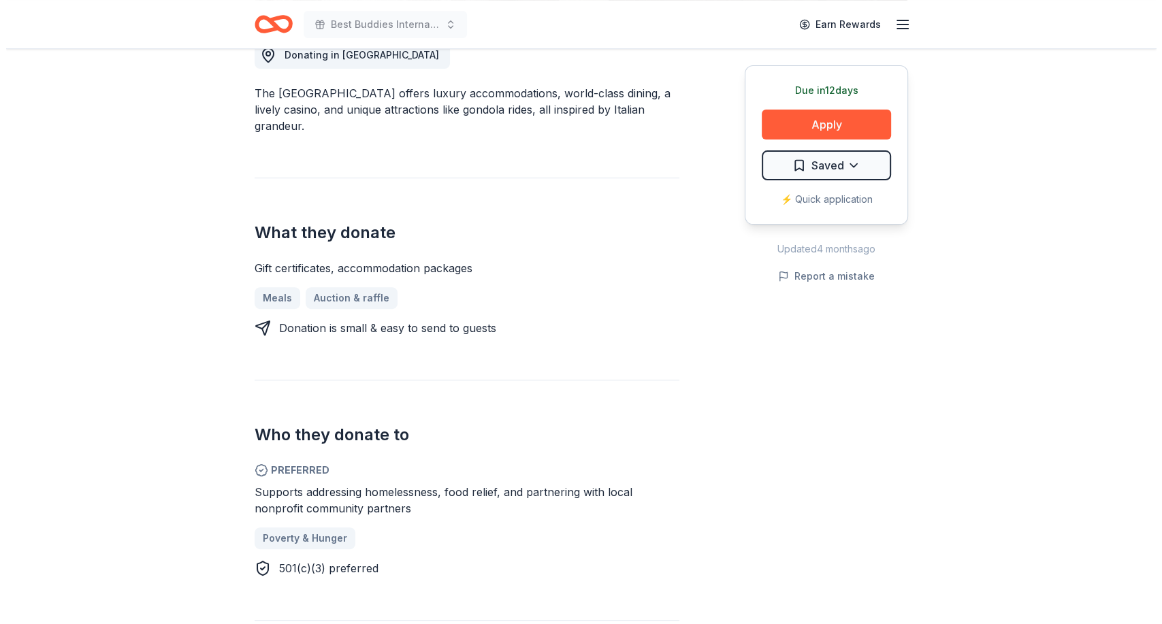
scroll to position [423, 0]
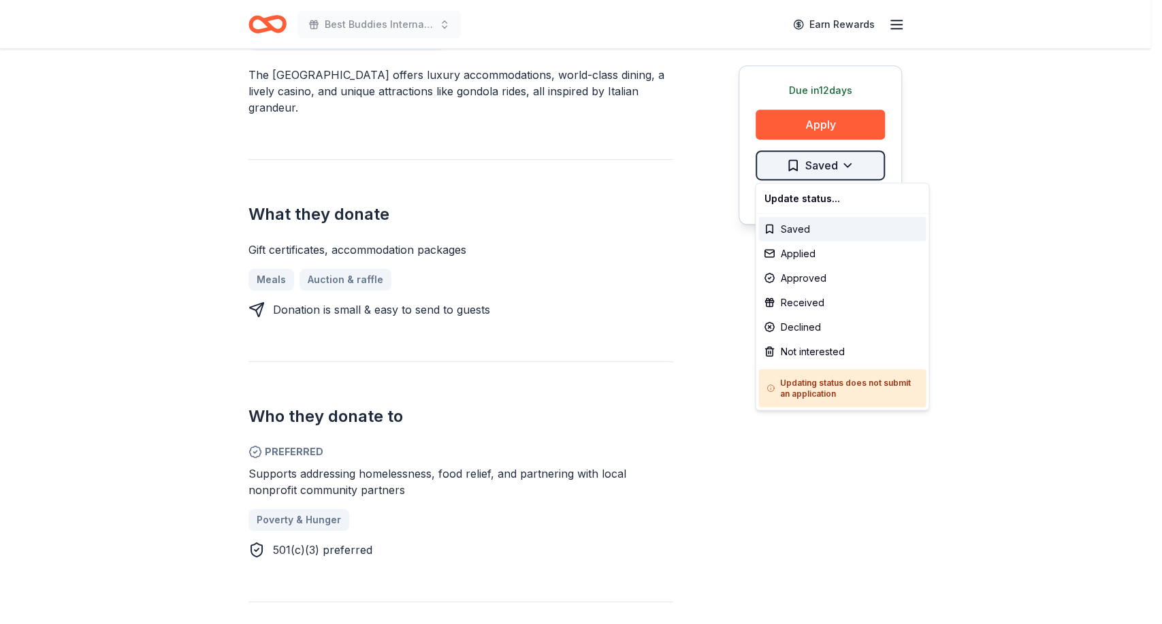
click at [795, 353] on div "Not interested" at bounding box center [841, 351] width 167 height 25
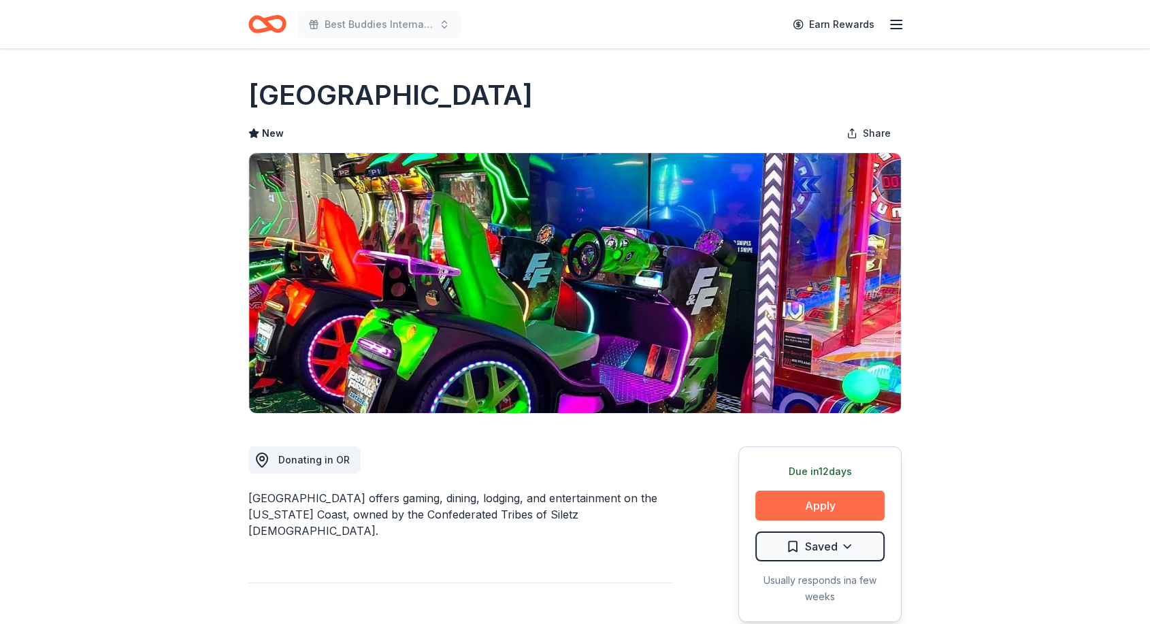
click at [824, 504] on button "Apply" at bounding box center [820, 506] width 129 height 30
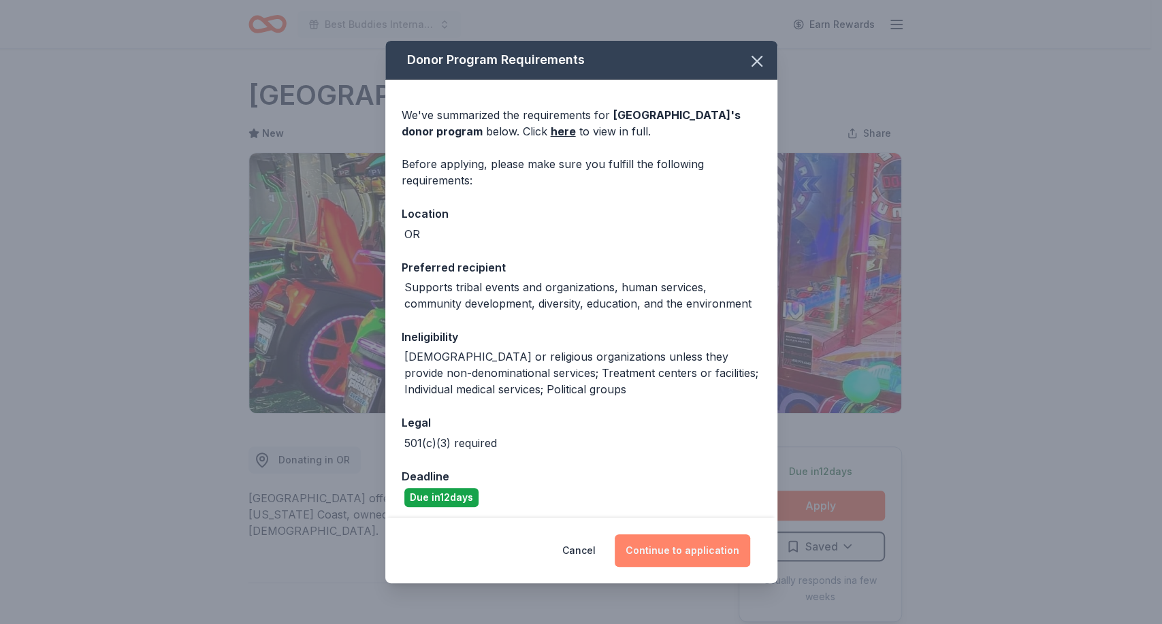
click at [687, 559] on button "Continue to application" at bounding box center [682, 550] width 135 height 33
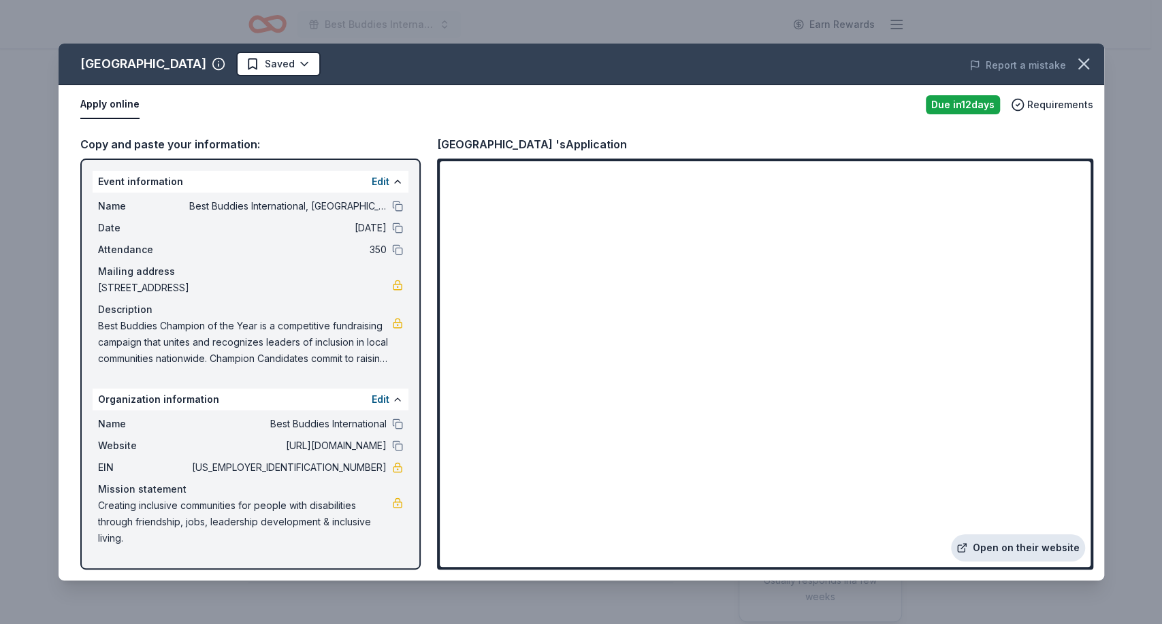
click at [1023, 544] on link "Open on their website" at bounding box center [1018, 547] width 134 height 27
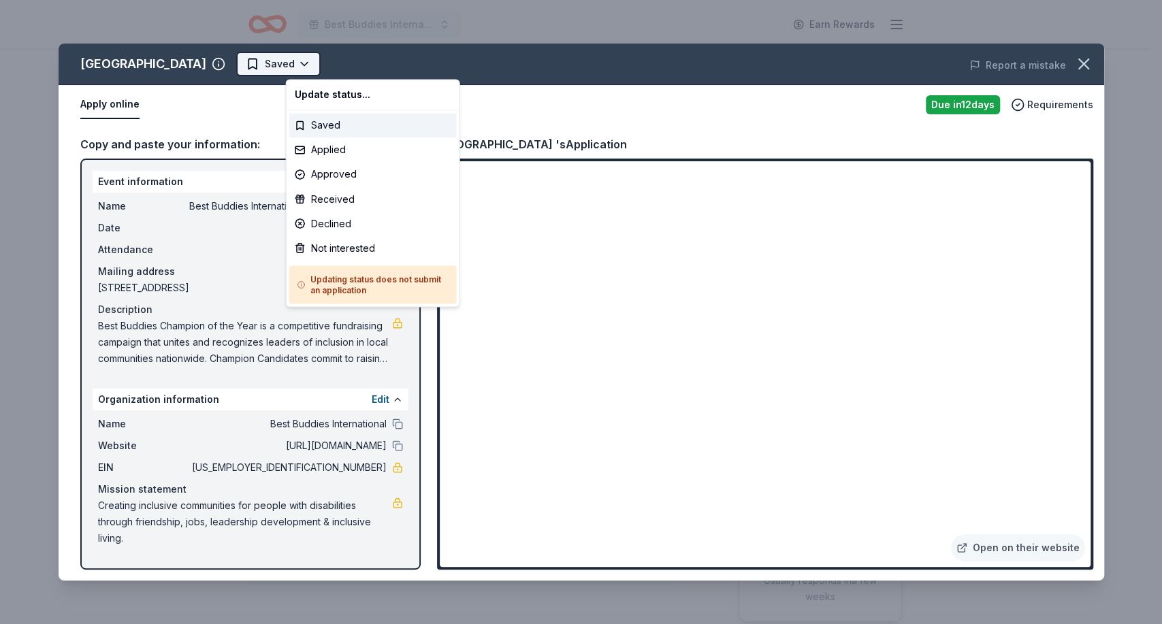
click at [353, 56] on html "Best Buddies International, [GEOGRAPHIC_DATA], Champion of the Year Gala Earn R…" at bounding box center [581, 312] width 1162 height 624
click at [345, 148] on div "Applied" at bounding box center [372, 150] width 167 height 25
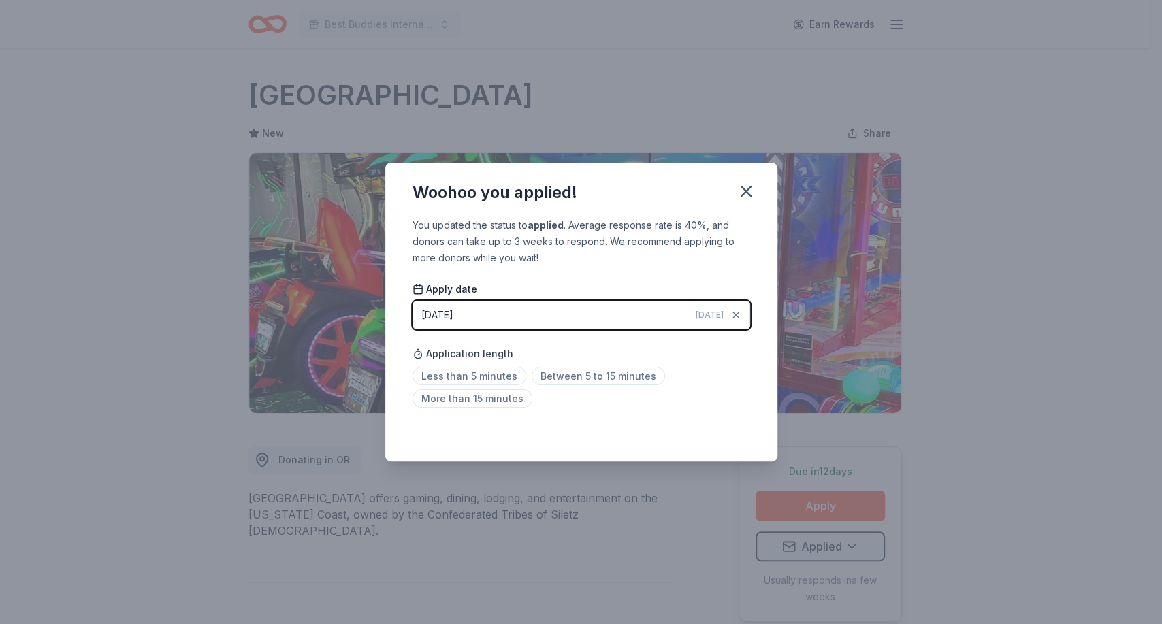
click at [599, 386] on div "Less than 5 minutes Between 5 to 15 minutes More than 15 minutes" at bounding box center [582, 390] width 338 height 45
click at [596, 381] on span "Between 5 to 15 minutes" at bounding box center [598, 376] width 133 height 18
click at [579, 380] on span "Between 5 to 15 minutes" at bounding box center [598, 376] width 133 height 18
click at [744, 191] on icon "button" at bounding box center [746, 192] width 10 height 10
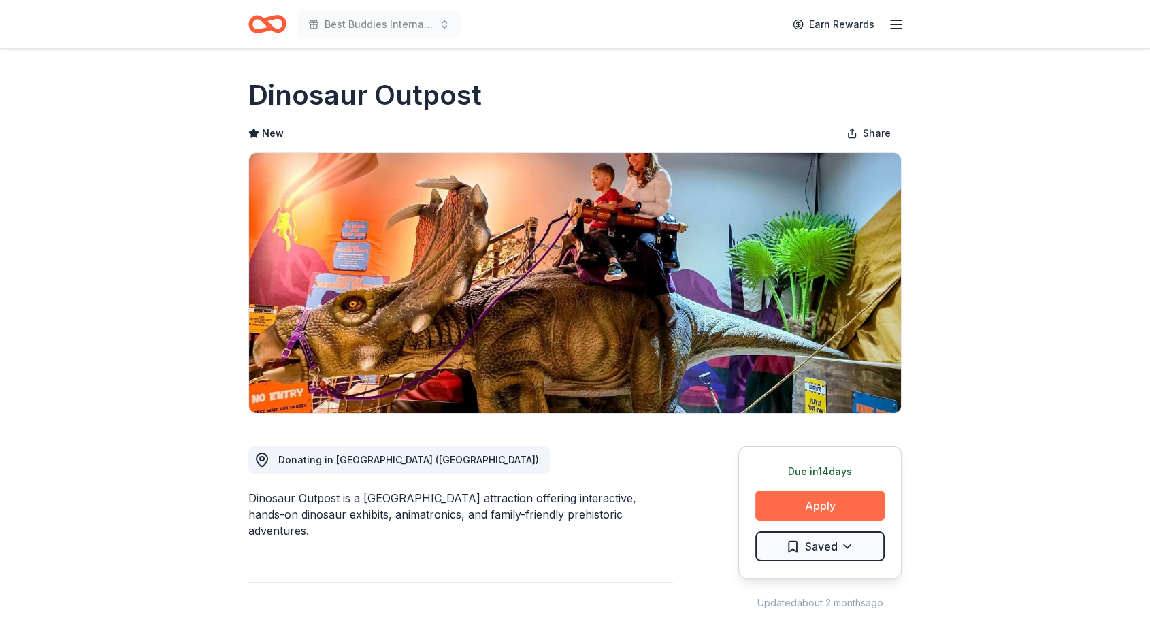
click at [790, 509] on button "Apply" at bounding box center [820, 506] width 129 height 30
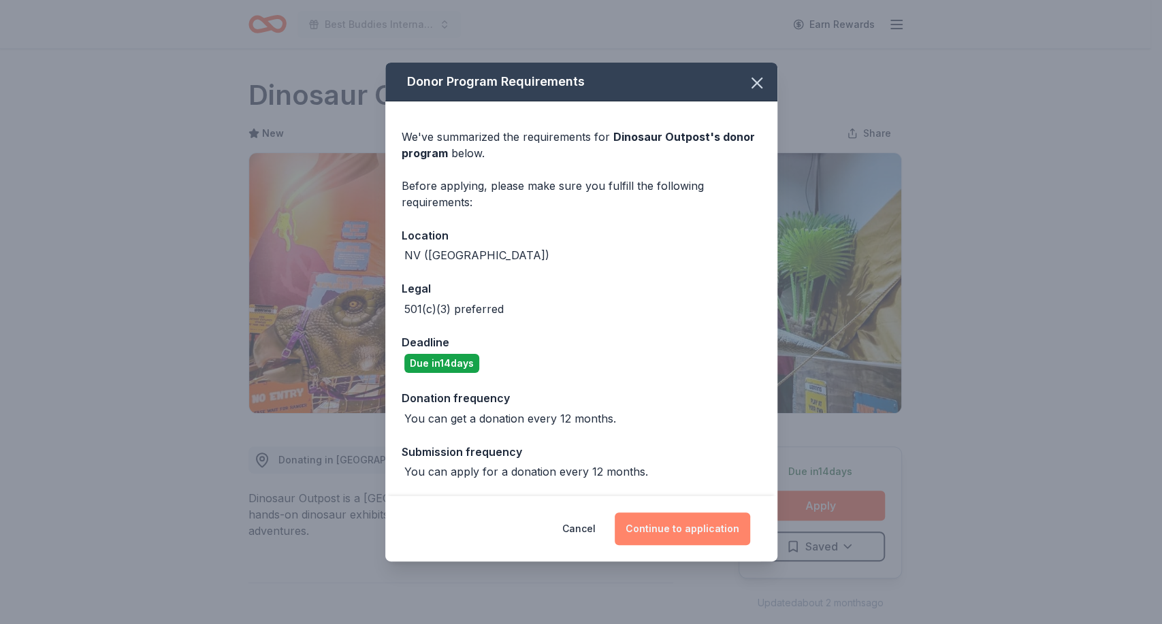
click at [676, 516] on button "Continue to application" at bounding box center [682, 529] width 135 height 33
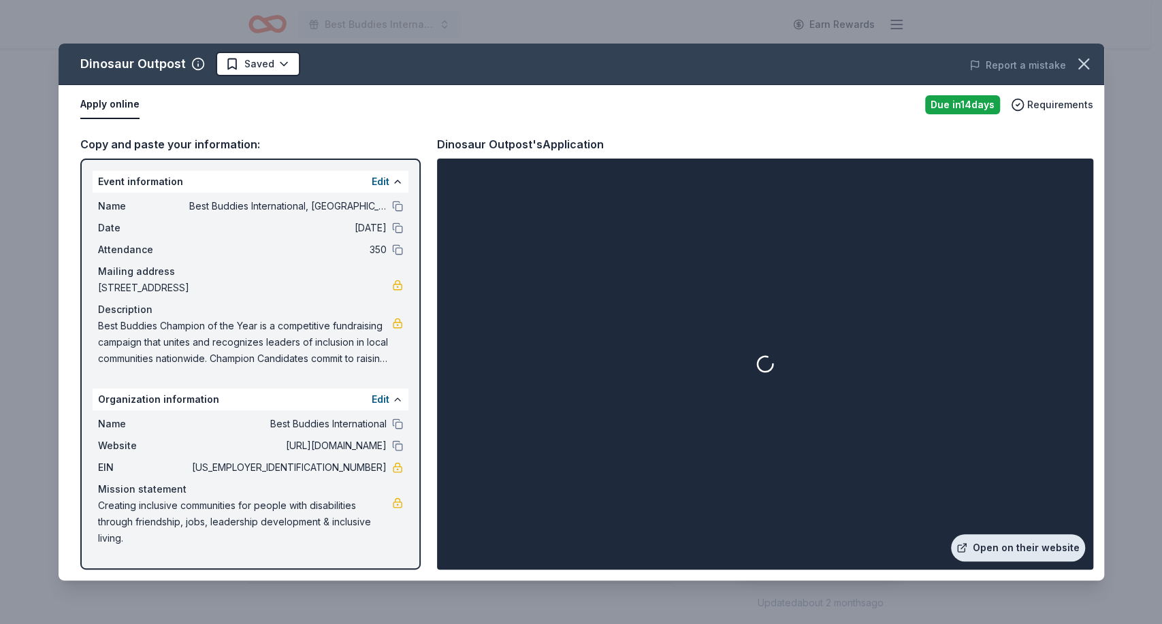
click at [983, 551] on link "Open on their website" at bounding box center [1018, 547] width 134 height 27
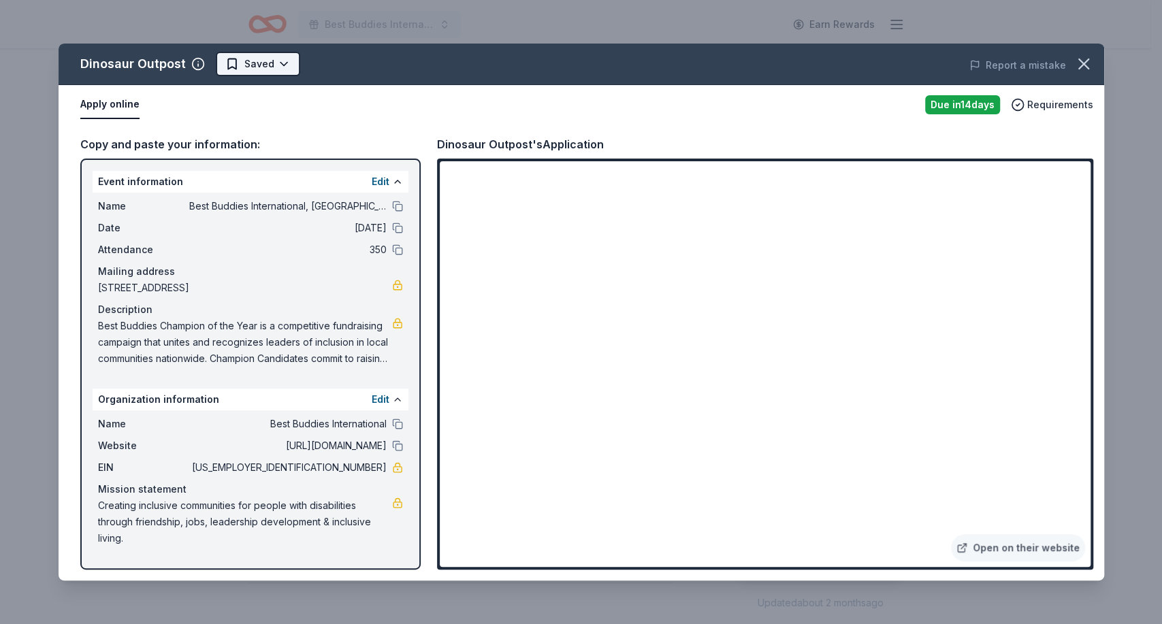
click at [276, 61] on html "Best Buddies International, [GEOGRAPHIC_DATA], Champion of the Year Gala Earn R…" at bounding box center [581, 312] width 1162 height 624
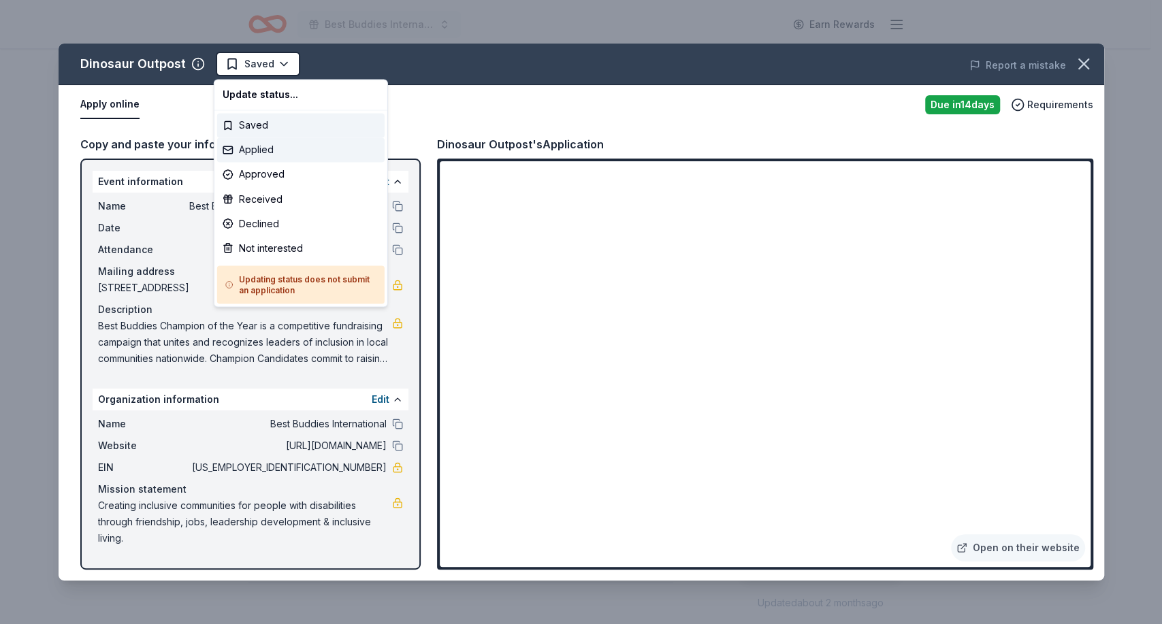
click at [268, 150] on div "Applied" at bounding box center [300, 150] width 167 height 25
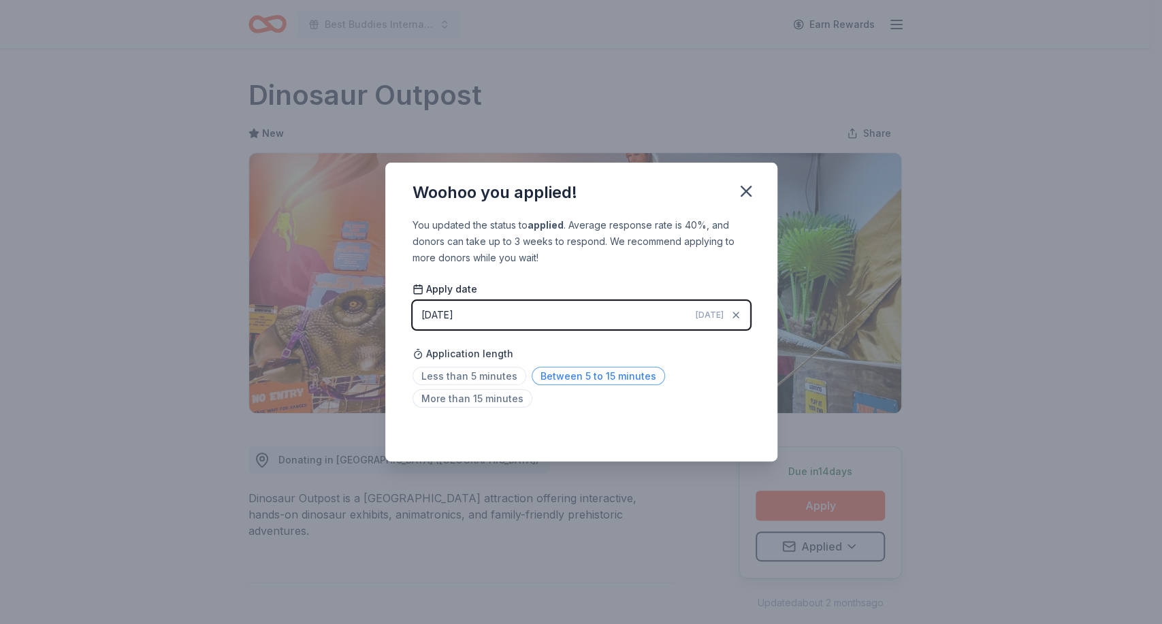
click at [569, 377] on span "Between 5 to 15 minutes" at bounding box center [598, 376] width 133 height 18
click at [743, 197] on icon "button" at bounding box center [746, 191] width 19 height 19
